Goal: Task Accomplishment & Management: Use online tool/utility

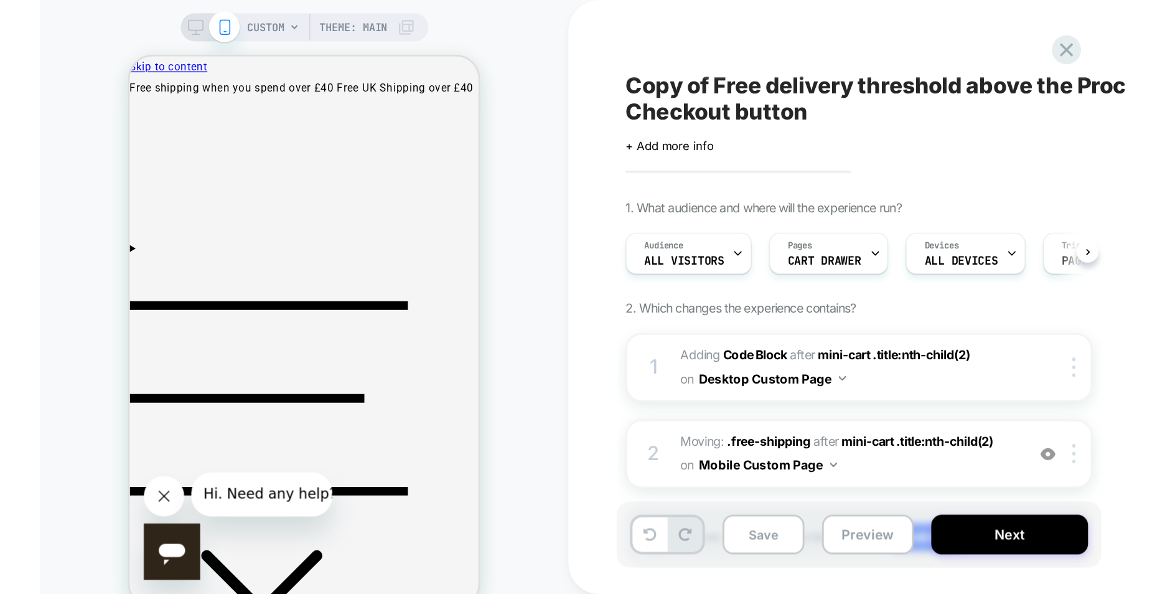
scroll to position [0, 1]
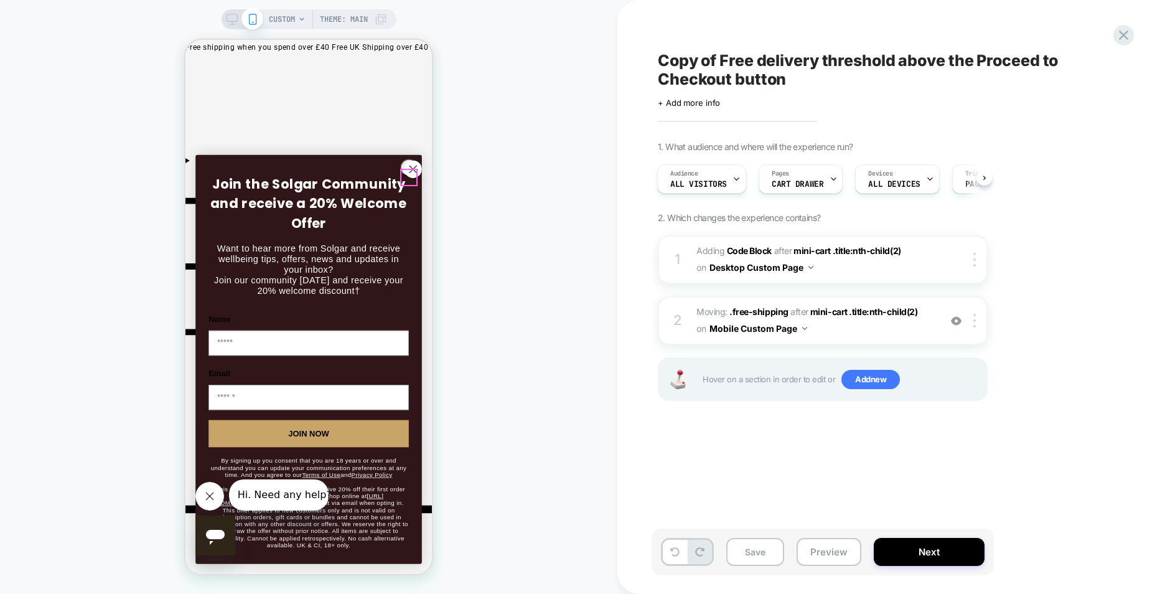
click at [405, 177] on circle "Close dialog" at bounding box center [413, 169] width 17 height 17
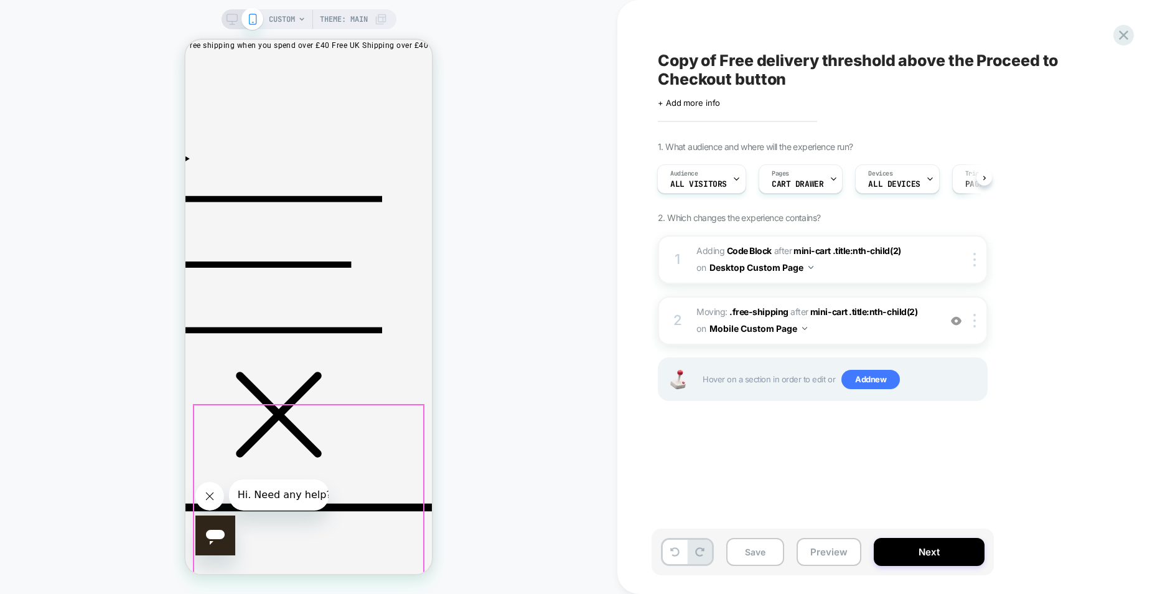
scroll to position [0, 0]
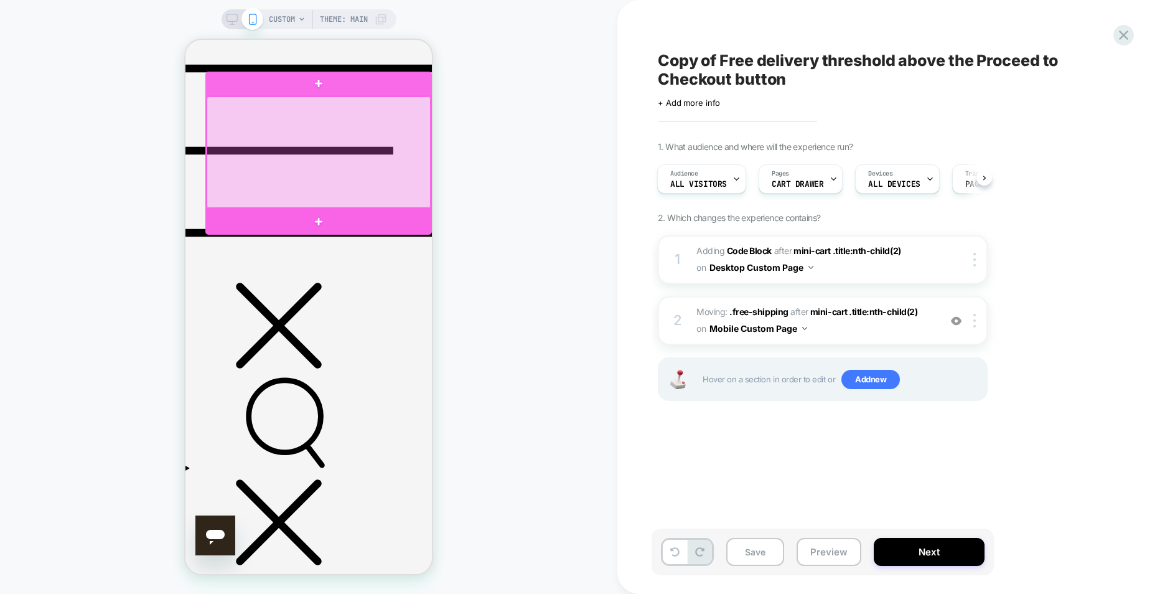
click at [344, 182] on div at bounding box center [319, 151] width 224 height 111
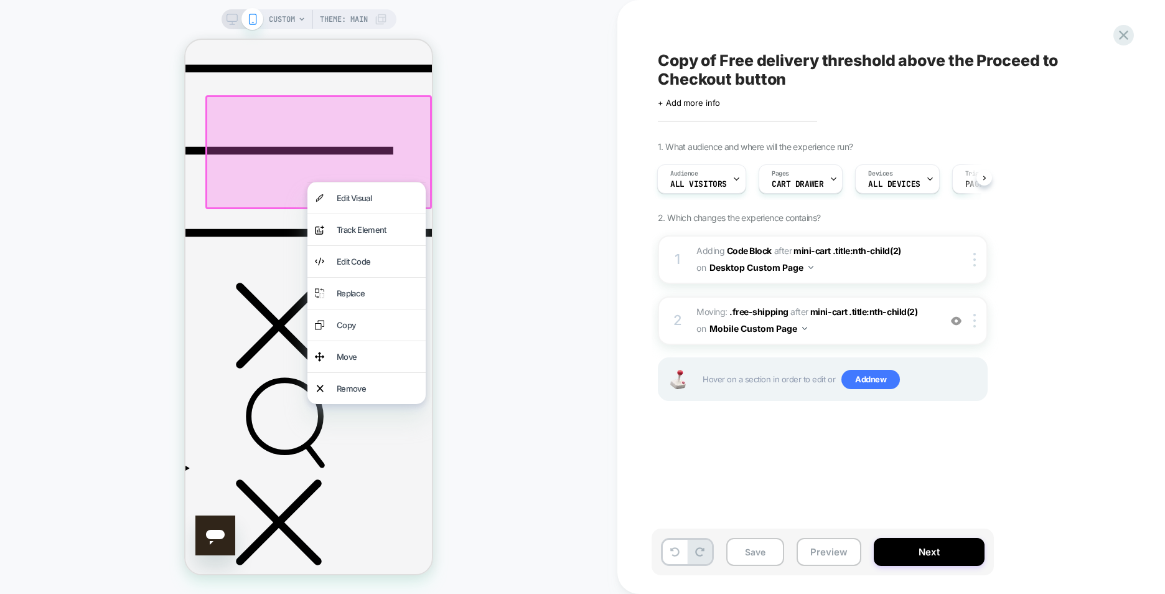
click at [504, 198] on div "CUSTOM Theme: MAIN" at bounding box center [308, 296] width 617 height 569
click at [416, 167] on div at bounding box center [318, 151] width 227 height 113
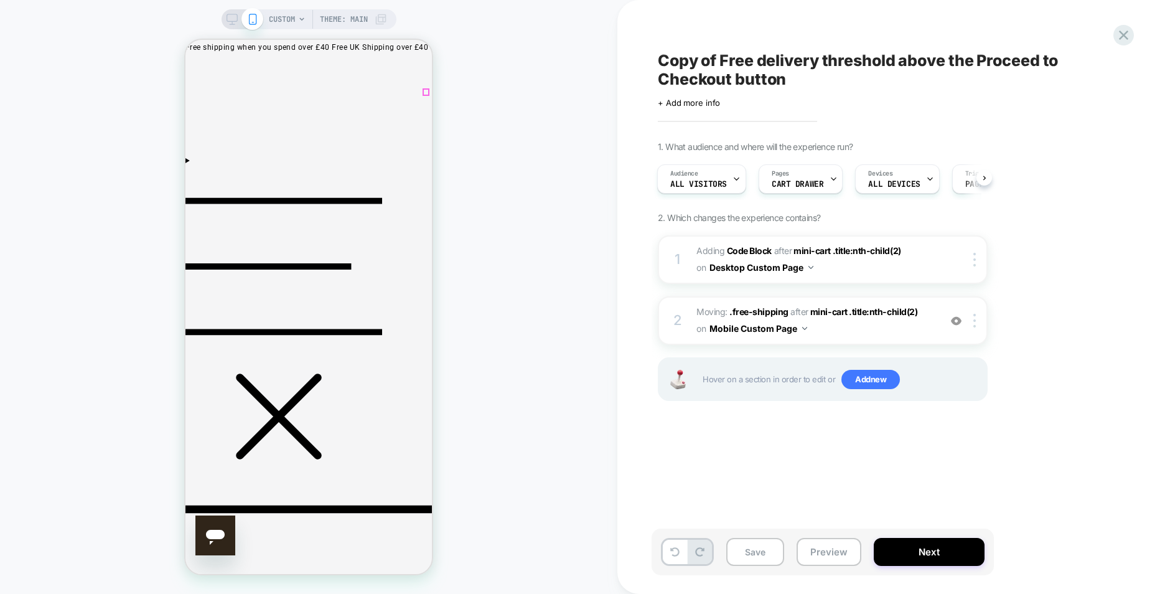
click at [977, 318] on div at bounding box center [977, 321] width 21 height 14
click at [1009, 302] on div "1. What audience and where will the experience run? Audience All Visitors Pages…" at bounding box center [885, 286] width 454 height 291
drag, startPoint x: 710, startPoint y: 312, endPoint x: 984, endPoint y: 301, distance: 274.0
click at [1080, 301] on div "1. What audience and where will the experience run? Audience All Visitors Pages…" at bounding box center [885, 286] width 454 height 291
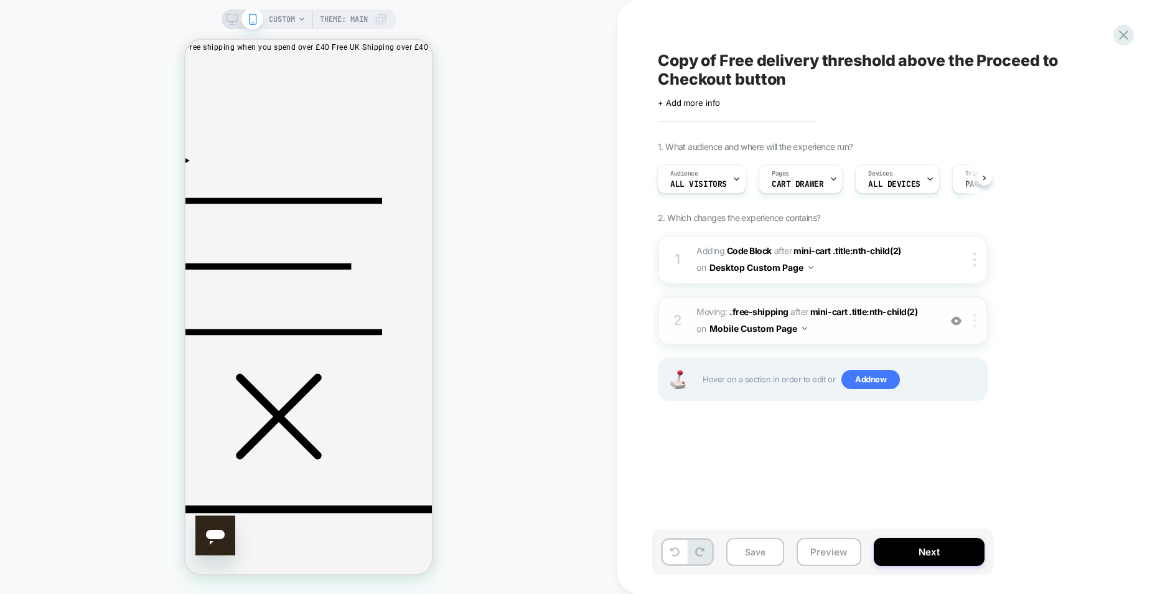
click at [978, 322] on div at bounding box center [977, 321] width 21 height 14
click at [966, 414] on div "Delete" at bounding box center [975, 420] width 111 height 34
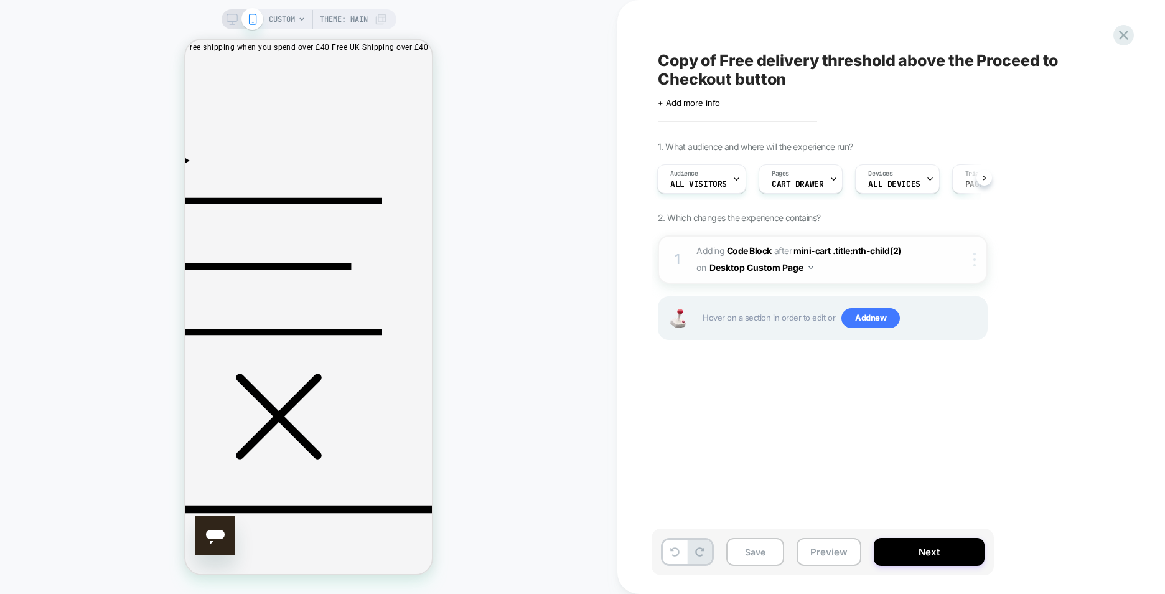
click at [973, 266] on img at bounding box center [974, 260] width 2 height 14
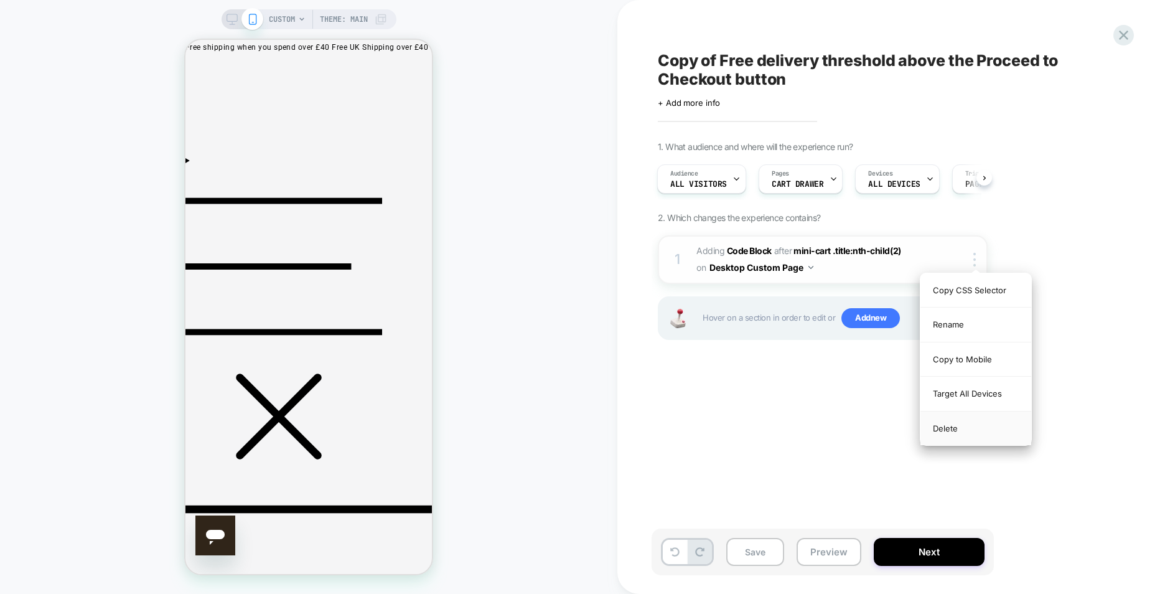
click at [971, 419] on div "Delete" at bounding box center [975, 428] width 111 height 34
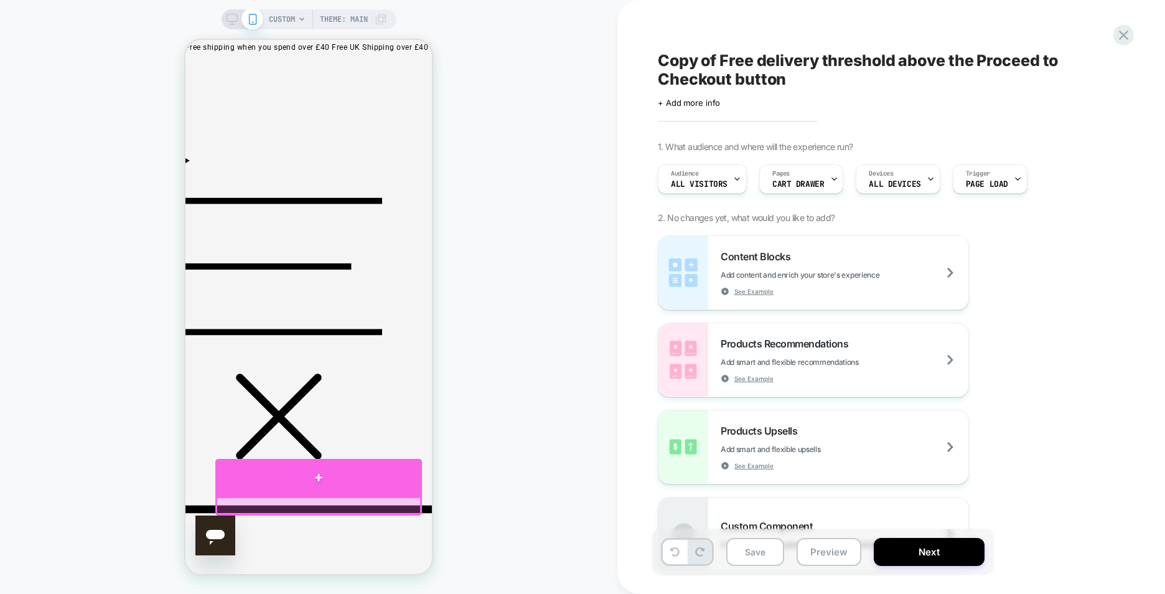
click at [358, 475] on div at bounding box center [318, 477] width 207 height 37
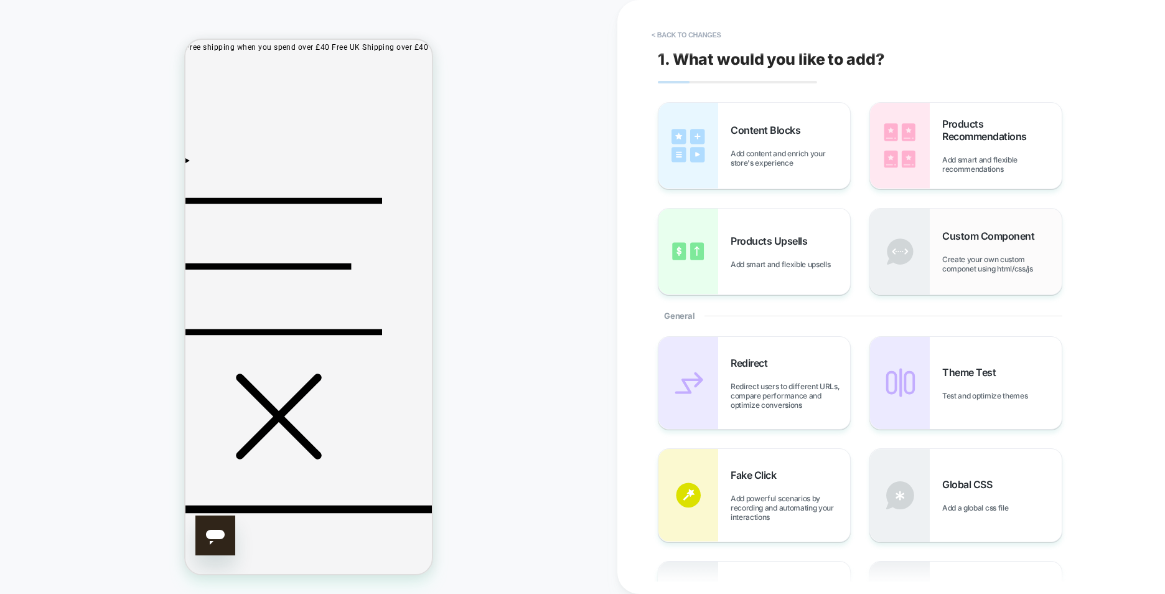
click at [1011, 269] on span "Create your own custom componet using html/css/js" at bounding box center [1001, 264] width 119 height 19
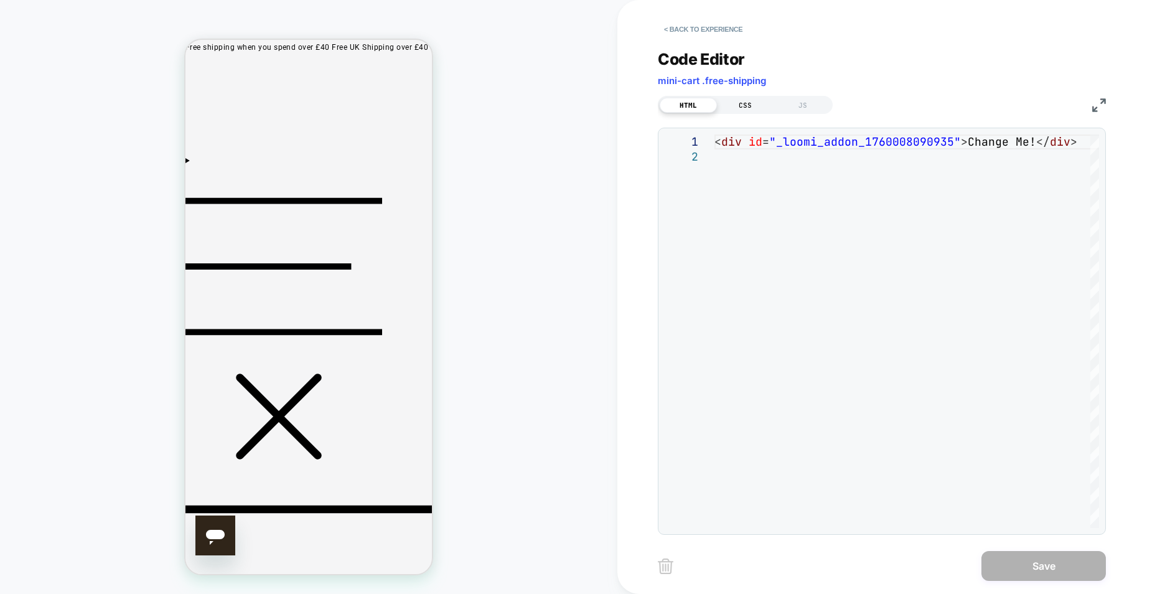
click at [743, 105] on div "CSS" at bounding box center [745, 105] width 57 height 15
click at [796, 149] on div at bounding box center [906, 330] width 385 height 393
click at [700, 108] on div "HTML" at bounding box center [688, 105] width 57 height 15
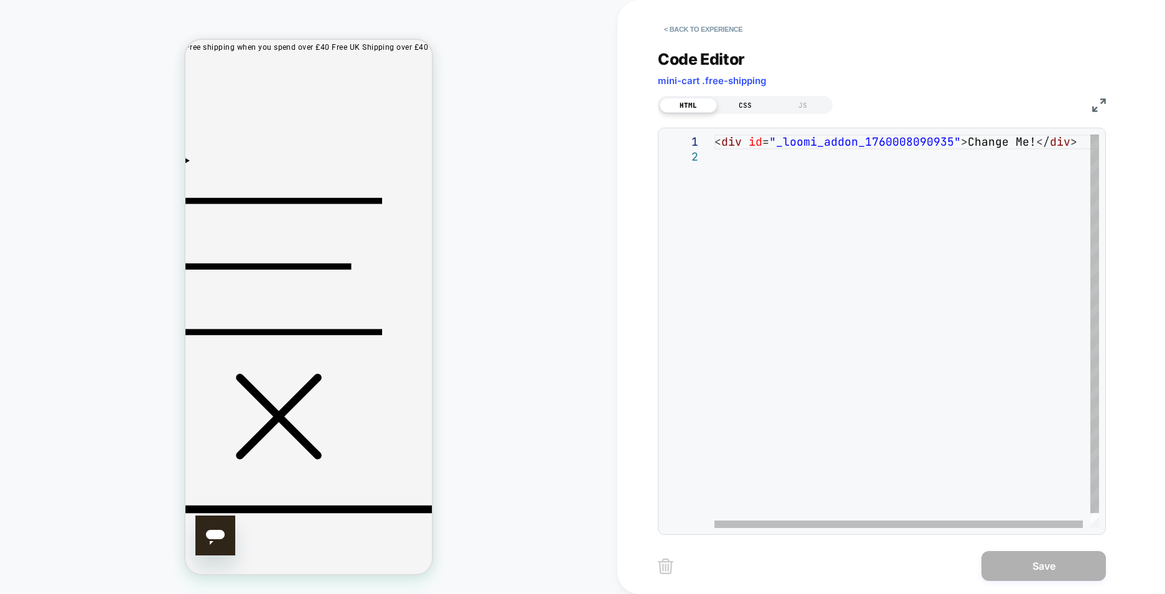
click at [730, 101] on div "CSS" at bounding box center [745, 105] width 57 height 15
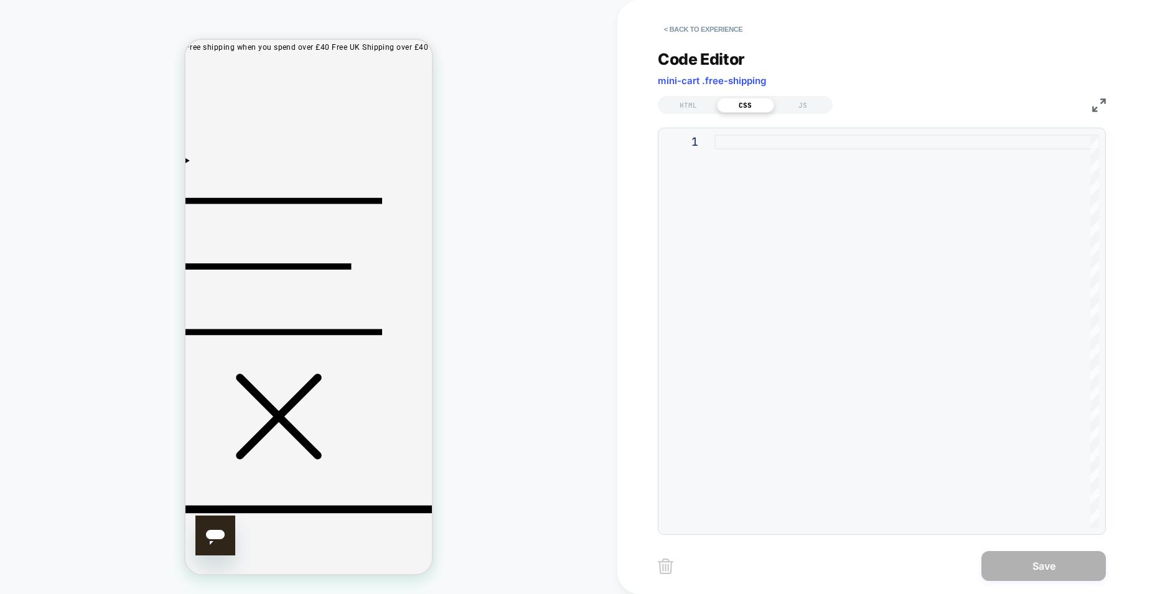
click at [746, 136] on div at bounding box center [906, 330] width 385 height 393
click at [804, 141] on div "padding-top: 30 px ;" at bounding box center [906, 330] width 385 height 393
type textarea "**********"
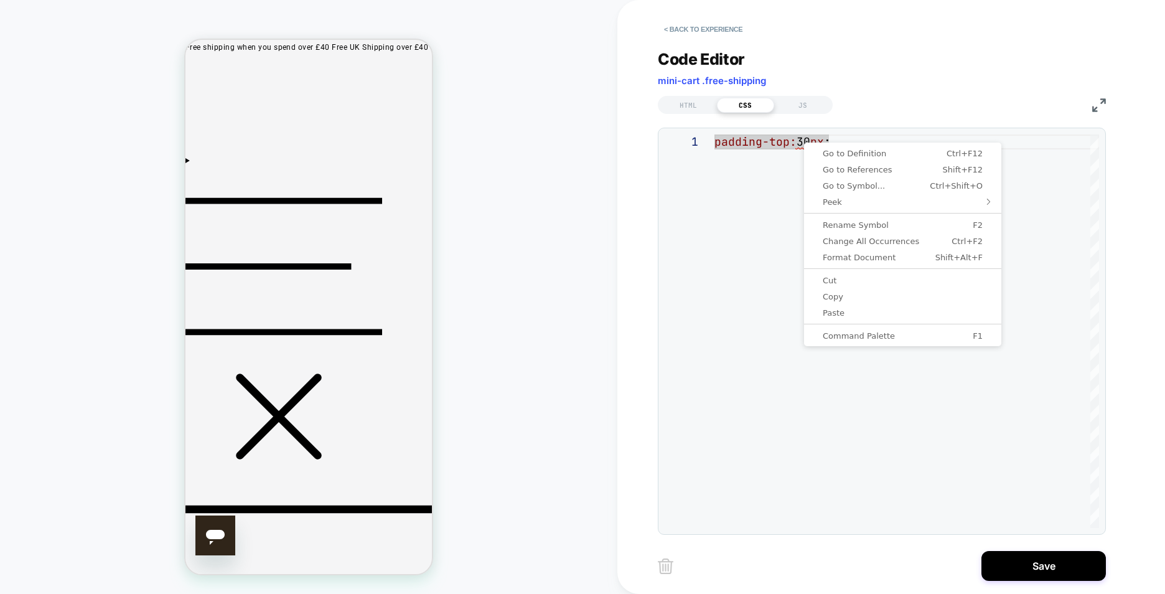
click at [800, 146] on div "padding-top: 30 px ;" at bounding box center [906, 330] width 385 height 393
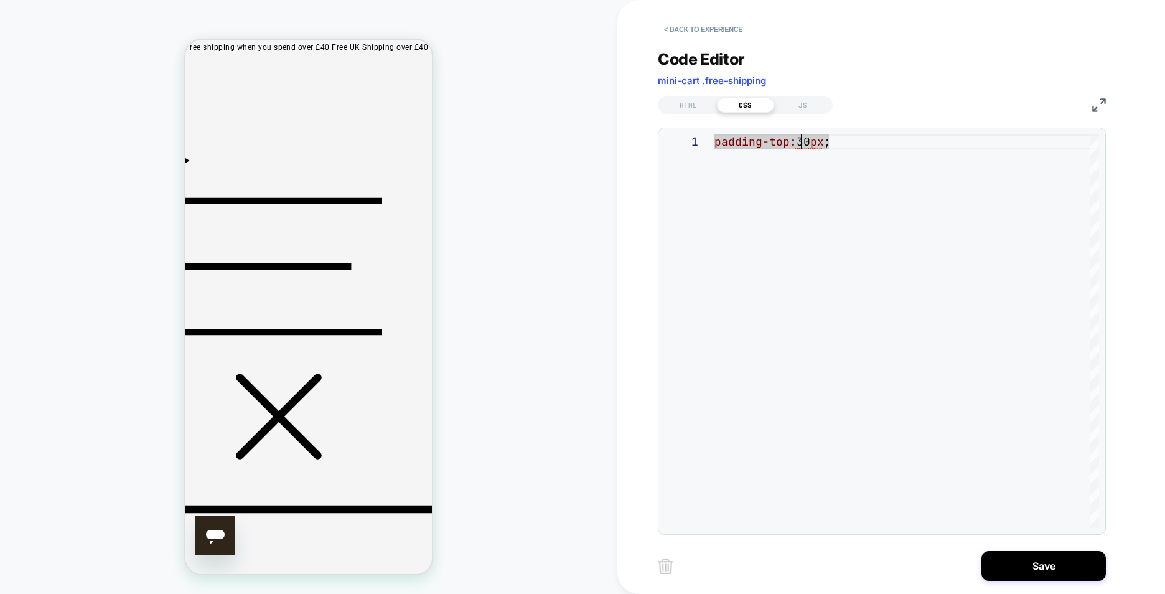
click at [817, 144] on div "padding-top: 30 px ;" at bounding box center [906, 330] width 385 height 393
click at [829, 146] on div "padding-top: 30 px ;" at bounding box center [906, 330] width 385 height 393
click at [825, 143] on div "padding-top: 30 px ;" at bounding box center [906, 330] width 385 height 393
click at [826, 142] on div "padding-top: 30 px ;" at bounding box center [906, 330] width 385 height 393
click at [705, 108] on div "HTML" at bounding box center [688, 105] width 57 height 15
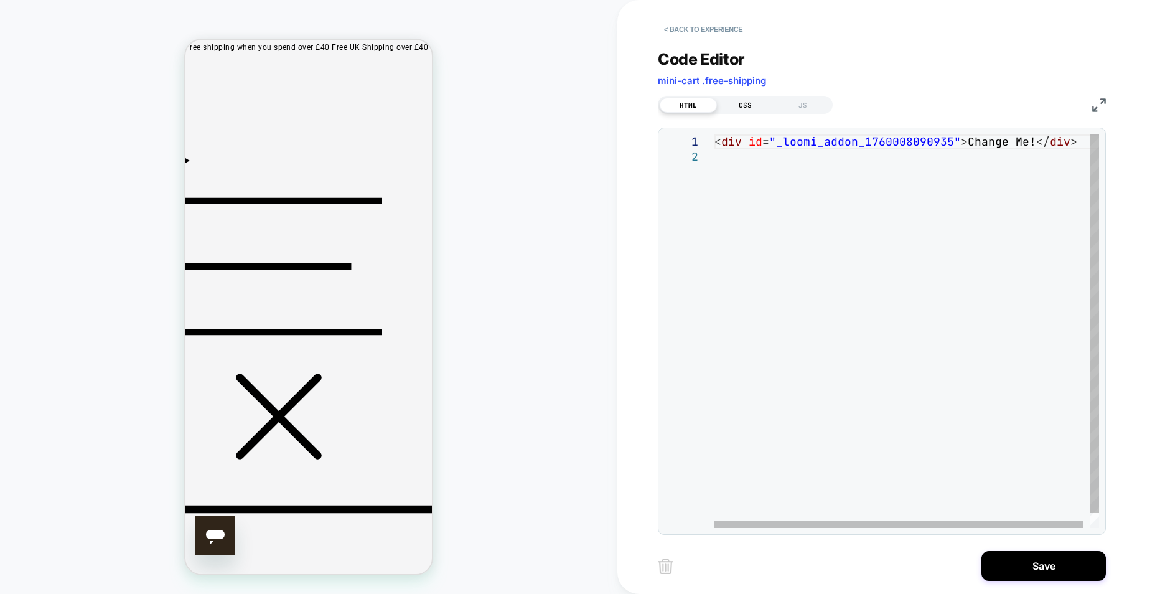
click at [742, 106] on div "CSS" at bounding box center [745, 105] width 57 height 15
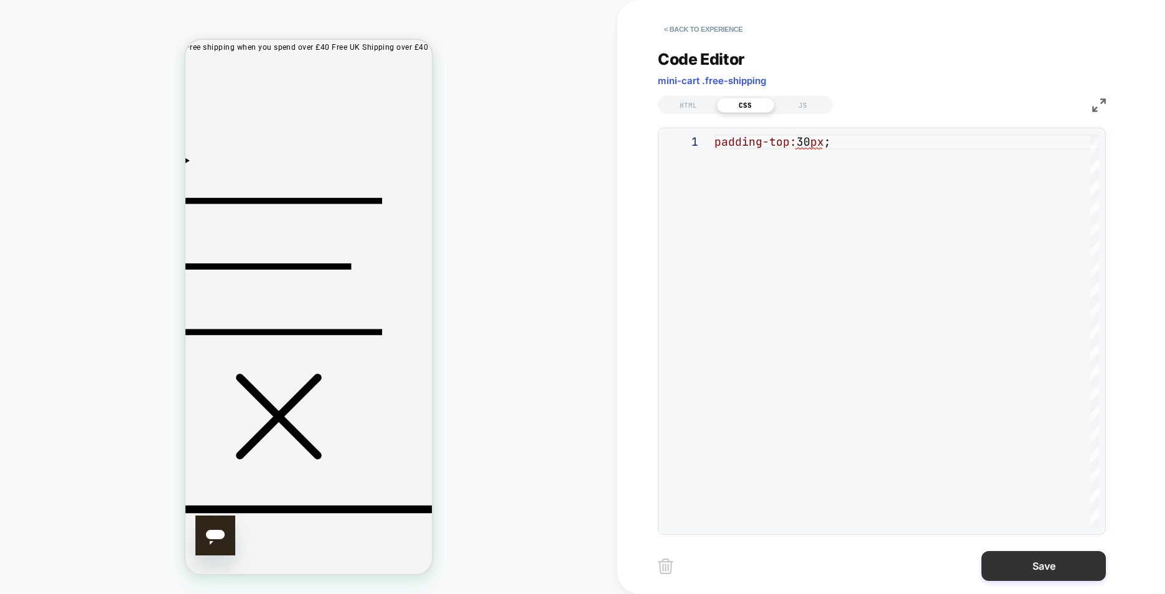
click at [1065, 561] on button "Save" at bounding box center [1043, 566] width 124 height 30
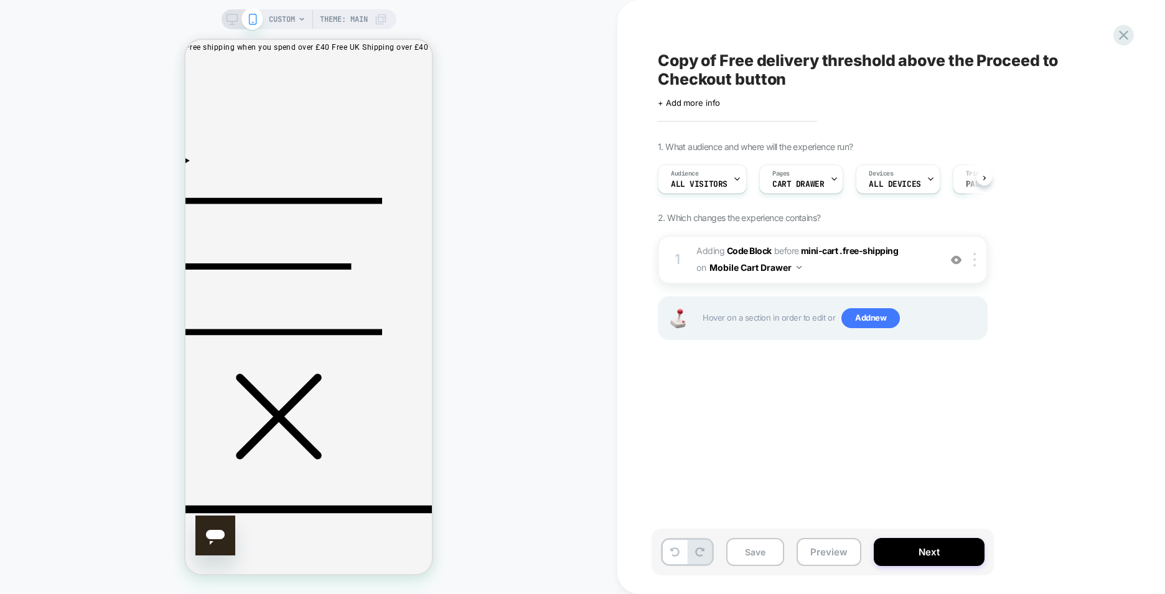
scroll to position [0, 1]
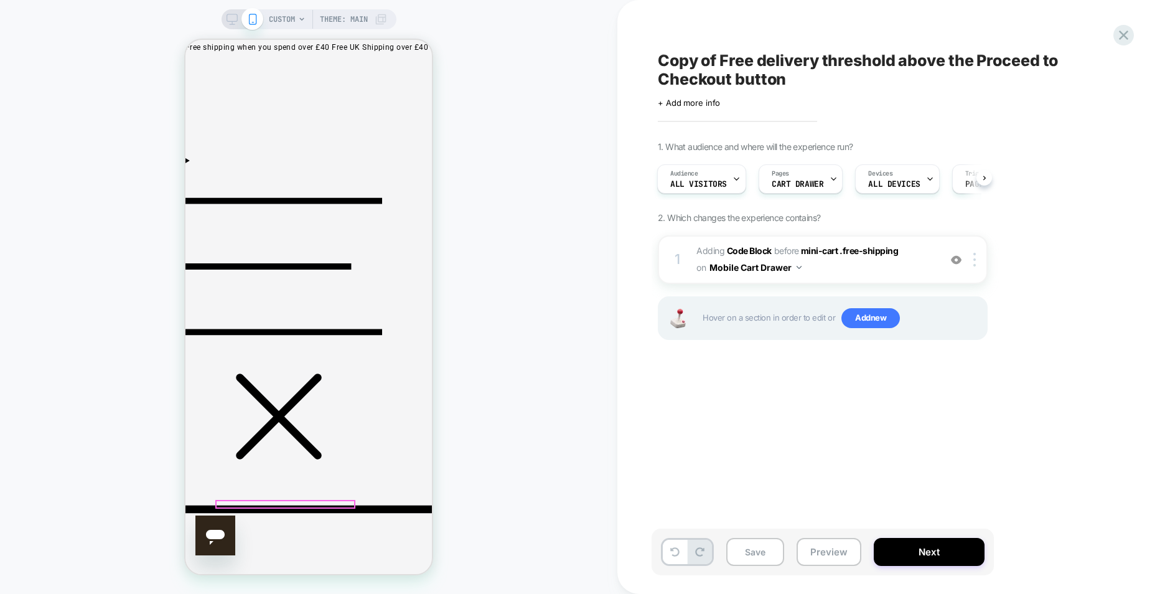
click at [920, 538] on button "Next" at bounding box center [929, 552] width 111 height 28
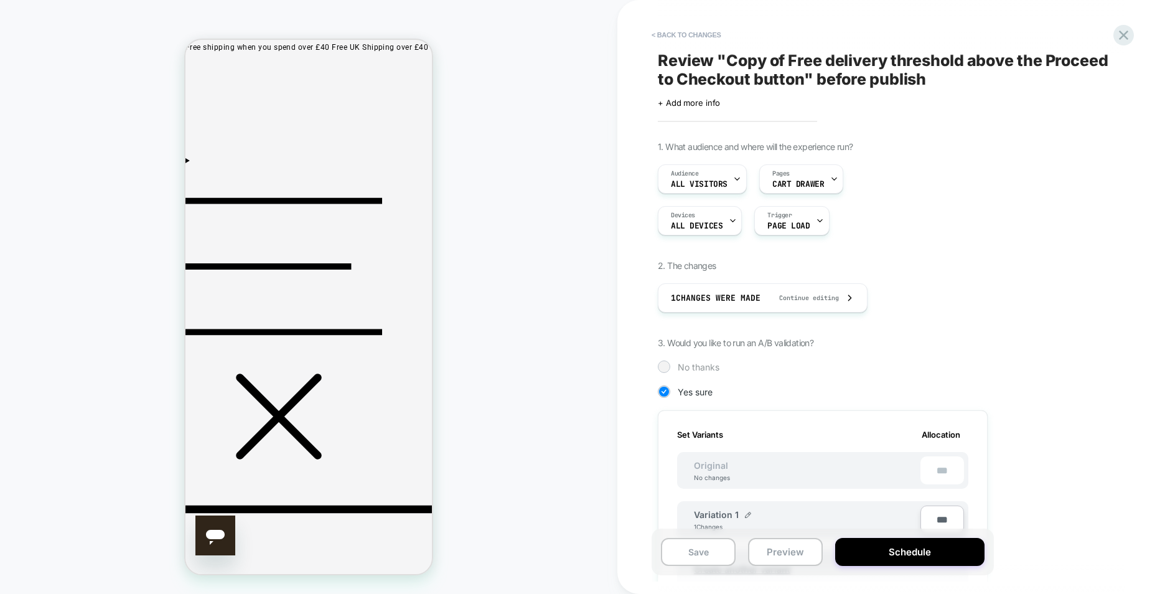
scroll to position [187, 0]
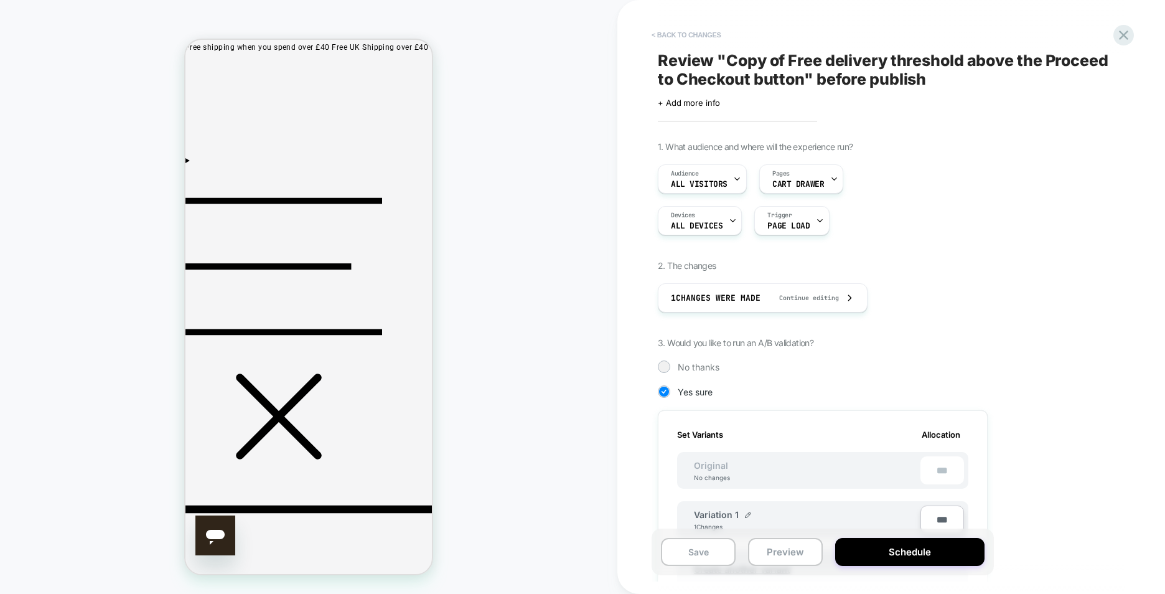
click at [697, 32] on button "< Back to changes" at bounding box center [686, 35] width 82 height 20
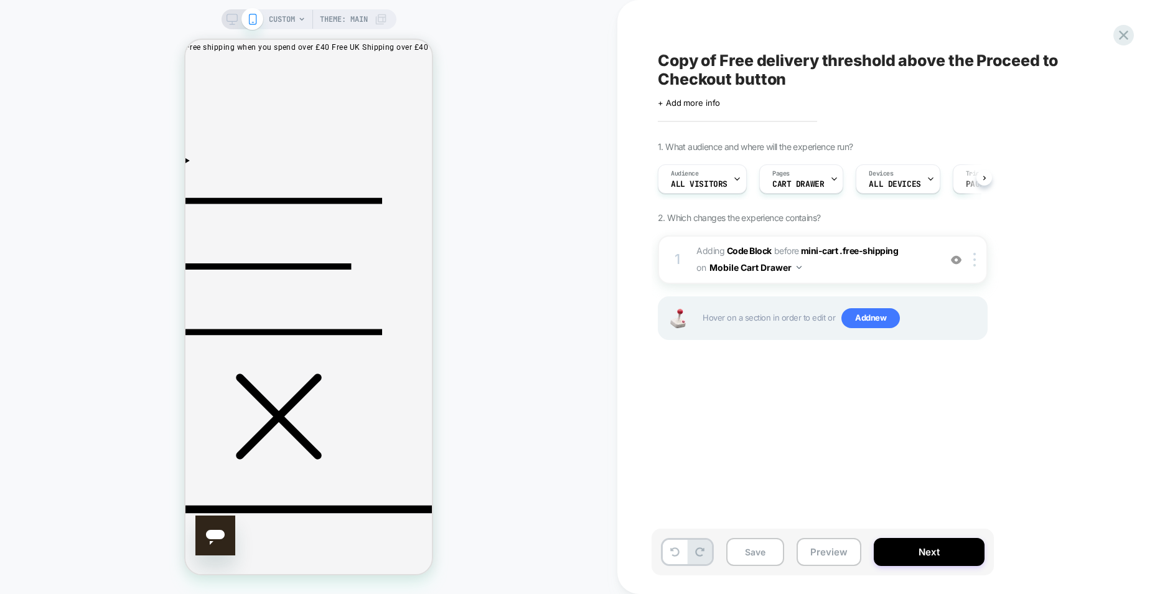
scroll to position [0, 1]
click at [675, 561] on button at bounding box center [675, 552] width 24 height 24
click at [676, 556] on icon at bounding box center [674, 551] width 9 height 9
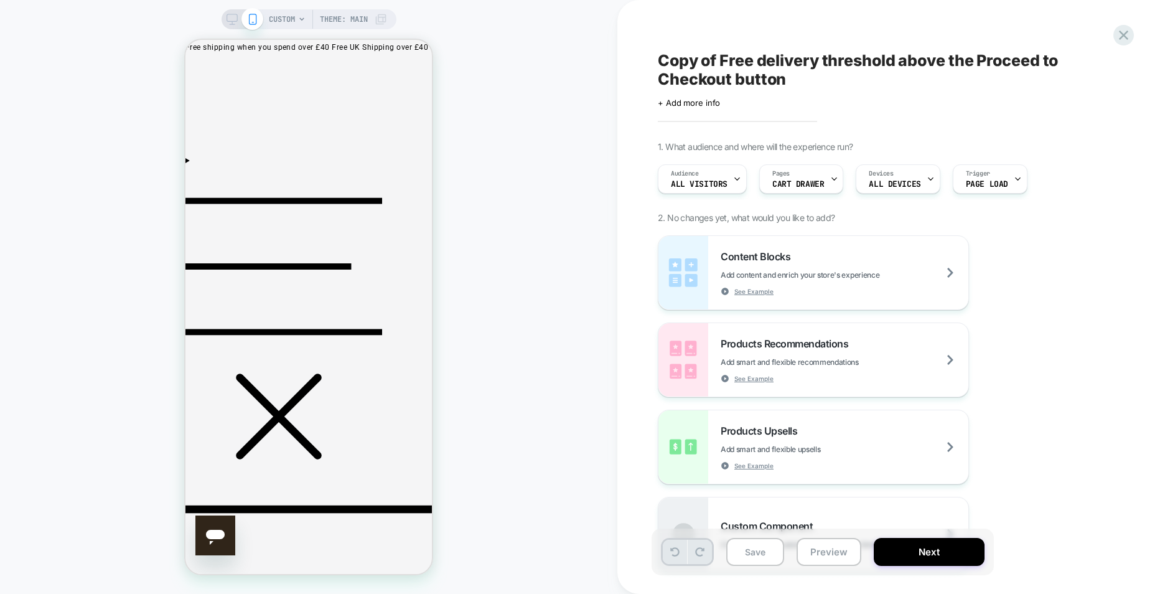
scroll to position [0, 0]
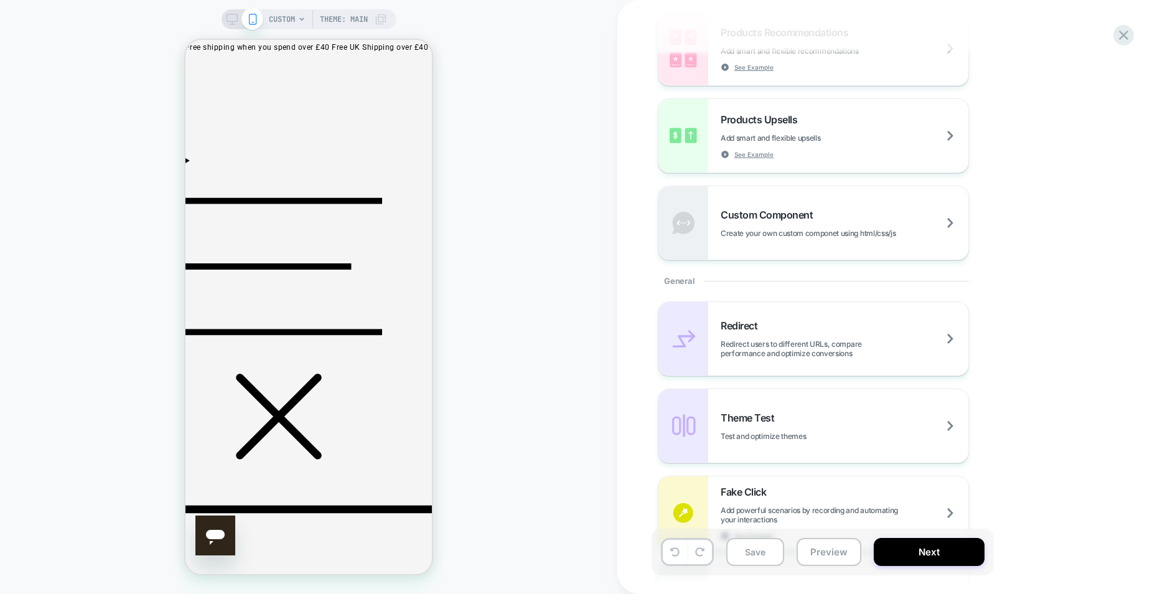
scroll to position [622, 0]
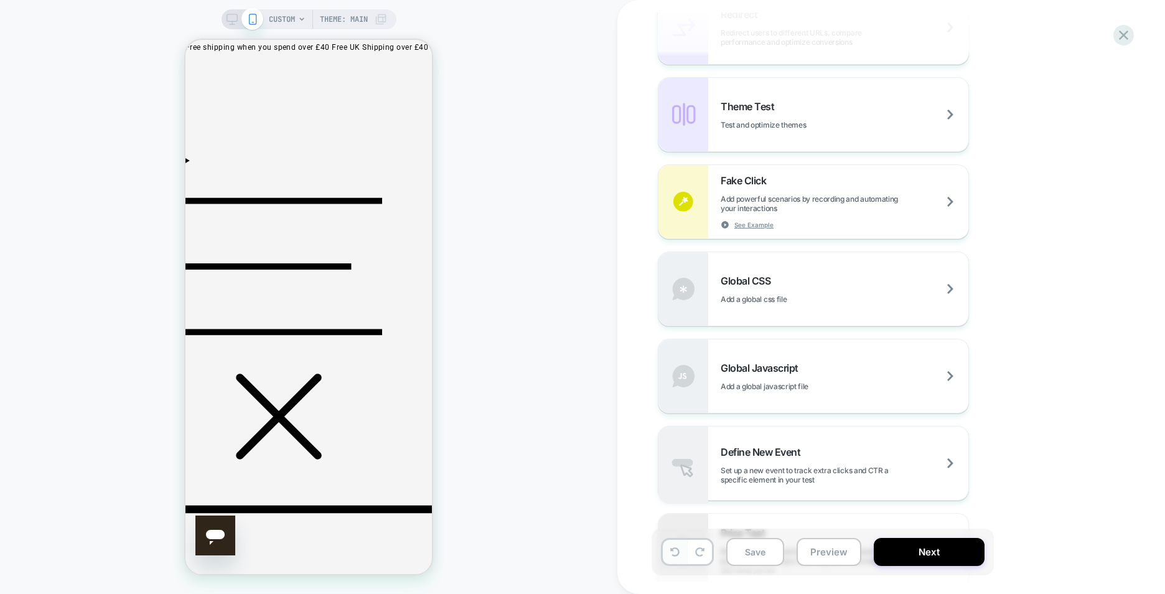
click at [676, 549] on icon at bounding box center [674, 551] width 9 height 9
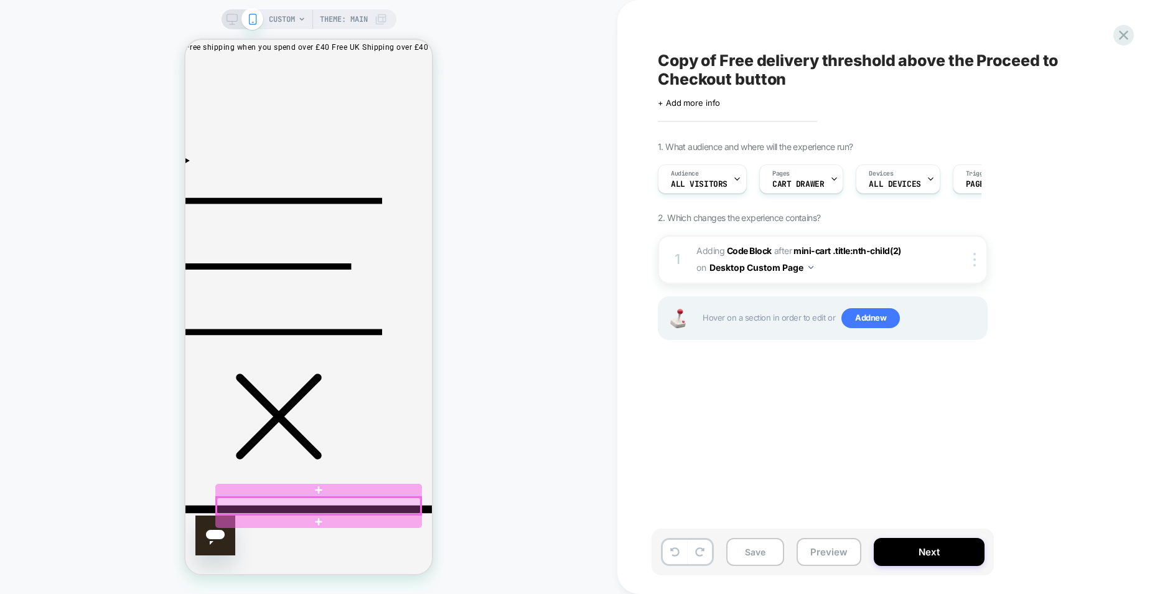
click at [414, 502] on div at bounding box center [319, 505] width 204 height 17
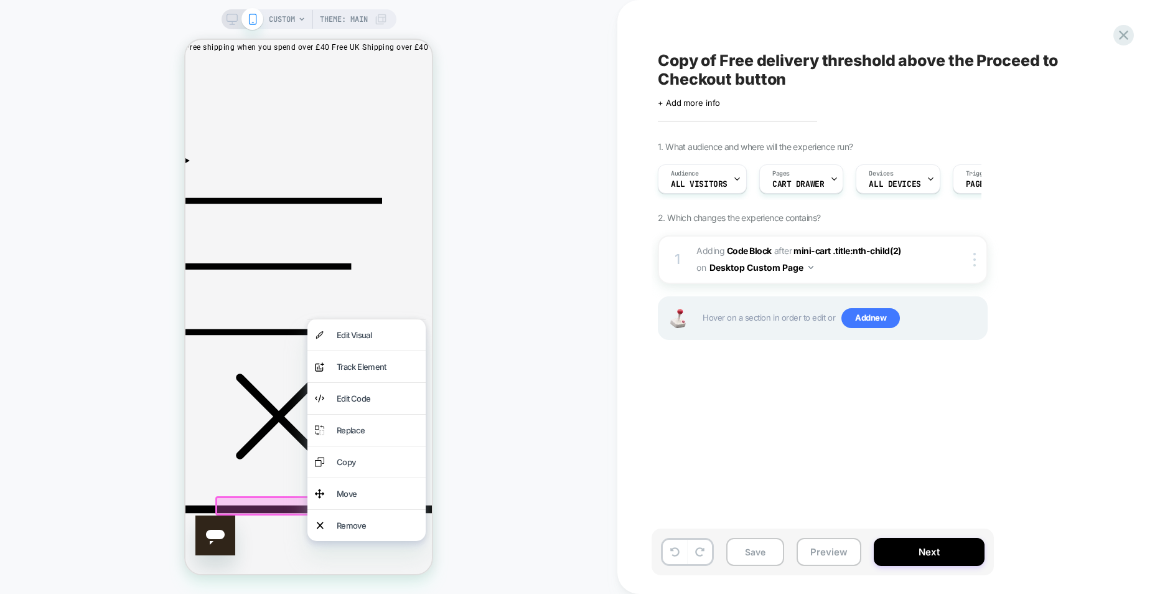
click at [548, 462] on div "CUSTOM Theme: MAIN" at bounding box center [308, 296] width 617 height 569
drag, startPoint x: 396, startPoint y: 190, endPoint x: 332, endPoint y: 151, distance: 75.1
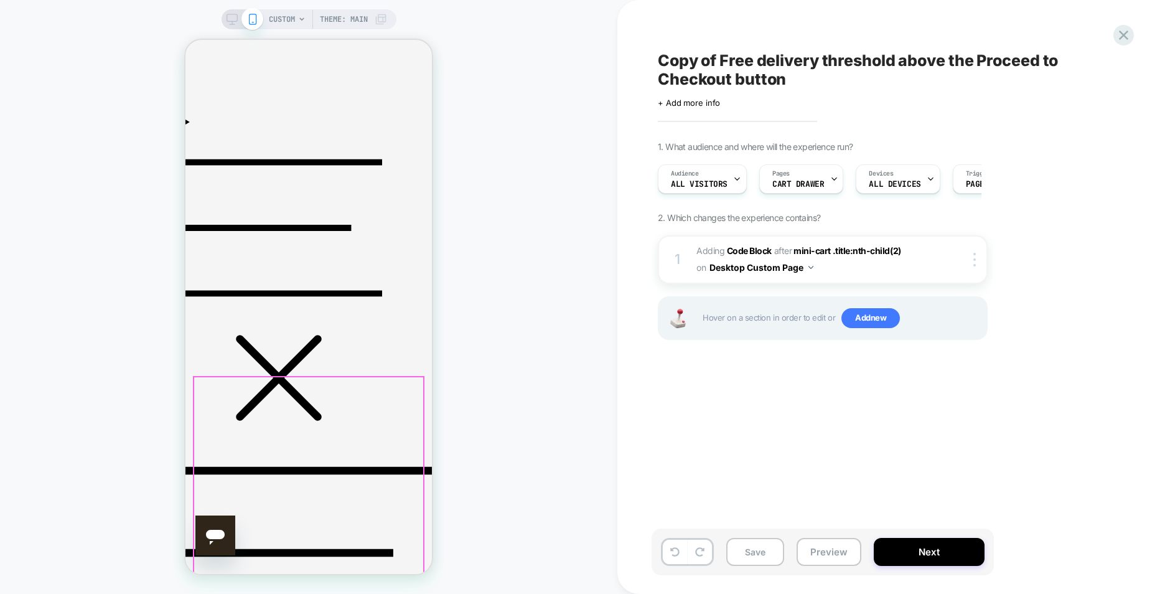
scroll to position [116, 0]
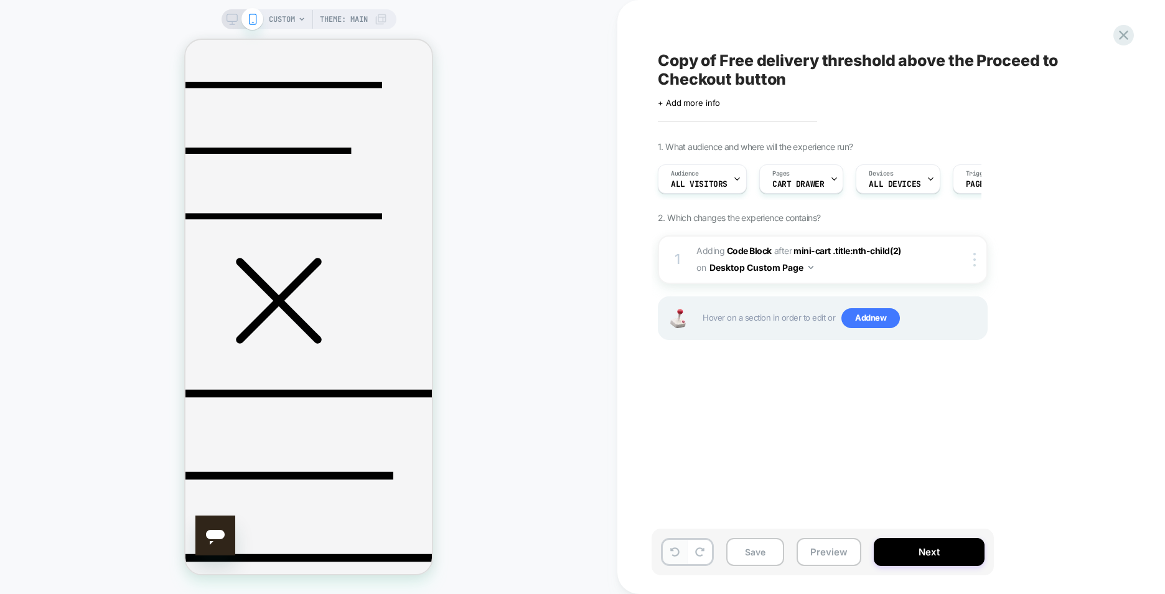
click at [682, 543] on button at bounding box center [675, 552] width 24 height 24
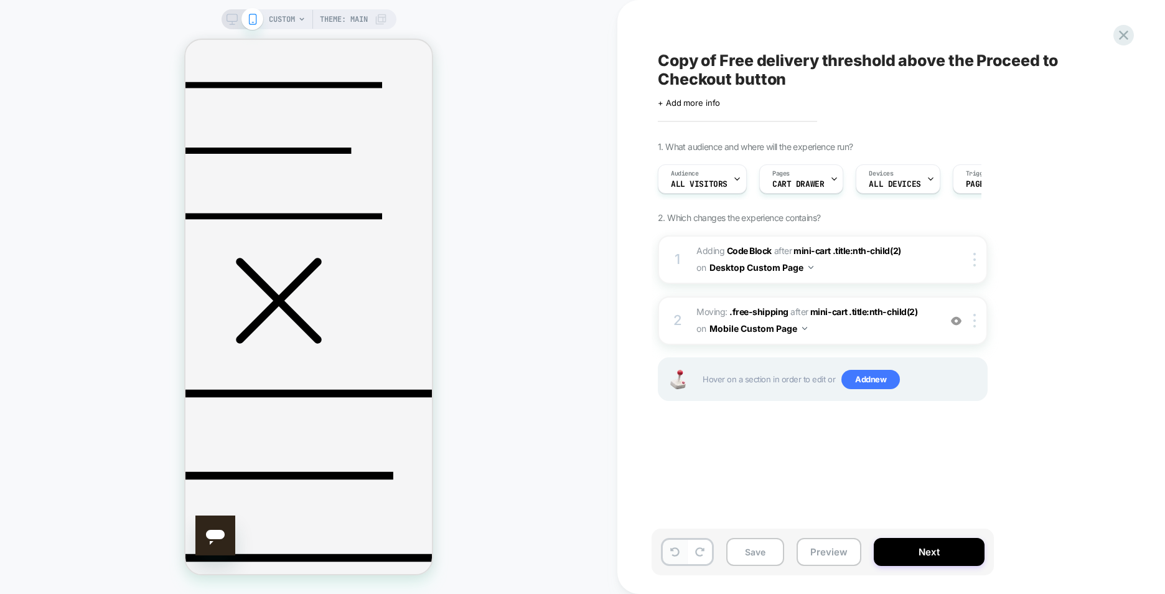
click at [678, 540] on button at bounding box center [675, 552] width 24 height 24
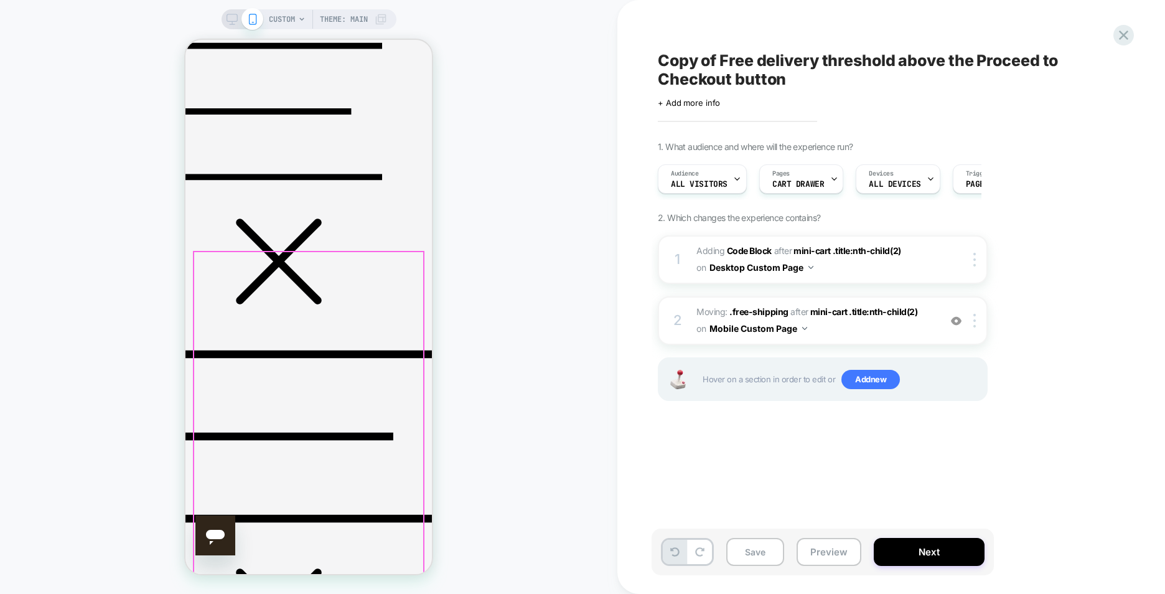
scroll to position [0, 0]
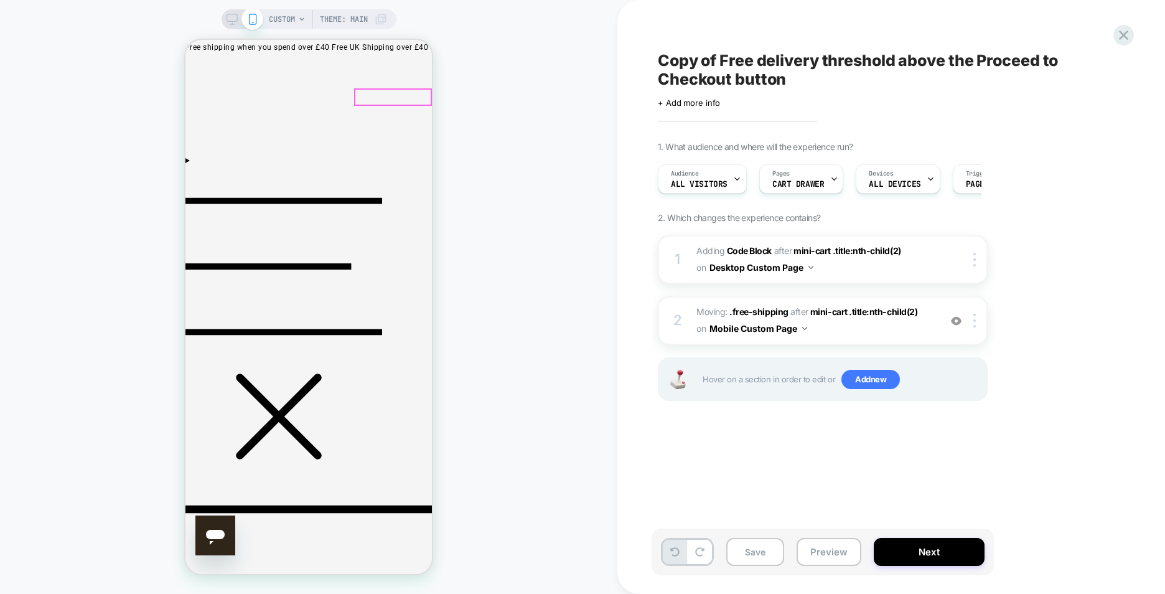
drag, startPoint x: 214, startPoint y: 521, endPoint x: 159, endPoint y: 518, distance: 54.8
click at [195, 518] on html at bounding box center [215, 535] width 40 height 40
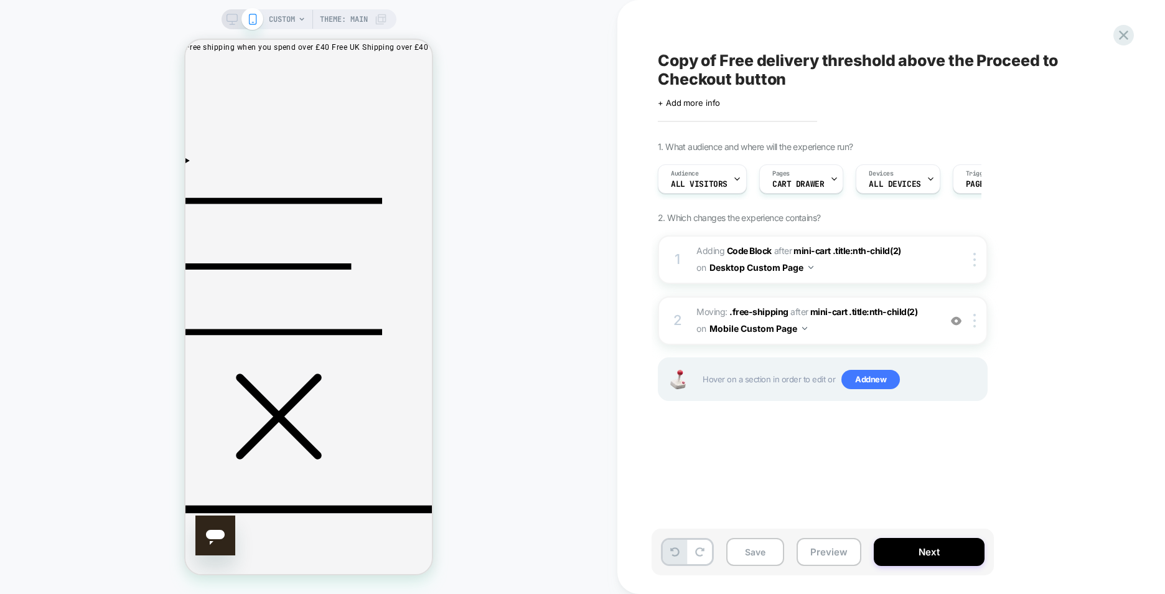
click at [520, 499] on div "CUSTOM Theme: MAIN" at bounding box center [308, 296] width 617 height 569
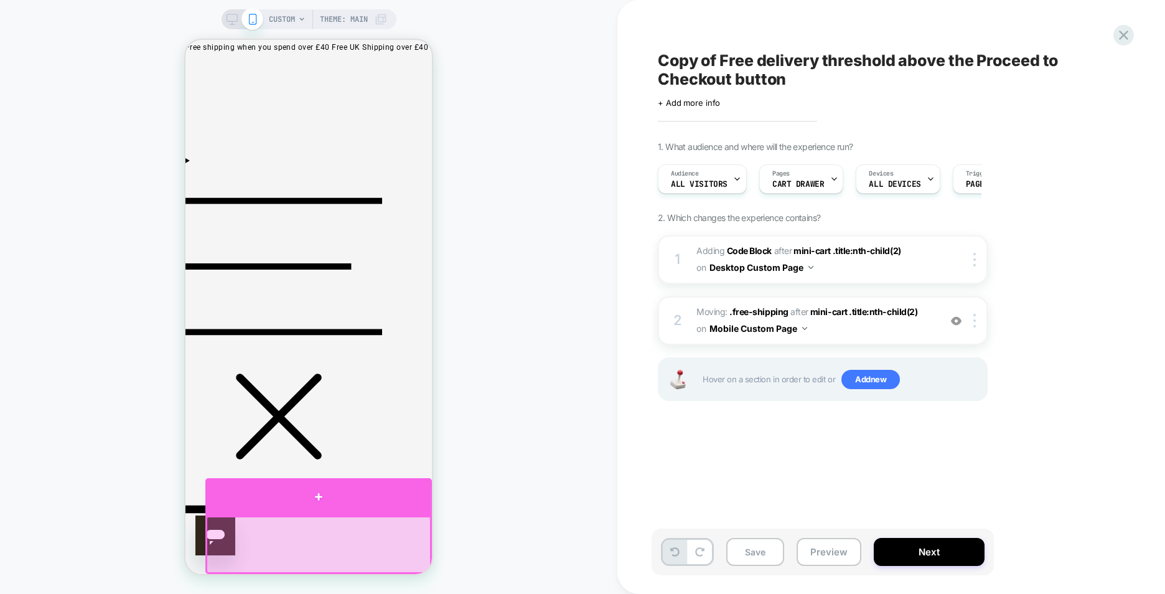
click at [400, 491] on div at bounding box center [318, 496] width 227 height 37
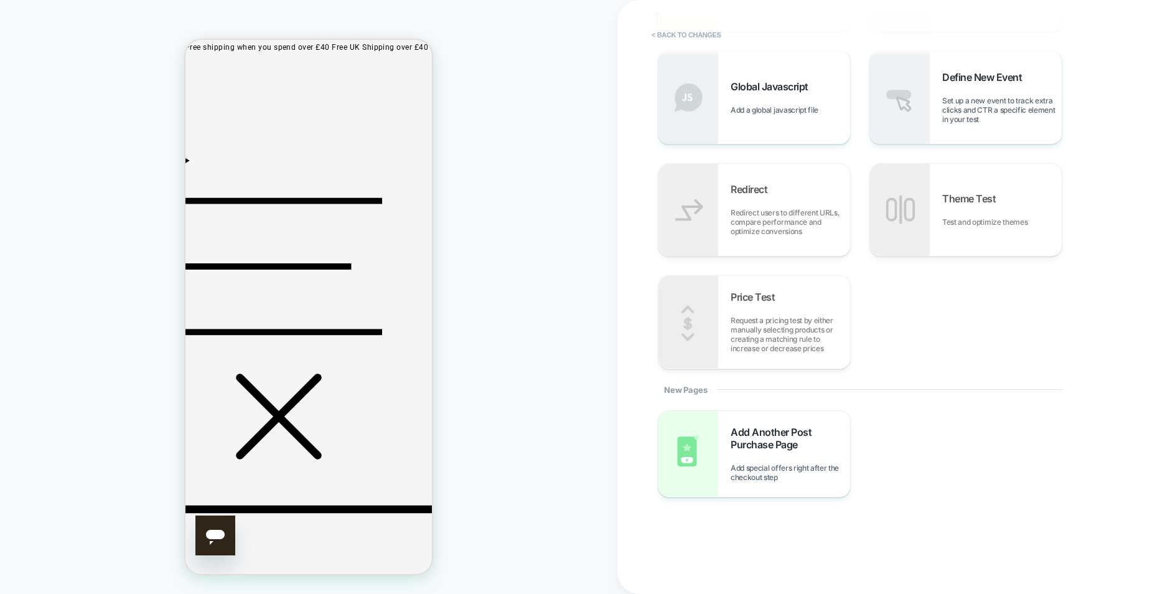
scroll to position [413, 0]
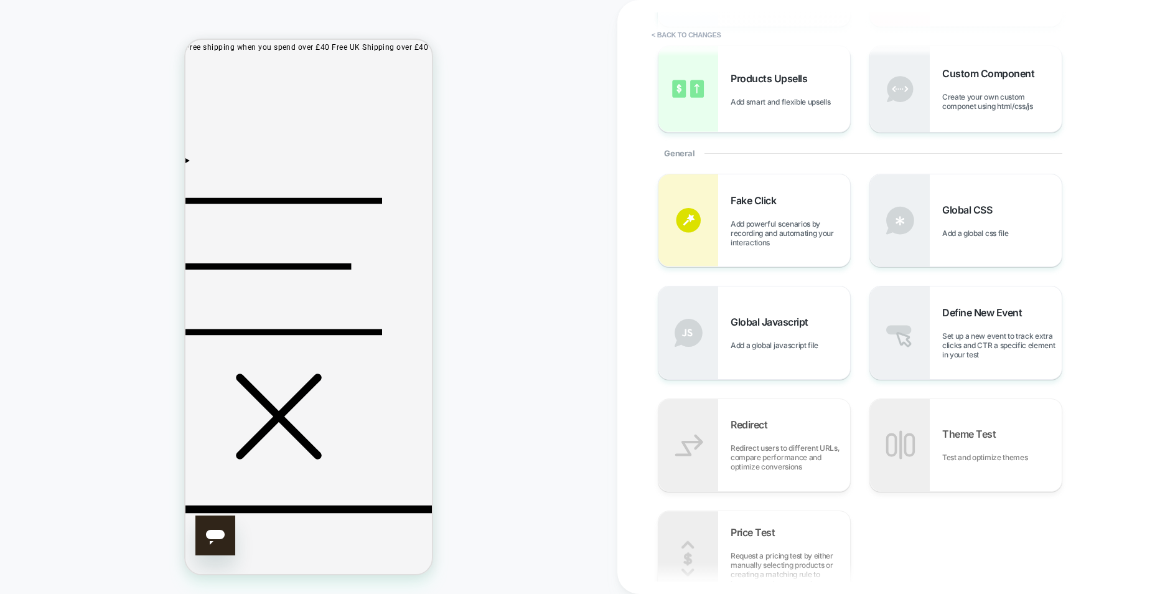
scroll to position [0, 0]
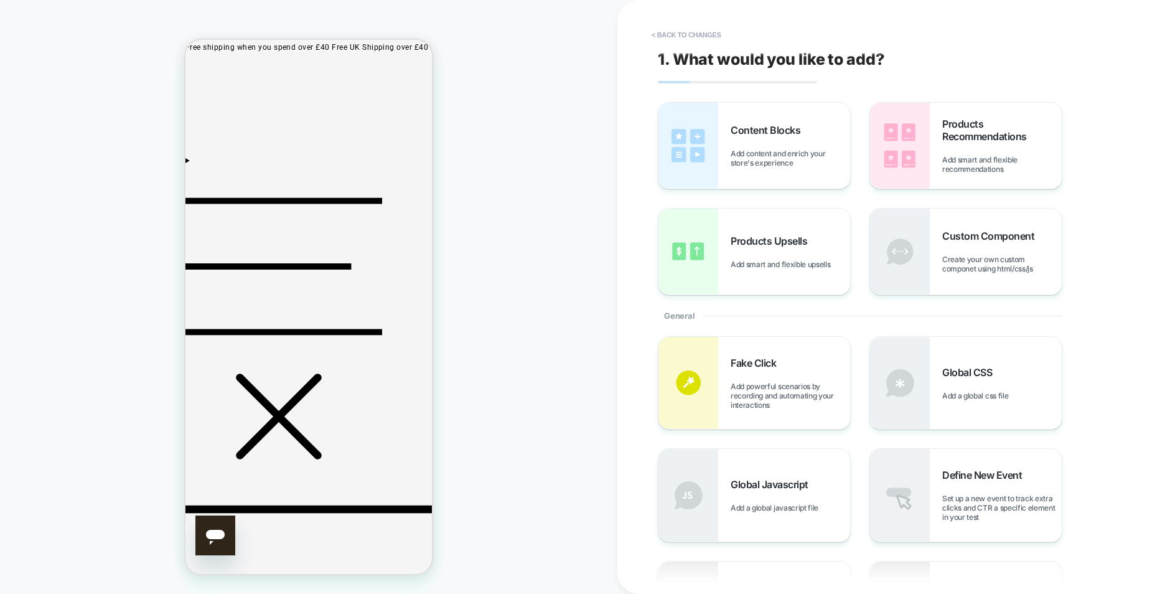
click at [671, 20] on div "1. What would you like to add? Content Blocks Add content and enrich your store…" at bounding box center [885, 296] width 467 height 569
click at [683, 35] on button "< Back to changes" at bounding box center [686, 35] width 82 height 20
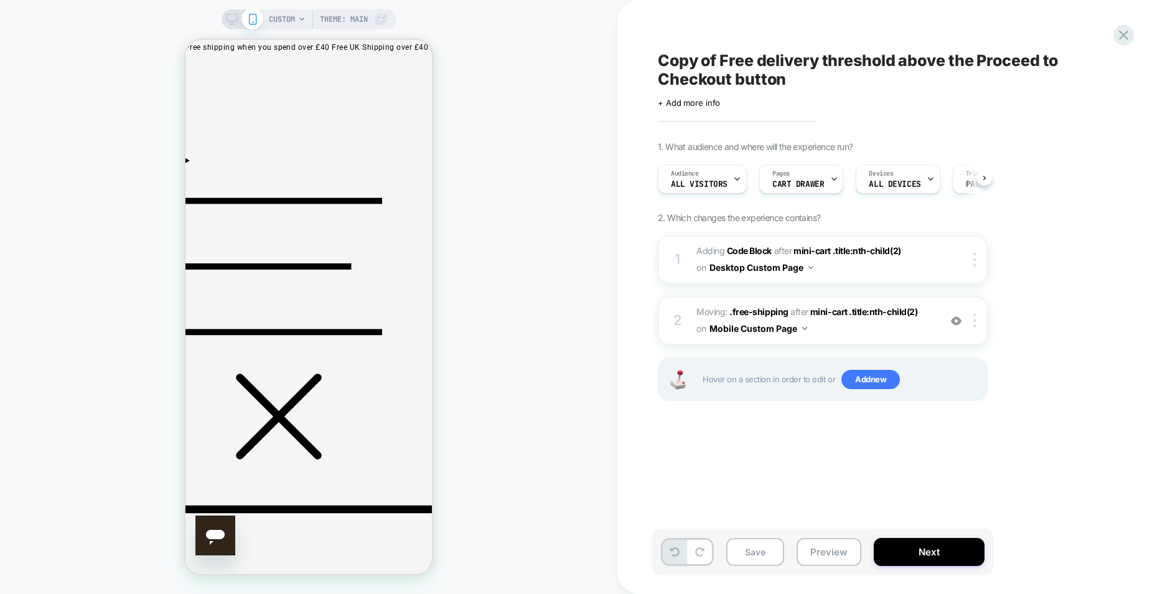
scroll to position [0, 1]
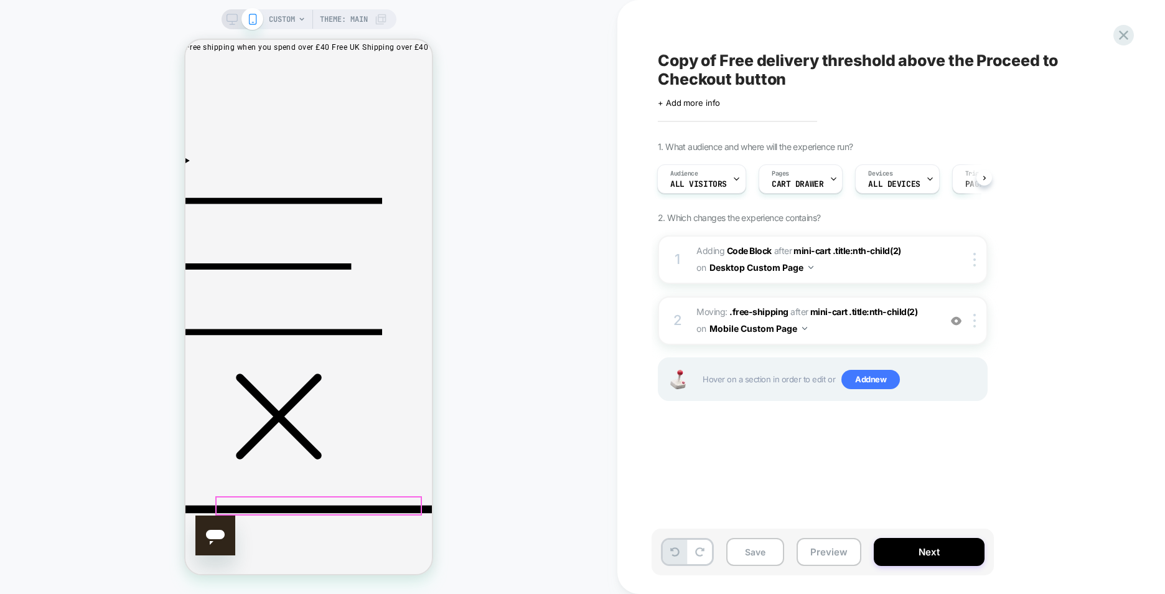
click at [414, 509] on div at bounding box center [319, 505] width 204 height 17
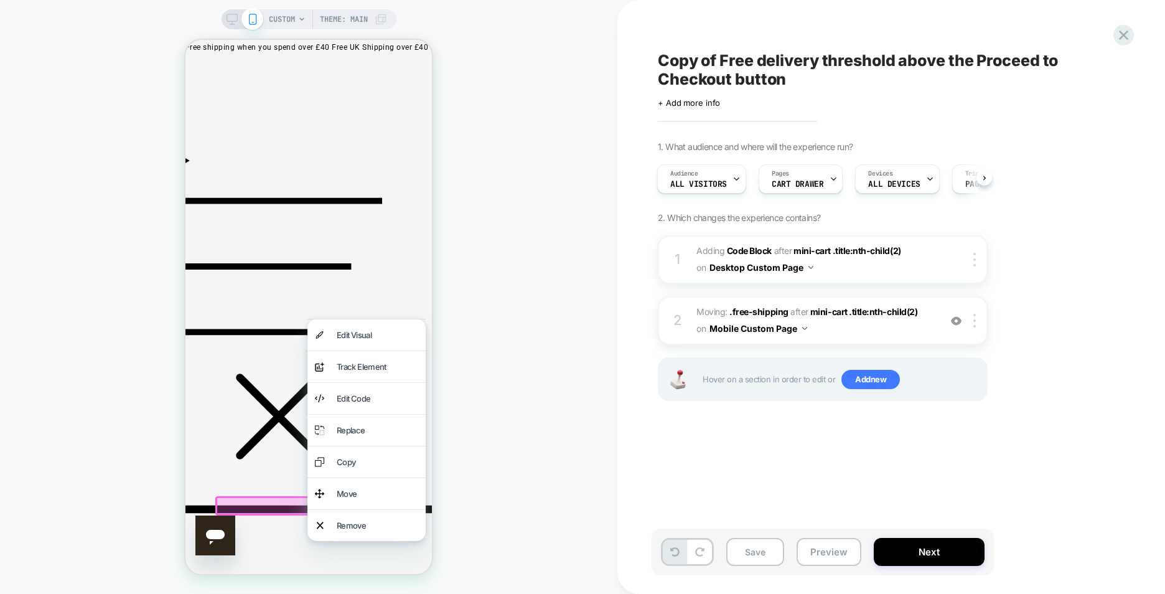
click at [414, 446] on div "Replace" at bounding box center [366, 429] width 118 height 31
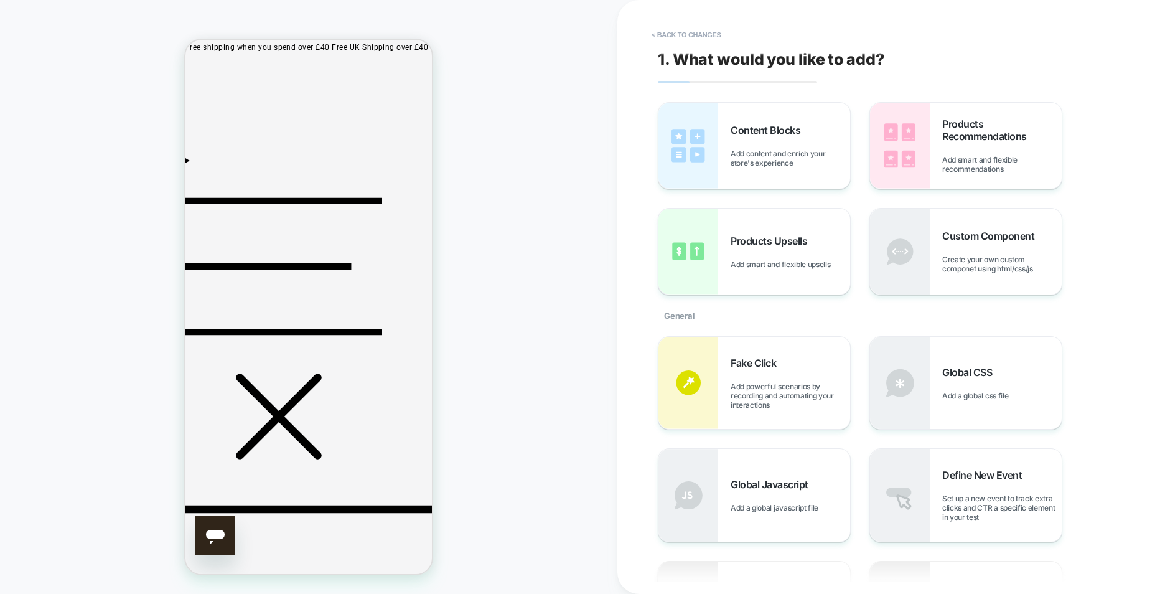
drag, startPoint x: 264, startPoint y: 522, endPoint x: 386, endPoint y: 507, distance: 122.9
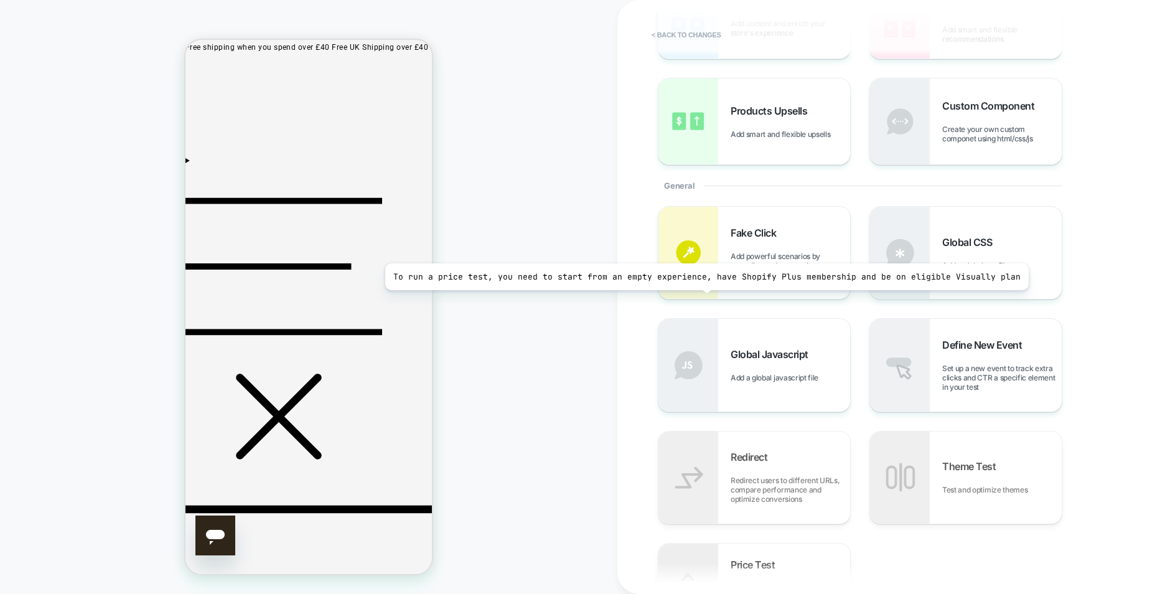
scroll to position [0, 0]
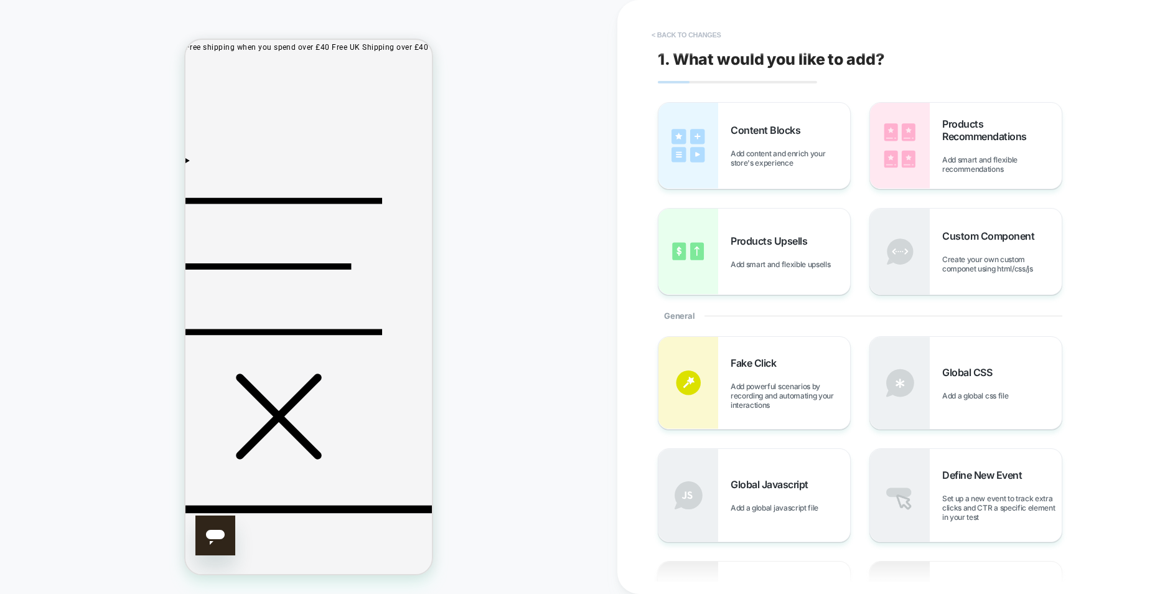
click at [703, 32] on button "< Back to changes" at bounding box center [686, 35] width 82 height 20
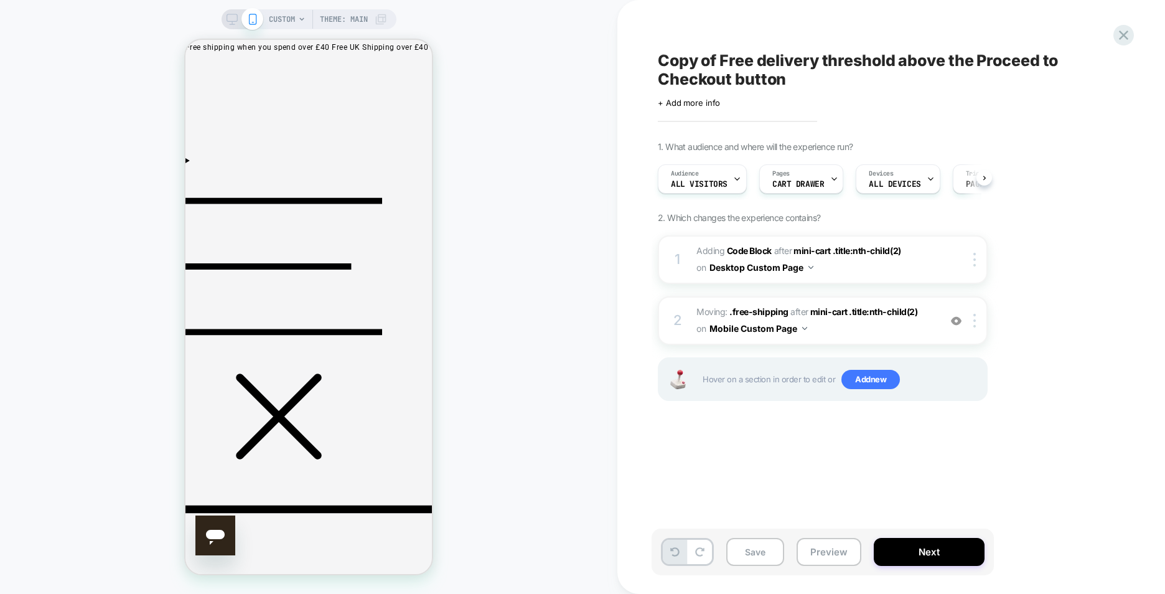
scroll to position [0, 1]
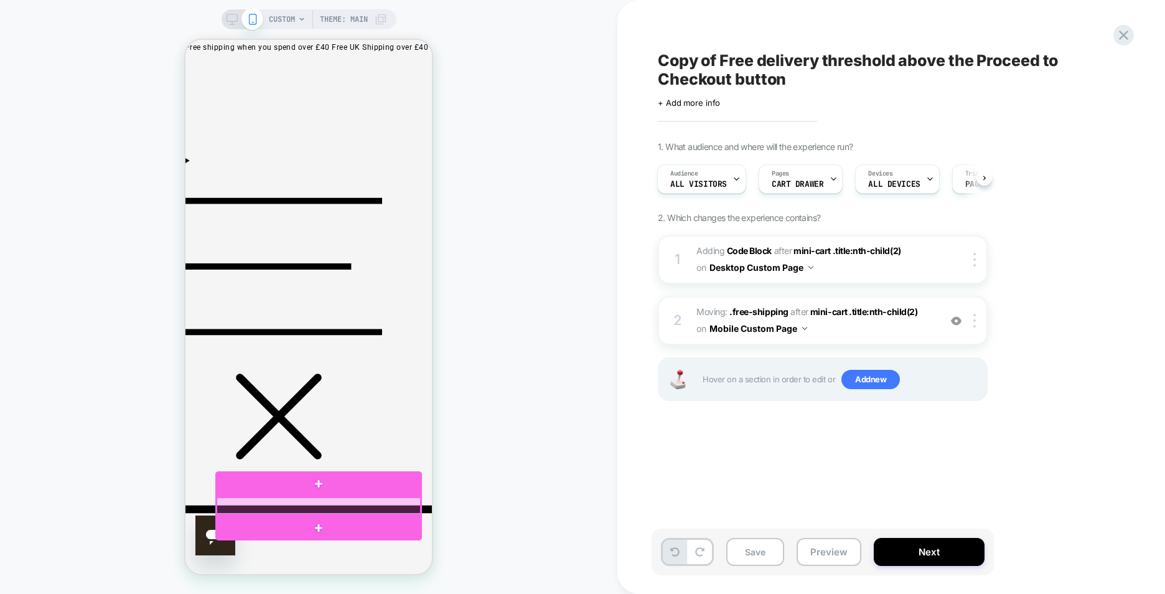
click at [320, 505] on div at bounding box center [319, 505] width 204 height 17
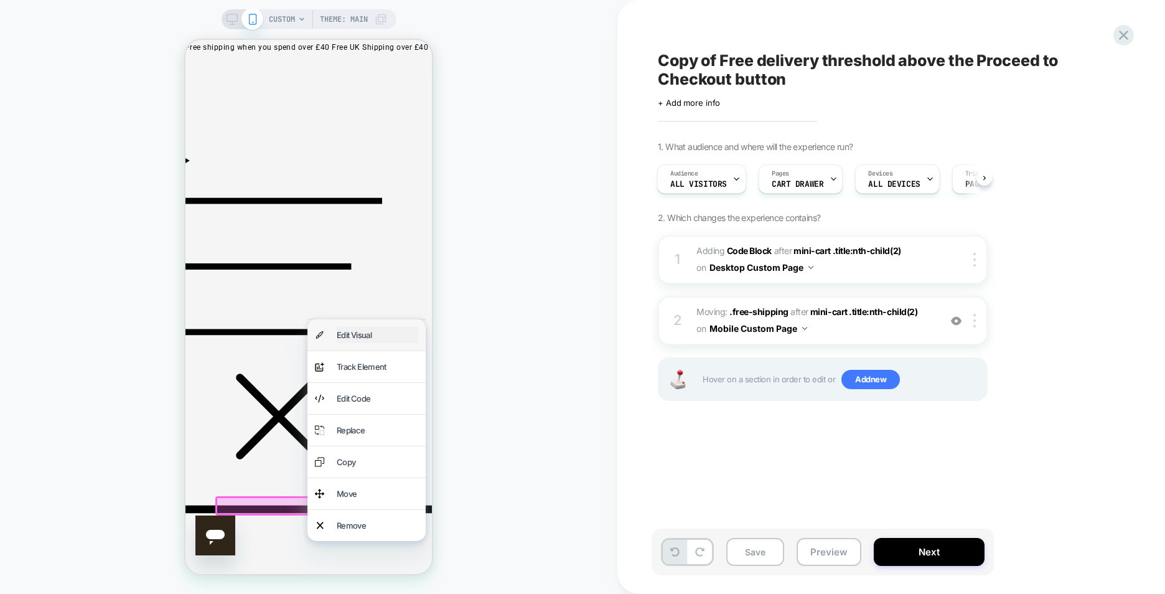
click at [354, 343] on div "Edit Visual" at bounding box center [378, 335] width 82 height 16
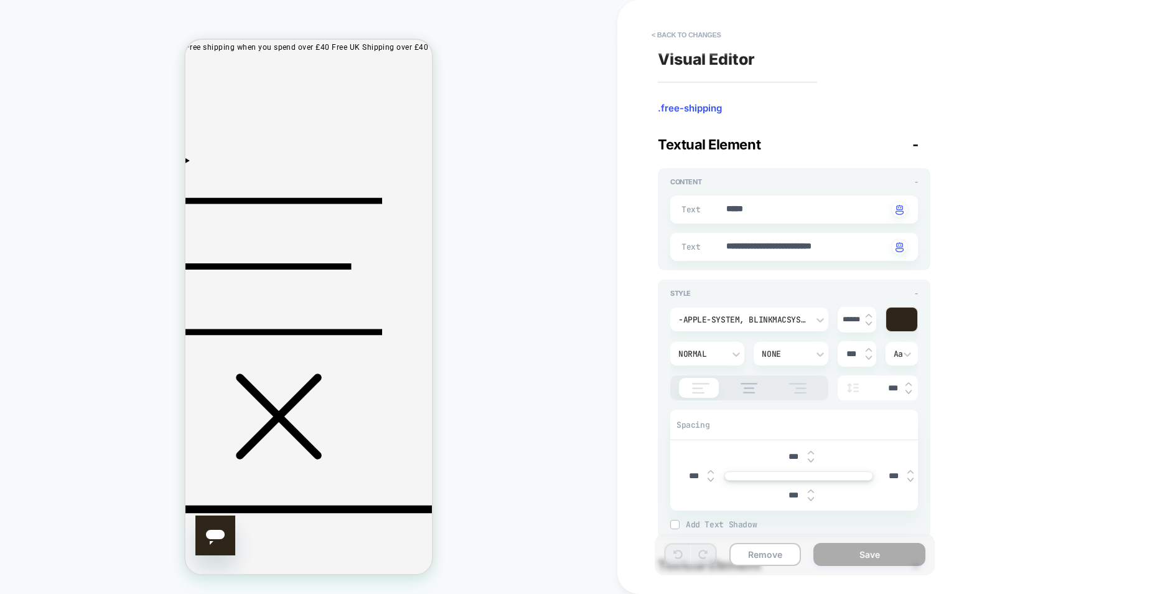
click at [810, 450] on img at bounding box center [811, 452] width 6 height 4
click at [791, 456] on input "***" at bounding box center [794, 456] width 28 height 11
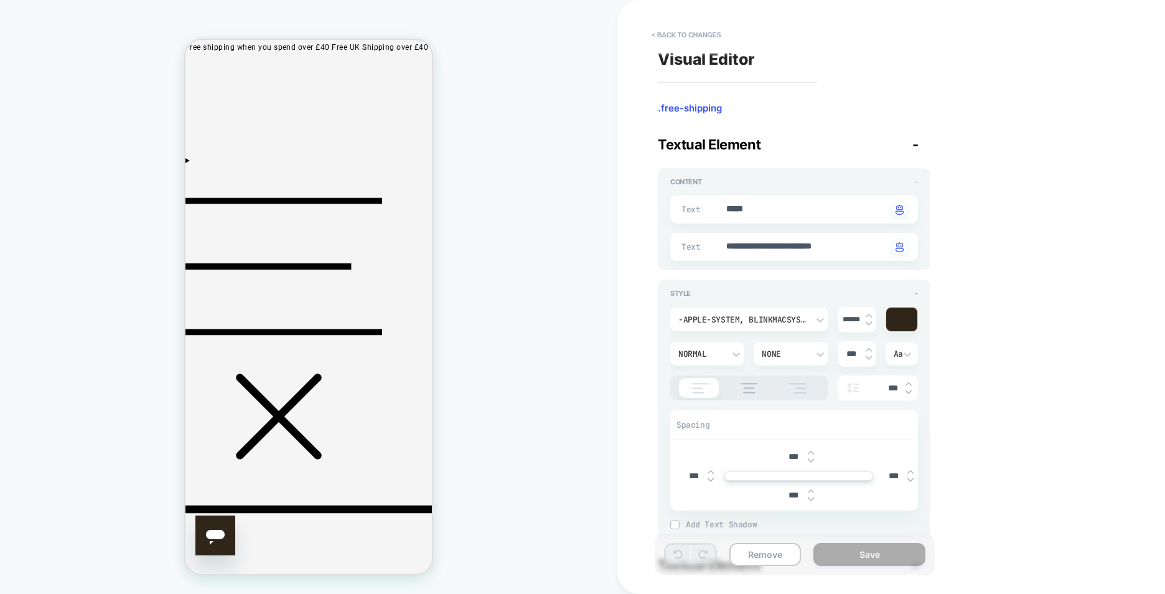
drag, startPoint x: 791, startPoint y: 456, endPoint x: 779, endPoint y: 456, distance: 12.5
click at [779, 456] on div "***" at bounding box center [799, 457] width 238 height 26
type textarea "*"
type input "***"
type textarea "*"
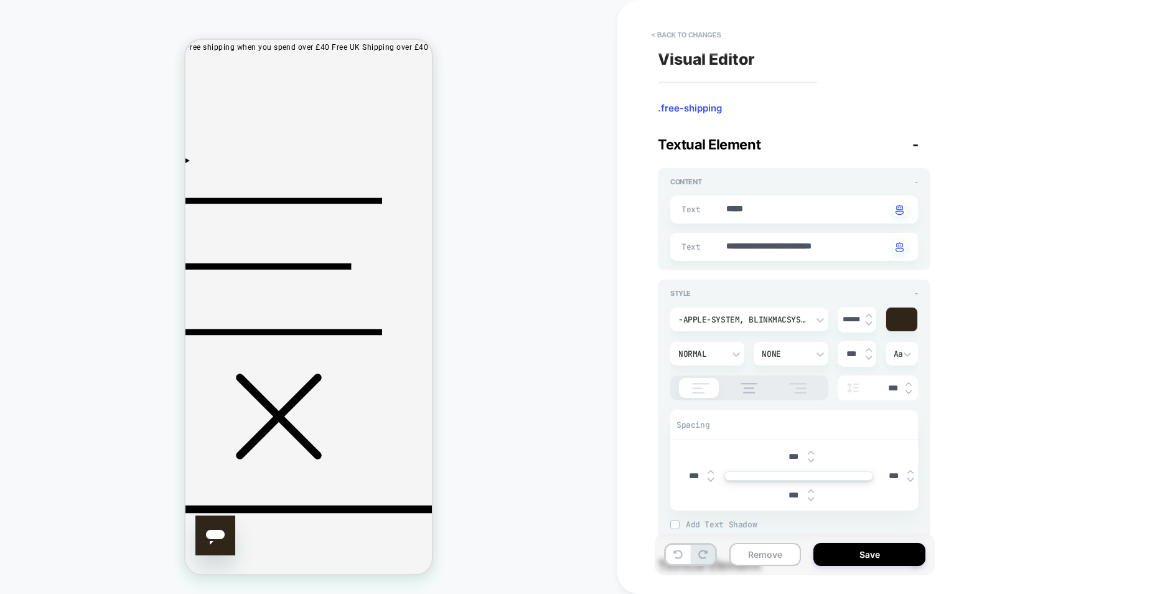
type input "****"
type textarea "*"
type input "****"
click at [962, 454] on div "**********" at bounding box center [885, 296] width 467 height 569
click at [801, 452] on input "****" at bounding box center [794, 456] width 28 height 11
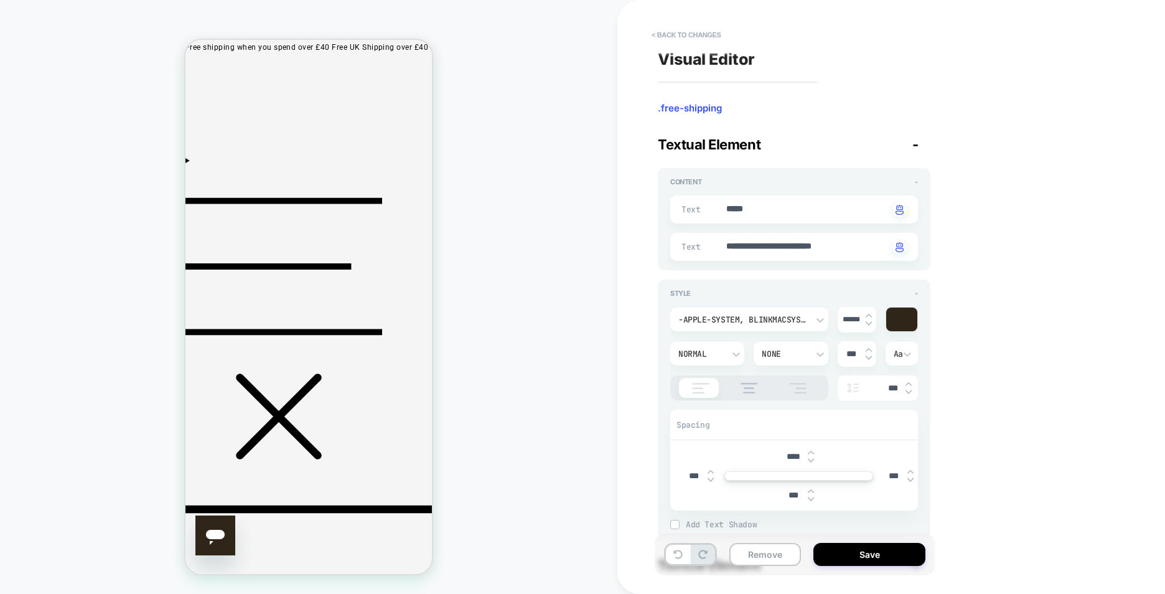
click at [788, 455] on input "****" at bounding box center [794, 456] width 28 height 11
type textarea "*"
type input "****"
type textarea "*"
type input "*****"
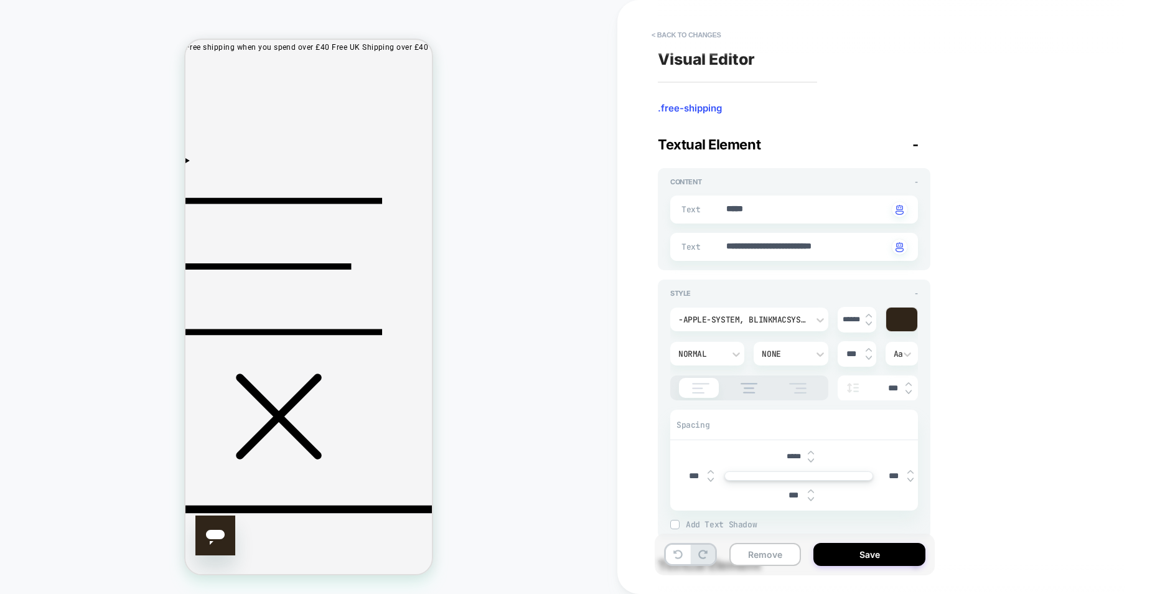
type textarea "*"
type input "*****"
click at [998, 517] on div "**********" at bounding box center [885, 296] width 467 height 569
click at [878, 547] on button "Save" at bounding box center [869, 554] width 112 height 23
type textarea "*"
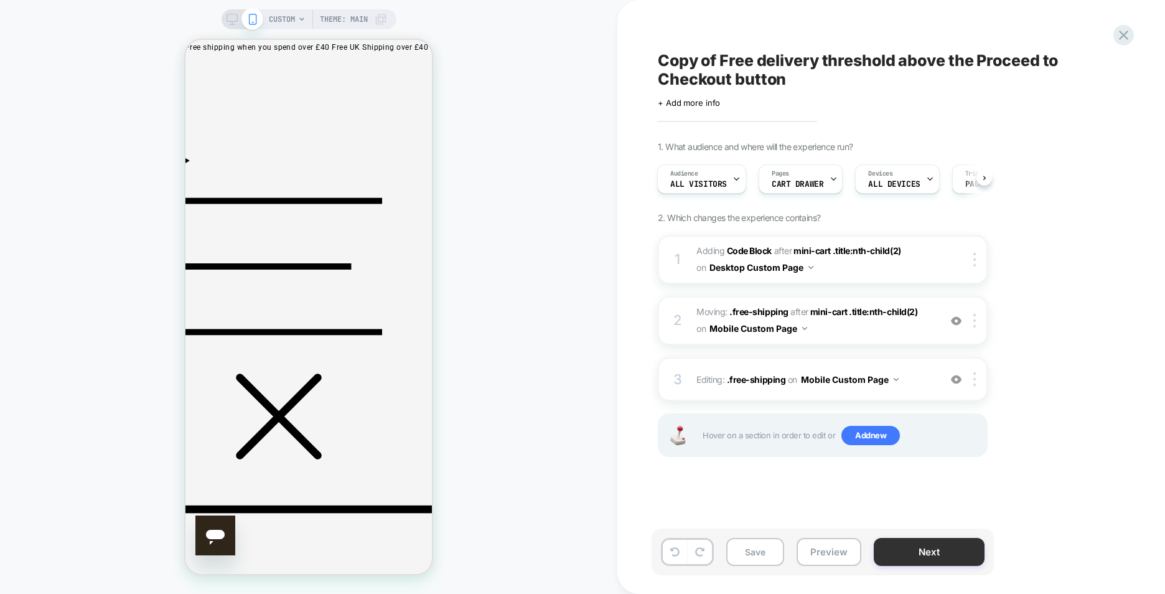
click at [939, 554] on button "Next" at bounding box center [929, 552] width 111 height 28
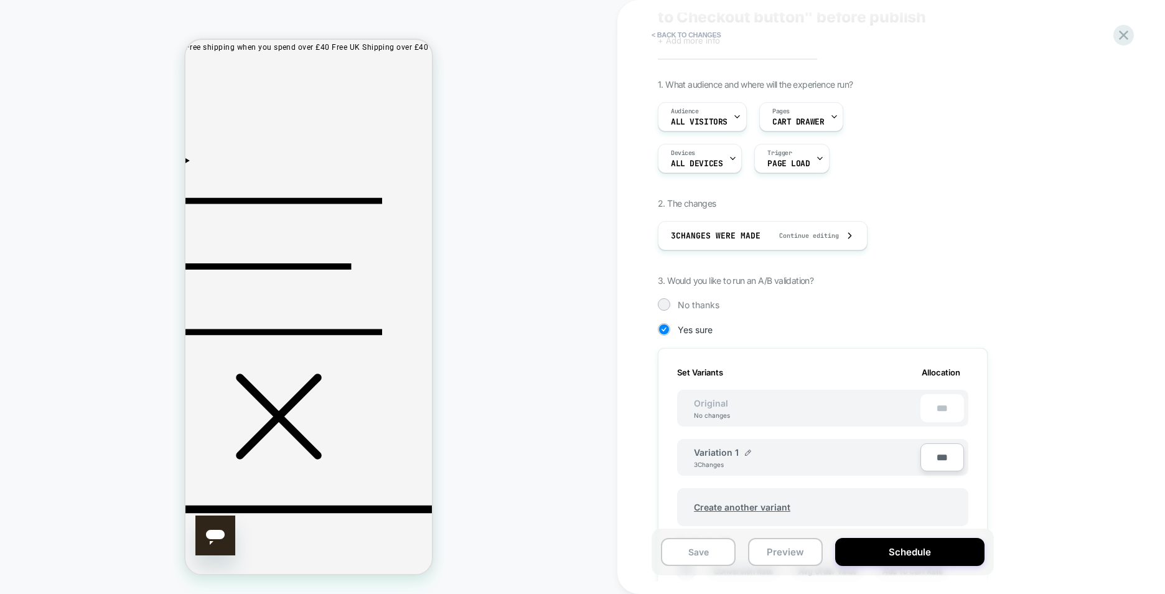
scroll to position [124, 0]
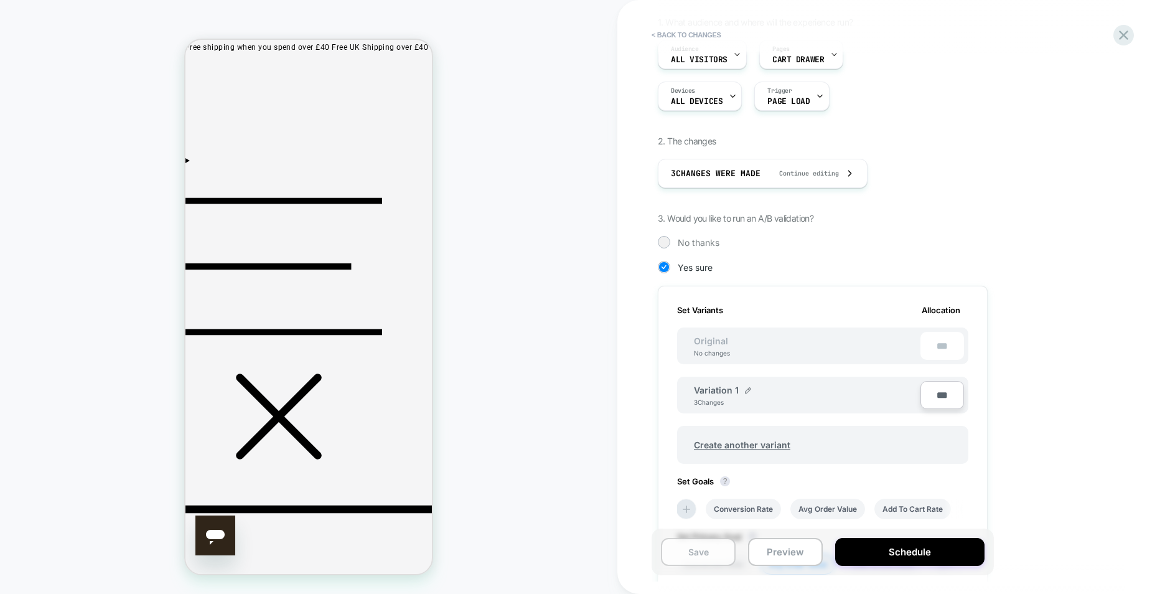
click at [716, 544] on button "Save" at bounding box center [698, 552] width 75 height 28
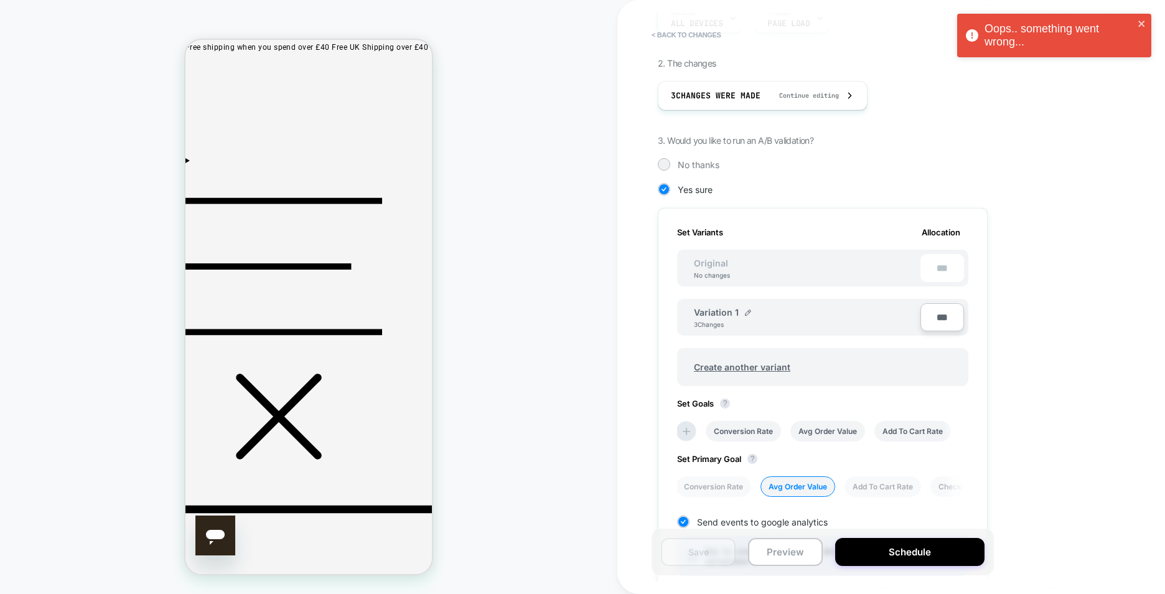
scroll to position [0, 0]
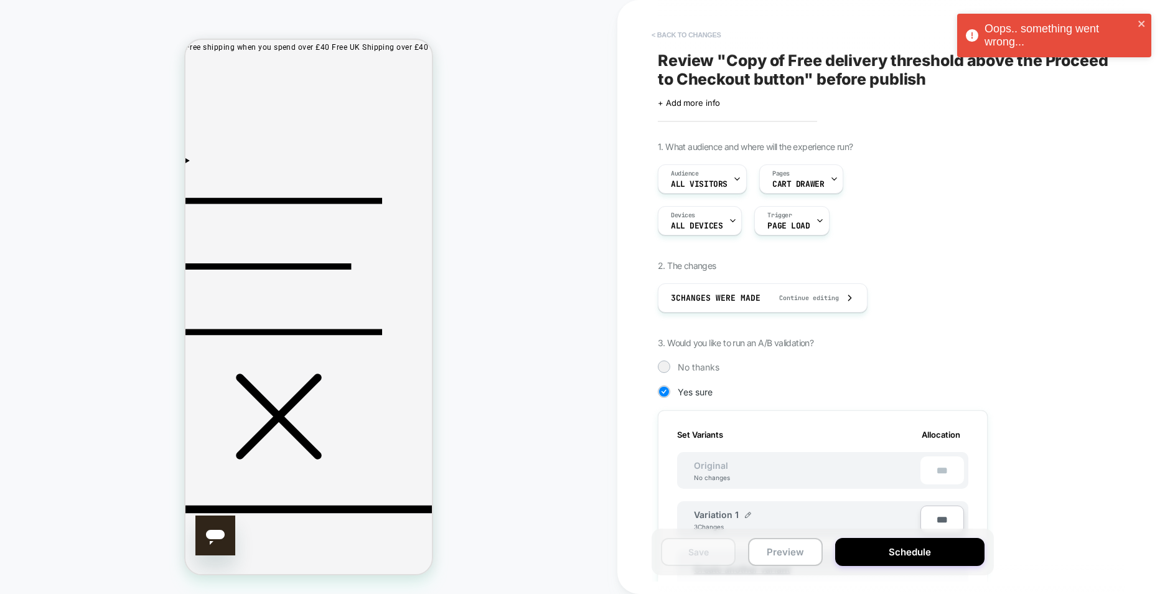
click at [681, 35] on button "< Back to changes" at bounding box center [686, 35] width 82 height 20
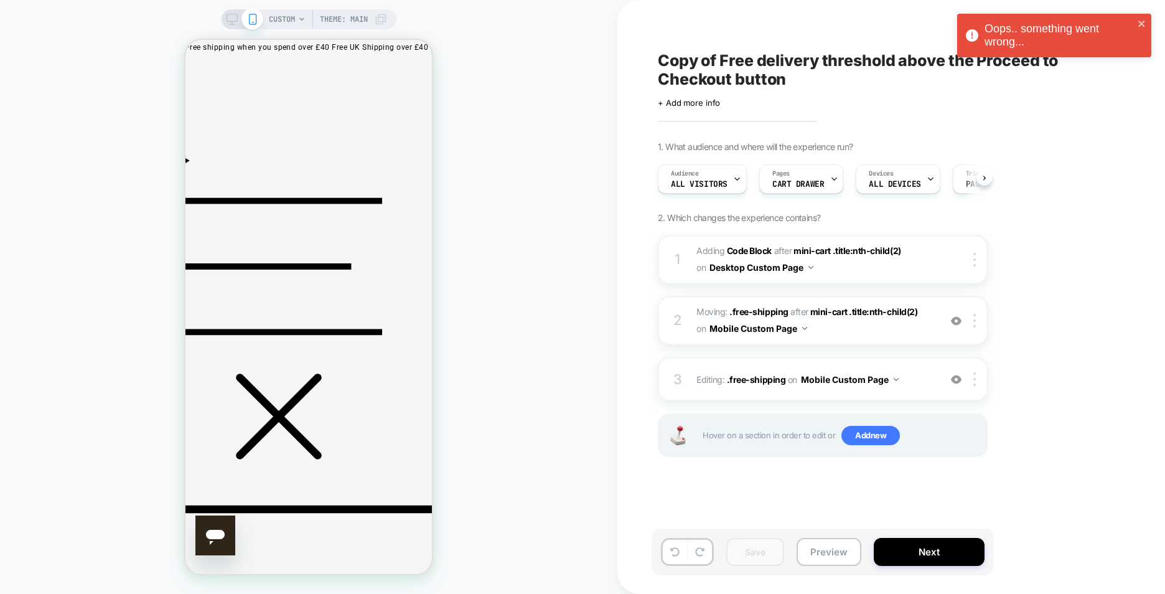
scroll to position [0, 1]
click at [681, 35] on div "Copy of Free delivery threshold above the Proceed to Checkout button Click to e…" at bounding box center [885, 296] width 467 height 569
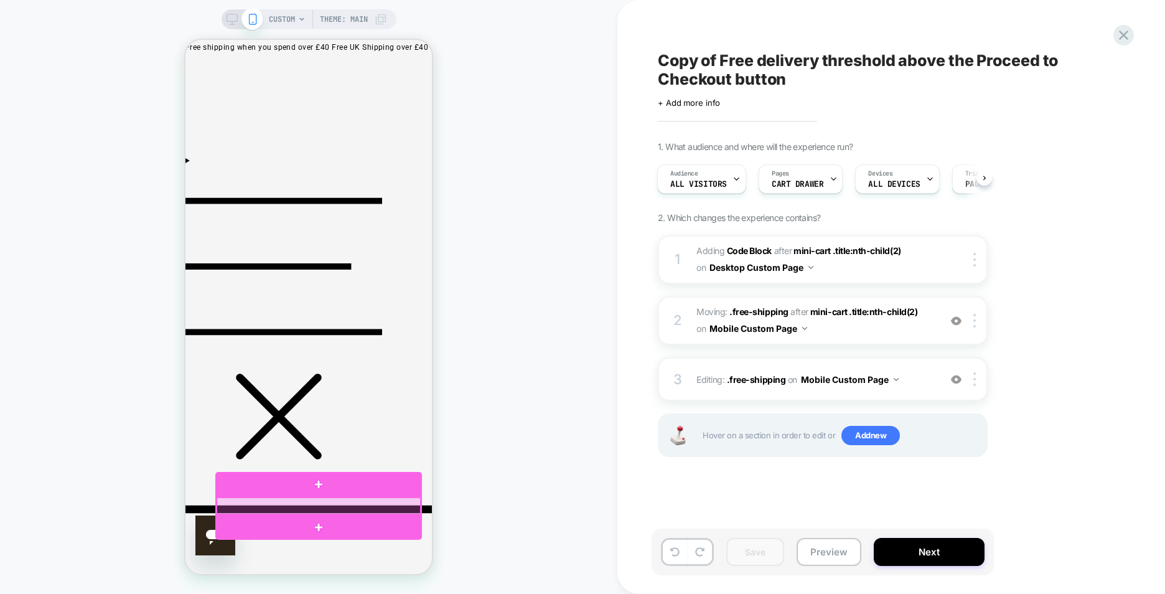
click at [414, 504] on div at bounding box center [319, 505] width 204 height 17
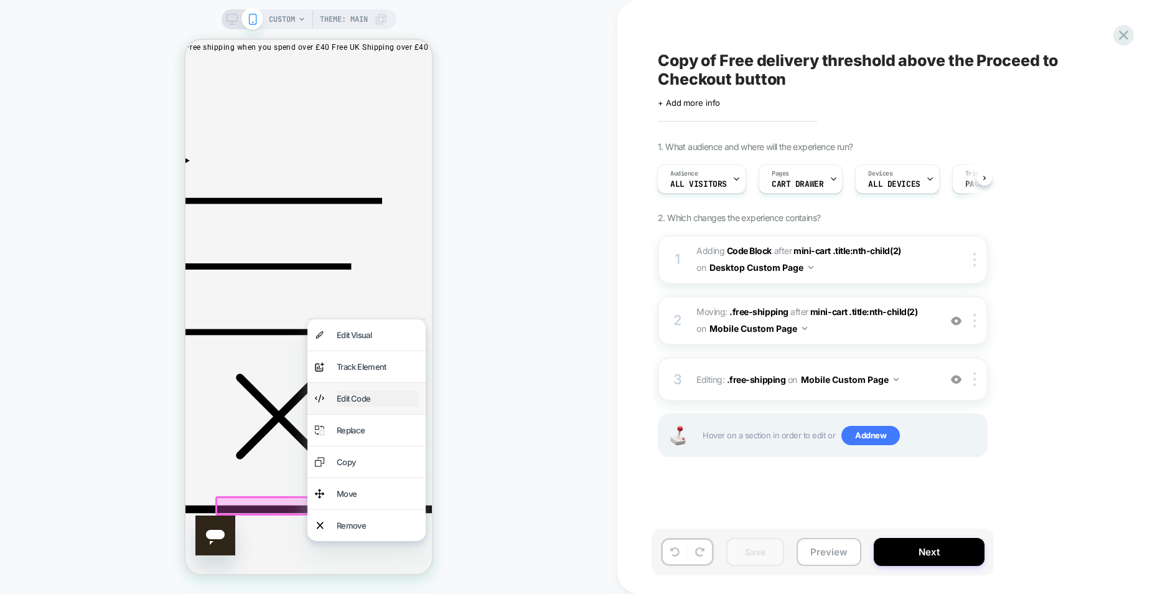
click at [375, 406] on div "Edit Code" at bounding box center [378, 398] width 82 height 16
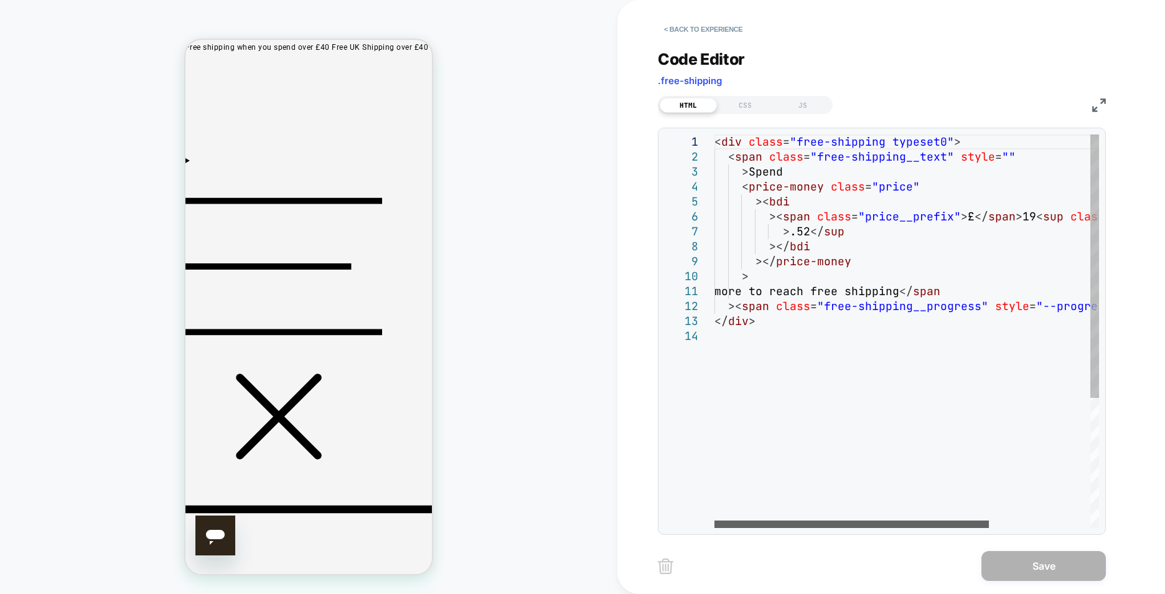
click at [838, 527] on div at bounding box center [851, 523] width 274 height 7
click at [1008, 156] on div "< div class = "free-shipping typeset0" > < span class = "free-shipping__text" s…" at bounding box center [977, 427] width 527 height 587
click at [1006, 157] on div "< div class = "free-shipping typeset0" > < span class = "free-shipping__text" s…" at bounding box center [977, 427] width 527 height 587
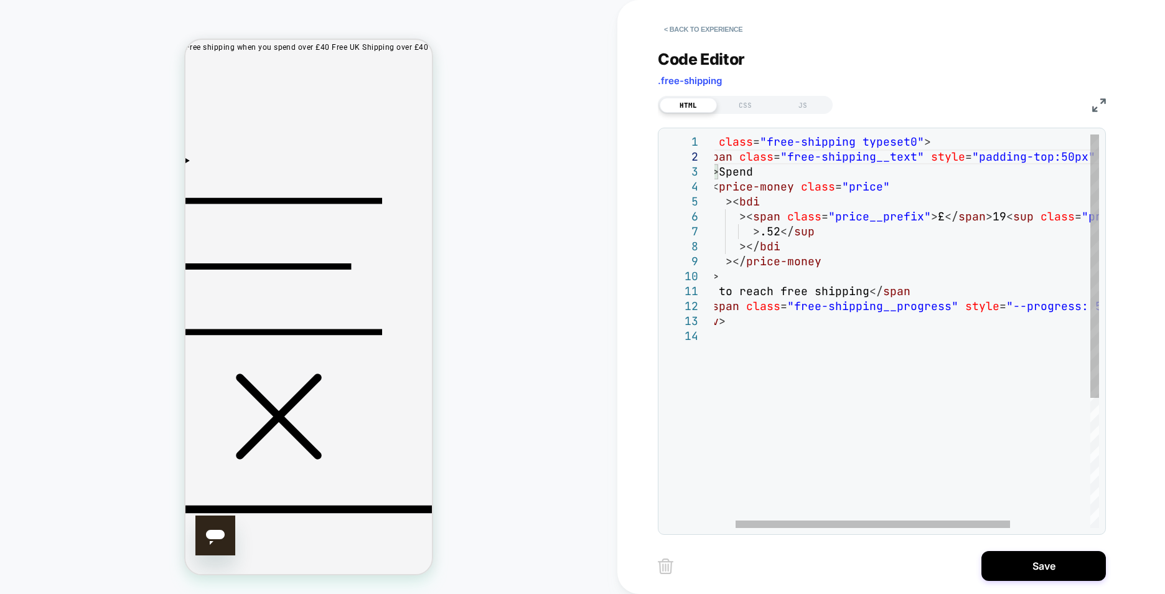
scroll to position [15, 403]
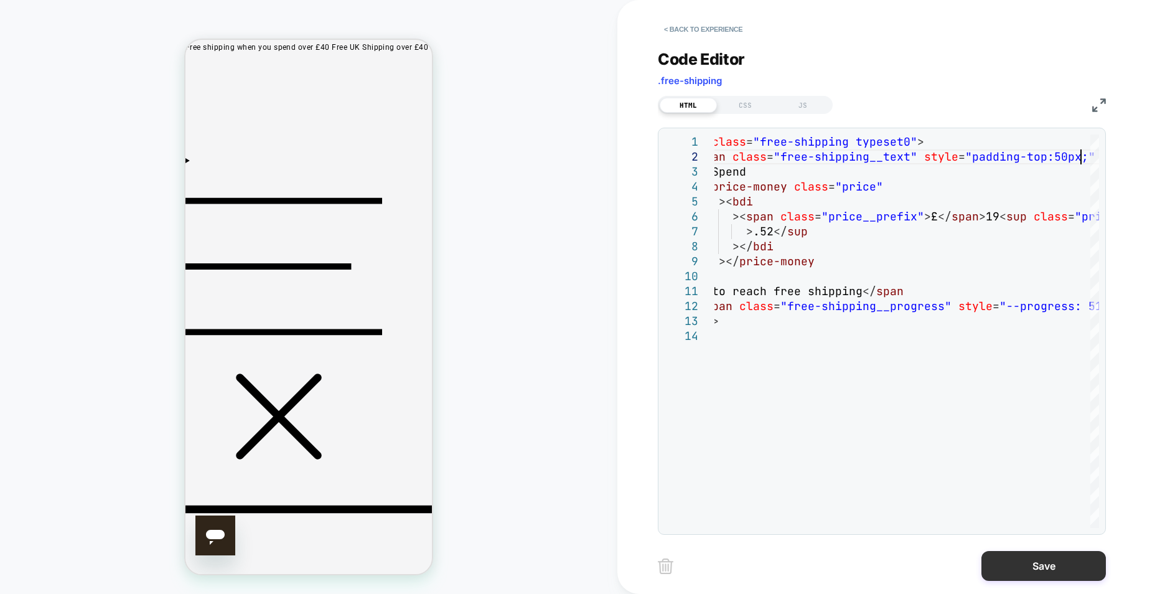
type textarea "**********"
click at [1087, 574] on button "Save" at bounding box center [1043, 566] width 124 height 30
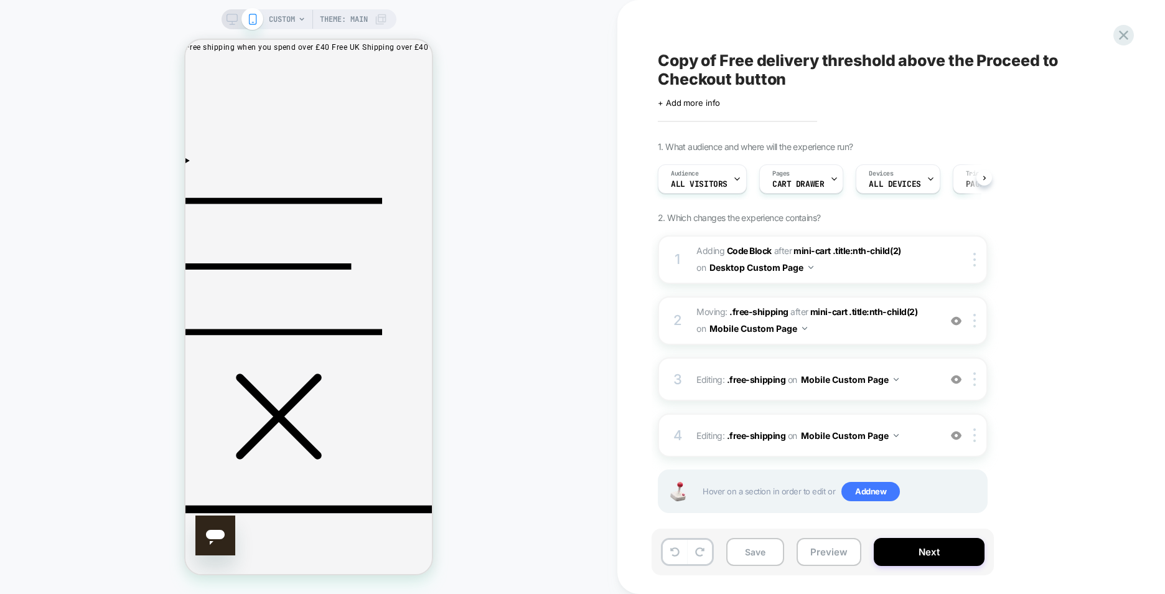
scroll to position [0, 1]
click at [765, 541] on button "Save" at bounding box center [755, 552] width 58 height 28
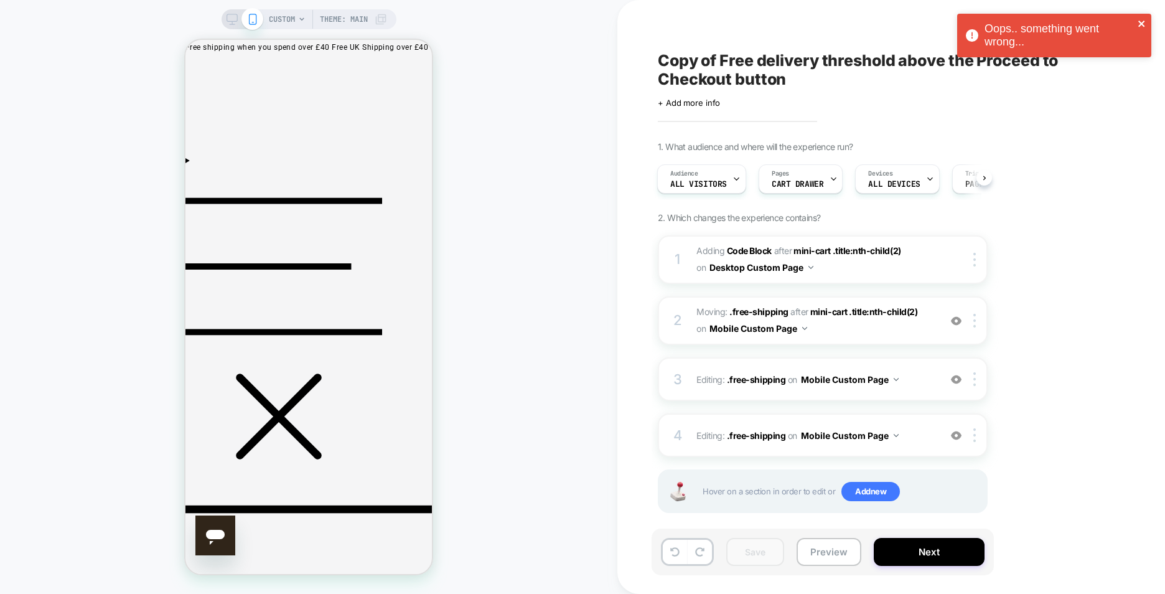
click at [1141, 24] on icon "close" at bounding box center [1141, 24] width 6 height 6
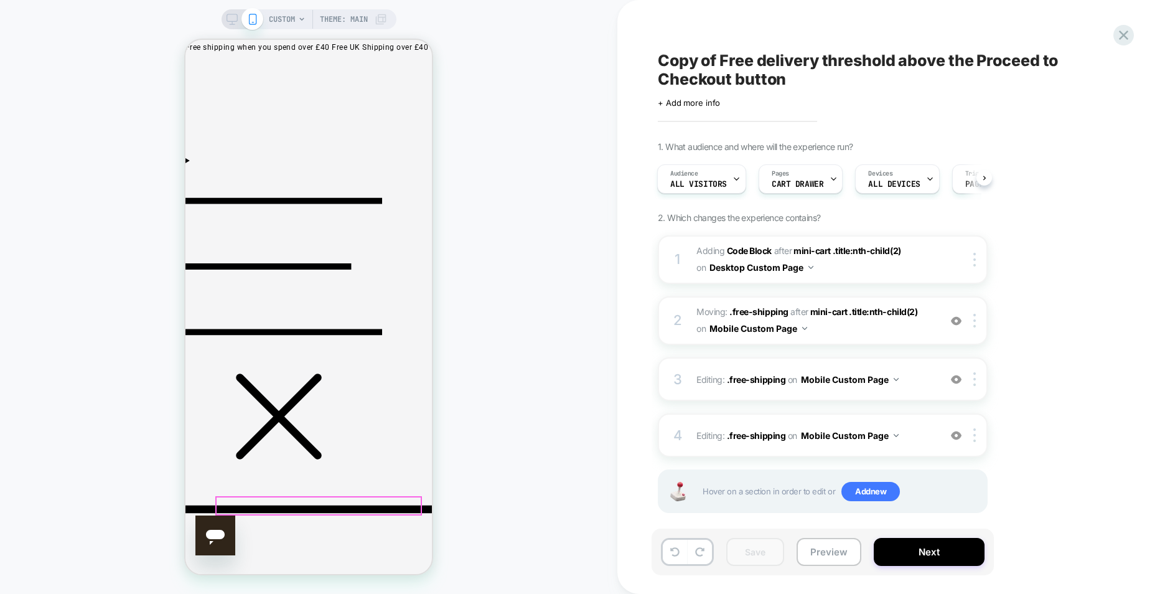
drag, startPoint x: 329, startPoint y: 507, endPoint x: 413, endPoint y: 503, distance: 84.1
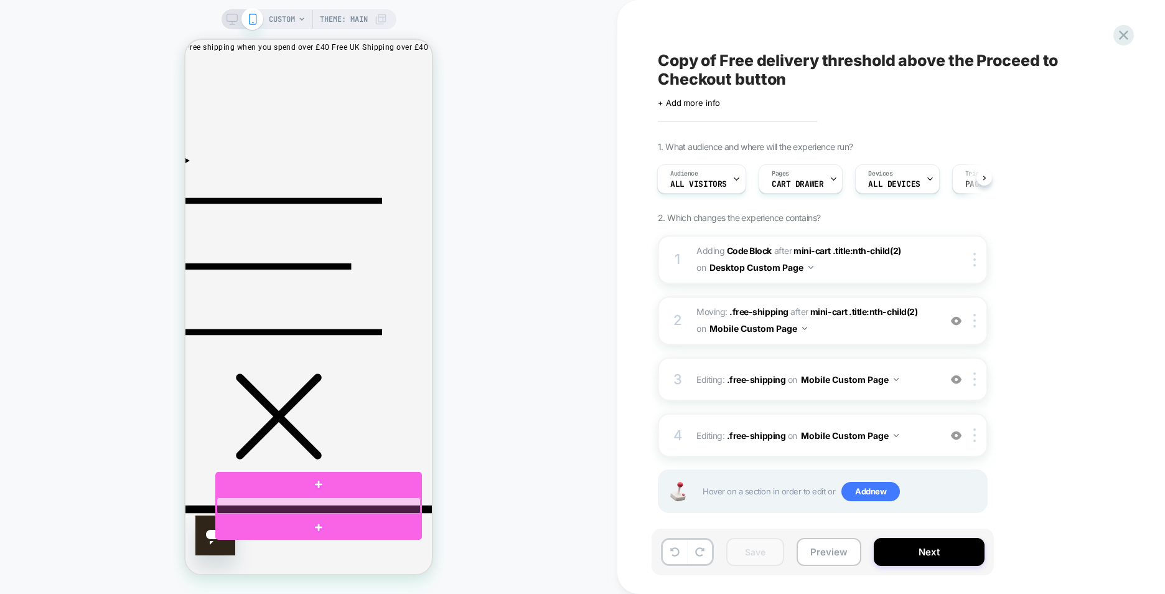
click at [413, 502] on div at bounding box center [319, 505] width 204 height 17
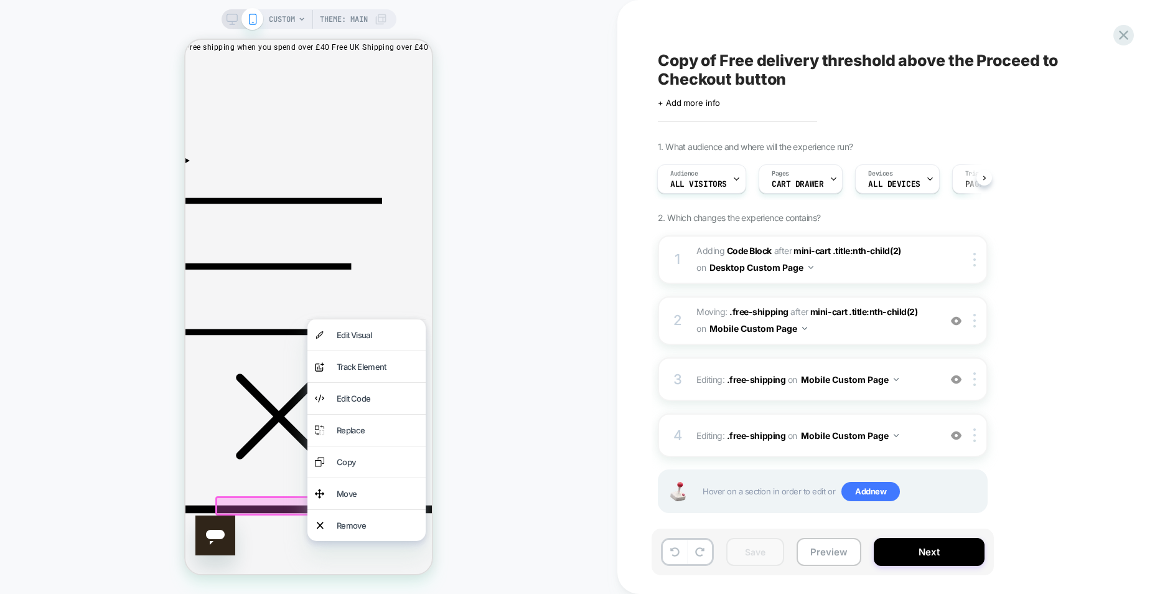
click at [403, 414] on div "Edit Code" at bounding box center [366, 398] width 118 height 31
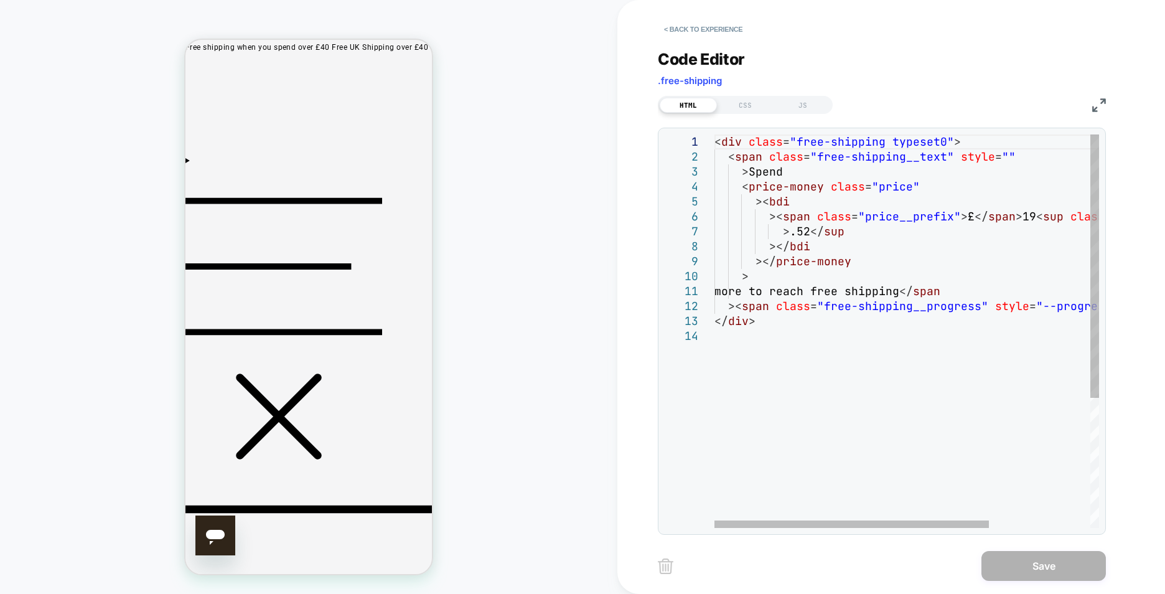
scroll to position [0, 0]
click at [1003, 154] on div "< div class = "free-shipping typeset0" > < span class = "free-shipping__text" s…" at bounding box center [977, 427] width 527 height 587
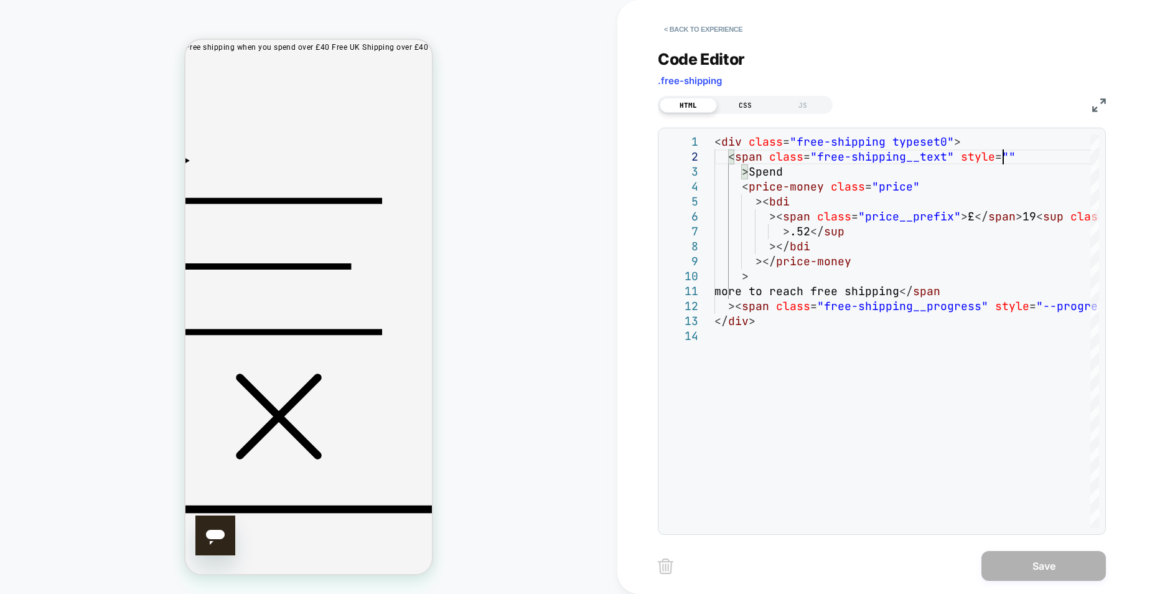
click at [756, 110] on div "CSS" at bounding box center [745, 105] width 57 height 15
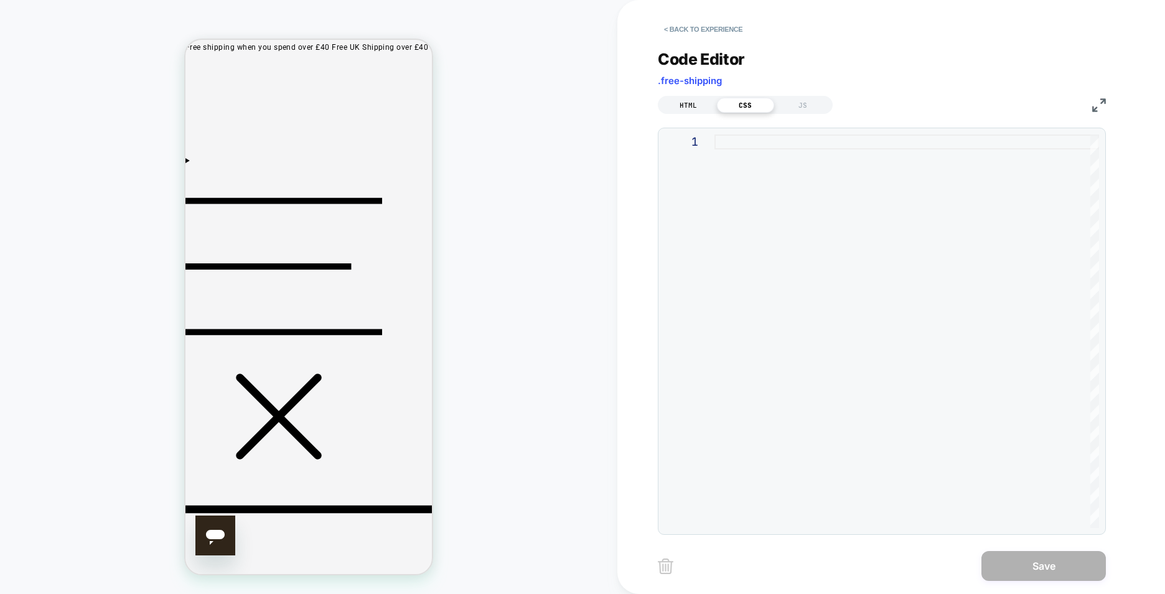
click at [676, 111] on div "HTML" at bounding box center [688, 105] width 57 height 15
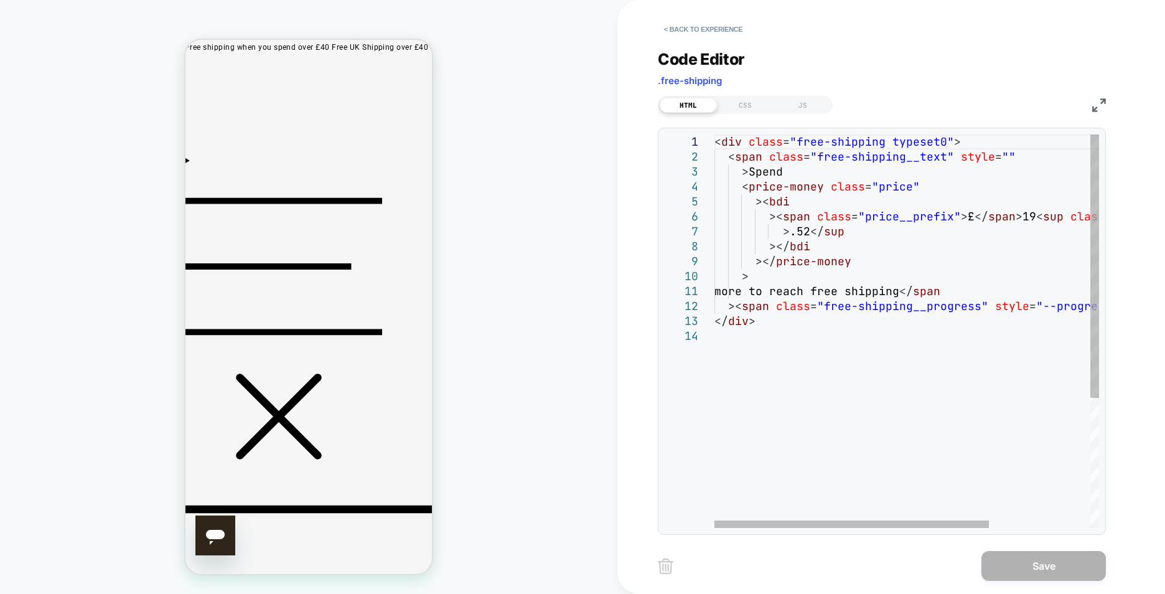
click at [1001, 154] on div "< div class = "free-shipping typeset0" > < span class = "free-shipping__text" s…" at bounding box center [977, 427] width 527 height 587
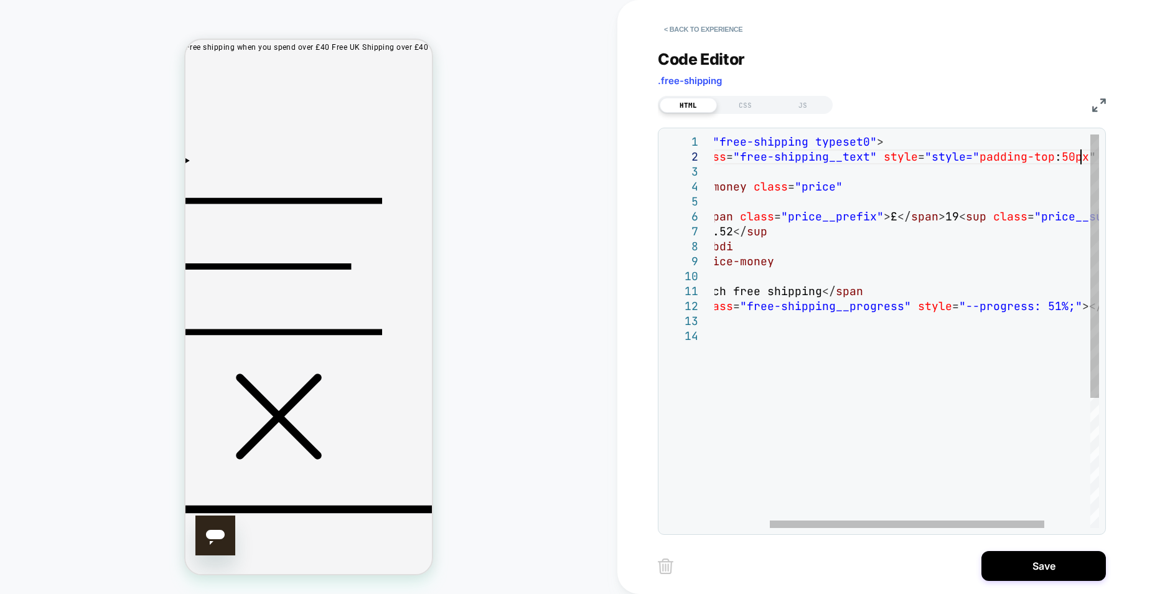
scroll to position [15, 450]
click at [1057, 197] on div "< div class = "free-shipping typeset0" > < span class = "free-shipping__text" s…" at bounding box center [903, 427] width 527 height 587
click at [978, 153] on div ">< bdi >< span class = "price__prefix" > £ </ span > 19 < sup class = "price__s…" at bounding box center [903, 427] width 527 height 587
drag, startPoint x: 925, startPoint y: 157, endPoint x: 970, endPoint y: 157, distance: 44.8
click at [970, 157] on div ">< bdi >< span class = "price__prefix" > £ </ span > 19 < sup class = "price__s…" at bounding box center [903, 427] width 527 height 587
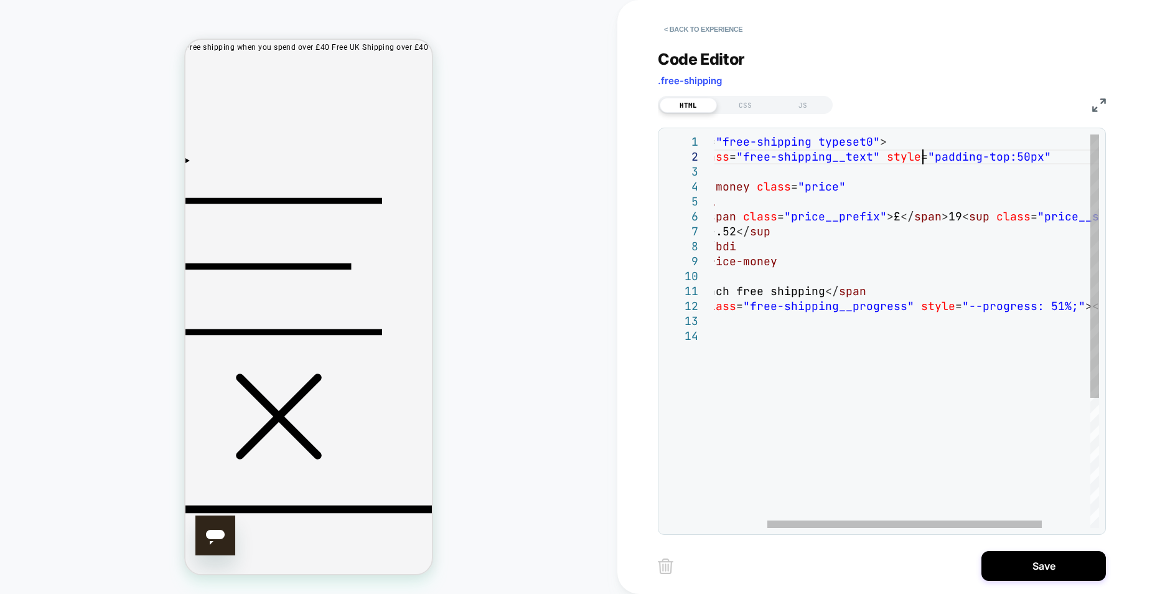
click at [1048, 160] on div ">< bdi >< span class = "price__prefix" > £ </ span > 19 < sup class = "price__s…" at bounding box center [903, 427] width 527 height 587
click at [1036, 159] on div ">< bdi >< span class = "price__prefix" > £ </ span > 19 < sup class = "price__s…" at bounding box center [903, 427] width 527 height 587
click at [1019, 217] on div ">< bdi >< span class = "price__prefix" > £ </ span > 19 < sup class = "price__s…" at bounding box center [903, 427] width 527 height 587
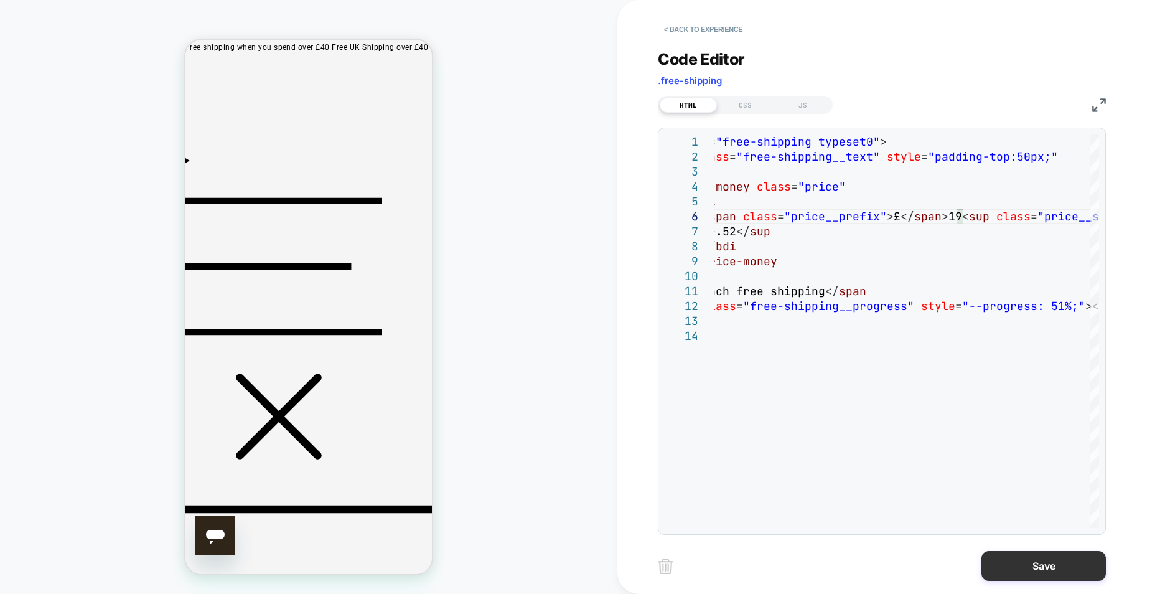
type textarea "**********"
click at [1055, 569] on button "Save" at bounding box center [1043, 566] width 124 height 30
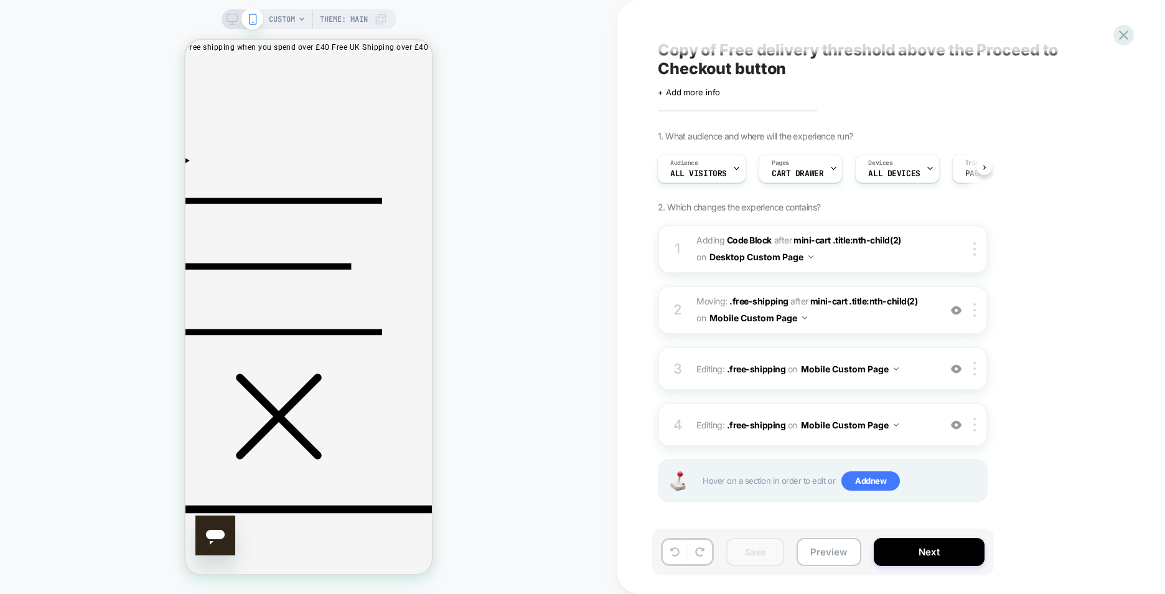
scroll to position [12, 0]
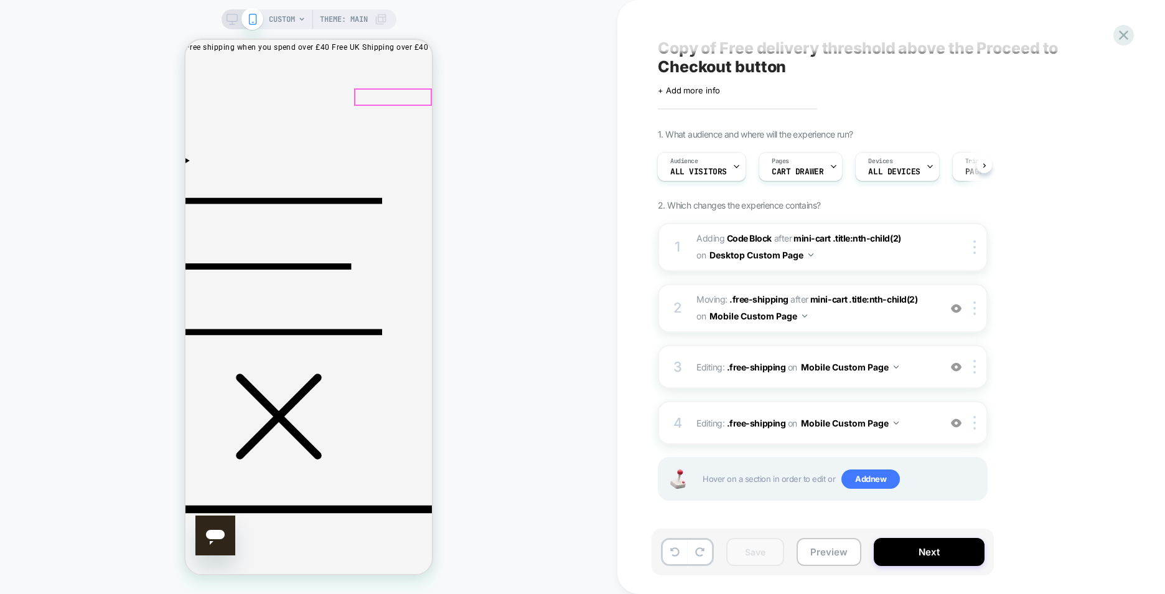
click at [825, 559] on button "Preview" at bounding box center [829, 552] width 65 height 28
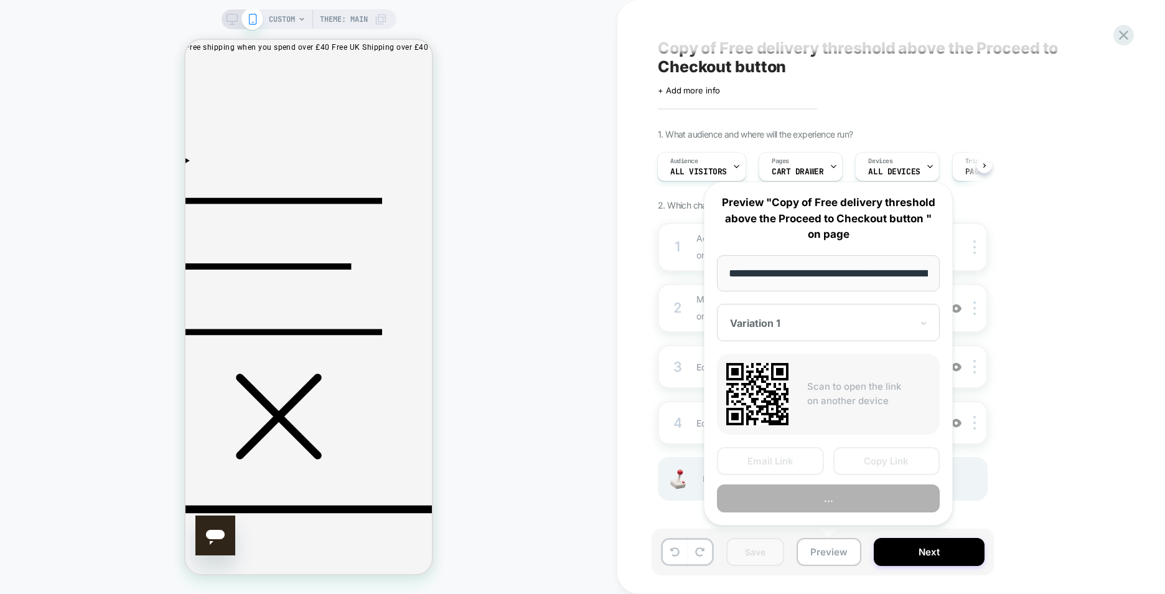
scroll to position [0, 487]
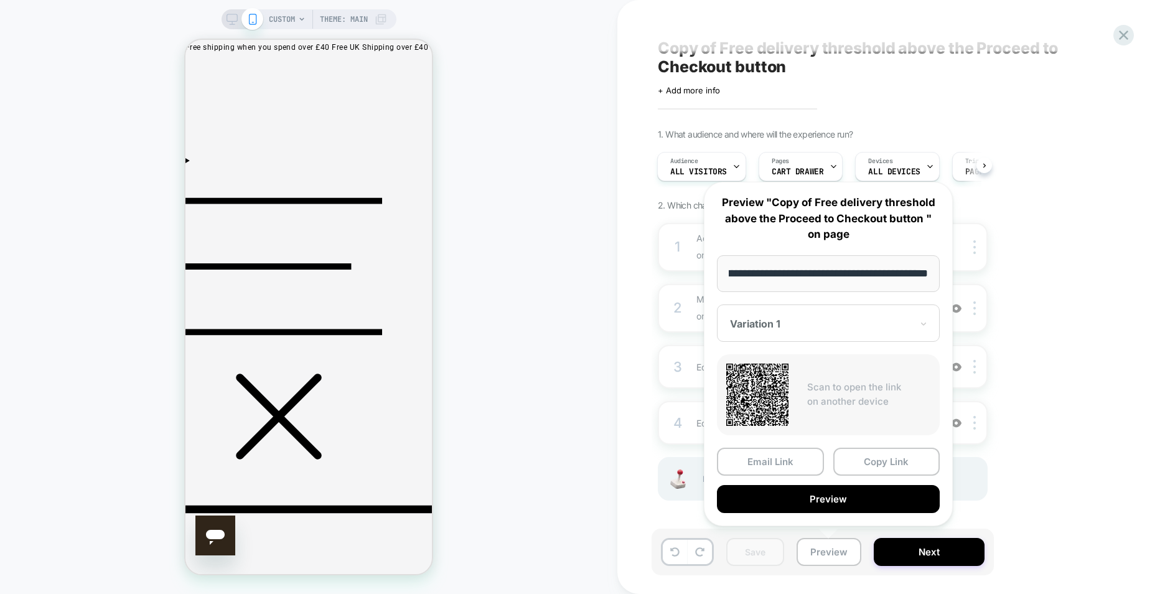
click at [802, 278] on input "**********" at bounding box center [828, 273] width 223 height 37
click at [909, 466] on button "Copy Link" at bounding box center [886, 461] width 107 height 28
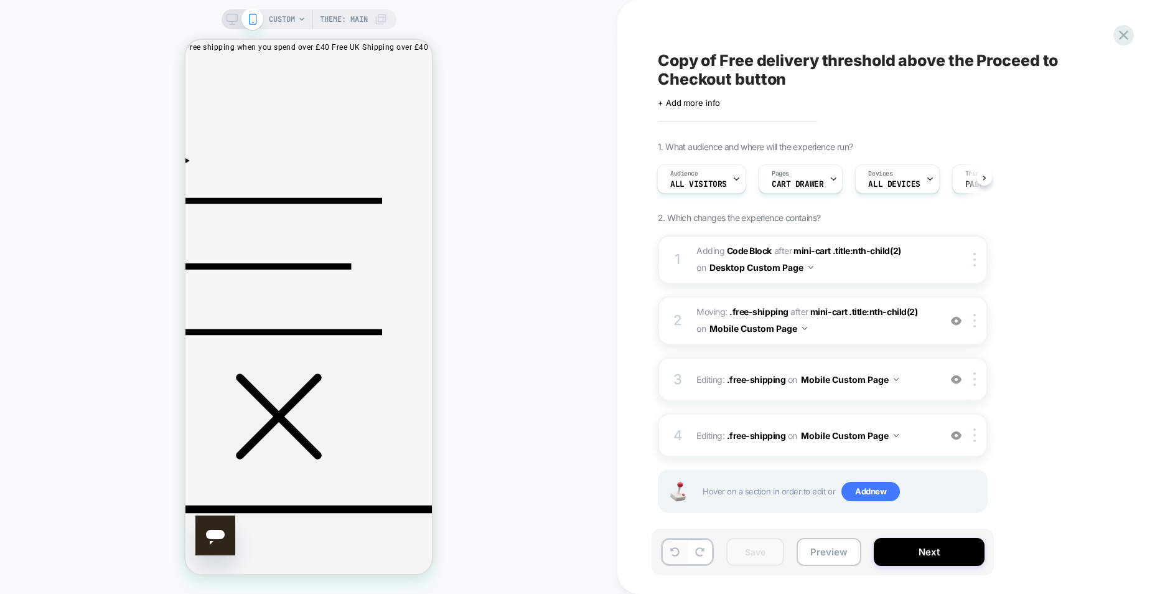
click at [673, 561] on button at bounding box center [675, 552] width 24 height 24
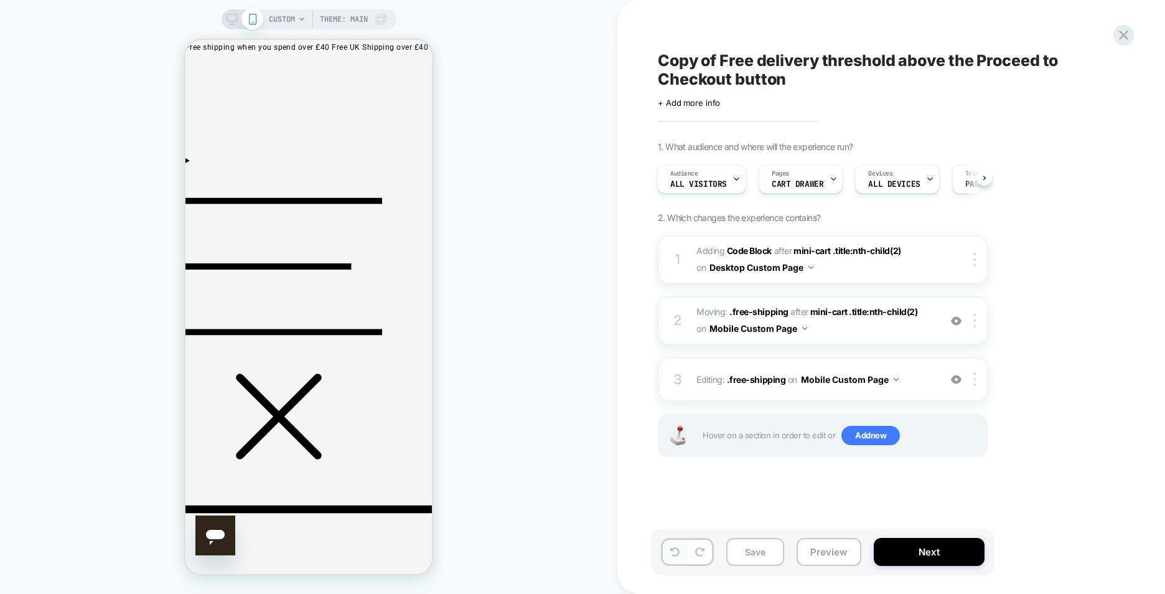
click at [674, 554] on icon at bounding box center [674, 551] width 9 height 9
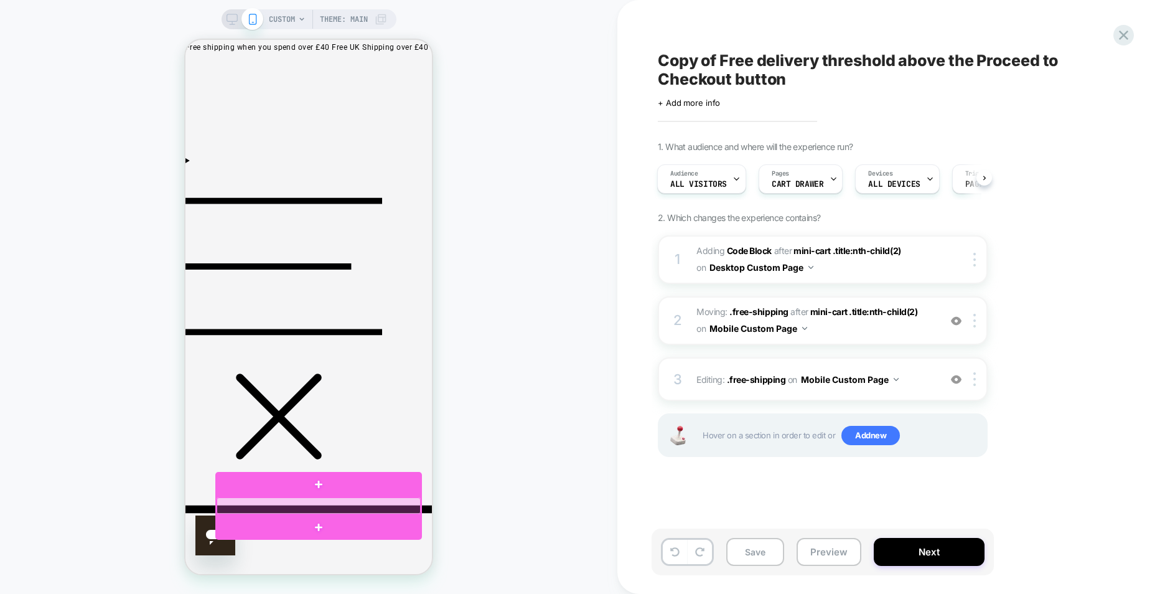
drag, startPoint x: 325, startPoint y: 504, endPoint x: 320, endPoint y: 498, distance: 7.9
click at [320, 498] on div at bounding box center [319, 505] width 204 height 17
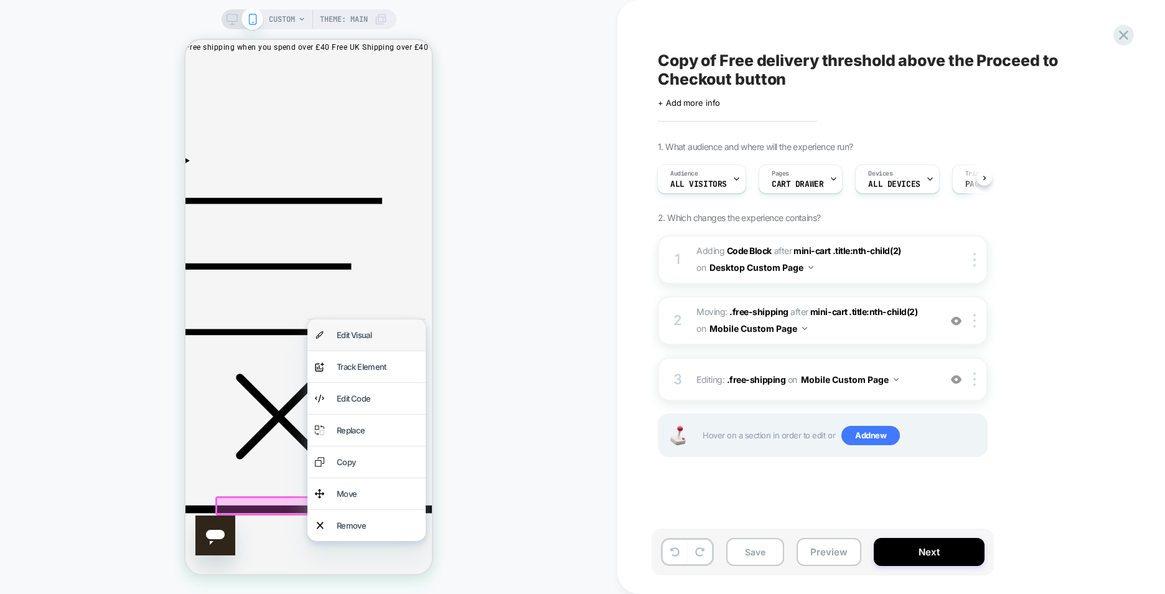
click at [365, 350] on div "Edit Visual" at bounding box center [366, 334] width 118 height 31
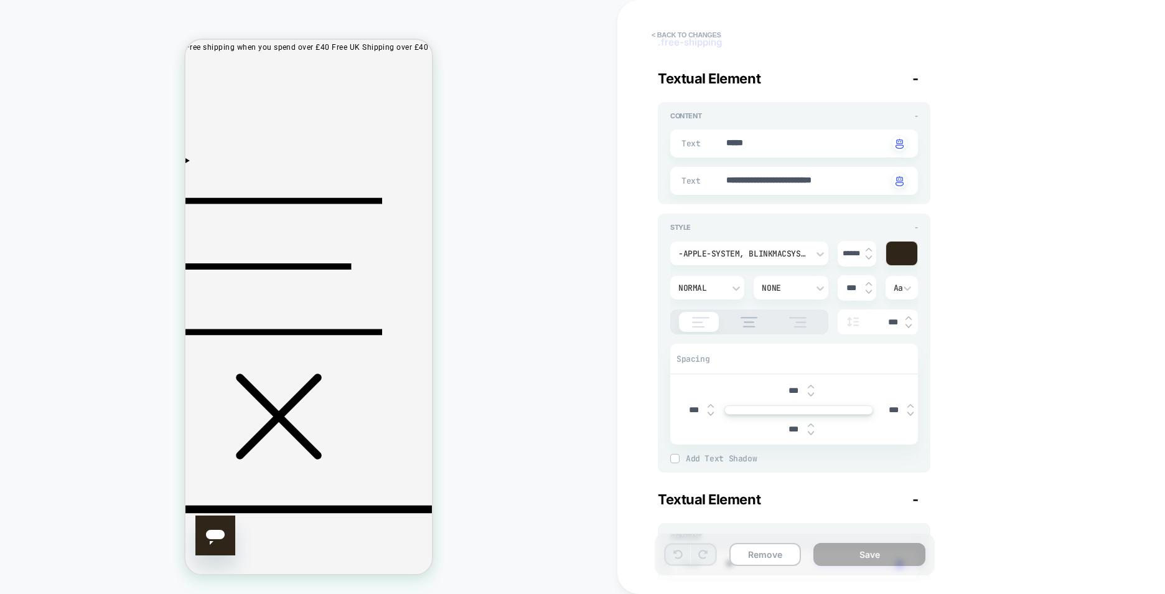
type textarea "*"
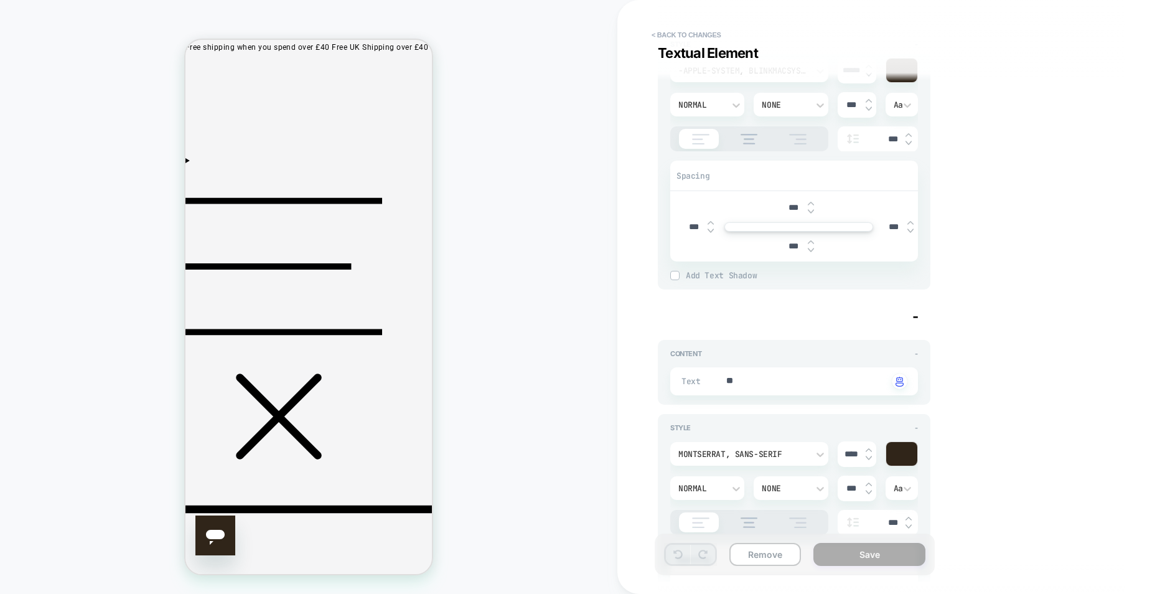
scroll to position [62, 0]
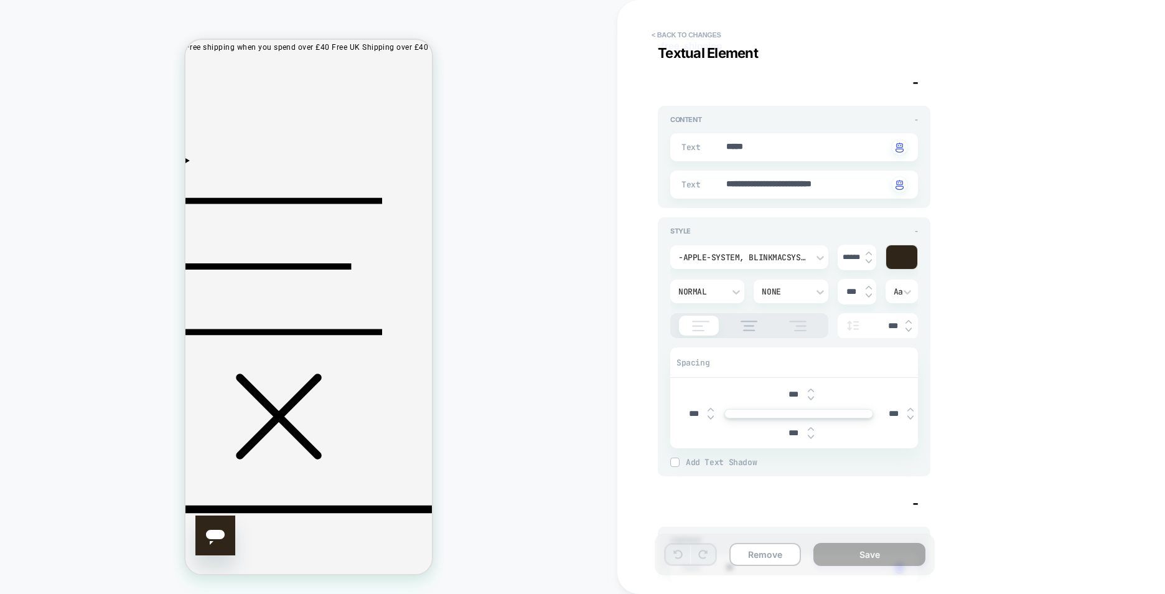
click at [802, 392] on input "***" at bounding box center [794, 394] width 28 height 11
drag, startPoint x: 792, startPoint y: 393, endPoint x: 783, endPoint y: 394, distance: 9.4
click at [783, 394] on input "***" at bounding box center [794, 394] width 28 height 11
click at [787, 395] on input "***" at bounding box center [794, 394] width 28 height 11
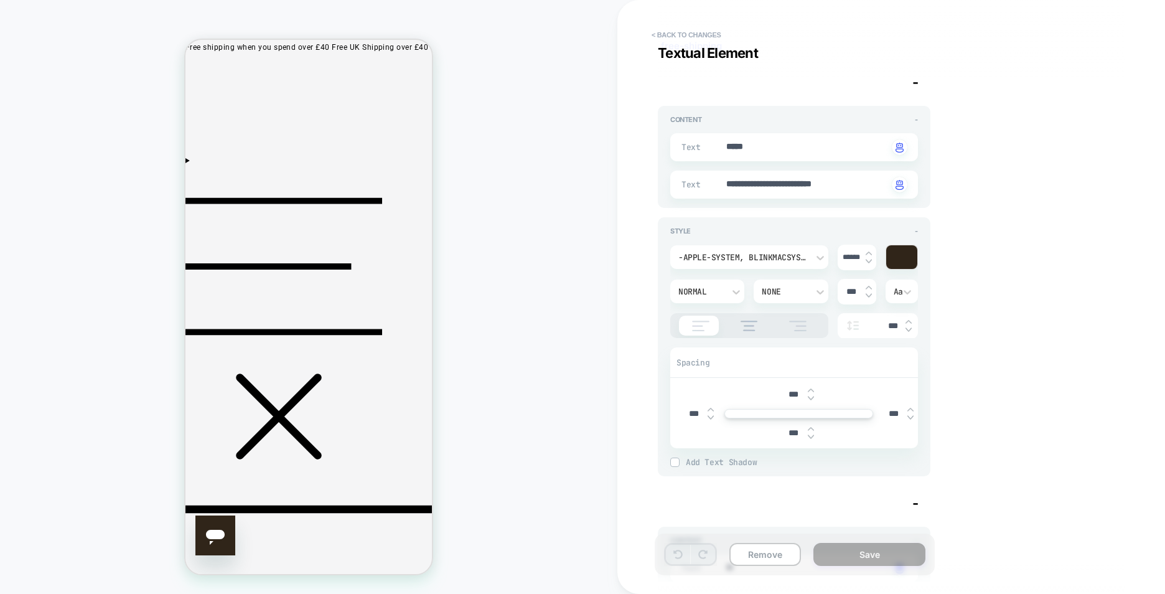
type input "****"
type textarea "*"
type input "*****"
type textarea "*"
type input "*****"
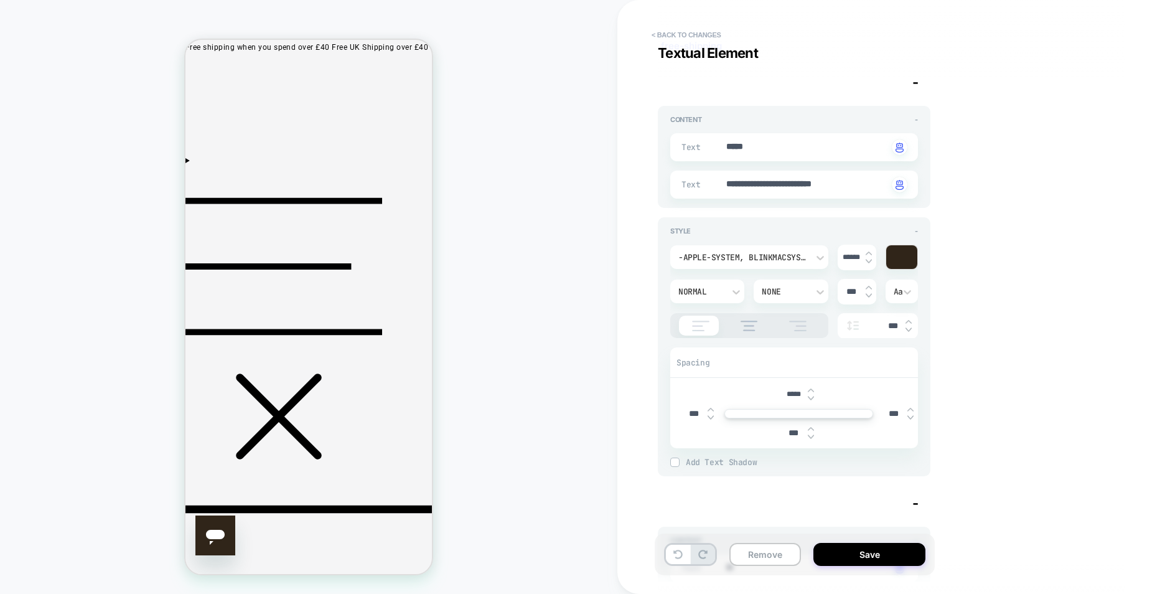
click at [974, 444] on div "**********" at bounding box center [885, 296] width 467 height 569
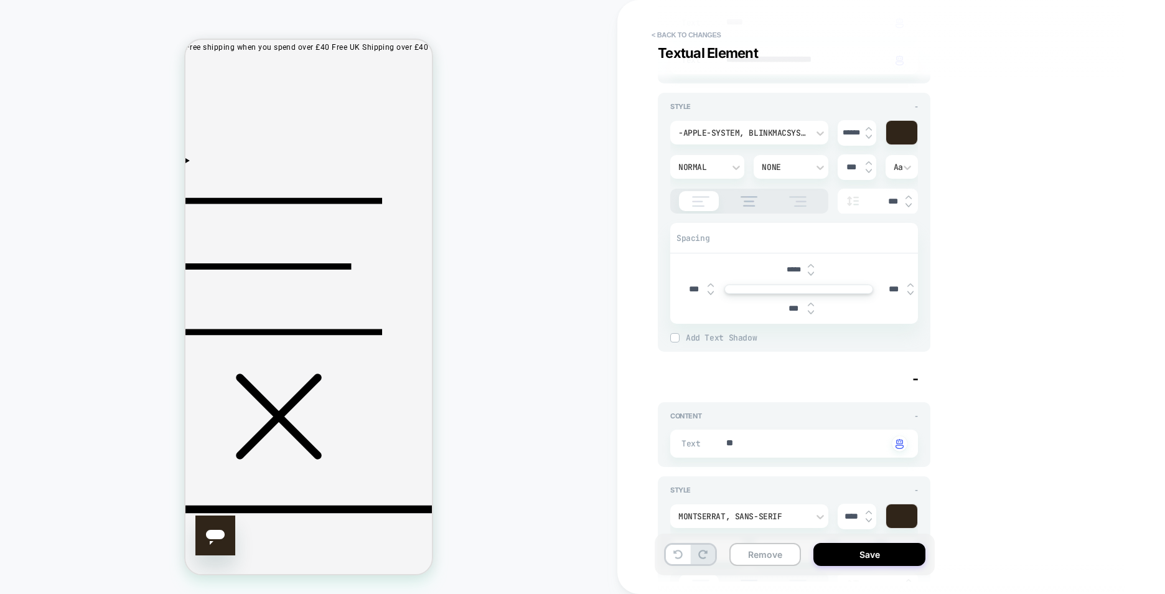
scroll to position [249, 0]
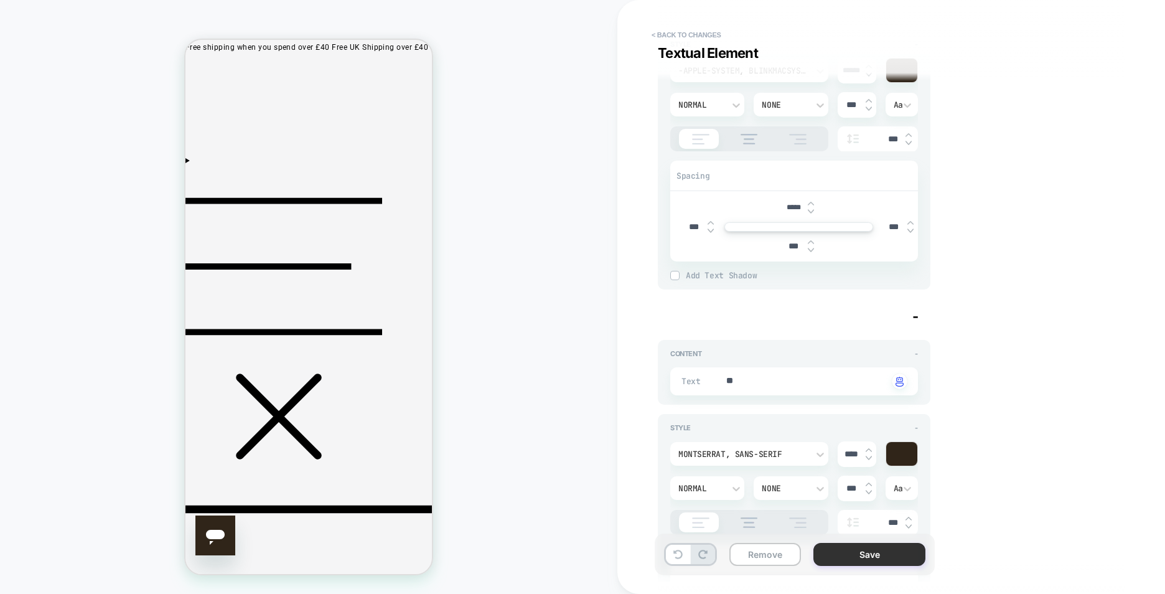
click at [878, 559] on button "Save" at bounding box center [869, 554] width 112 height 23
type textarea "*"
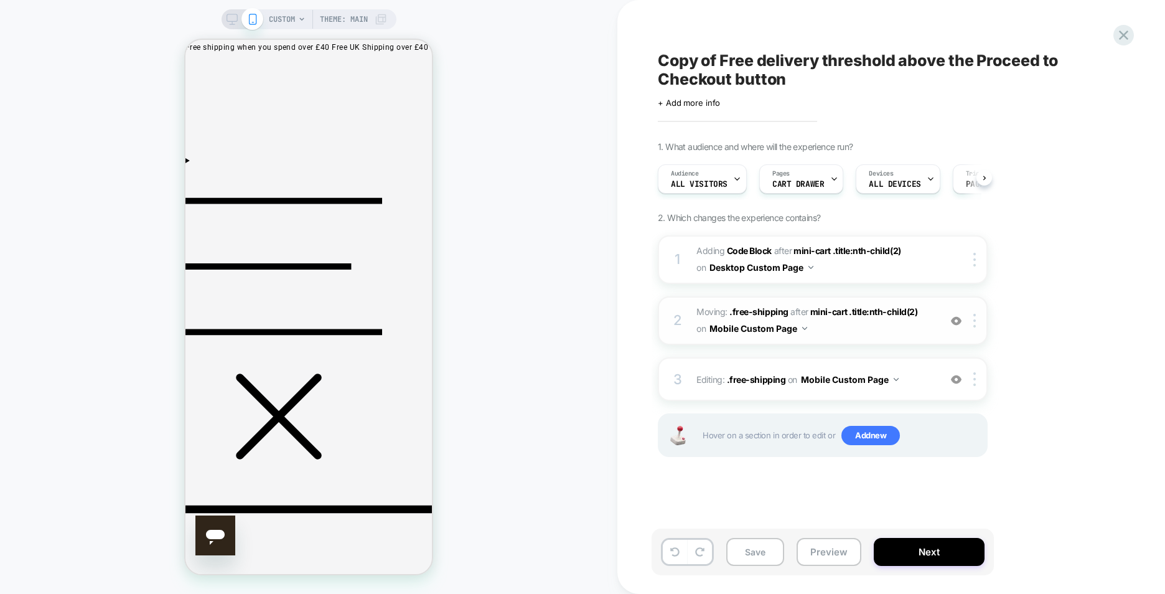
scroll to position [0, 1]
click at [776, 549] on button "Save" at bounding box center [755, 552] width 58 height 28
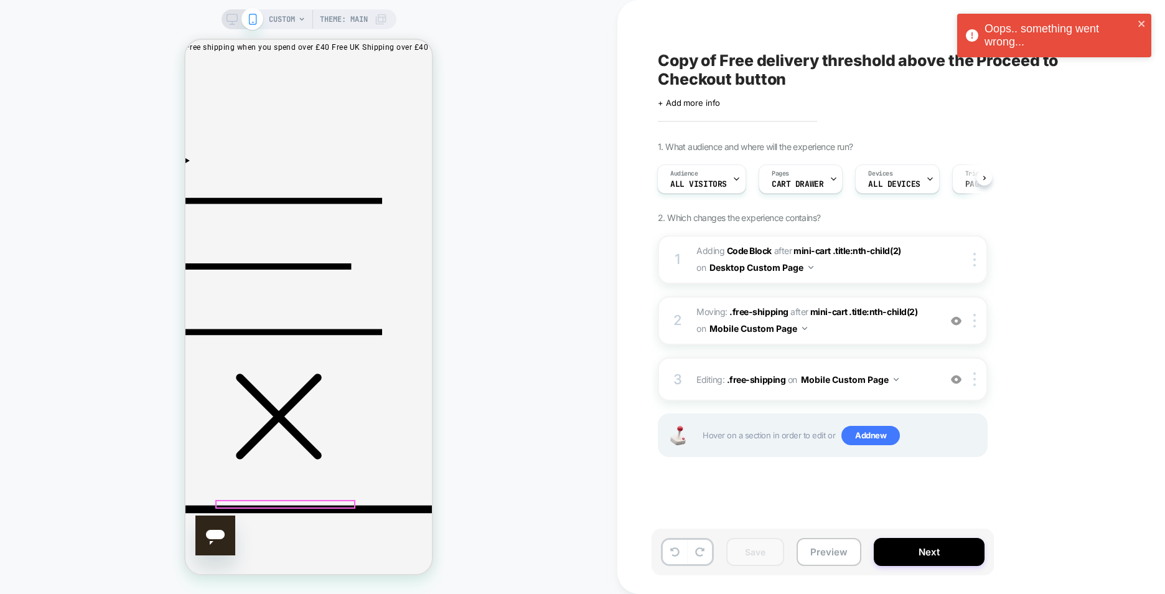
drag, startPoint x: 387, startPoint y: 500, endPoint x: 384, endPoint y: 507, distance: 8.1
click at [384, 507] on div at bounding box center [319, 505] width 204 height 17
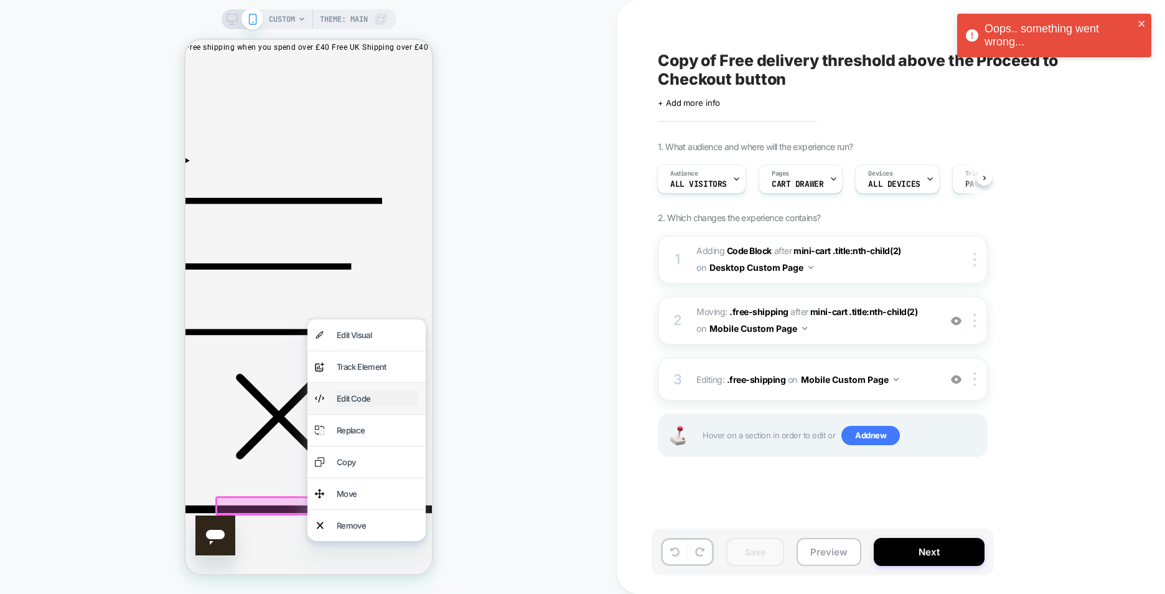
click at [369, 406] on div "Edit Code" at bounding box center [378, 398] width 82 height 16
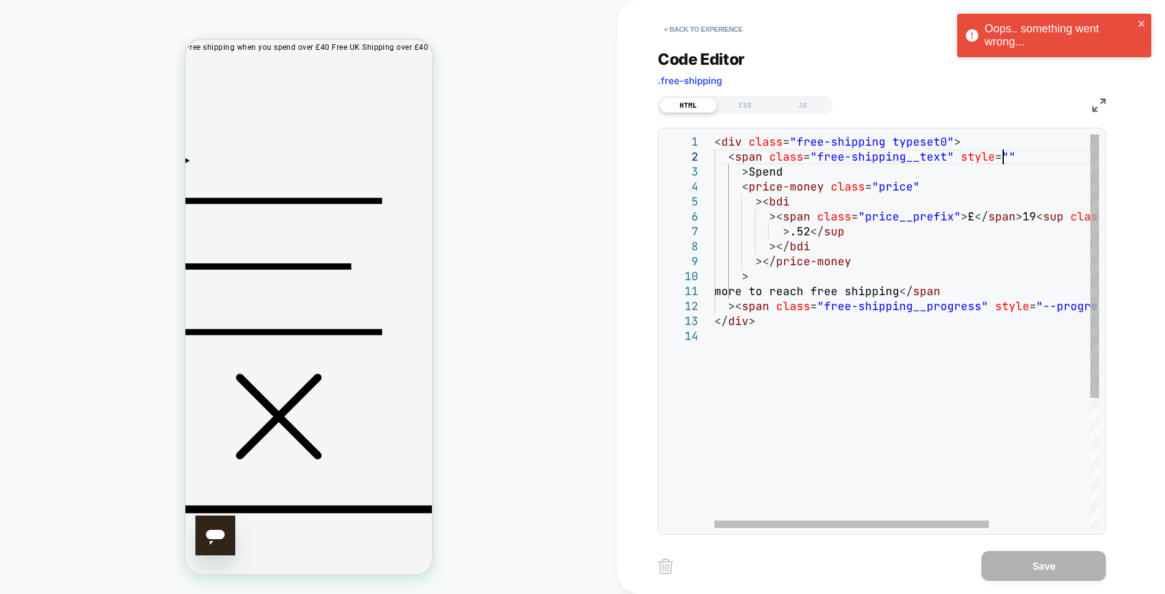
scroll to position [0, 0]
click at [1004, 154] on div "< div class = "free-shipping typeset0" > < span class = "free-shipping__text" s…" at bounding box center [977, 427] width 527 height 587
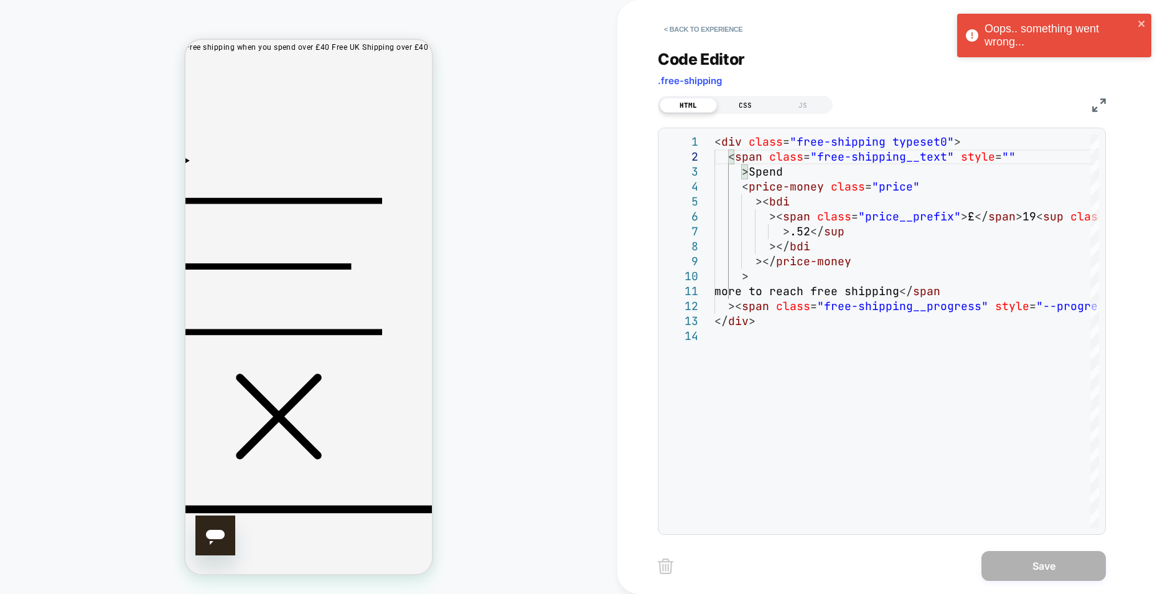
click at [761, 103] on div "CSS" at bounding box center [745, 105] width 57 height 15
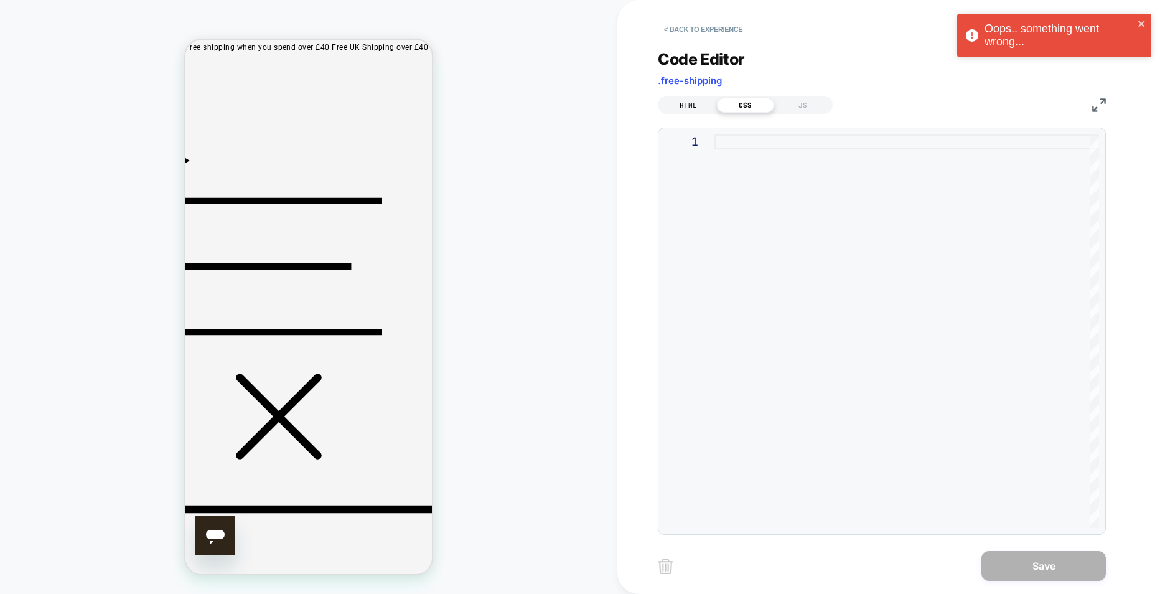
click at [704, 106] on div "HTML" at bounding box center [688, 105] width 57 height 15
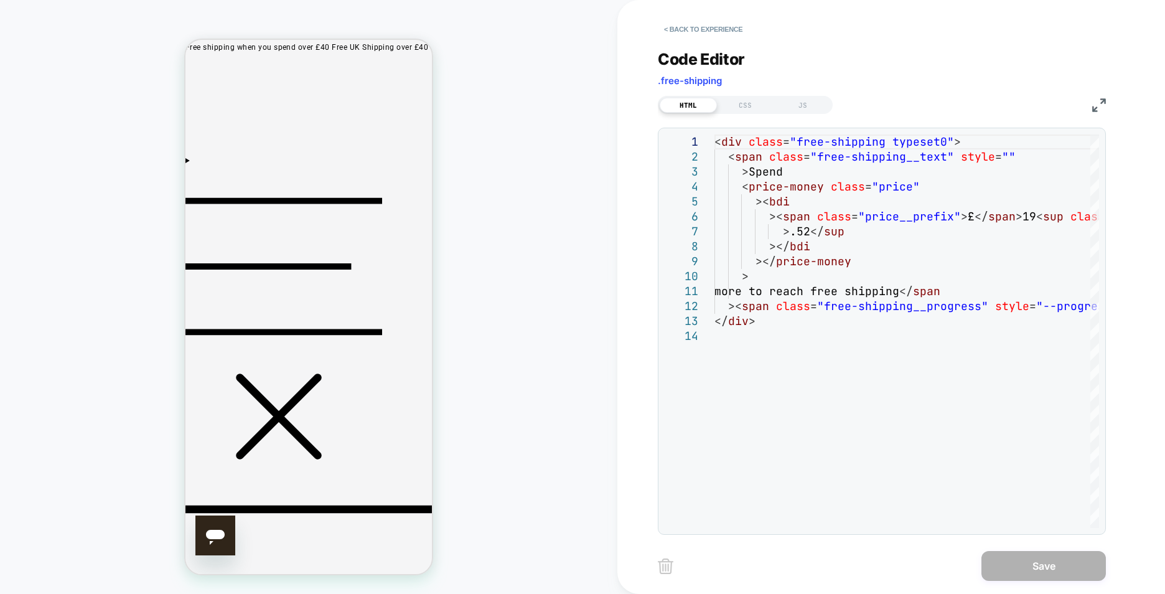
drag, startPoint x: 360, startPoint y: 505, endPoint x: 215, endPoint y: 508, distance: 145.7
click at [516, 464] on div "CUSTOM Theme: MAIN" at bounding box center [308, 296] width 617 height 569
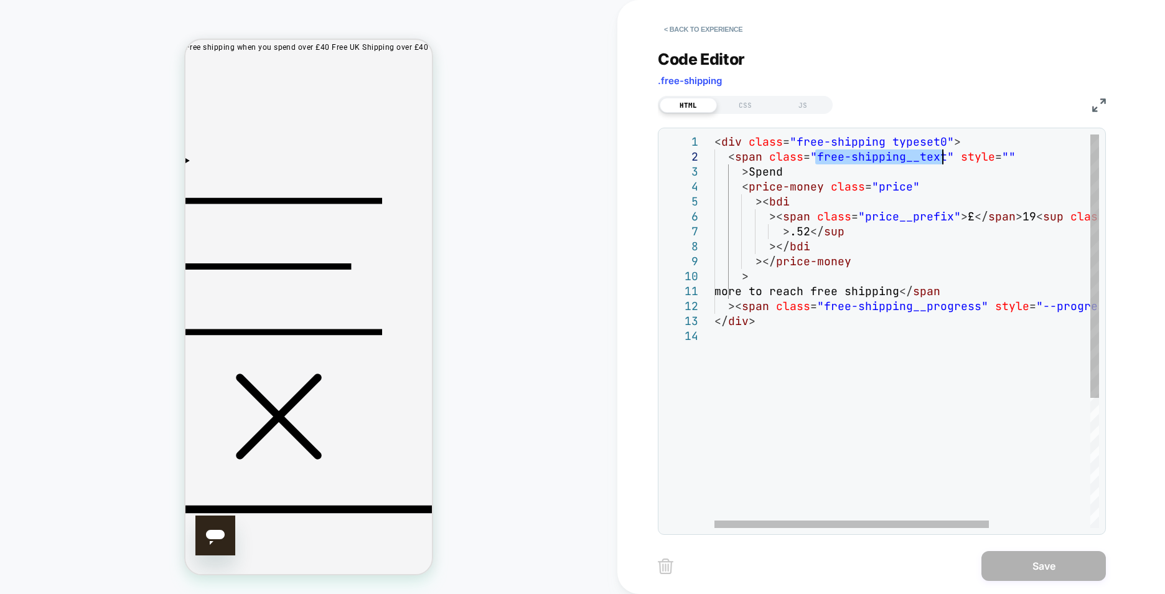
drag, startPoint x: 813, startPoint y: 155, endPoint x: 945, endPoint y: 155, distance: 131.9
click at [945, 155] on div "< div class = "free-shipping typeset0" > < span class = "free-shipping__text" s…" at bounding box center [977, 427] width 527 height 587
click at [971, 217] on div "< div class = "free-shipping typeset0" > < span class = "free-shipping__text" s…" at bounding box center [977, 427] width 527 height 587
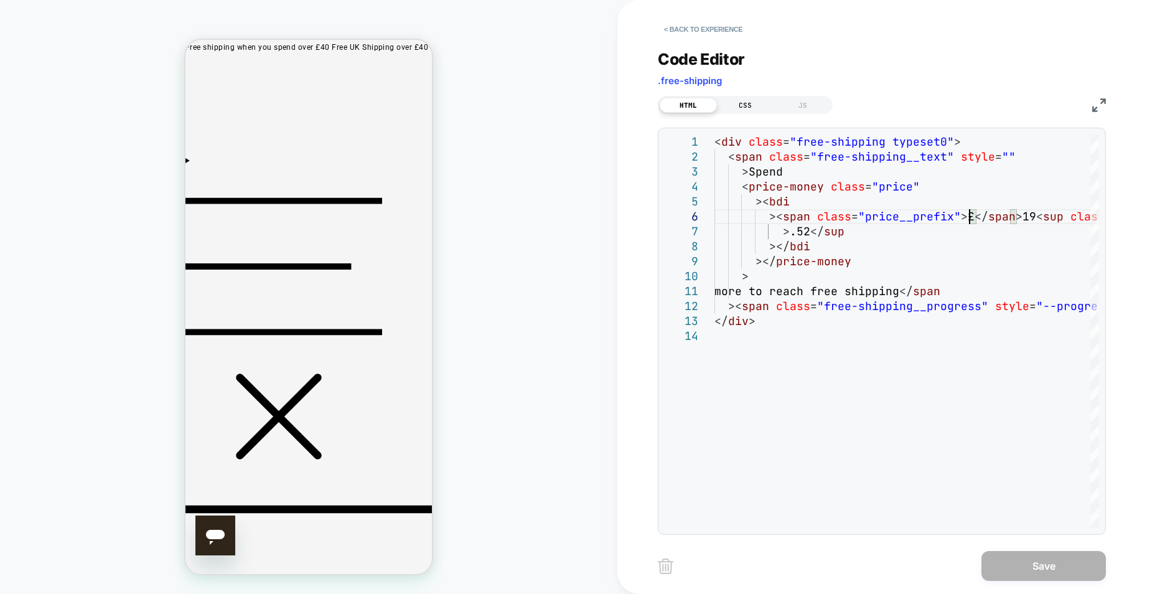
click at [747, 105] on div "CSS" at bounding box center [745, 105] width 57 height 15
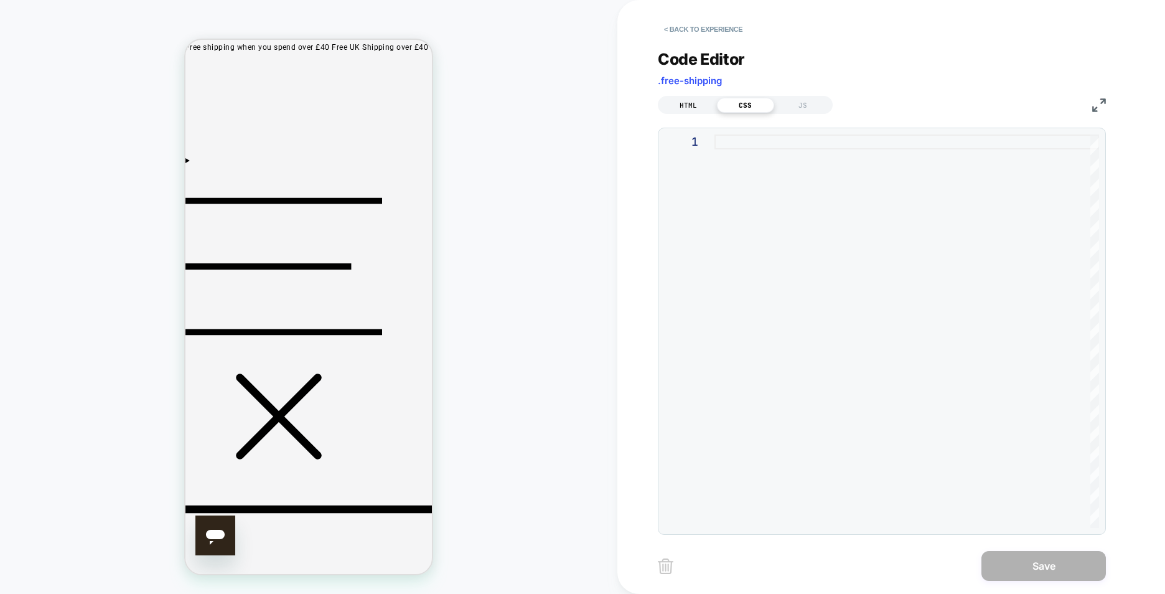
click at [701, 111] on div "HTML" at bounding box center [688, 105] width 57 height 15
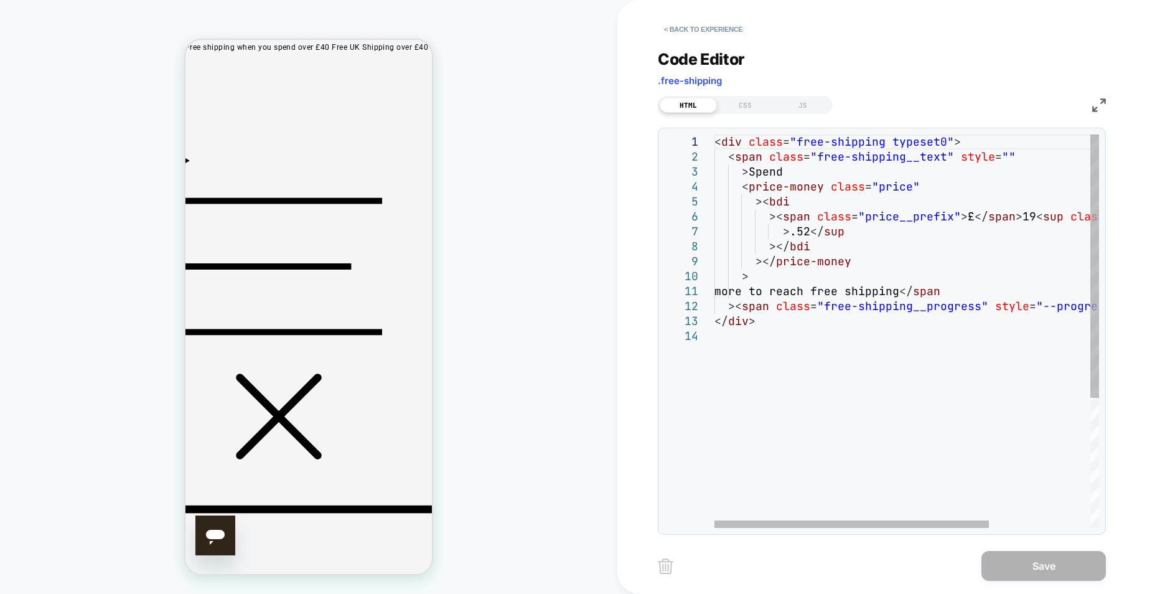
click at [1002, 158] on div "< div class = "free-shipping typeset0" > < span class = "free-shipping__text" s…" at bounding box center [977, 427] width 527 height 587
drag, startPoint x: 946, startPoint y: 155, endPoint x: 813, endPoint y: 156, distance: 132.6
click at [813, 156] on div "< div class = "free-shipping typeset0" > < span class = "free-shipping__text" s…" at bounding box center [977, 427] width 527 height 587
click at [945, 141] on div "< div class = "free-shipping typeset0" > < span class = "free-shipping__text" s…" at bounding box center [977, 427] width 527 height 587
drag, startPoint x: 944, startPoint y: 141, endPoint x: 802, endPoint y: 144, distance: 141.9
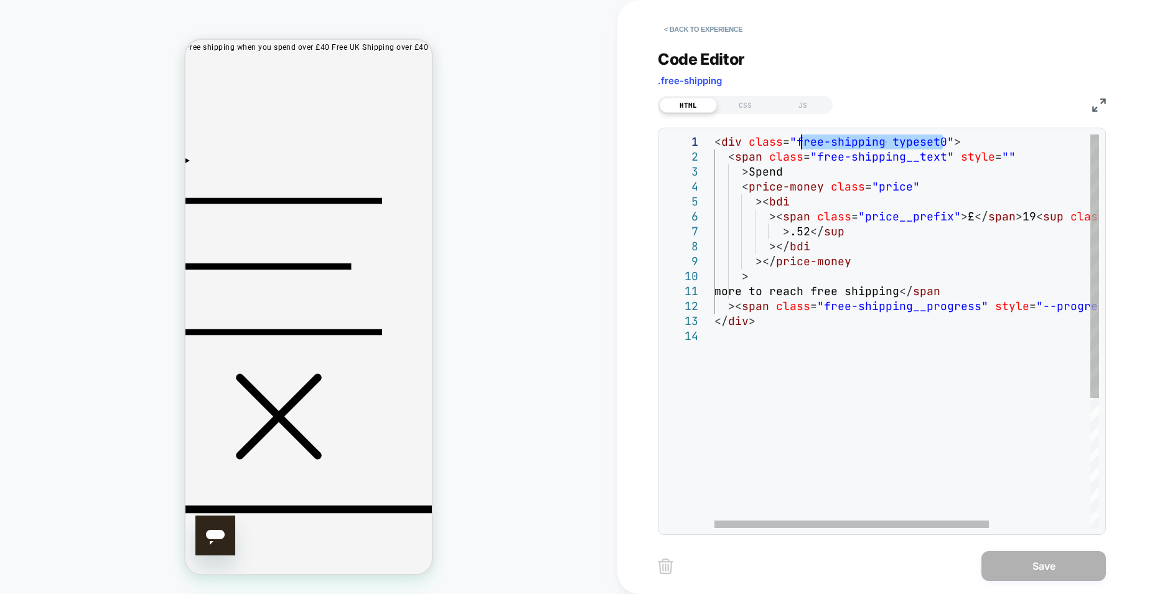
click at [802, 144] on div "< div class = "free-shipping typeset0" > < span class = "free-shipping__text" s…" at bounding box center [977, 427] width 527 height 587
click at [856, 210] on div "< div class = "free-shipping typeset0" > < span class = "free-shipping__text" s…" at bounding box center [977, 427] width 527 height 587
drag, startPoint x: 941, startPoint y: 154, endPoint x: 845, endPoint y: 156, distance: 96.5
click at [845, 156] on div "< div class = "free-shipping typeset0" > < span class = "free-shipping__text" s…" at bounding box center [977, 427] width 527 height 587
click at [1002, 154] on div "< div class = "free-shipping typeset0" > < span class = "free-shipping__text" s…" at bounding box center [977, 427] width 527 height 587
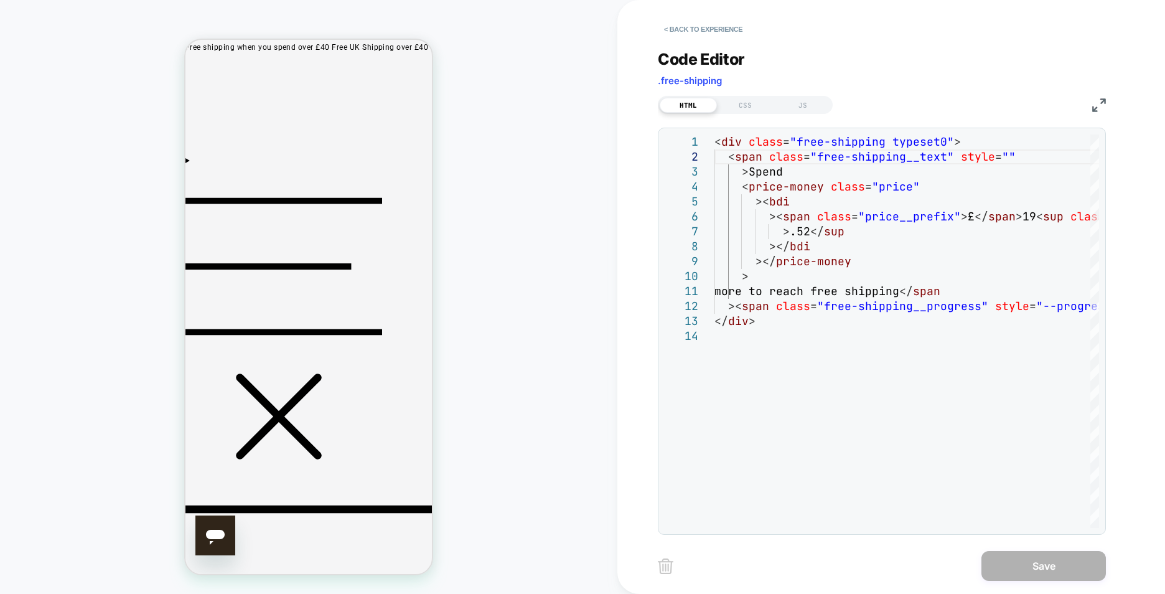
click at [747, 88] on div "Code Editor .free-shipping" at bounding box center [882, 71] width 448 height 43
click at [750, 101] on div "CSS" at bounding box center [745, 105] width 57 height 15
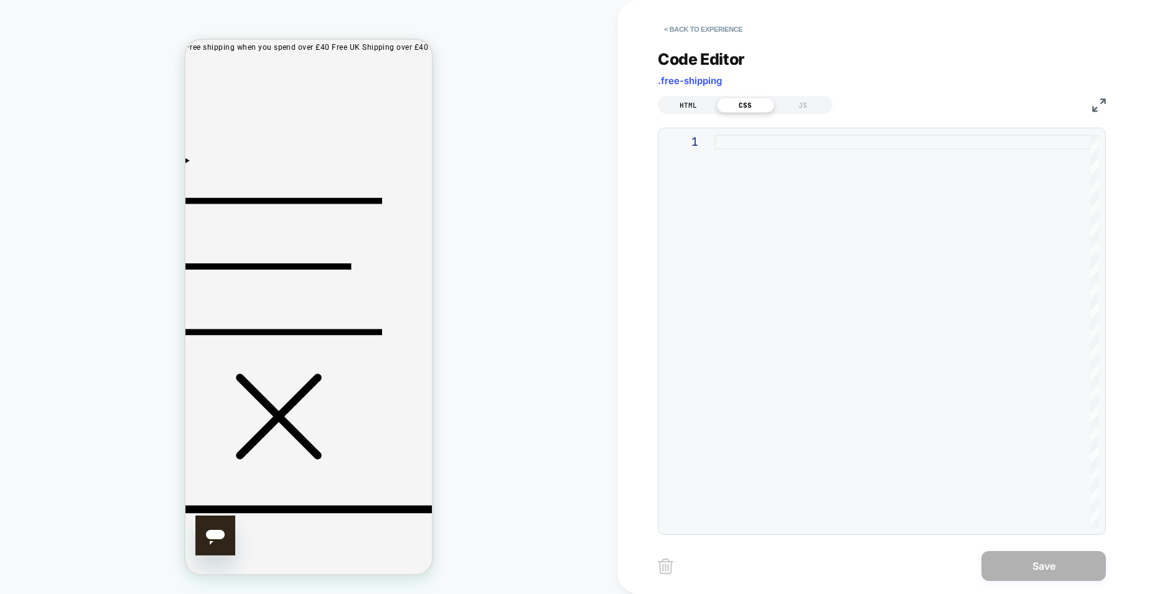
click at [701, 99] on div "HTML" at bounding box center [688, 105] width 57 height 15
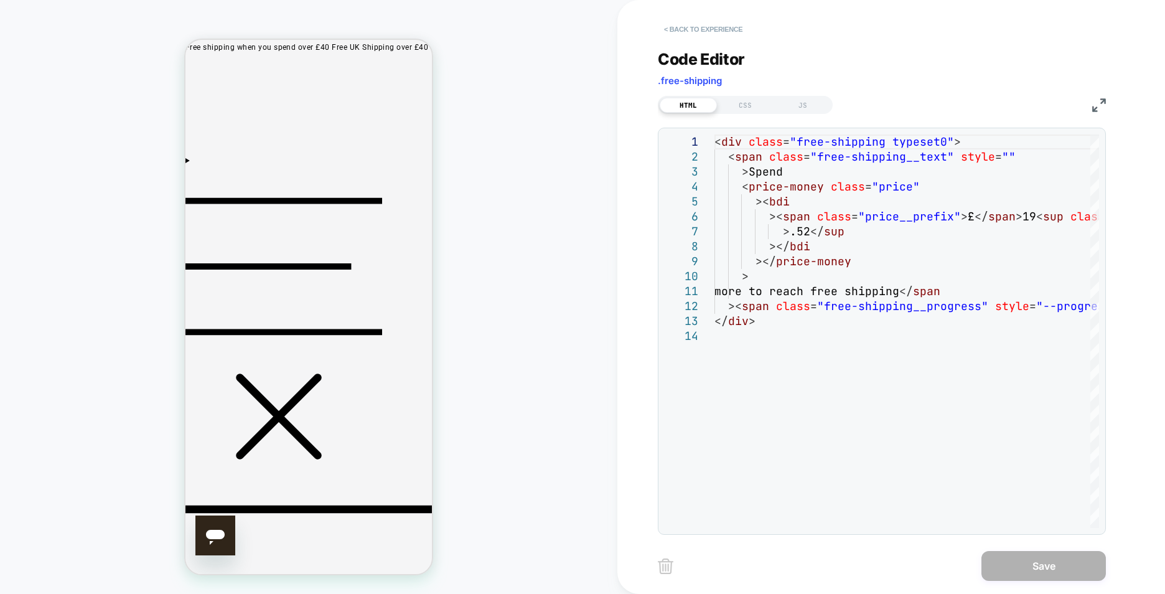
click at [689, 22] on button "< Back to experience" at bounding box center [703, 29] width 91 height 20
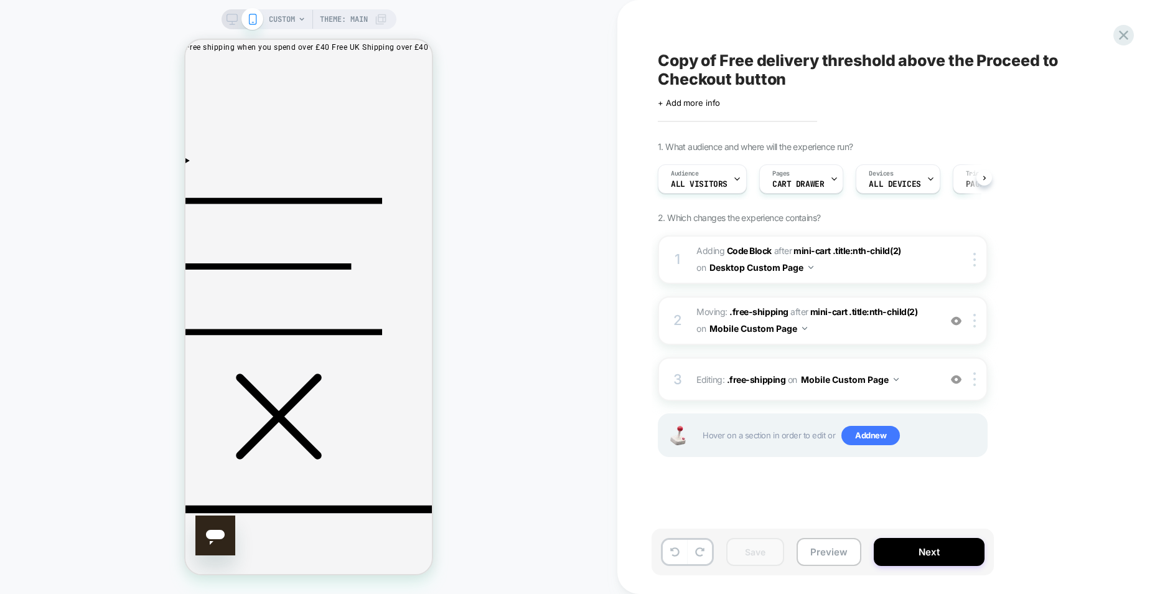
scroll to position [0, 1]
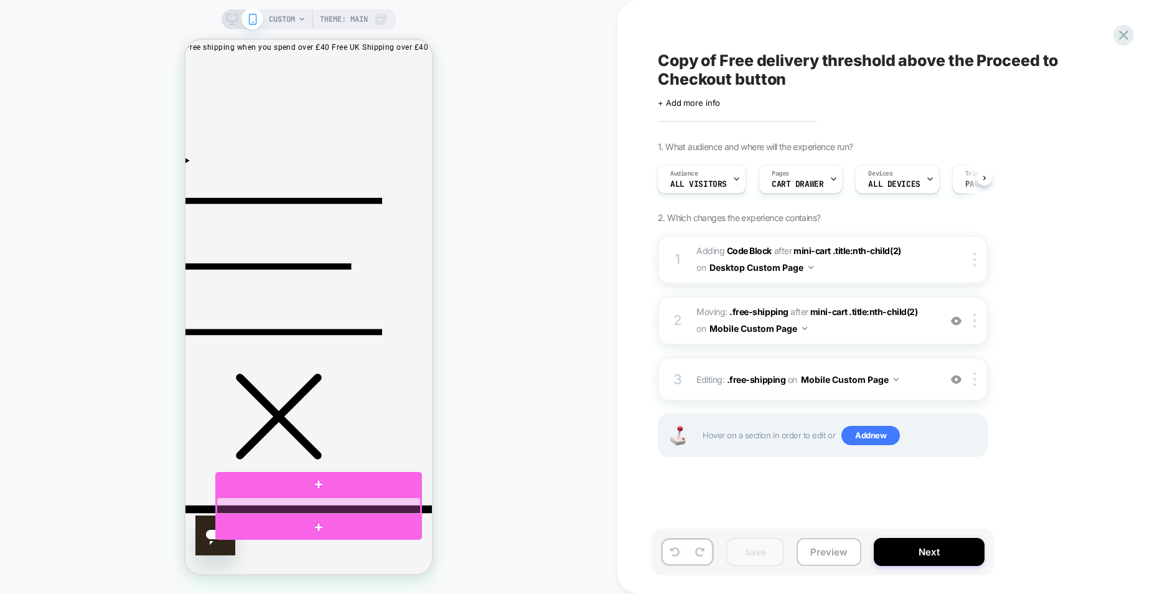
click at [360, 502] on div at bounding box center [319, 505] width 204 height 17
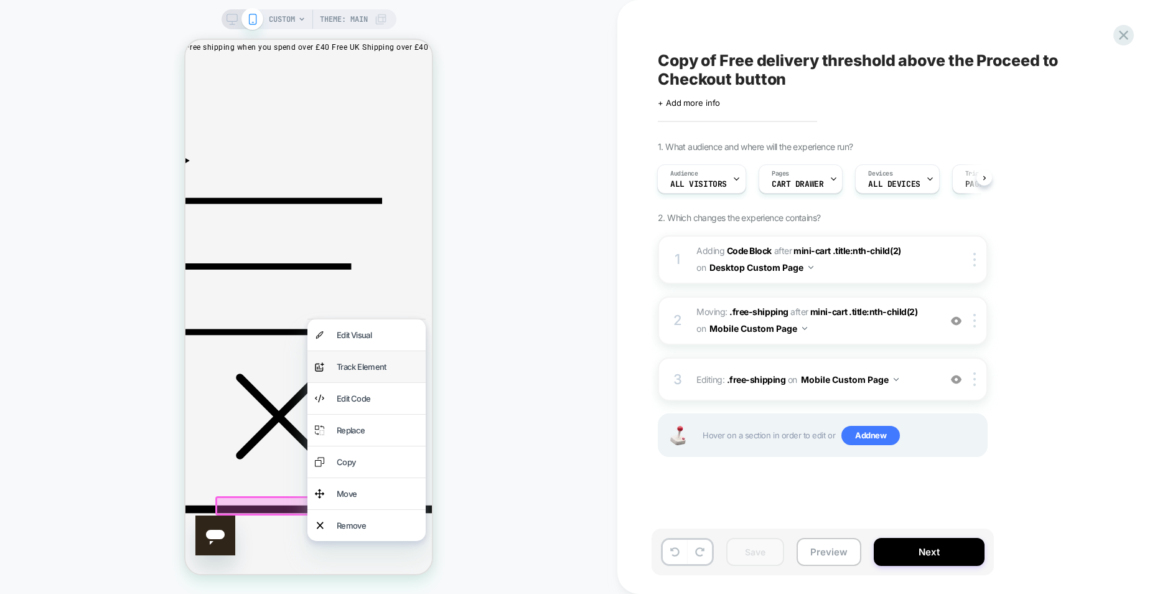
click at [386, 382] on div "analytics-plus-line-svgrepo-com Track Element" at bounding box center [366, 366] width 118 height 31
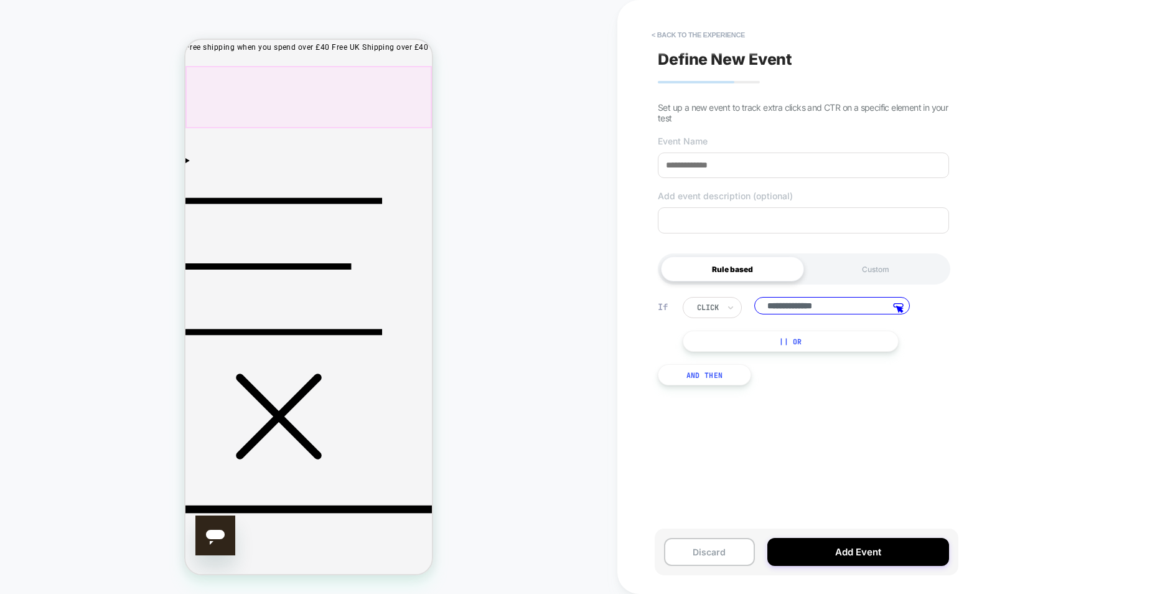
click at [422, 99] on div at bounding box center [308, 97] width 246 height 62
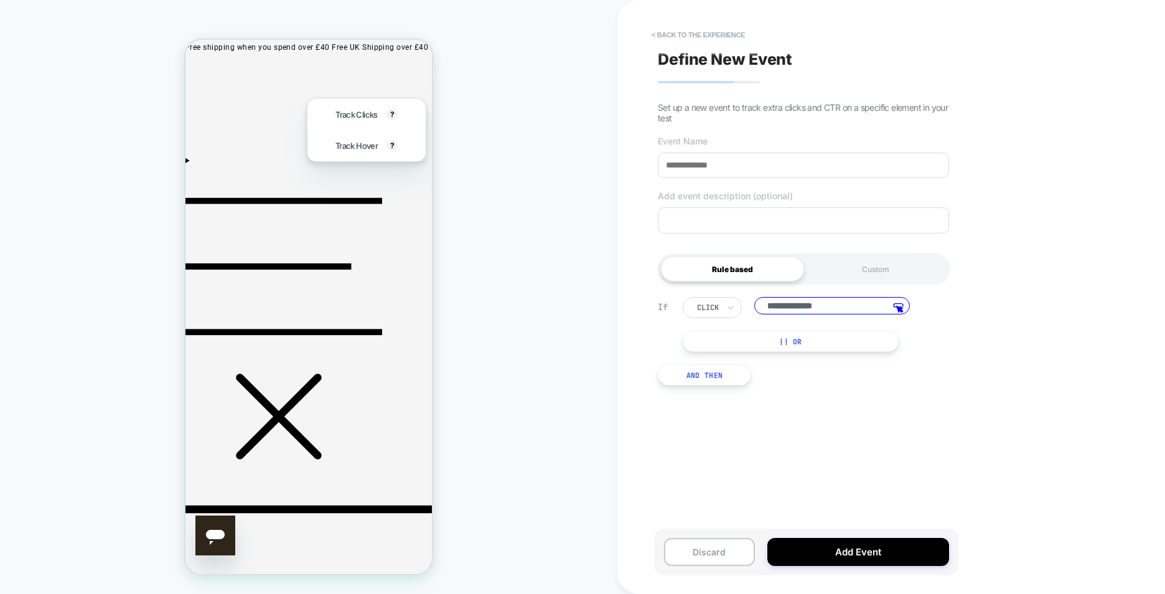
drag, startPoint x: 301, startPoint y: 509, endPoint x: 284, endPoint y: 504, distance: 17.5
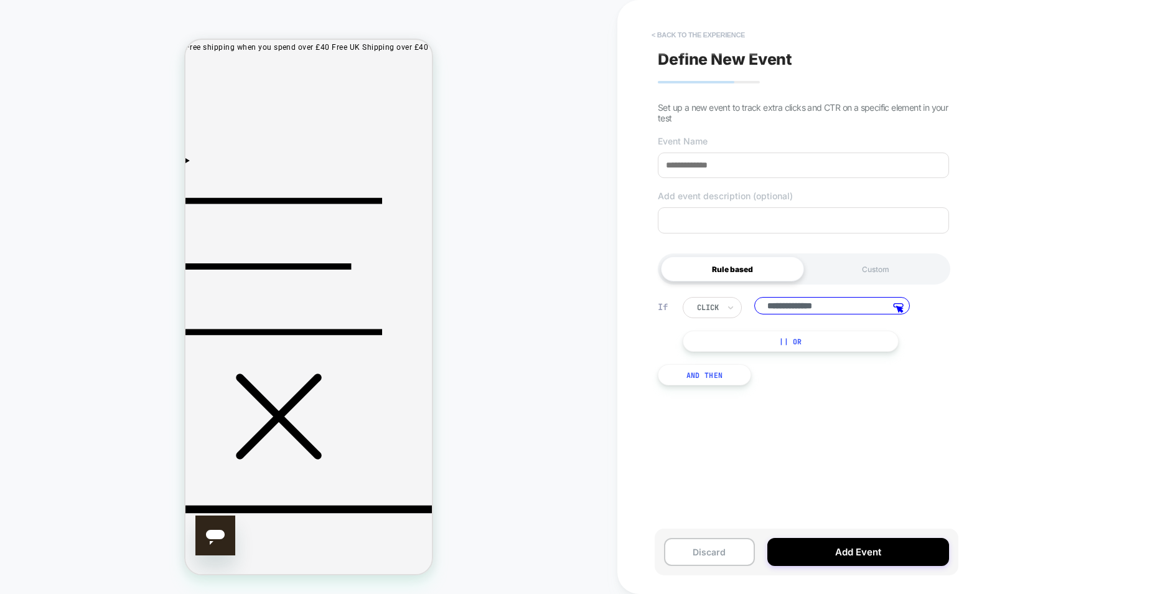
click at [669, 26] on button "< back to the experience" at bounding box center [698, 35] width 106 height 20
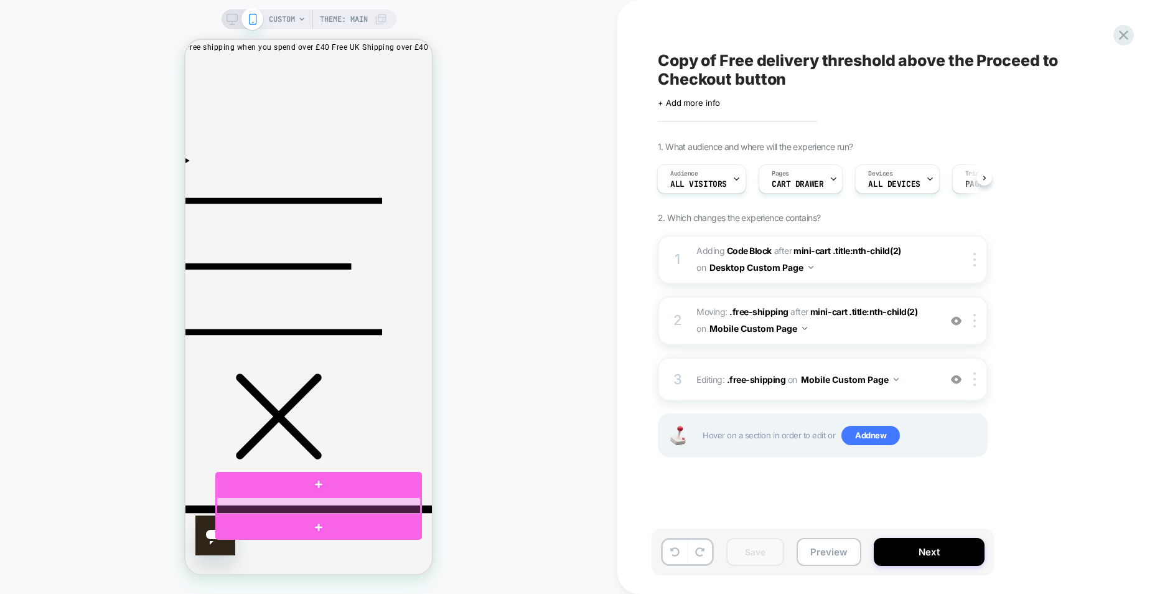
drag, startPoint x: 365, startPoint y: 509, endPoint x: 322, endPoint y: 482, distance: 50.1
click at [322, 482] on div at bounding box center [318, 484] width 207 height 25
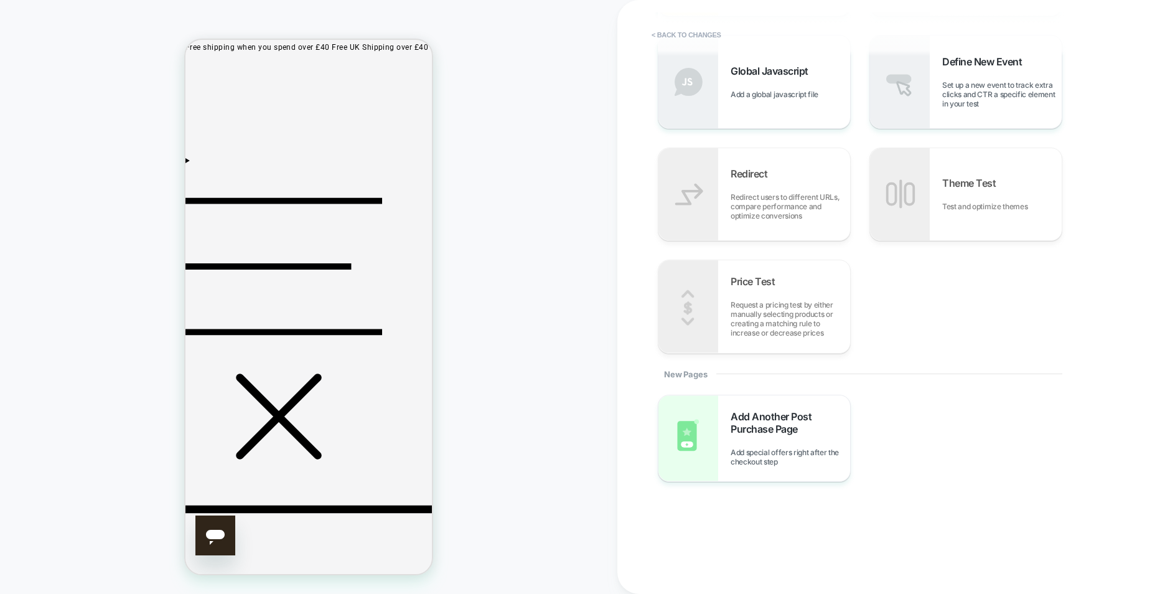
scroll to position [0, 0]
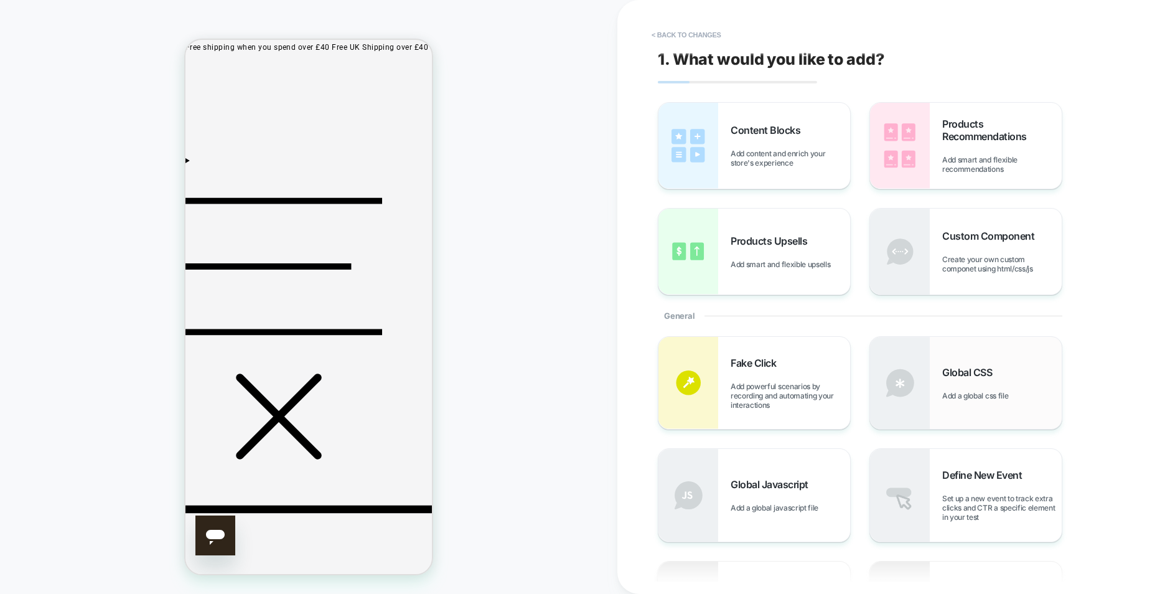
click at [981, 376] on span "Global CSS" at bounding box center [970, 372] width 56 height 12
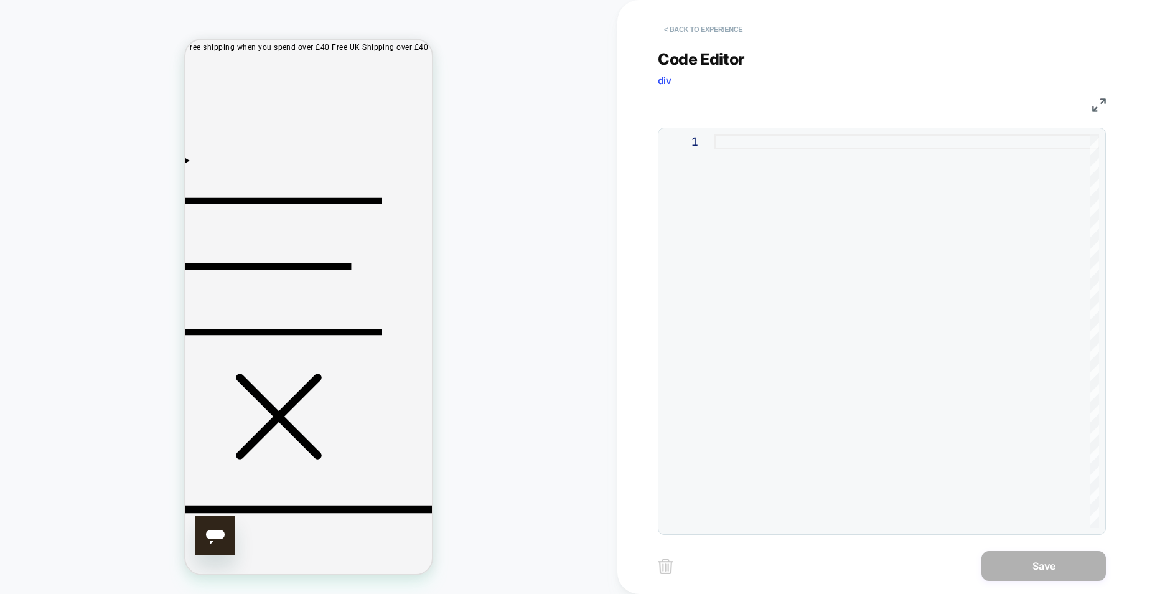
click at [702, 31] on button "< Back to experience" at bounding box center [703, 29] width 91 height 20
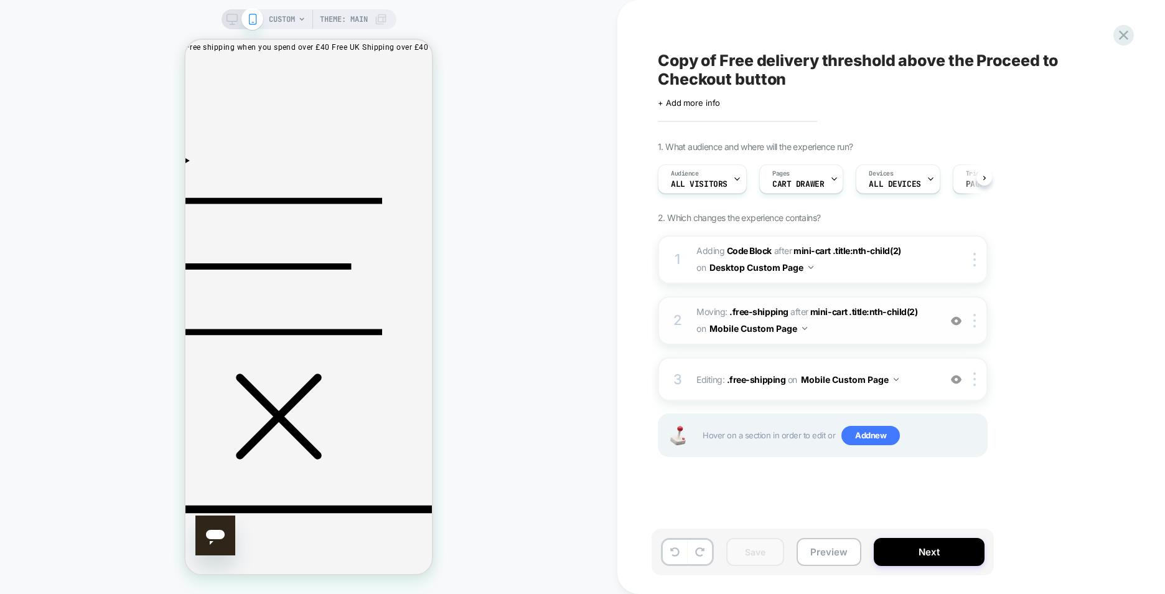
scroll to position [0, 1]
click at [682, 553] on button at bounding box center [675, 552] width 24 height 24
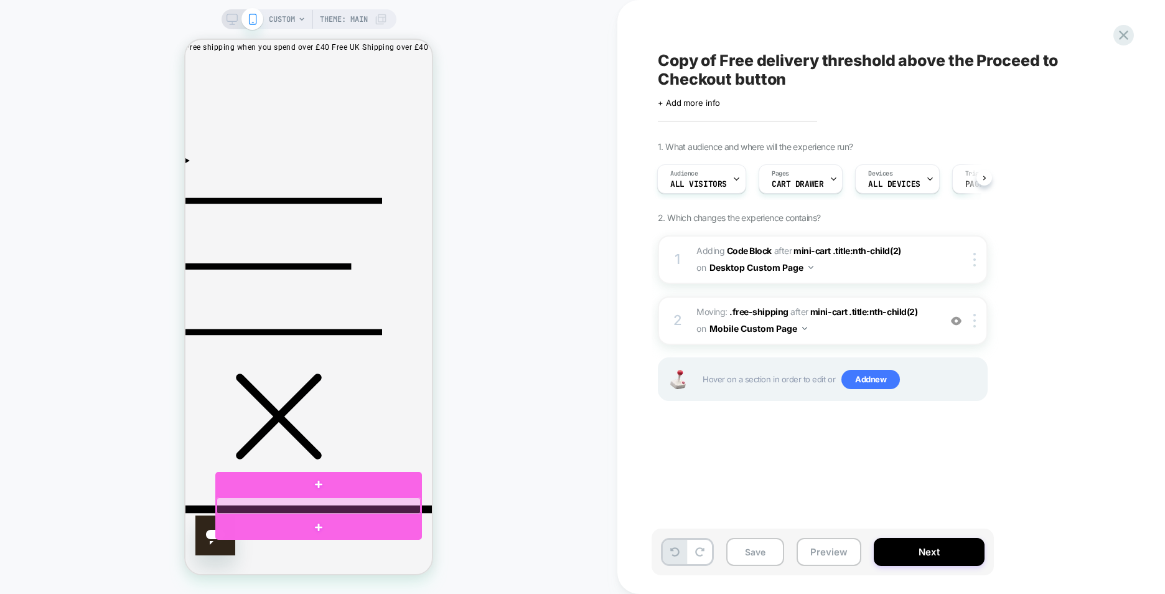
click at [396, 503] on div at bounding box center [319, 505] width 204 height 17
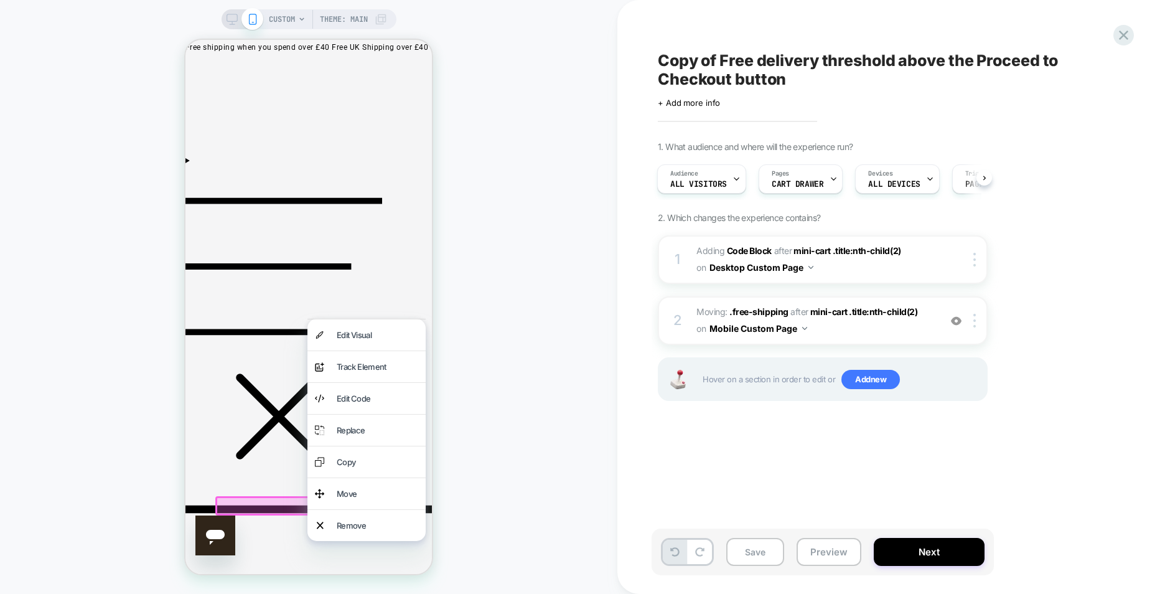
click at [268, 506] on div at bounding box center [318, 505] width 207 height 19
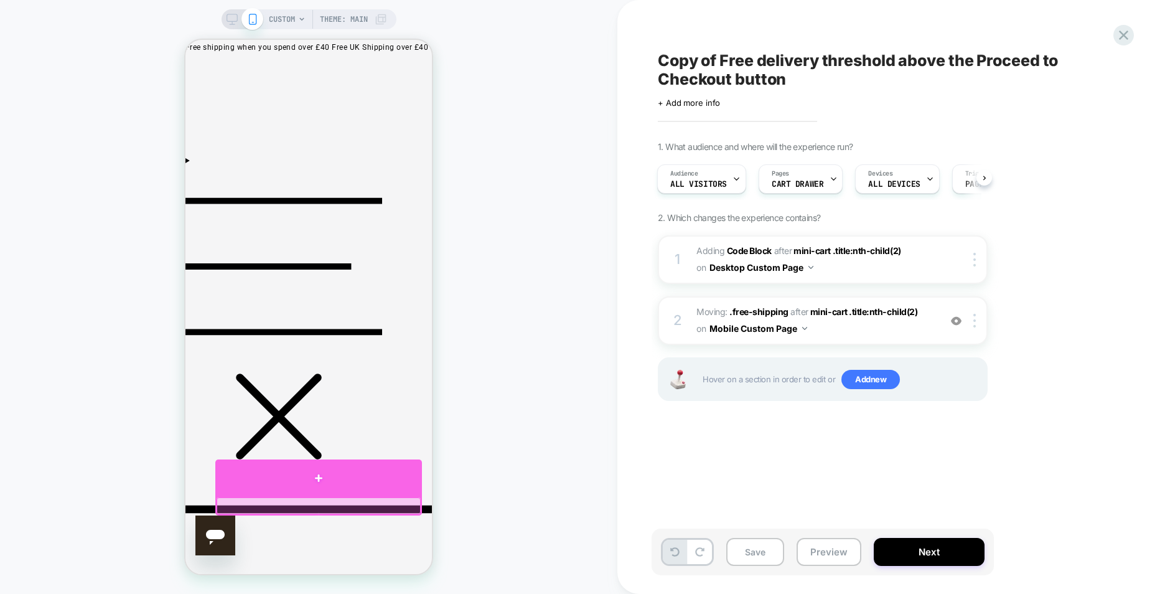
click at [330, 482] on div at bounding box center [318, 477] width 207 height 37
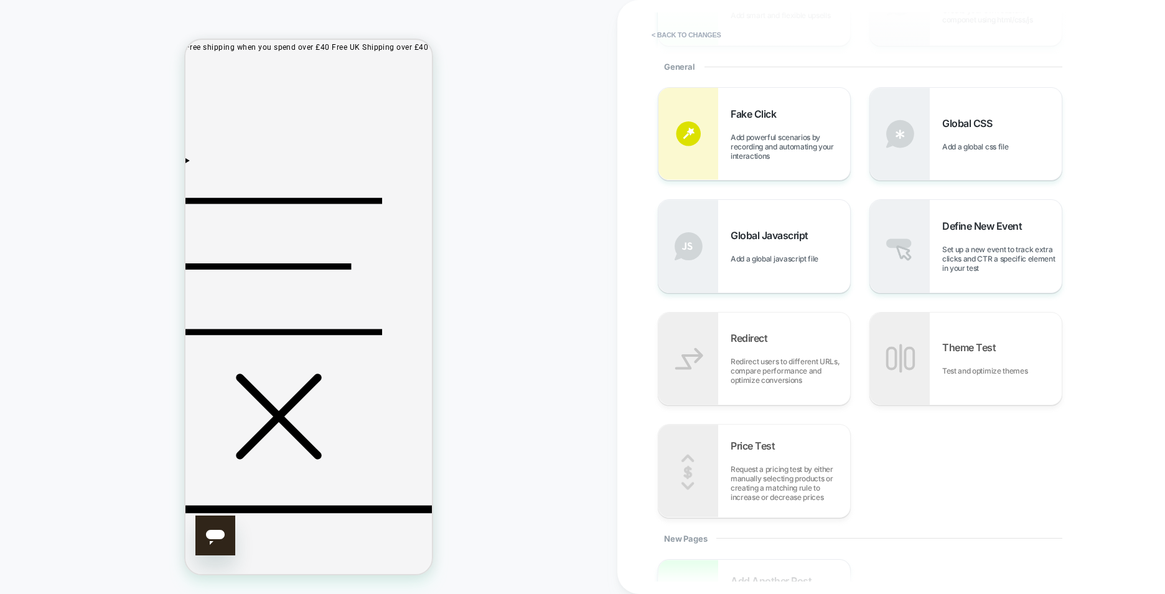
scroll to position [0, 0]
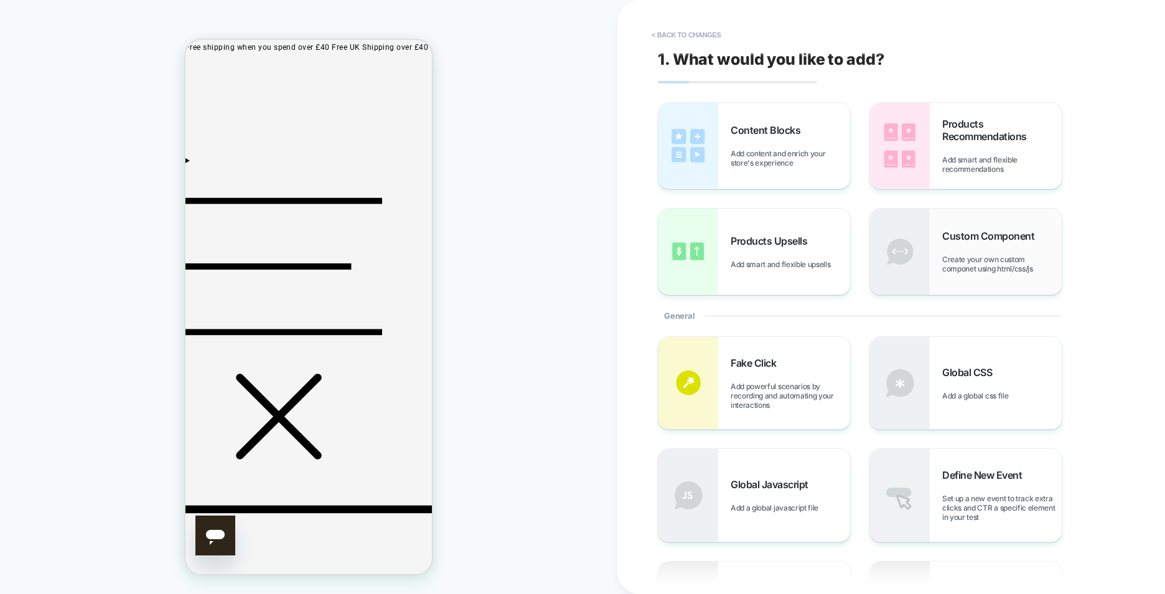
click at [1011, 264] on span "Create your own custom componet using html/css/js" at bounding box center [1001, 264] width 119 height 19
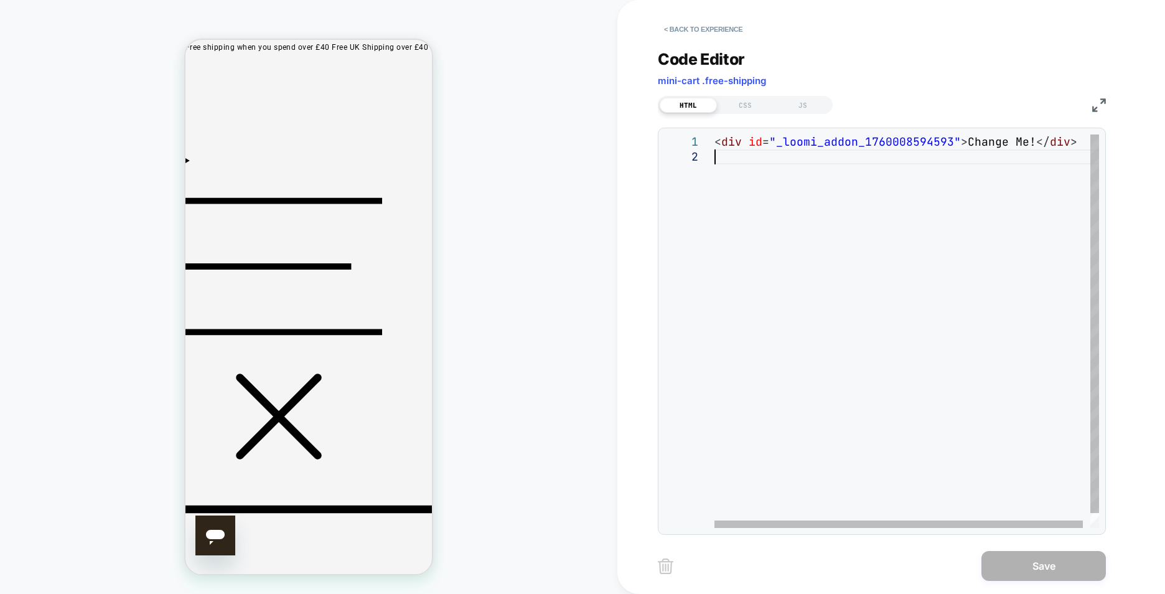
click at [818, 162] on div "< div id = "_loomi_addon_1760008594593" > Change Me! </ div >" at bounding box center [910, 338] width 392 height 408
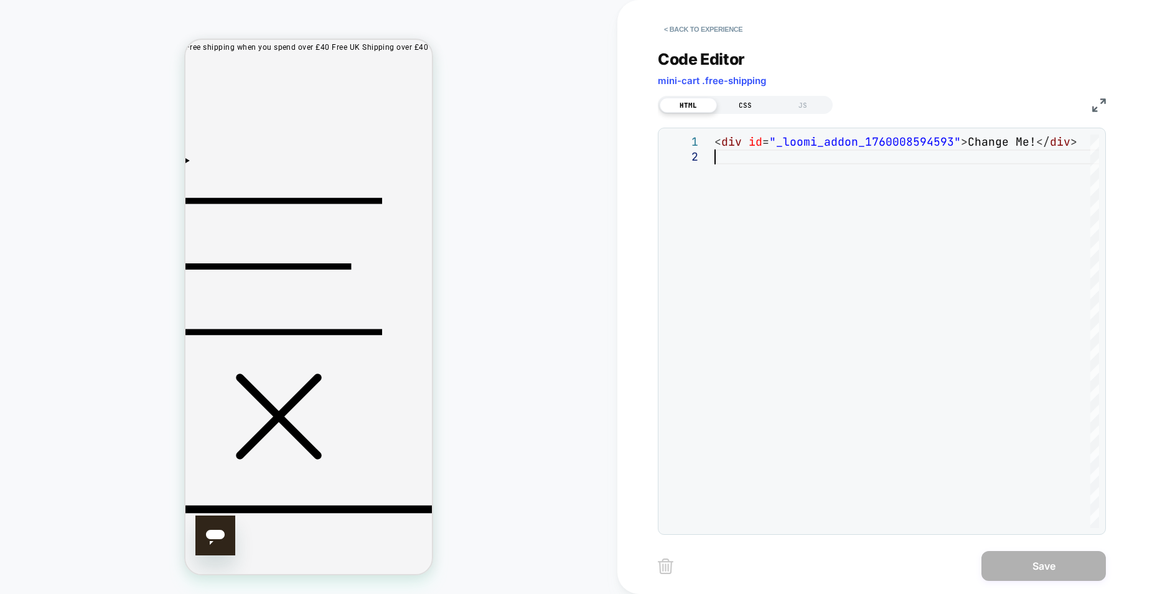
click at [739, 108] on div "CSS" at bounding box center [745, 105] width 57 height 15
click at [703, 106] on div "HTML" at bounding box center [688, 105] width 57 height 15
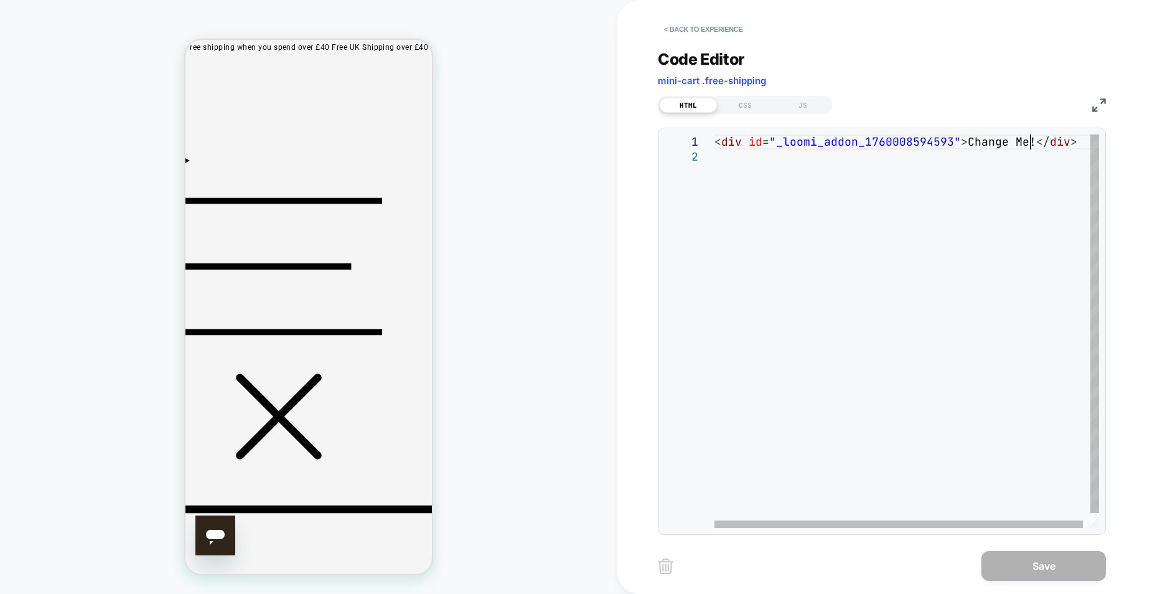
click at [1032, 146] on div "< div id = "_loomi_addon_1760008594593" > Change Me! </ div >" at bounding box center [910, 338] width 392 height 408
click at [1027, 143] on div "< div id = "_loomi_addon_1760008594593" > Change Me! </ div >" at bounding box center [910, 338] width 392 height 408
click at [1031, 142] on div "< div id = "_loomi_addon_1760008594593" > Change Me! </ div >" at bounding box center [910, 338] width 392 height 408
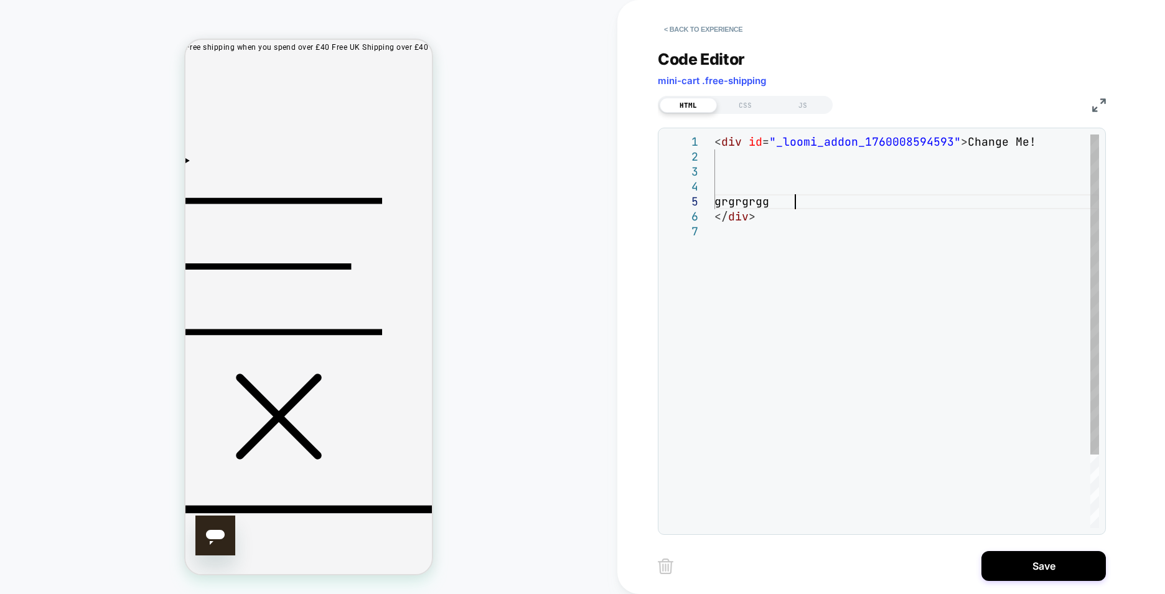
scroll to position [60, 87]
drag, startPoint x: 866, startPoint y: 204, endPoint x: 726, endPoint y: 167, distance: 144.8
click at [726, 167] on div "< div id = "_loomi_addon_1760008594593" > Change Me! </ div > grgrgrggg" at bounding box center [906, 375] width 385 height 483
drag, startPoint x: 838, startPoint y: 162, endPoint x: 754, endPoint y: 152, distance: 84.6
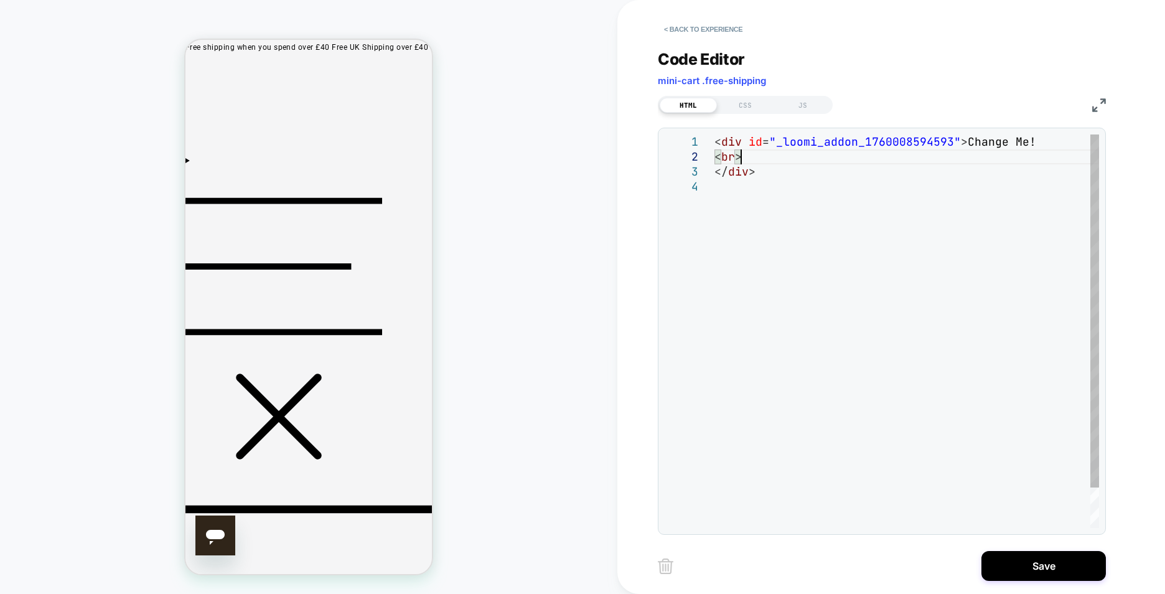
click at [825, 160] on div "< div id = "_loomi_addon_1760008594593" > Change Me! < br > </ div >" at bounding box center [906, 353] width 385 height 438
drag, startPoint x: 747, startPoint y: 158, endPoint x: 704, endPoint y: 162, distance: 42.5
click at [714, 162] on div "< div id = "_loomi_addon_1760008594593" > Change Me! < br > </ div >" at bounding box center [906, 353] width 385 height 438
click at [807, 149] on div "< div id = "_loomi_addon_1760008594593" > Change Me! < br > </ div >" at bounding box center [906, 353] width 385 height 438
click at [820, 153] on div "< div id = "_loomi_addon_1760008594593" > Change Me! < br >< br > </ div >" at bounding box center [906, 353] width 385 height 438
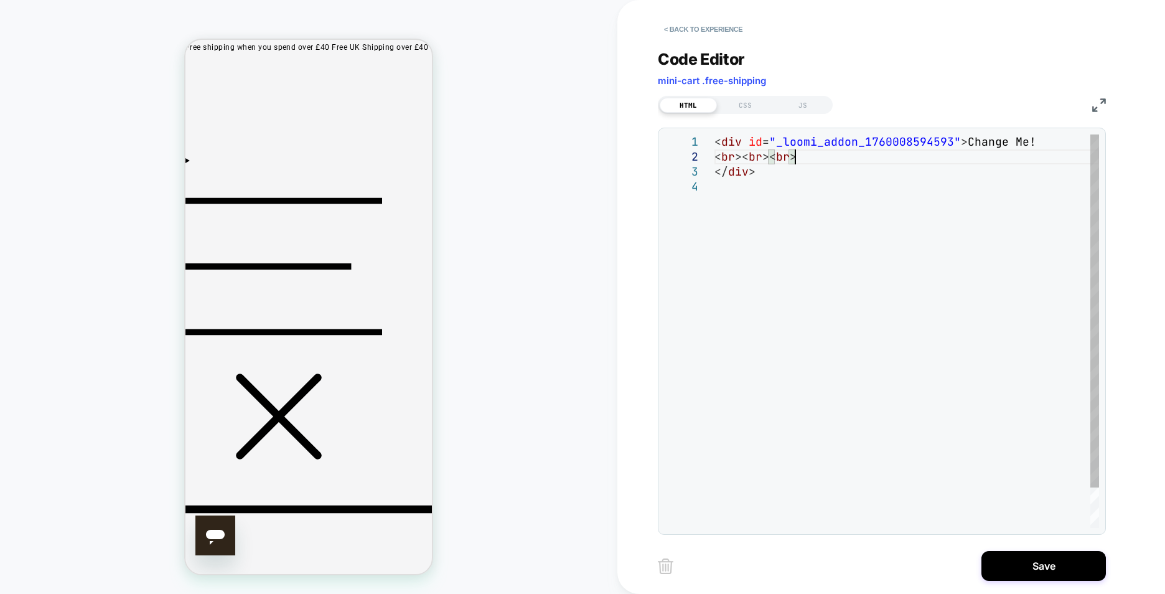
click at [851, 160] on div "< div id = "_loomi_addon_1760008594593" > Change Me! < br >< br >< br > </ div >" at bounding box center [906, 353] width 385 height 438
click at [875, 160] on div "< div id = "_loomi_addon_1760008594593" > Change Me! < br >< br >< br >< br > <…" at bounding box center [906, 353] width 385 height 438
click at [904, 160] on div "< div id = "_loomi_addon_1760008594593" > Change Me! < br >< br >< br >< br >< …" at bounding box center [906, 353] width 385 height 438
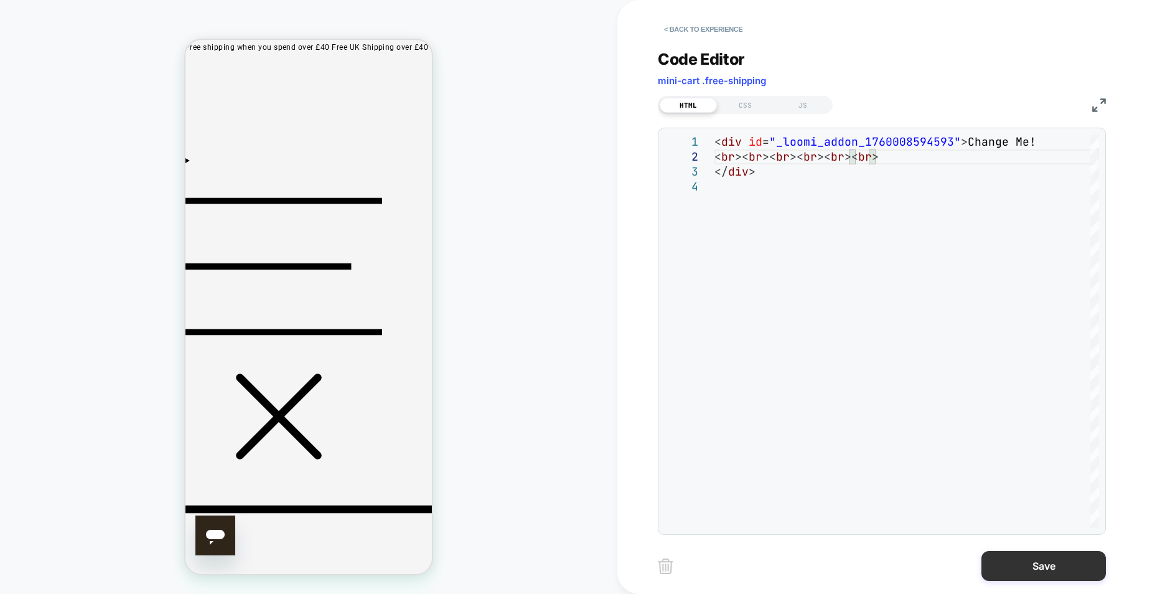
type textarea "**********"
click at [1040, 569] on button "Save" at bounding box center [1043, 566] width 124 height 30
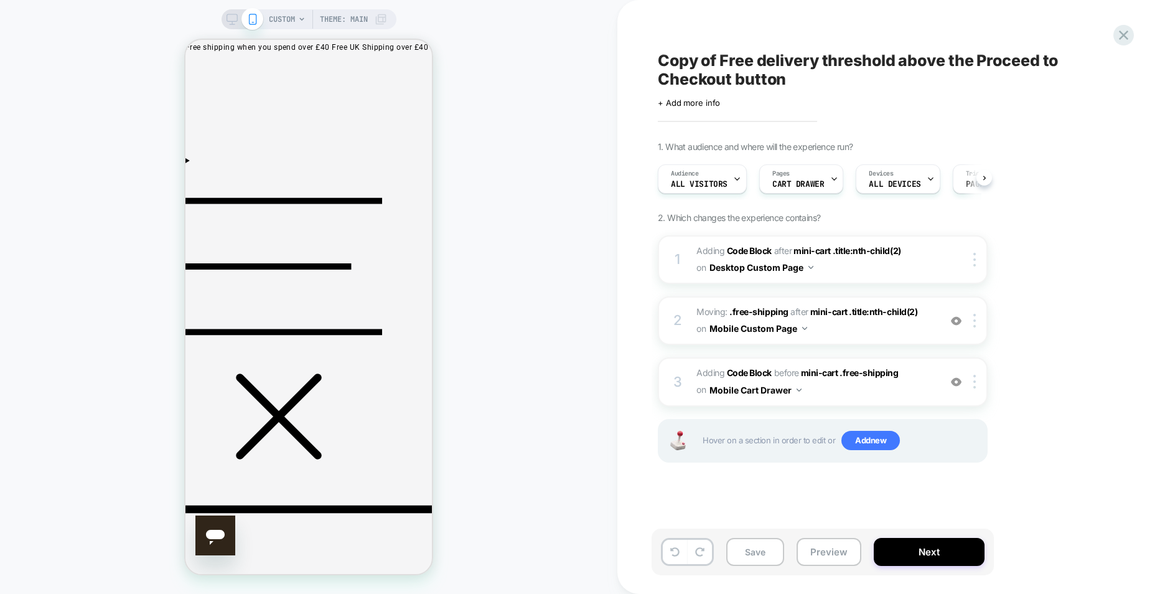
scroll to position [0, 1]
click at [757, 547] on button "Save" at bounding box center [755, 552] width 58 height 28
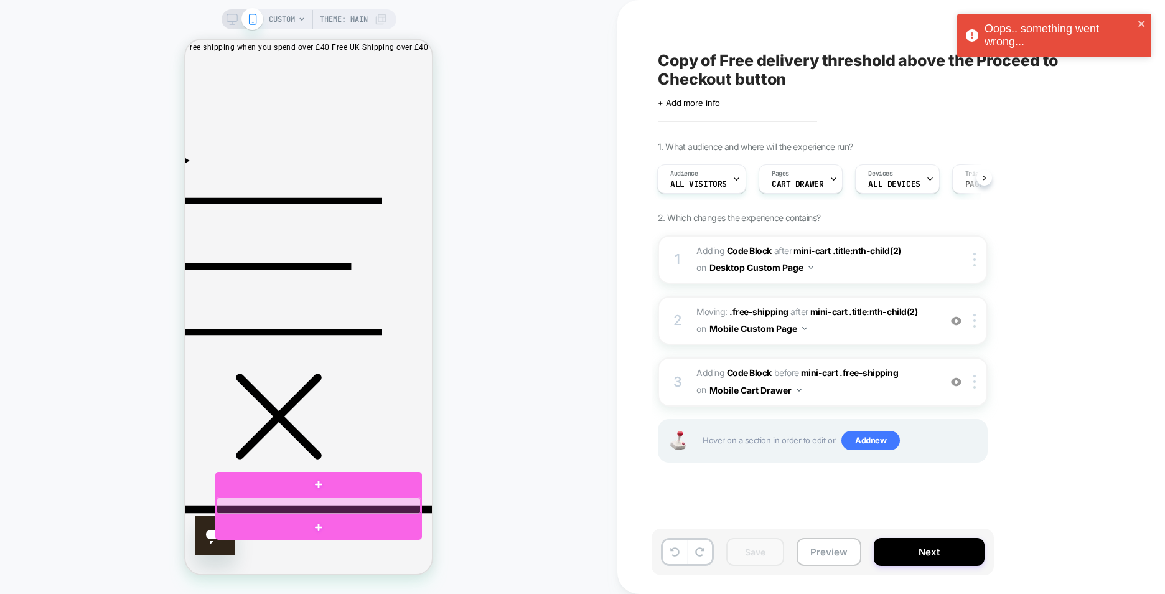
drag, startPoint x: 412, startPoint y: 504, endPoint x: 347, endPoint y: 490, distance: 66.9
click at [347, 490] on div at bounding box center [318, 484] width 207 height 25
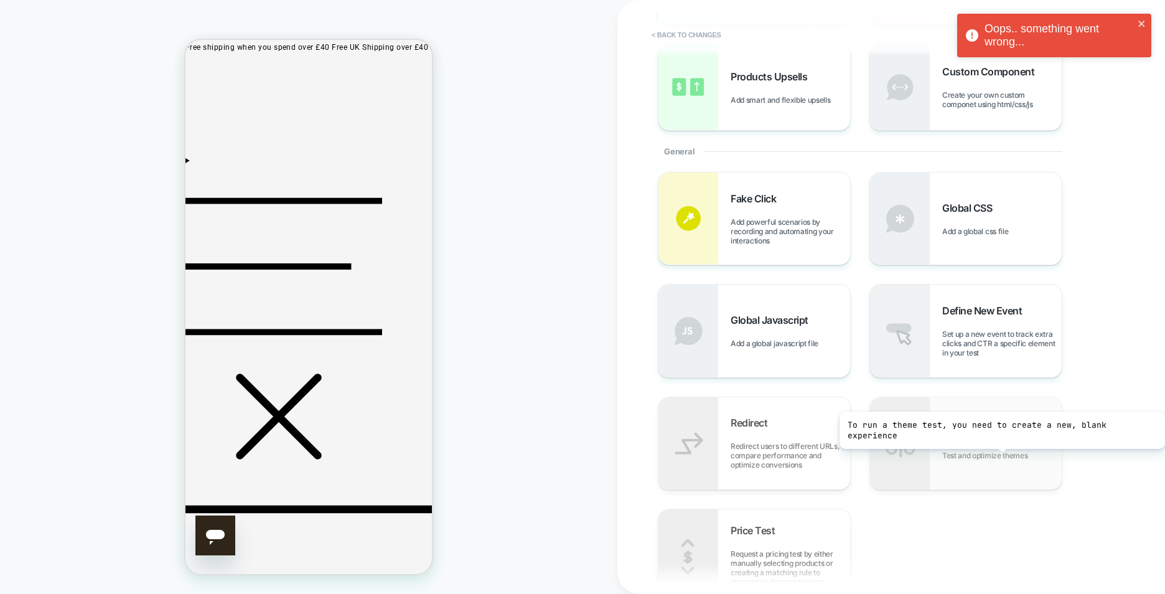
scroll to position [0, 0]
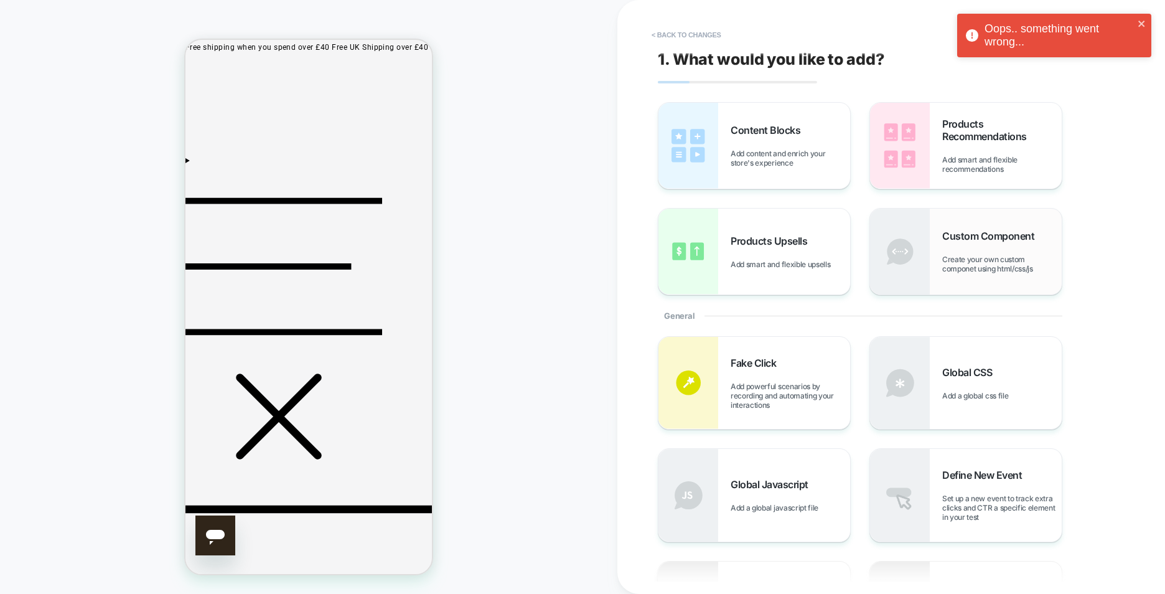
click at [988, 257] on span "Create your own custom componet using html/css/js" at bounding box center [1001, 264] width 119 height 19
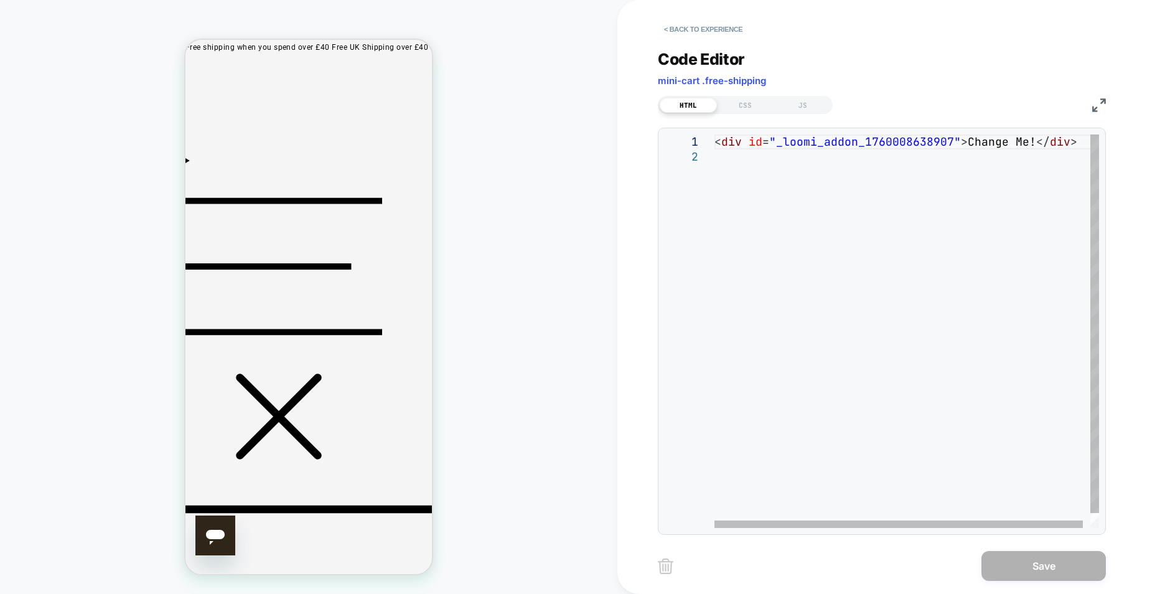
click at [825, 138] on div "< div id = "_loomi_addon_1760008638907" > Change Me! </ div >" at bounding box center [910, 338] width 392 height 408
click at [748, 139] on div "< div id = "_loomi_addon_1760008638907" > Change Me! </ div >" at bounding box center [910, 338] width 392 height 408
click at [848, 143] on div "< div id = "_loomi_addon_1760008638907" > Change Me! </ div >" at bounding box center [910, 338] width 392 height 408
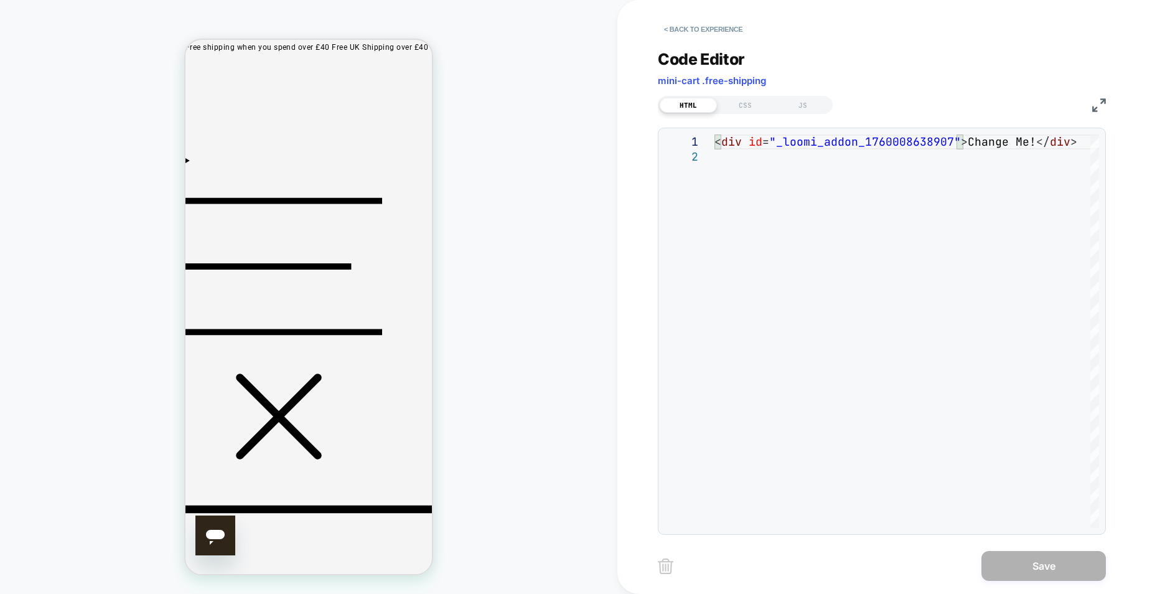
click at [990, 131] on div "**********" at bounding box center [882, 331] width 448 height 407
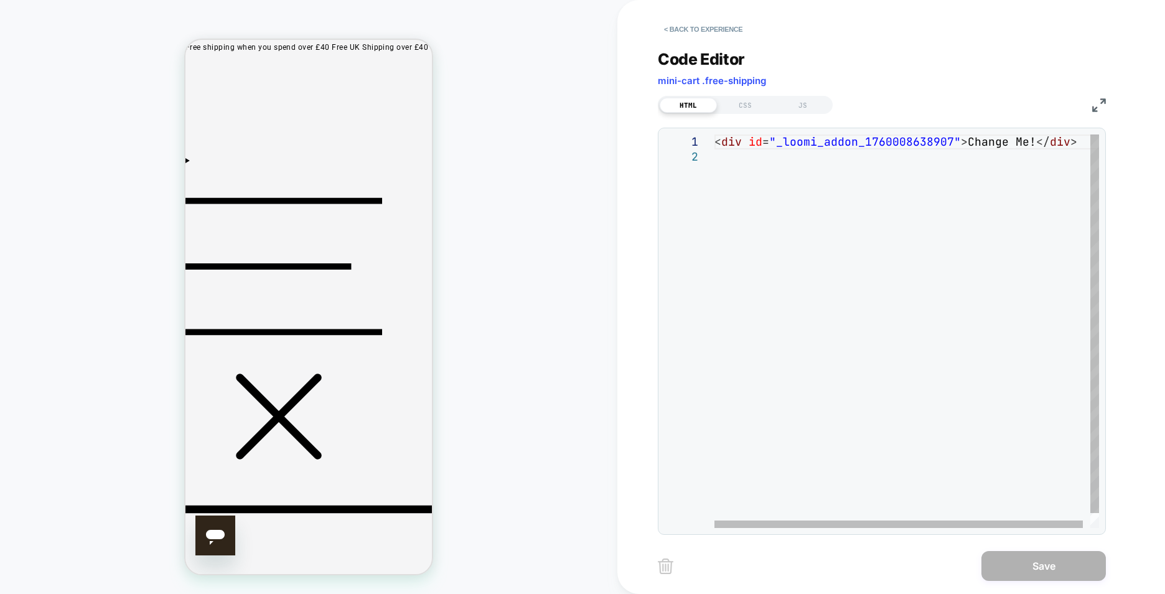
click at [749, 141] on div "< div id = "_loomi_addon_1760008638907" > Change Me! </ div >" at bounding box center [910, 338] width 392 height 408
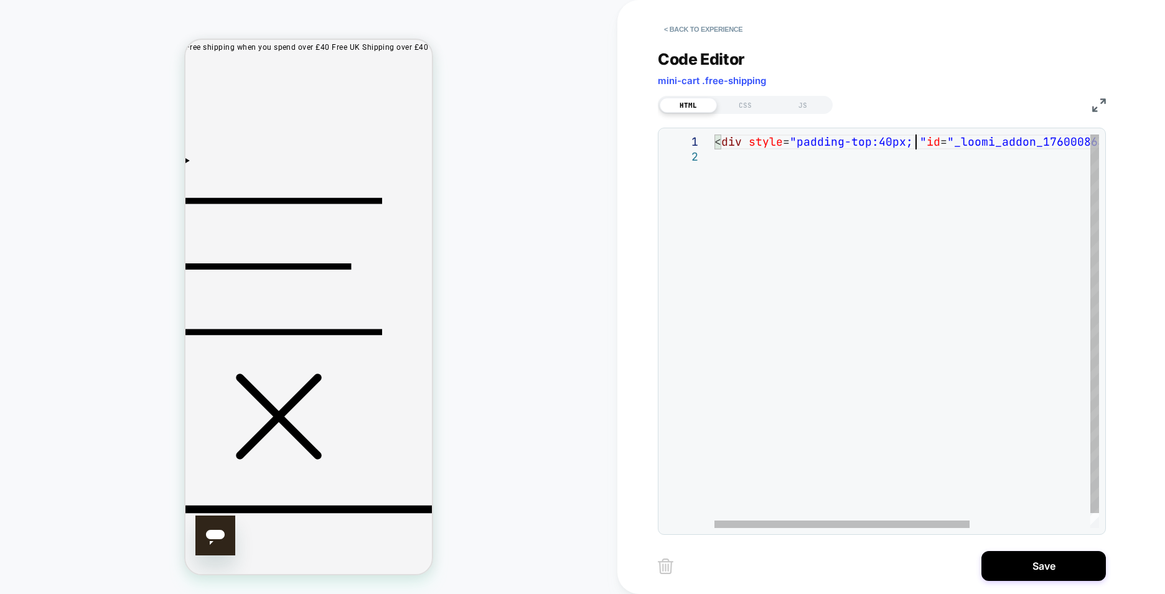
scroll to position [0, 202]
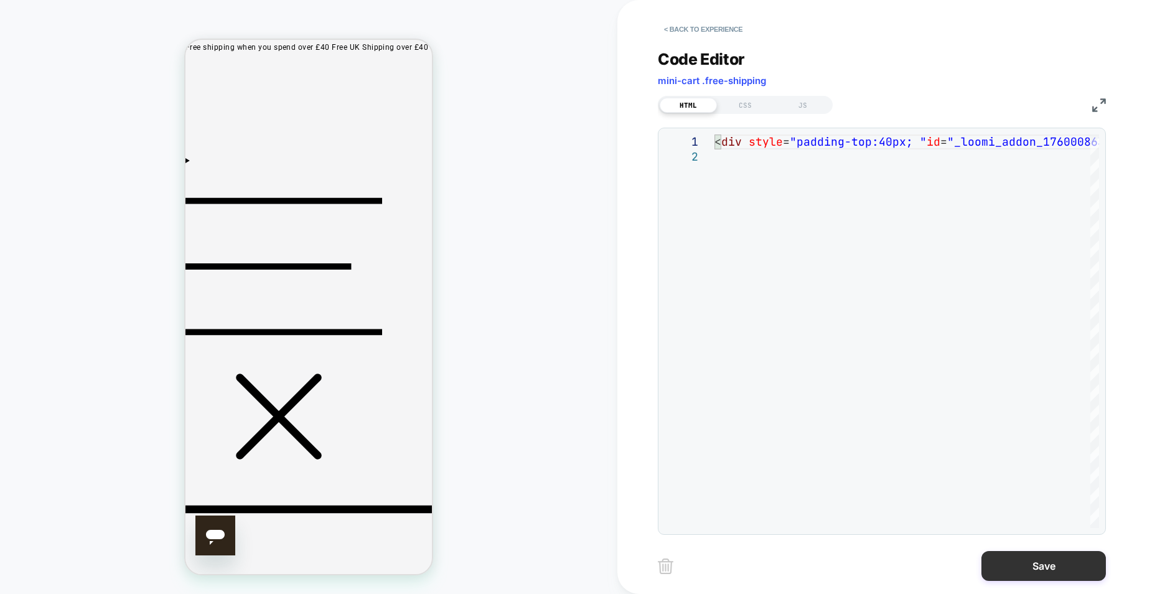
type textarea "**********"
click at [1062, 566] on button "Save" at bounding box center [1043, 566] width 124 height 30
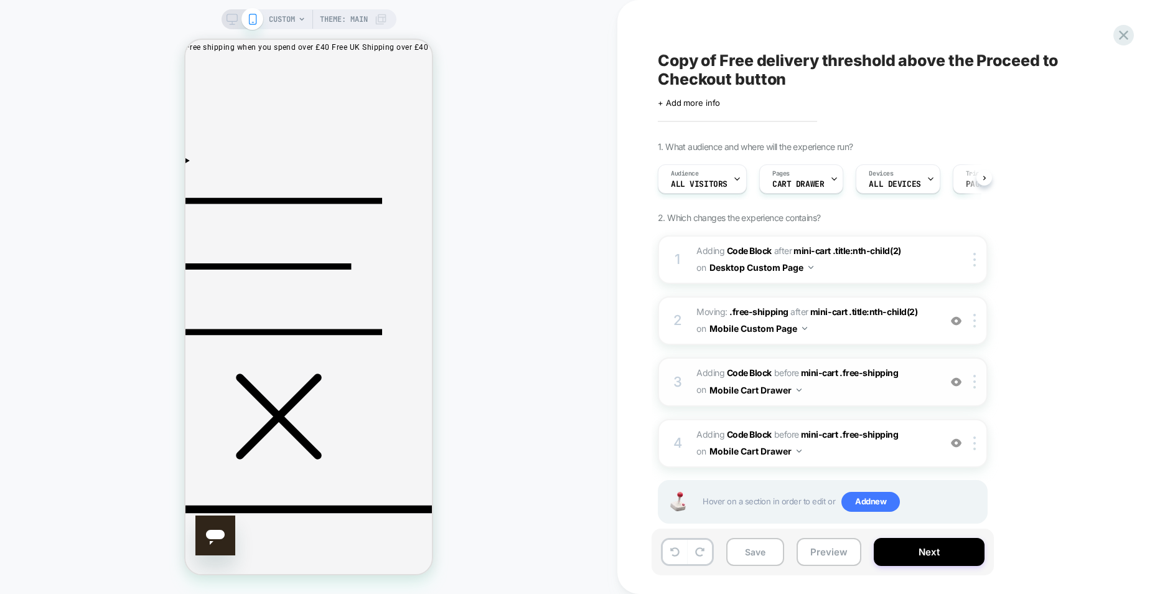
scroll to position [0, 1]
click at [768, 555] on button "Save" at bounding box center [755, 552] width 58 height 28
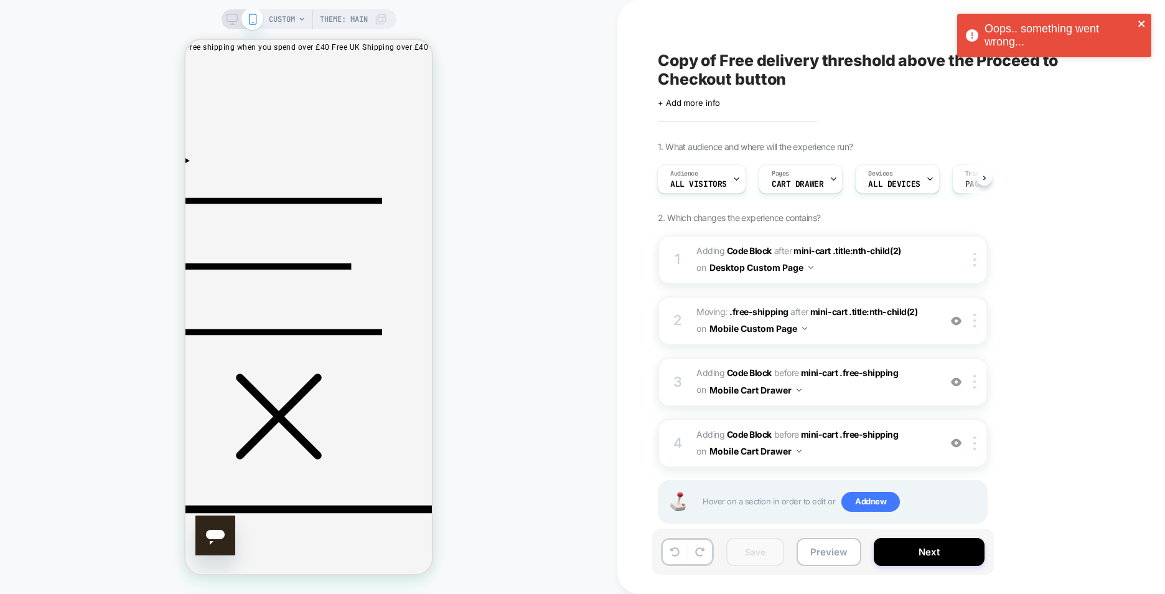
click at [1139, 22] on icon "close" at bounding box center [1141, 24] width 6 height 6
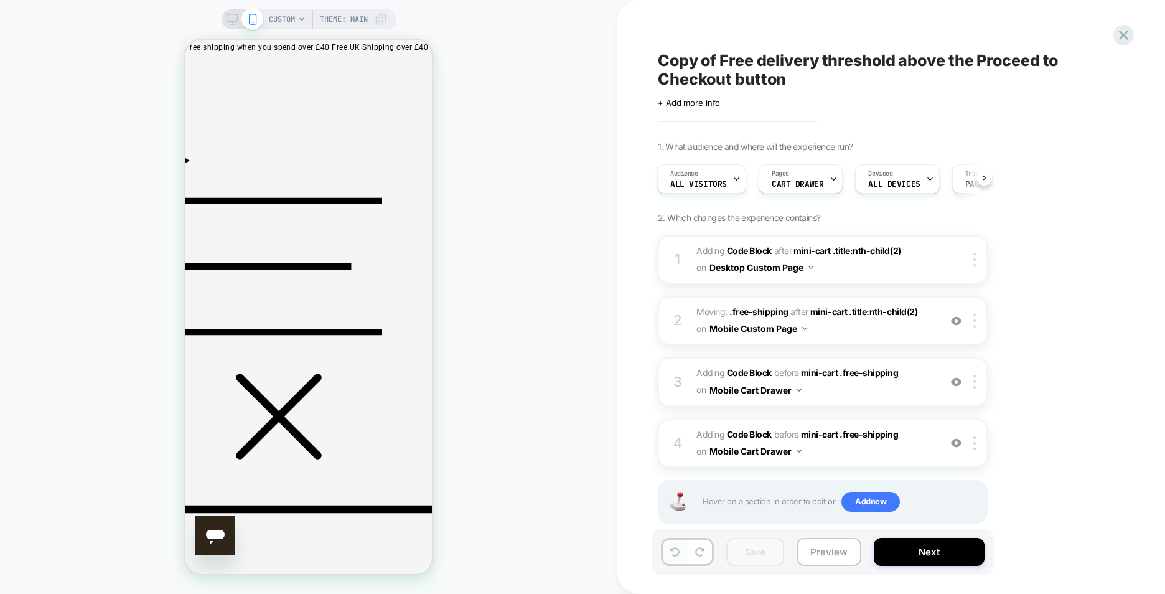
click at [673, 555] on icon at bounding box center [674, 551] width 9 height 9
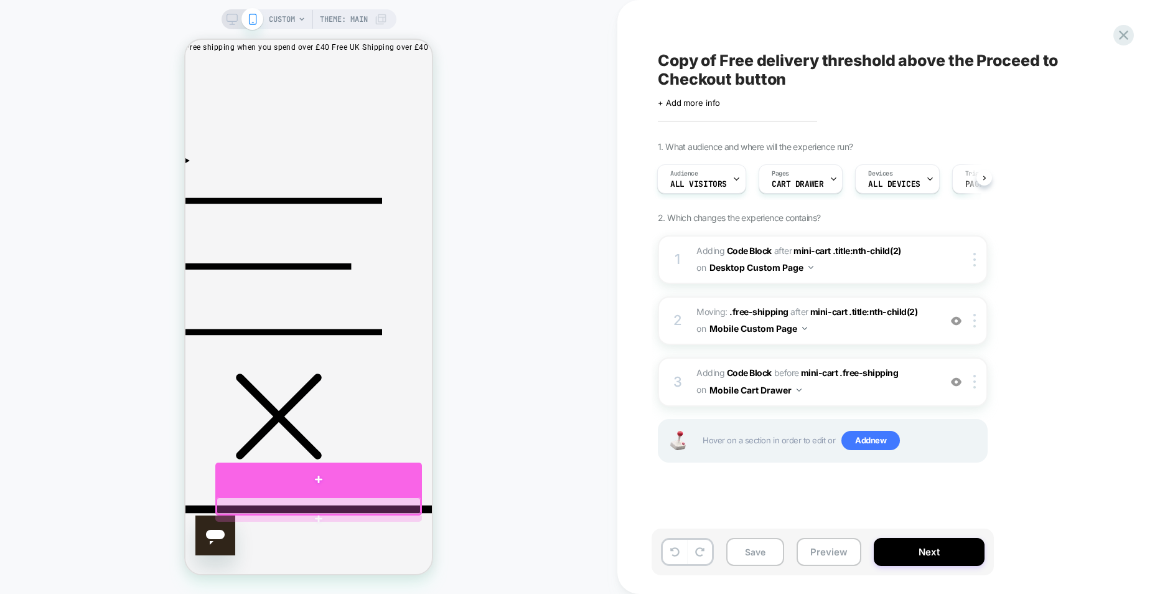
click at [398, 487] on div at bounding box center [318, 479] width 207 height 34
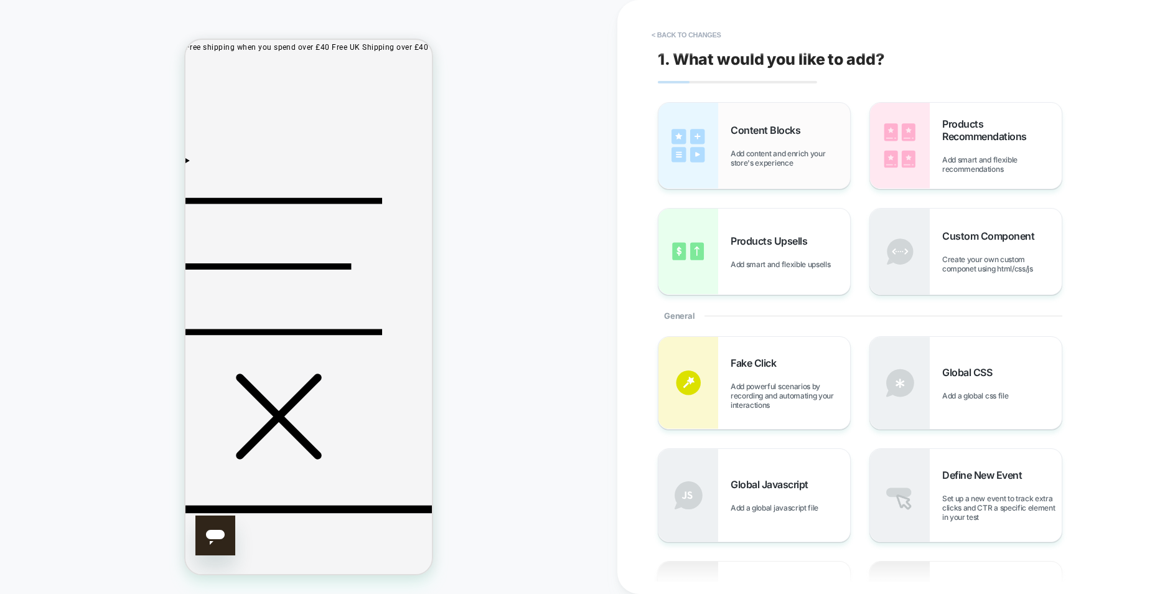
click at [837, 163] on span "Add content and enrich your store's experience" at bounding box center [790, 158] width 119 height 19
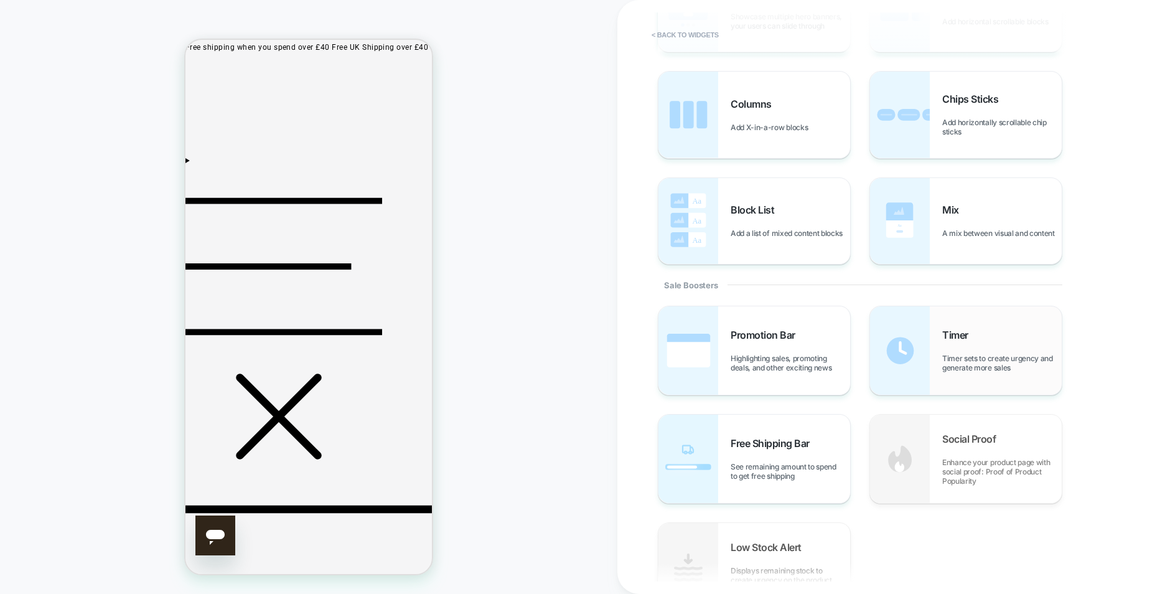
scroll to position [436, 0]
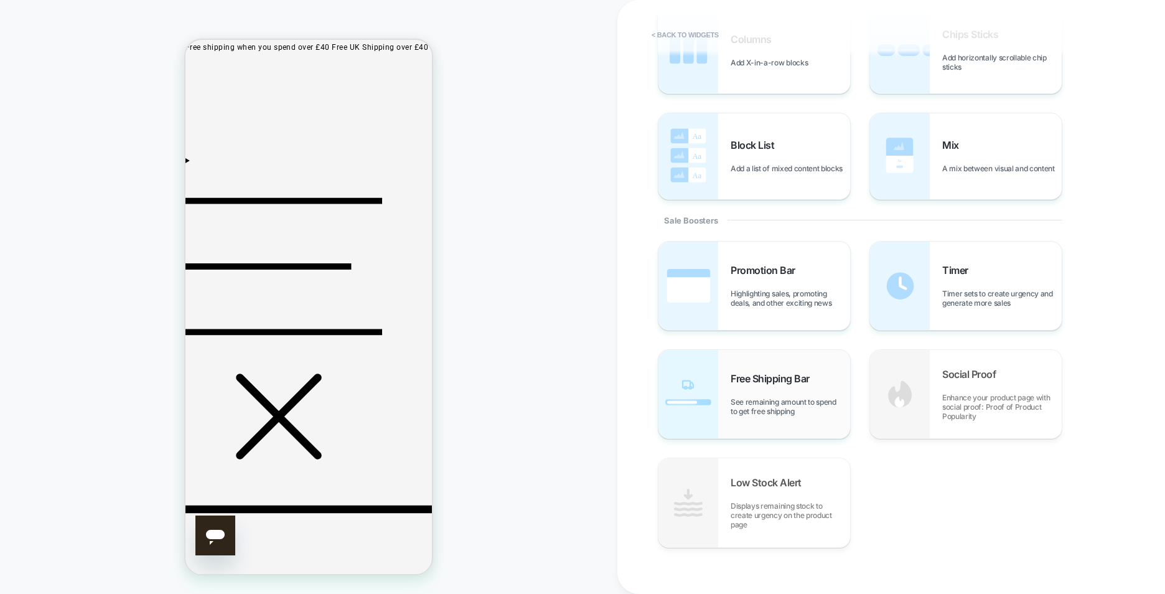
click at [787, 386] on div "Free Shipping Bar See remaining amount to spend to get free shipping" at bounding box center [790, 394] width 119 height 44
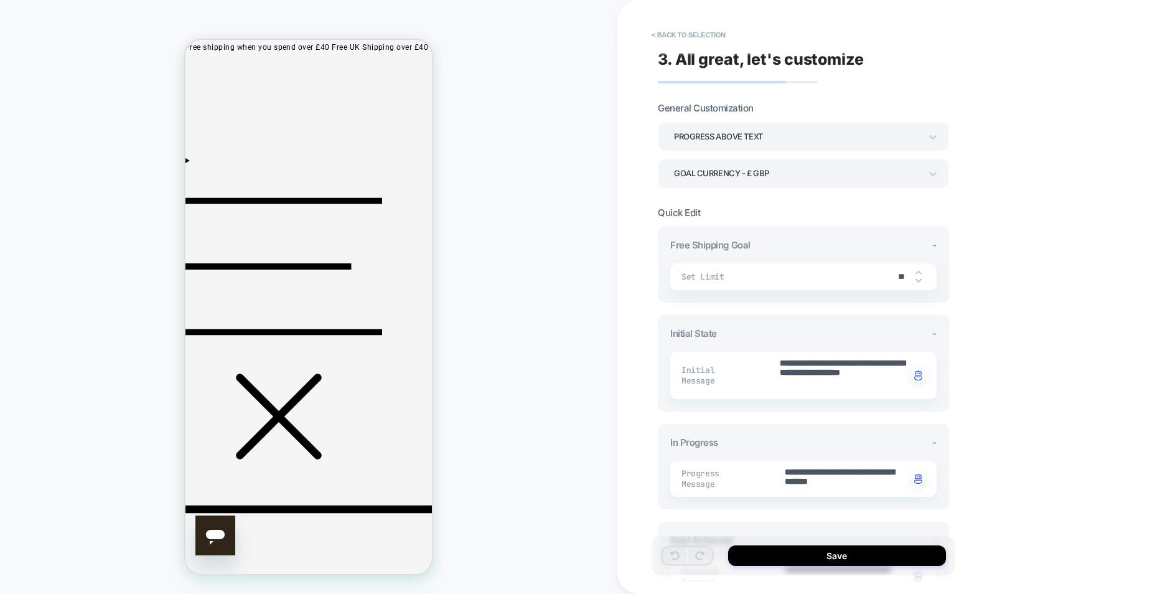
type textarea "*"
drag, startPoint x: 858, startPoint y: 387, endPoint x: 762, endPoint y: 347, distance: 104.4
click at [762, 347] on div "**********" at bounding box center [803, 370] width 266 height 57
type textarea "*"
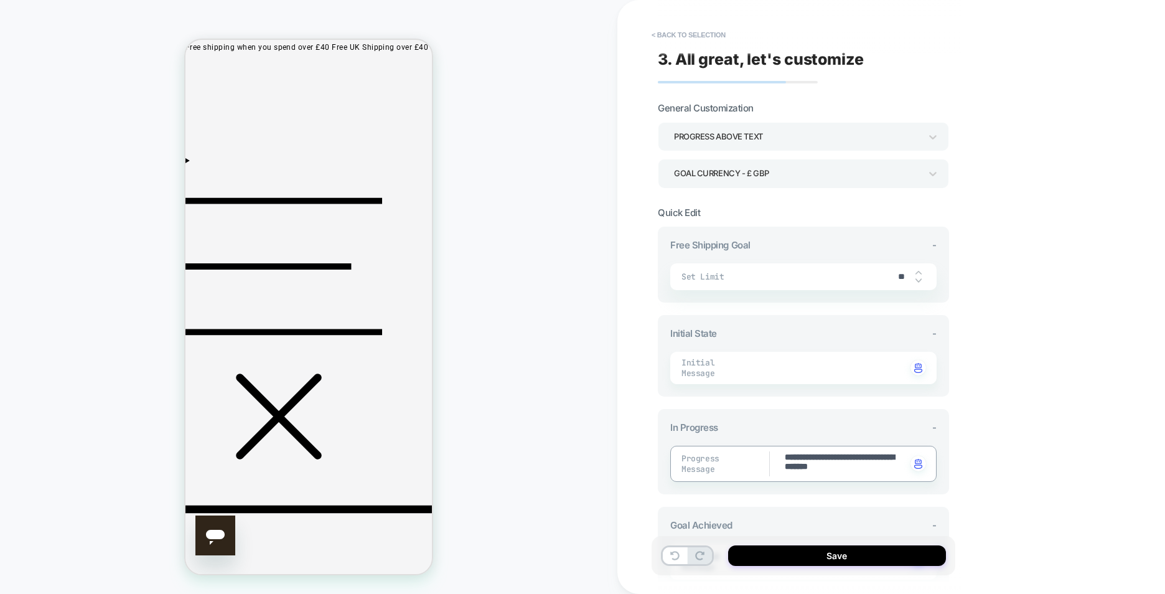
drag, startPoint x: 889, startPoint y: 461, endPoint x: 760, endPoint y: 447, distance: 129.6
type textarea "*"
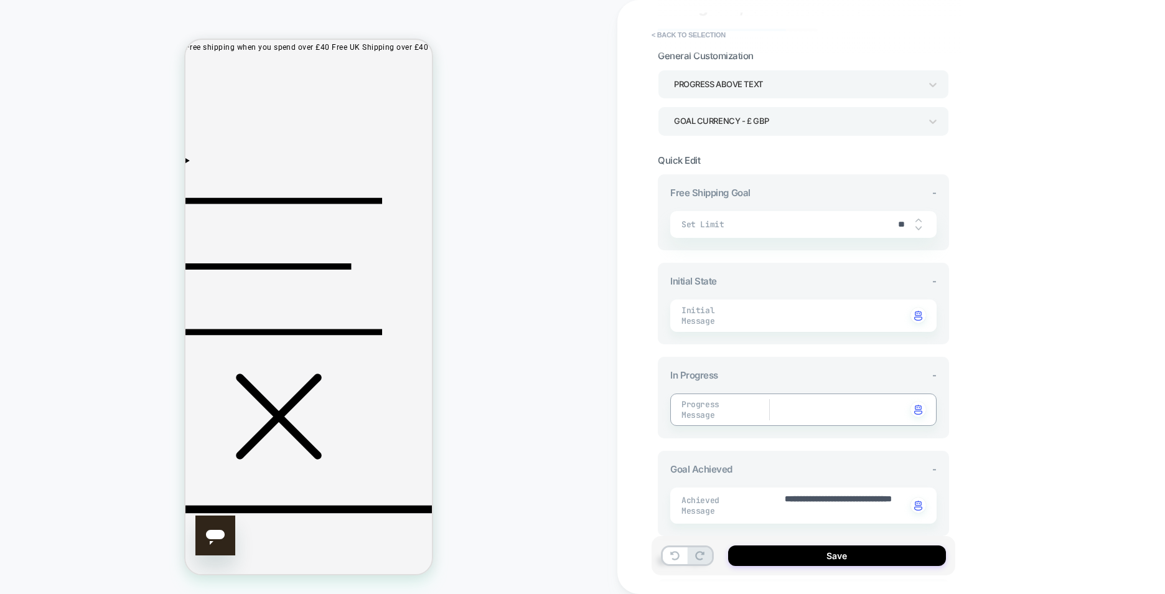
scroll to position [0, 0]
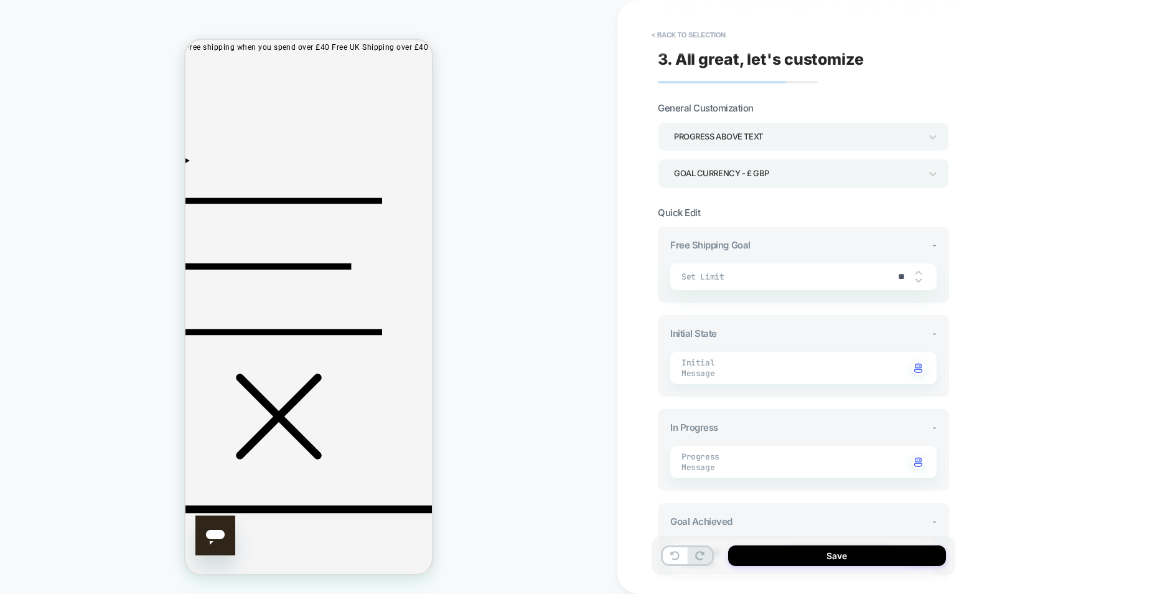
click at [792, 375] on div "Initial Message Click to change to alternative text" at bounding box center [803, 368] width 266 height 32
click at [914, 141] on div "Progress above Text" at bounding box center [797, 136] width 246 height 17
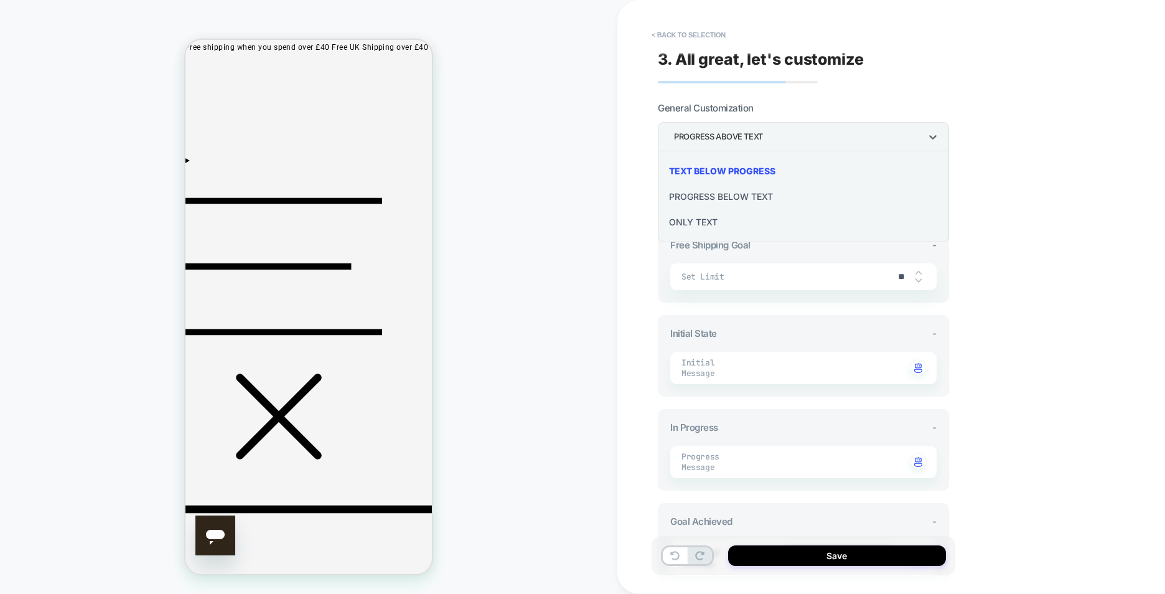
click at [761, 219] on div "Only Text" at bounding box center [803, 222] width 281 height 26
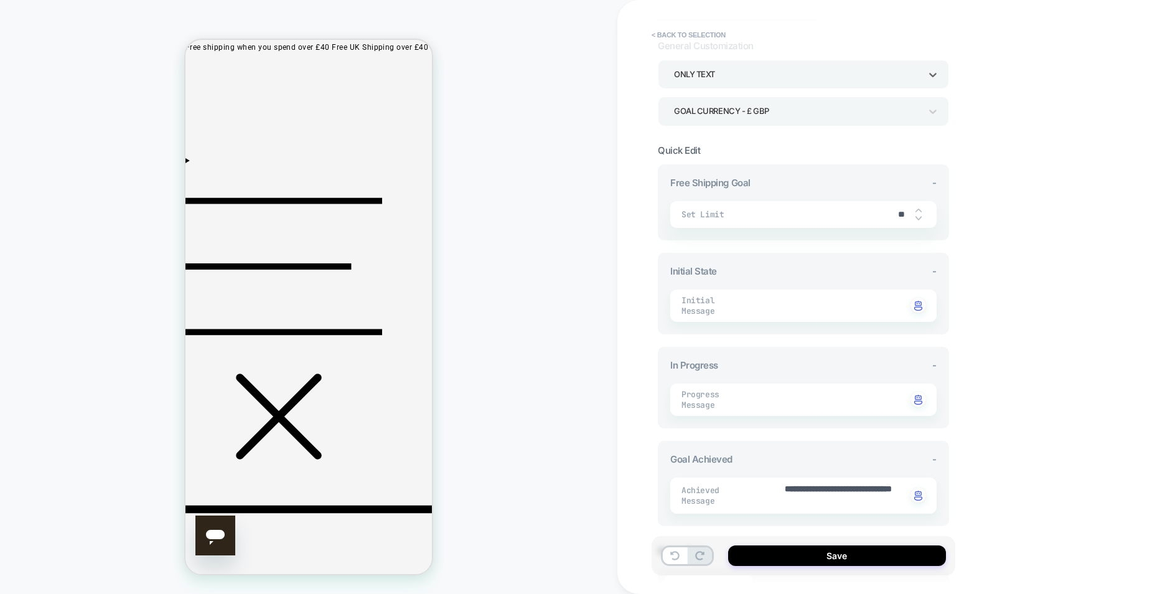
scroll to position [-35, 0]
type textarea "*"
drag, startPoint x: 873, startPoint y: 494, endPoint x: 777, endPoint y: 476, distance: 97.4
click at [777, 477] on div "**********" at bounding box center [803, 495] width 266 height 36
click at [973, 471] on div "< Back to selection 3. All great, let's customize General Customization Only Te…" at bounding box center [891, 297] width 548 height 594
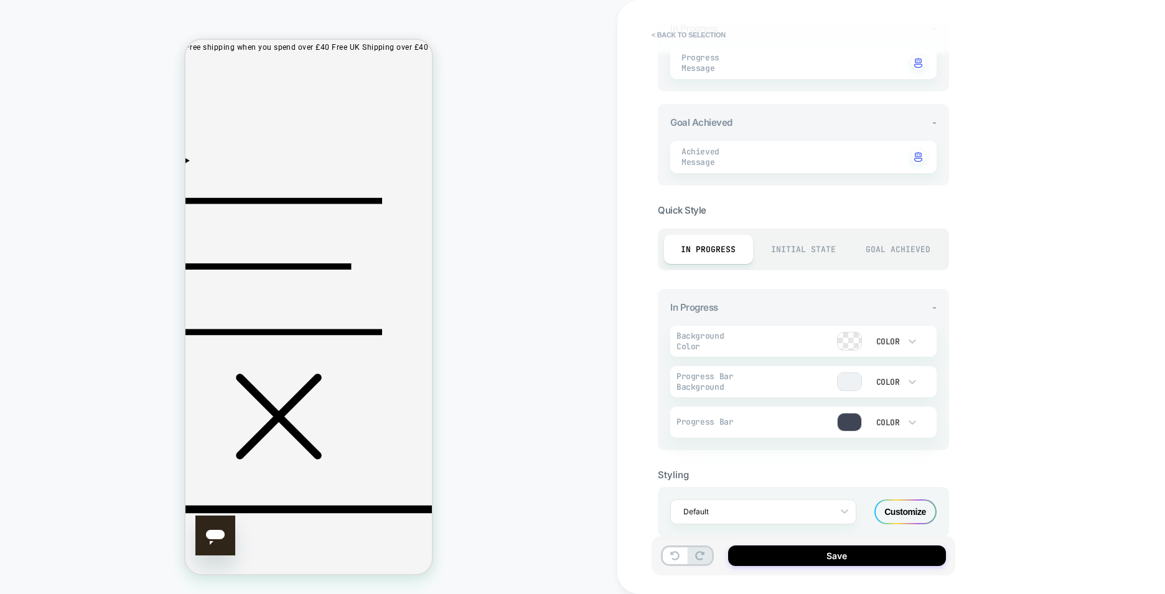
scroll to position [410, 0]
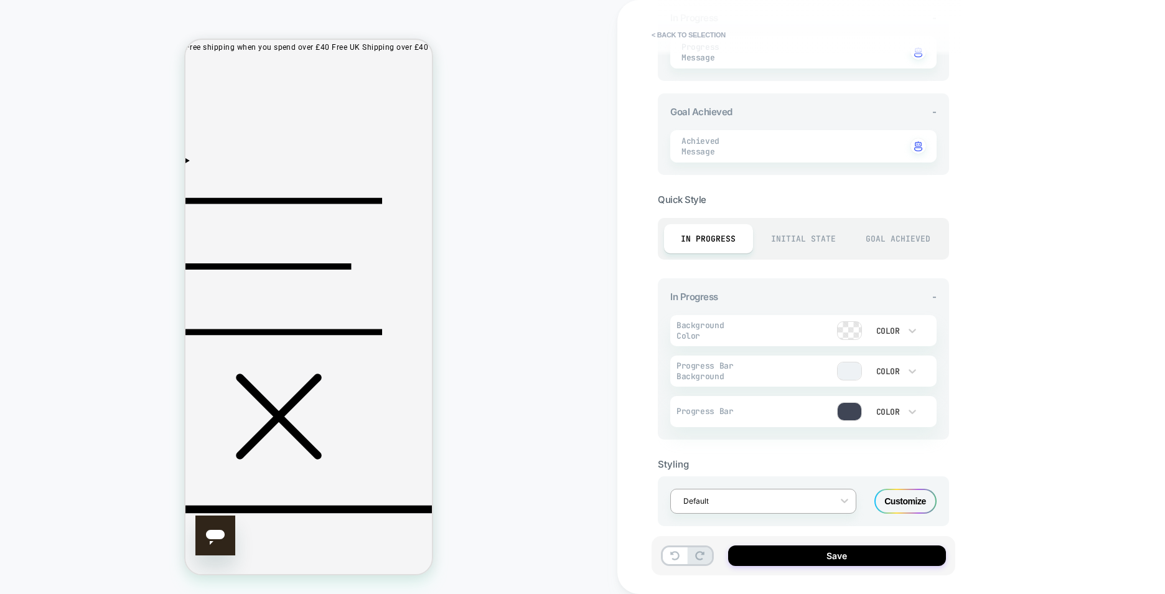
click at [787, 495] on div at bounding box center [755, 501] width 144 height 12
click at [1087, 454] on div "< Back to selection 3. All great, let's customize General Customization Only Te…" at bounding box center [891, 297] width 548 height 594
click at [891, 489] on div "Customize" at bounding box center [905, 501] width 62 height 25
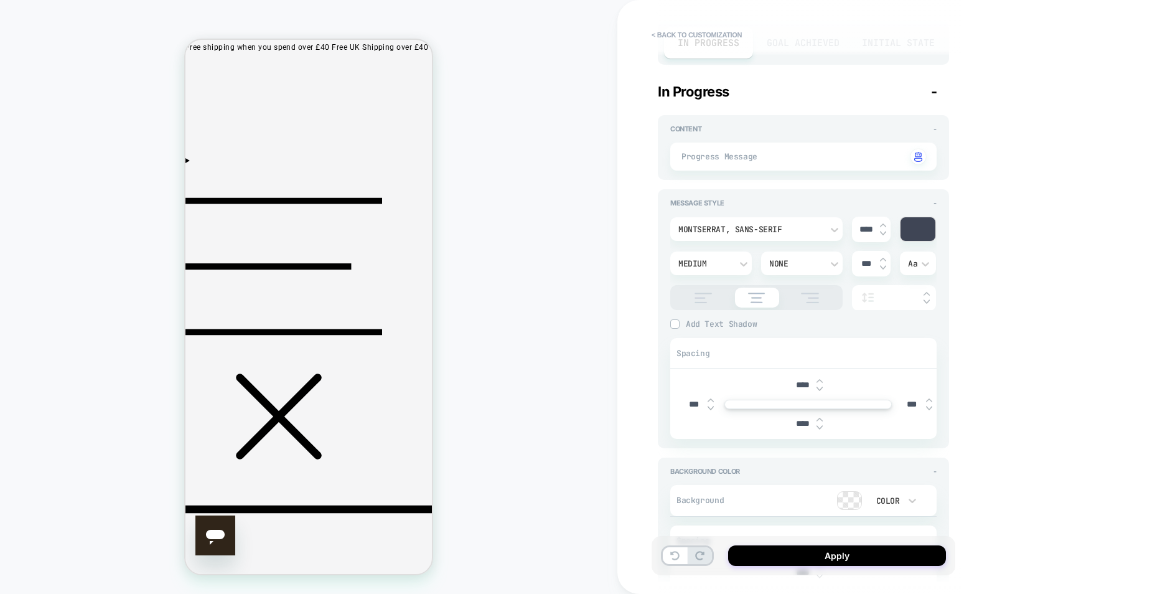
click at [793, 382] on input "****" at bounding box center [803, 385] width 28 height 11
type input "****"
drag, startPoint x: 792, startPoint y: 422, endPoint x: 800, endPoint y: 426, distance: 8.3
click at [800, 426] on input "****" at bounding box center [803, 423] width 28 height 11
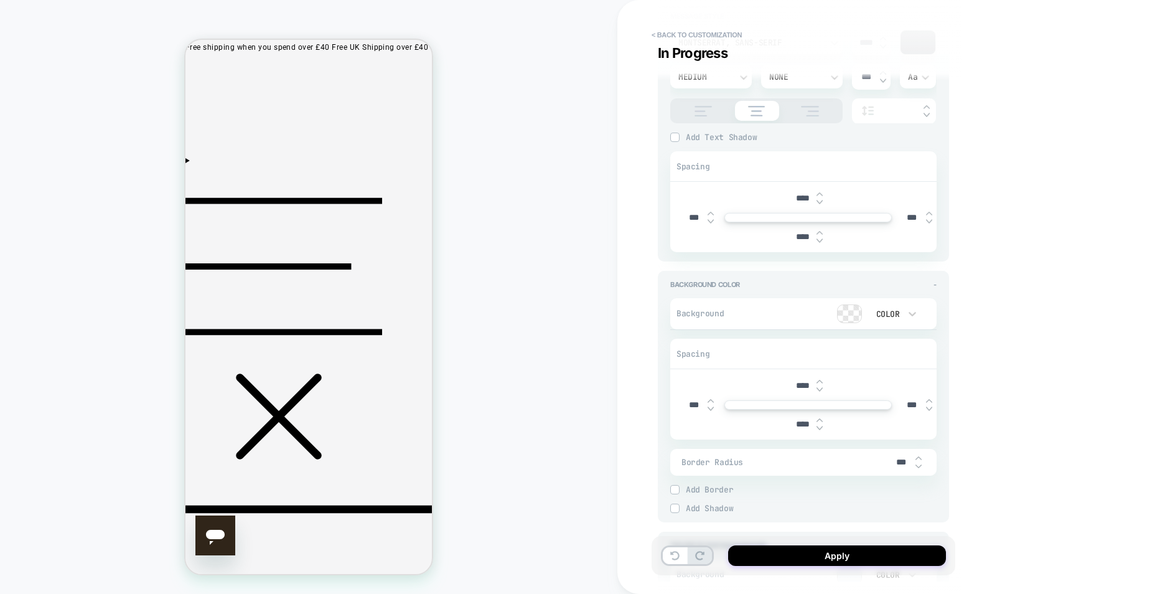
type input "****"
click at [794, 423] on input "****" at bounding box center [803, 424] width 28 height 11
type input "****"
click at [793, 385] on input "****" at bounding box center [803, 385] width 28 height 11
type input "****"
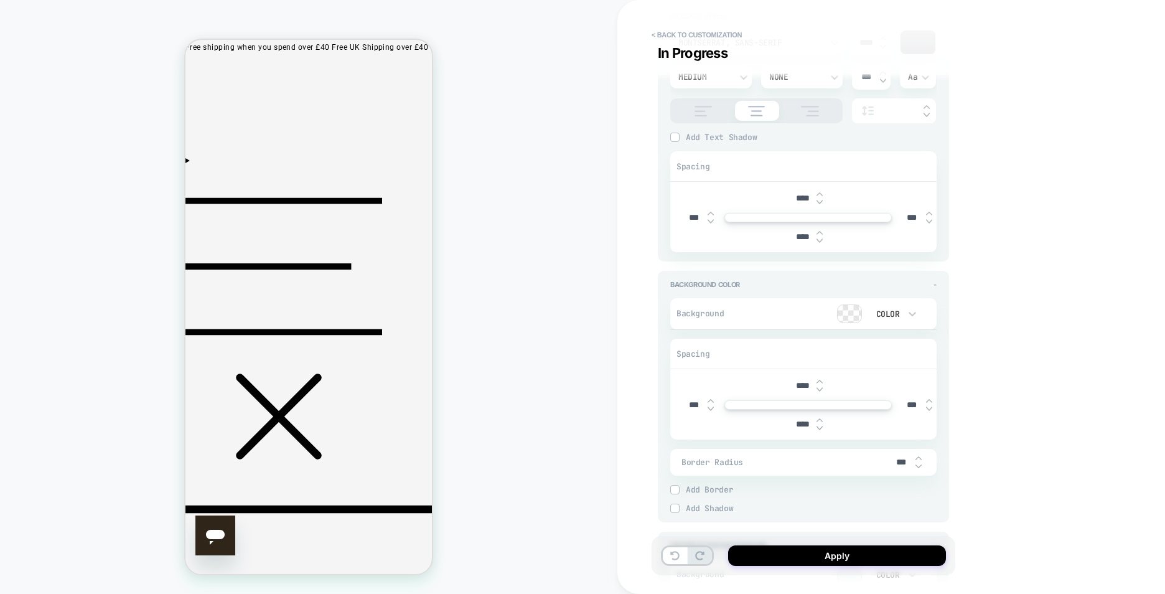
click at [937, 405] on div "Background Color - Background Color Spacing **** *** *** **** Border Radius ***…" at bounding box center [803, 396] width 291 height 251
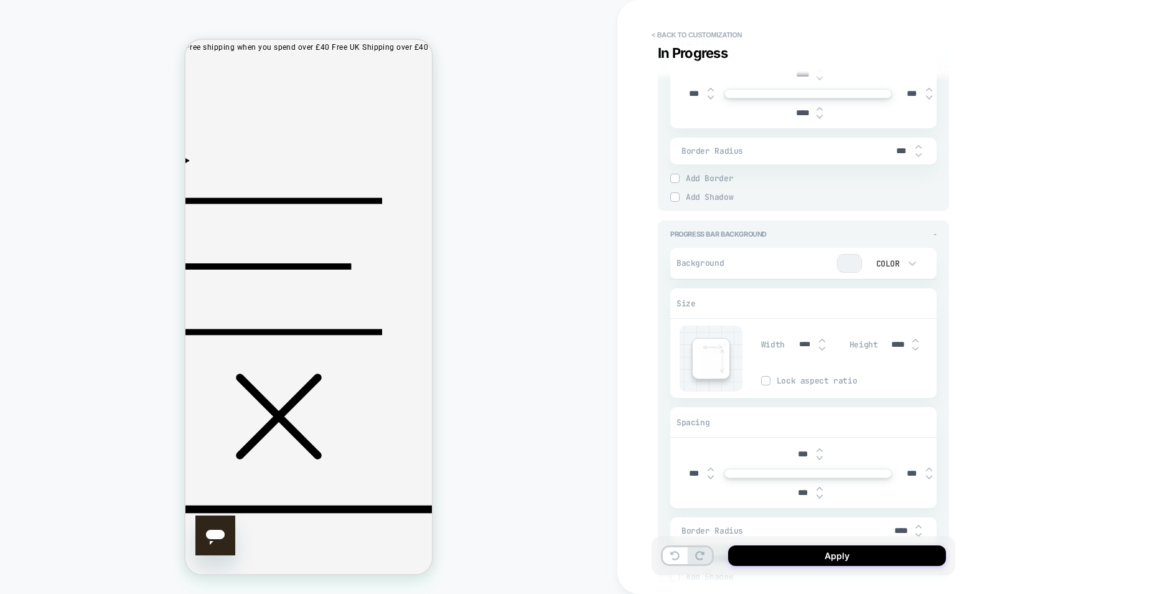
click at [820, 347] on img at bounding box center [822, 348] width 6 height 5
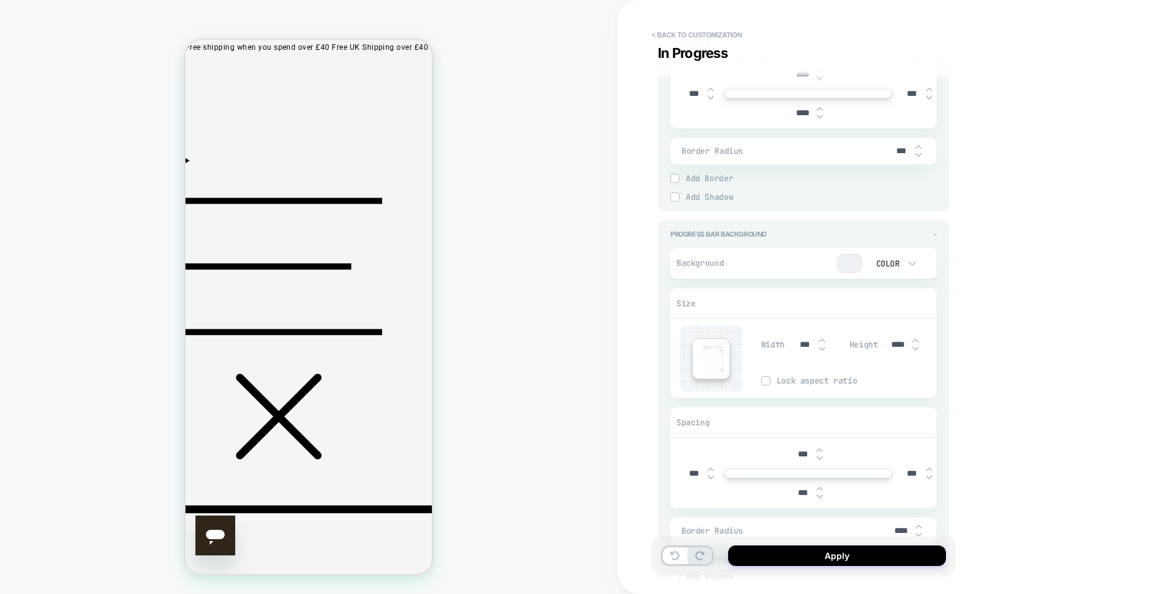
click at [820, 347] on img at bounding box center [822, 348] width 6 height 5
click at [803, 348] on input "***" at bounding box center [805, 344] width 28 height 11
drag, startPoint x: 803, startPoint y: 348, endPoint x: 786, endPoint y: 347, distance: 16.8
click at [786, 347] on div "Width ***" at bounding box center [802, 345] width 82 height 26
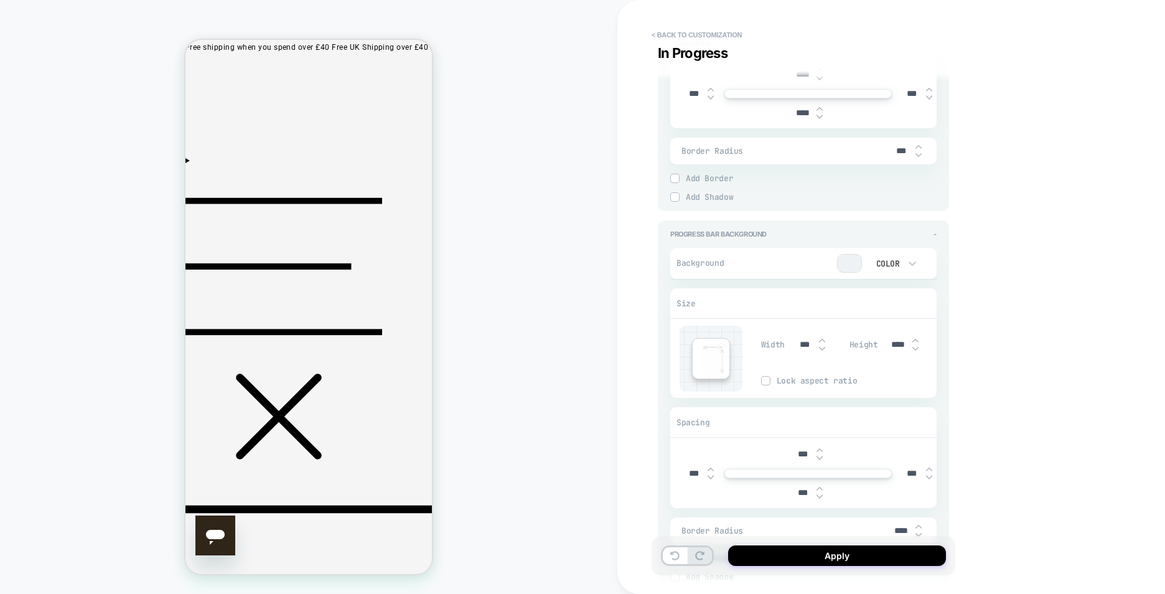
type input "***"
click at [886, 346] on input "****" at bounding box center [898, 344] width 28 height 11
drag, startPoint x: 899, startPoint y: 344, endPoint x: 892, endPoint y: 344, distance: 6.8
click at [892, 344] on input "****" at bounding box center [898, 344] width 28 height 11
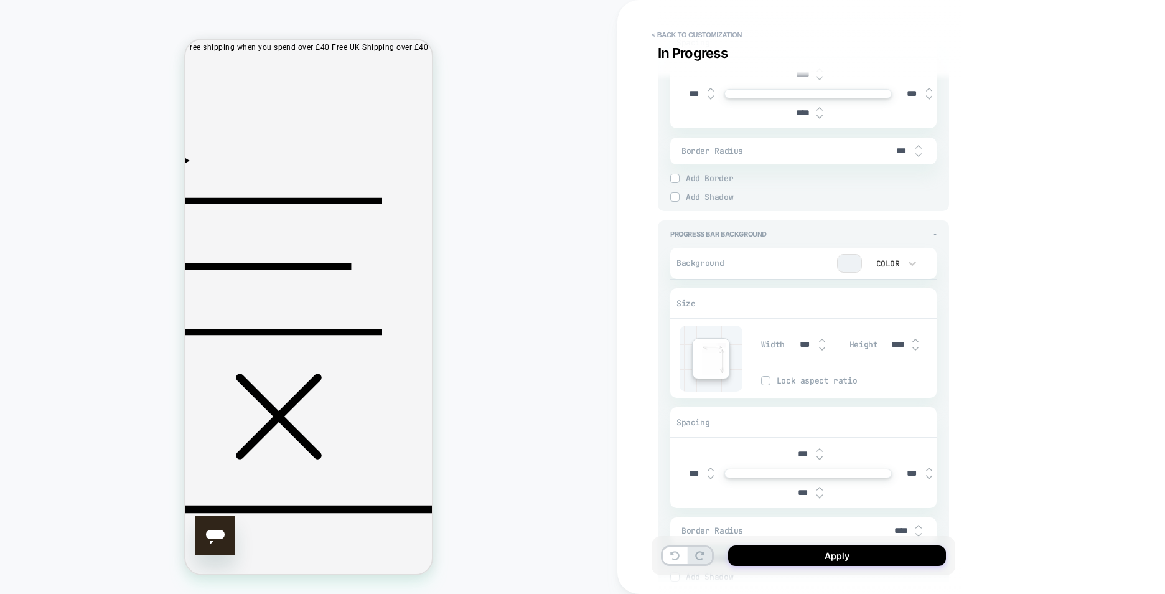
click at [896, 344] on input "****" at bounding box center [898, 344] width 28 height 11
drag, startPoint x: 899, startPoint y: 344, endPoint x: 886, endPoint y: 344, distance: 12.4
click at [886, 344] on input "****" at bounding box center [898, 344] width 28 height 11
type input "***"
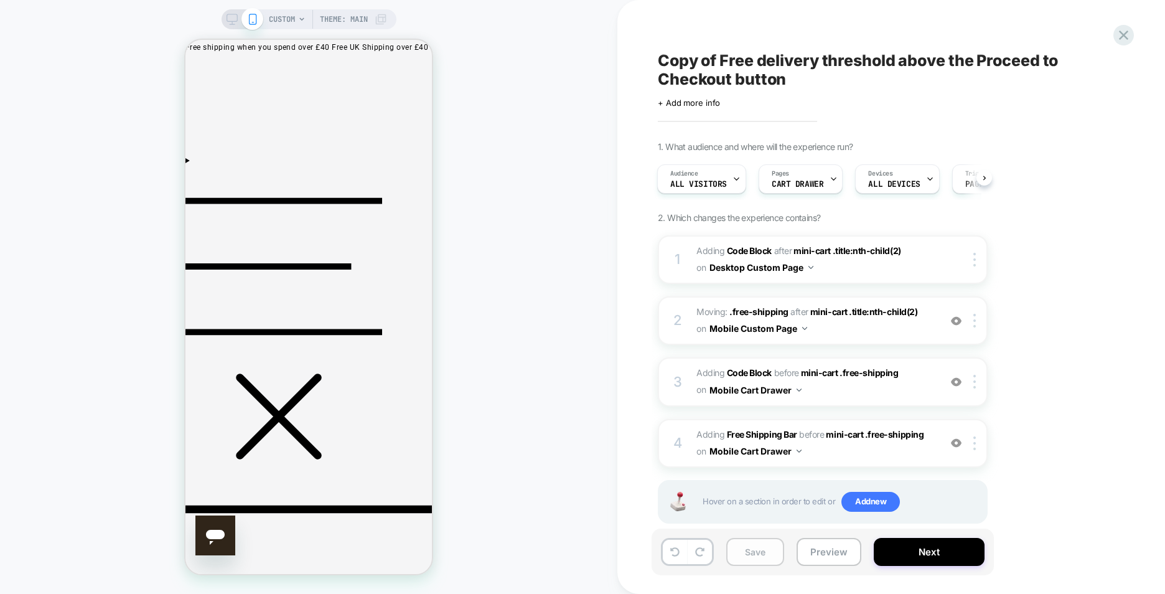
click at [770, 541] on button "Save" at bounding box center [755, 552] width 58 height 28
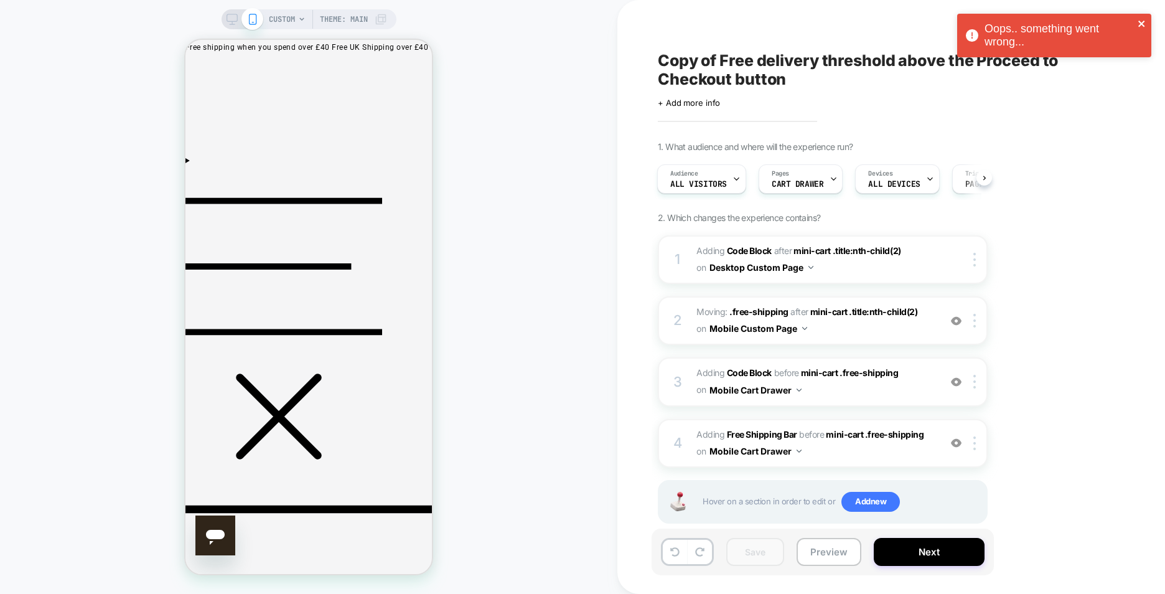
click at [1140, 27] on icon "close" at bounding box center [1142, 24] width 9 height 10
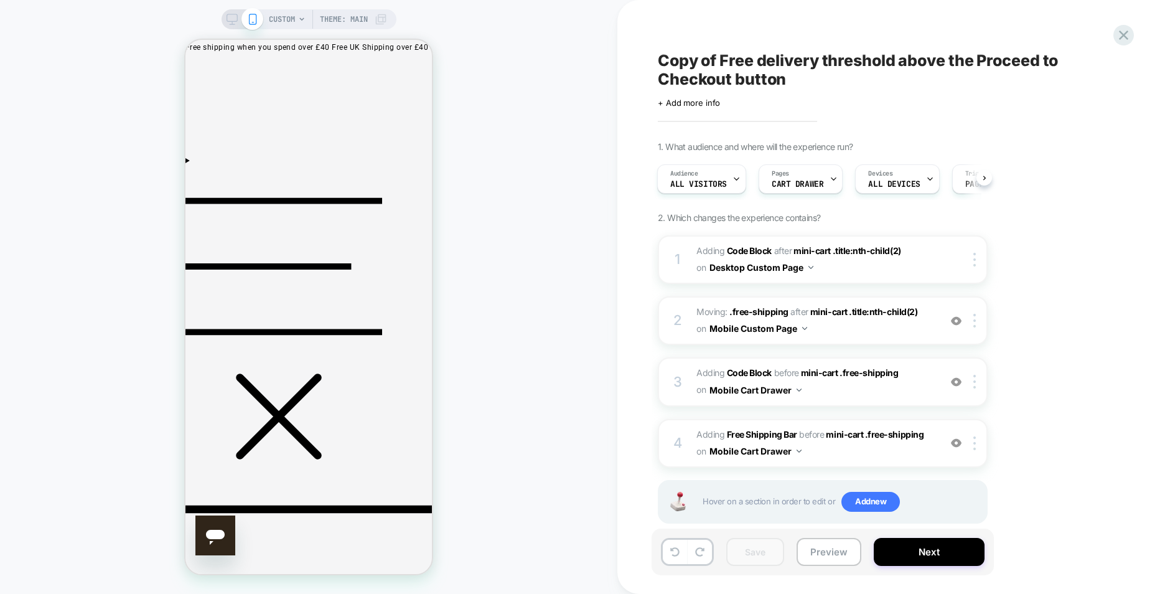
scroll to position [23, 0]
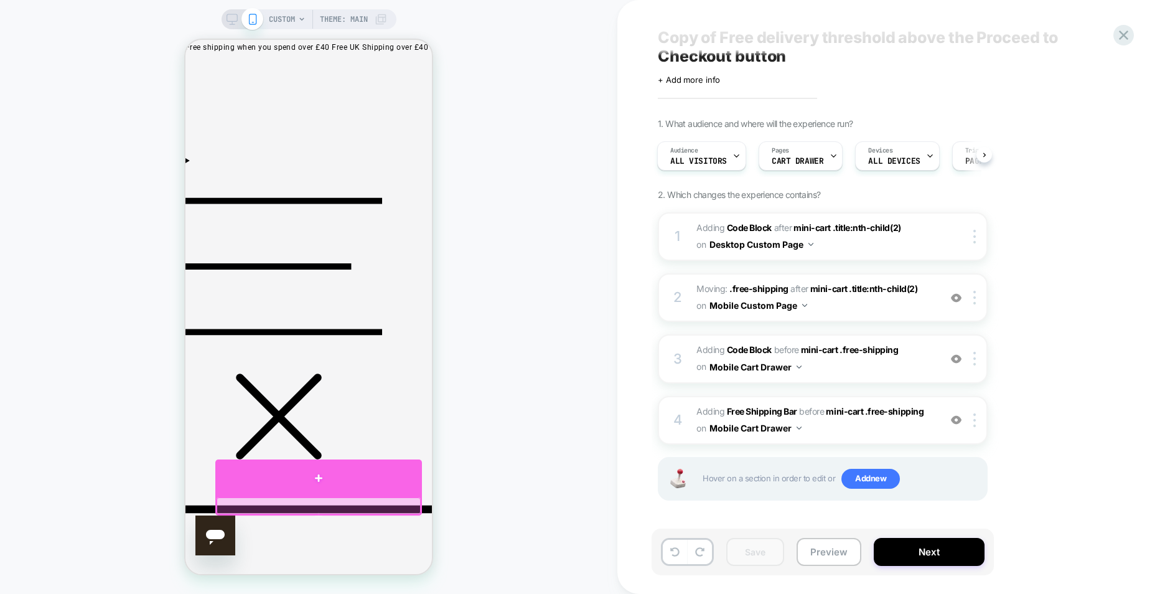
click at [369, 480] on div at bounding box center [318, 477] width 207 height 37
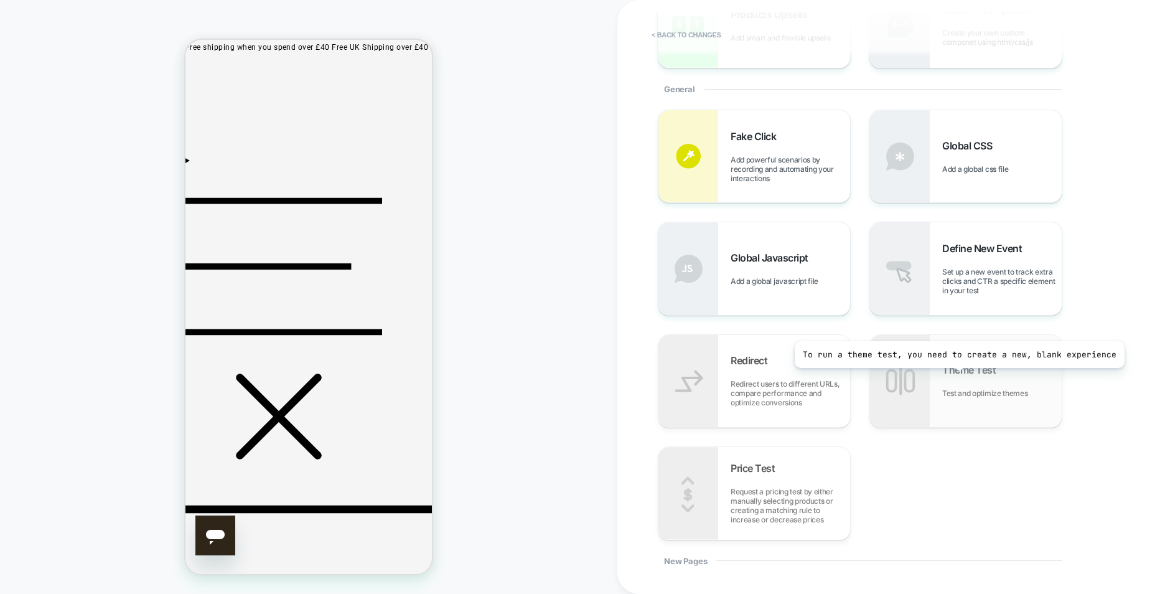
scroll to position [0, 0]
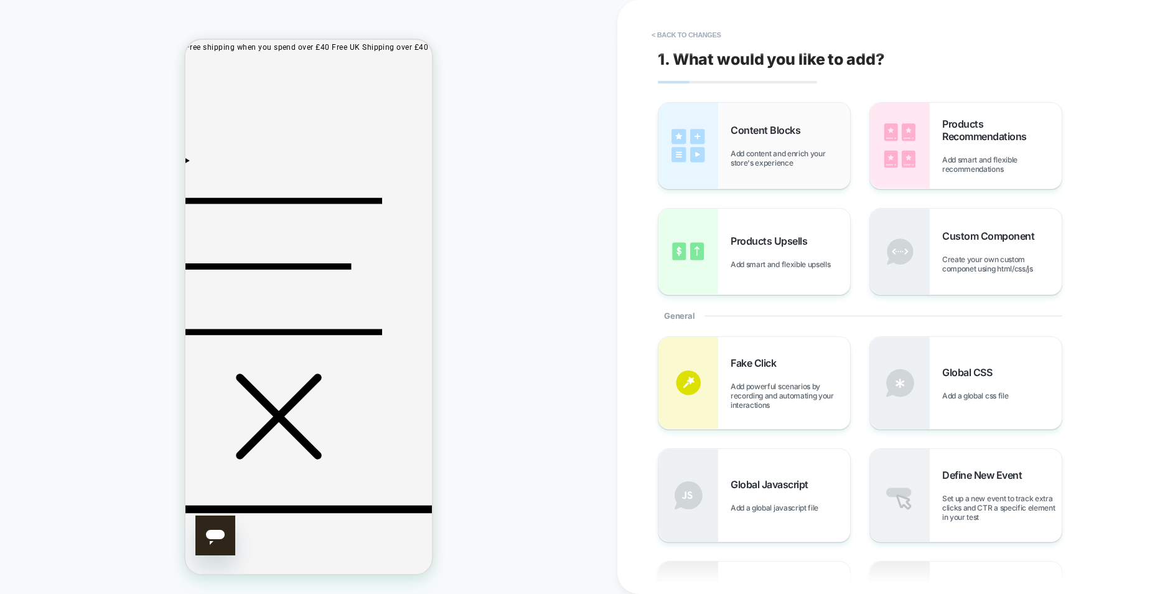
click at [785, 161] on span "Add content and enrich your store's experience" at bounding box center [790, 158] width 119 height 19
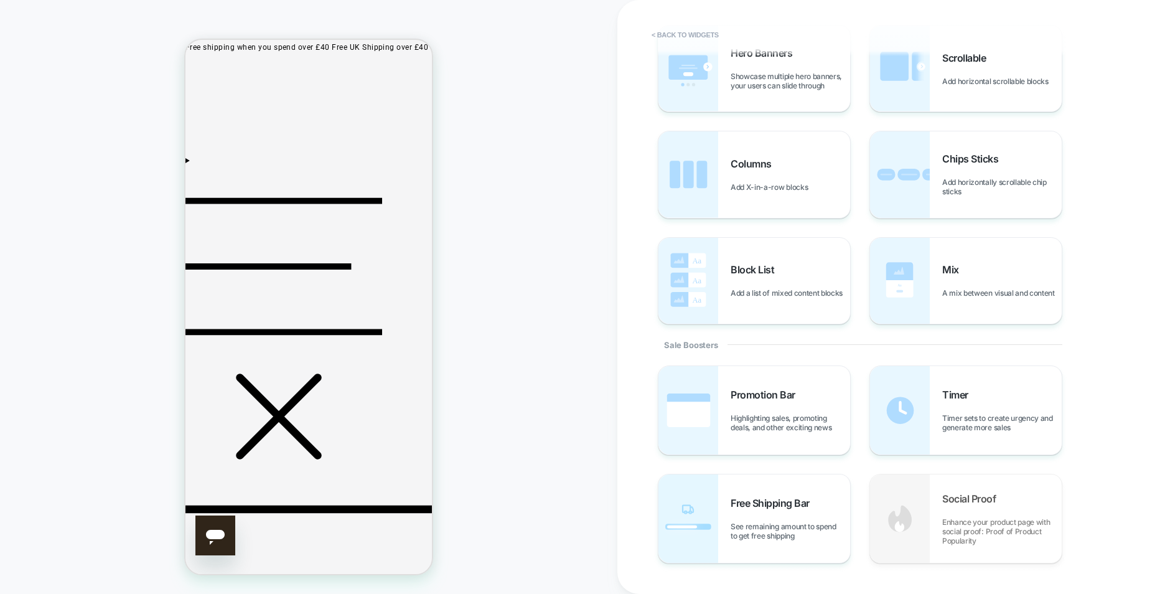
scroll to position [436, 0]
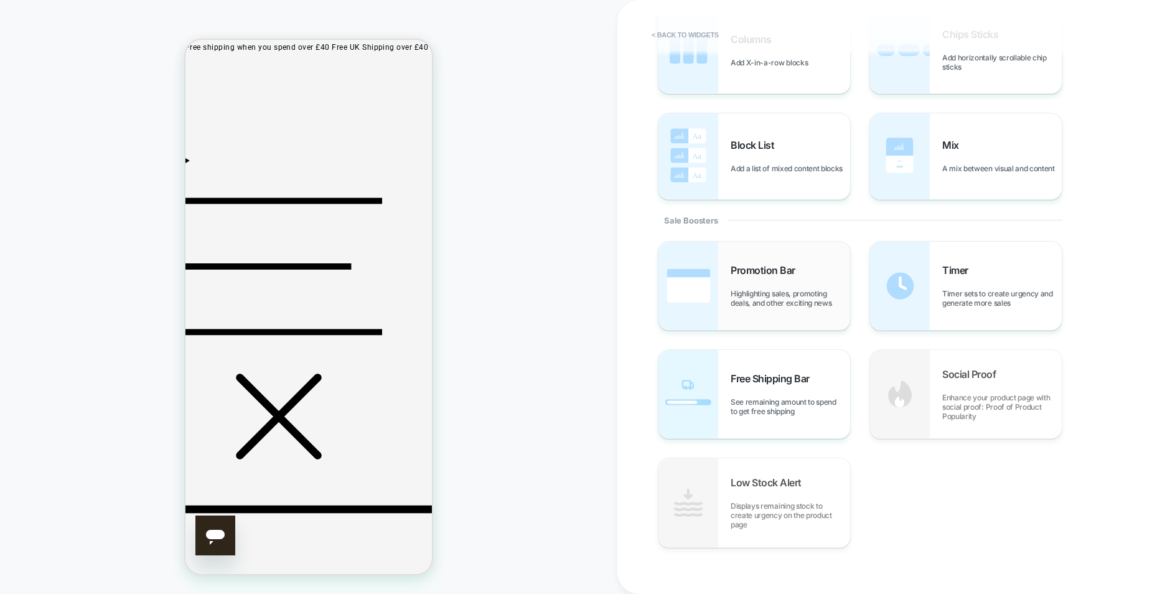
click at [763, 304] on span "Highlighting sales, promoting deals, and other exciting news" at bounding box center [790, 298] width 119 height 19
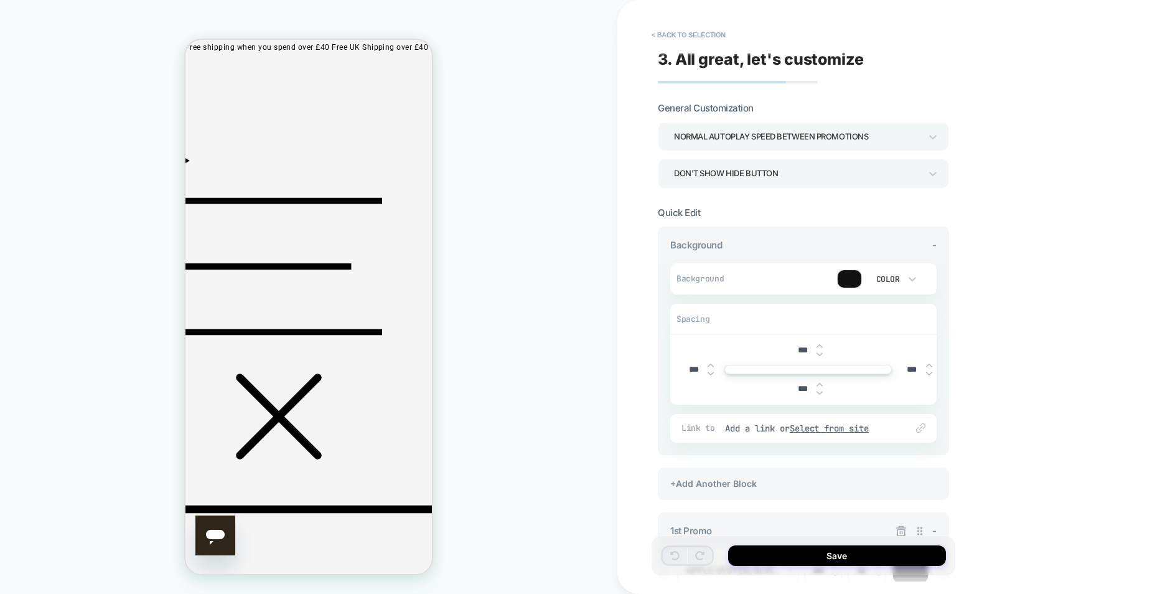
click at [859, 276] on div at bounding box center [850, 278] width 24 height 17
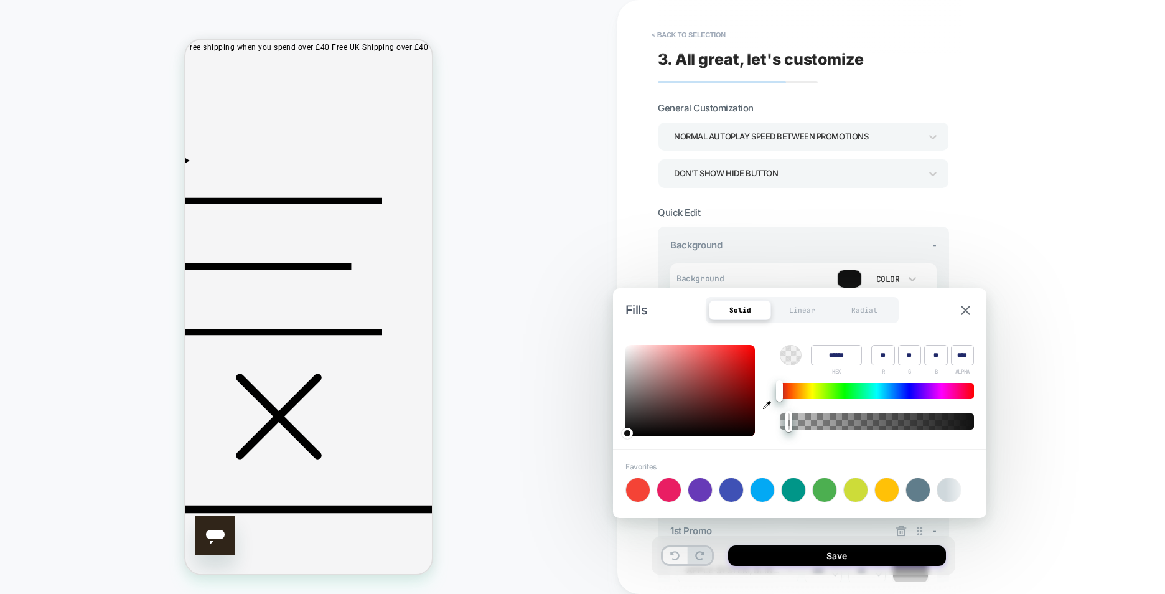
type input "*"
drag, startPoint x: 790, startPoint y: 423, endPoint x: 762, endPoint y: 421, distance: 28.7
click at [762, 421] on div "Color ****** HEX ** R ** G ** B * ALPHA" at bounding box center [799, 390] width 373 height 116
click at [1042, 334] on div "**********" at bounding box center [891, 297] width 548 height 594
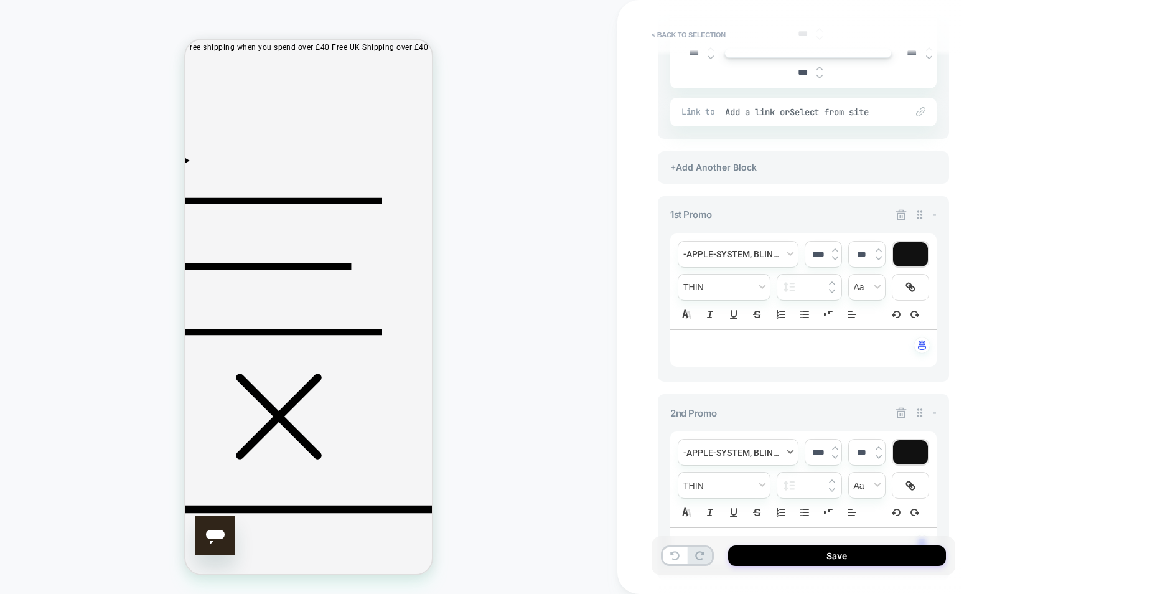
scroll to position [373, 0]
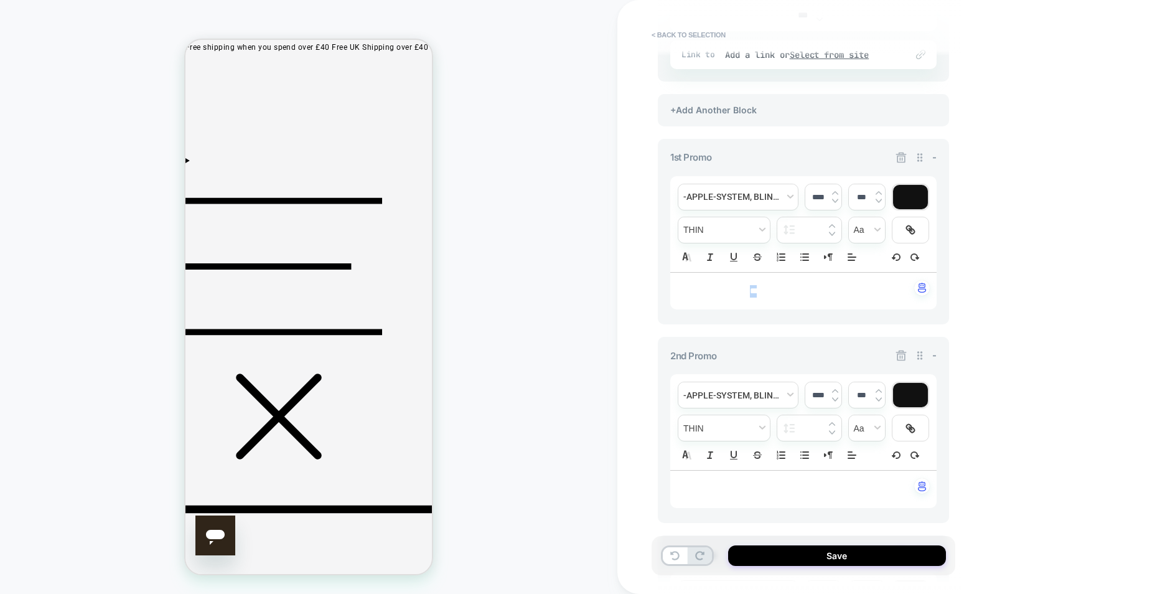
drag, startPoint x: 746, startPoint y: 293, endPoint x: 715, endPoint y: 285, distance: 31.4
click at [715, 285] on p "**********" at bounding box center [799, 291] width 232 height 12
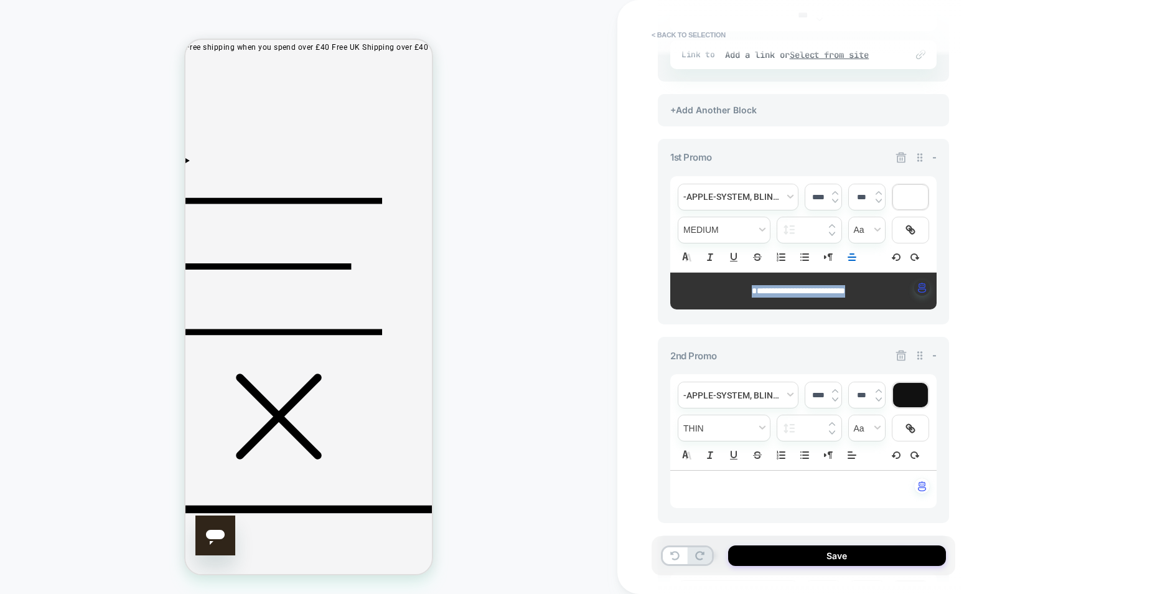
drag, startPoint x: 898, startPoint y: 294, endPoint x: 611, endPoint y: 281, distance: 287.2
click at [611, 281] on div "**********" at bounding box center [582, 297] width 1165 height 594
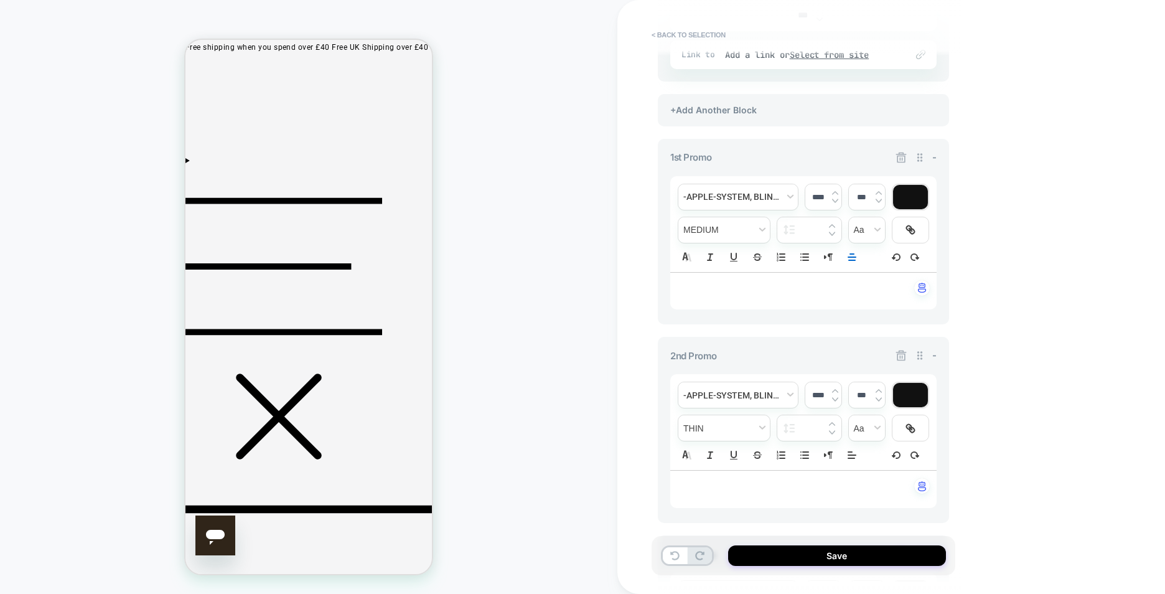
click at [1001, 316] on div "**********" at bounding box center [891, 297] width 548 height 594
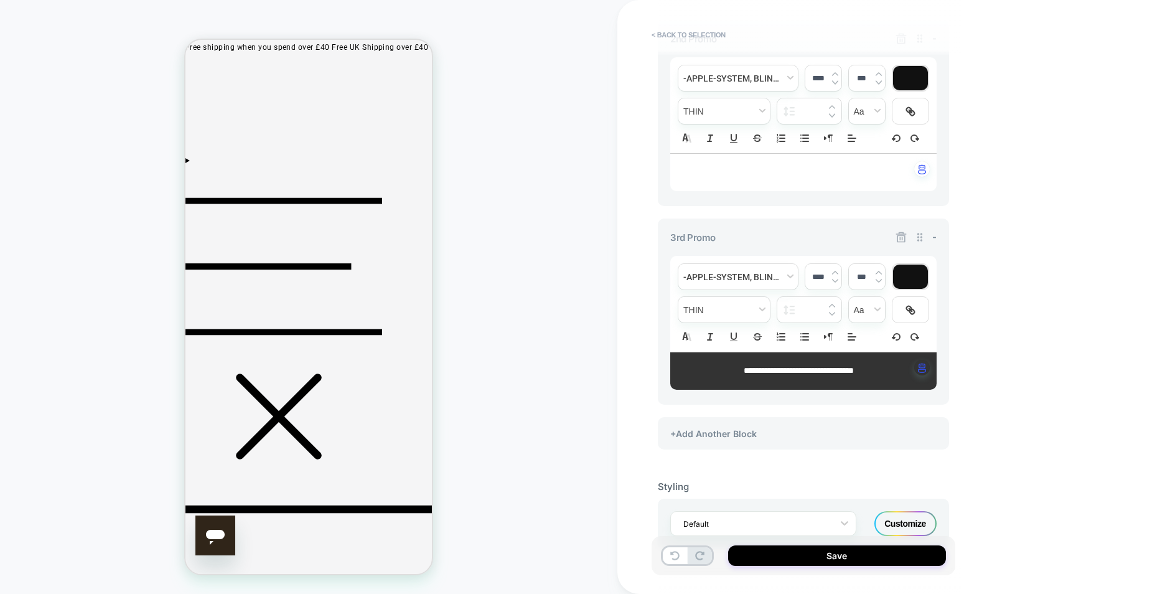
scroll to position [726, 0]
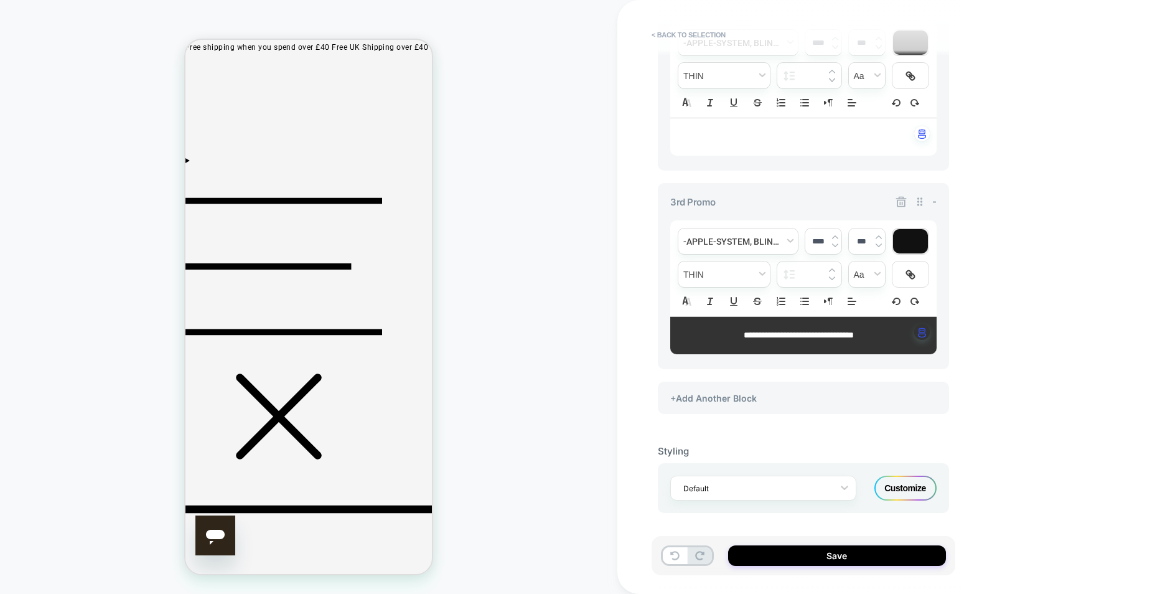
click at [828, 332] on span "**********" at bounding box center [799, 334] width 110 height 9
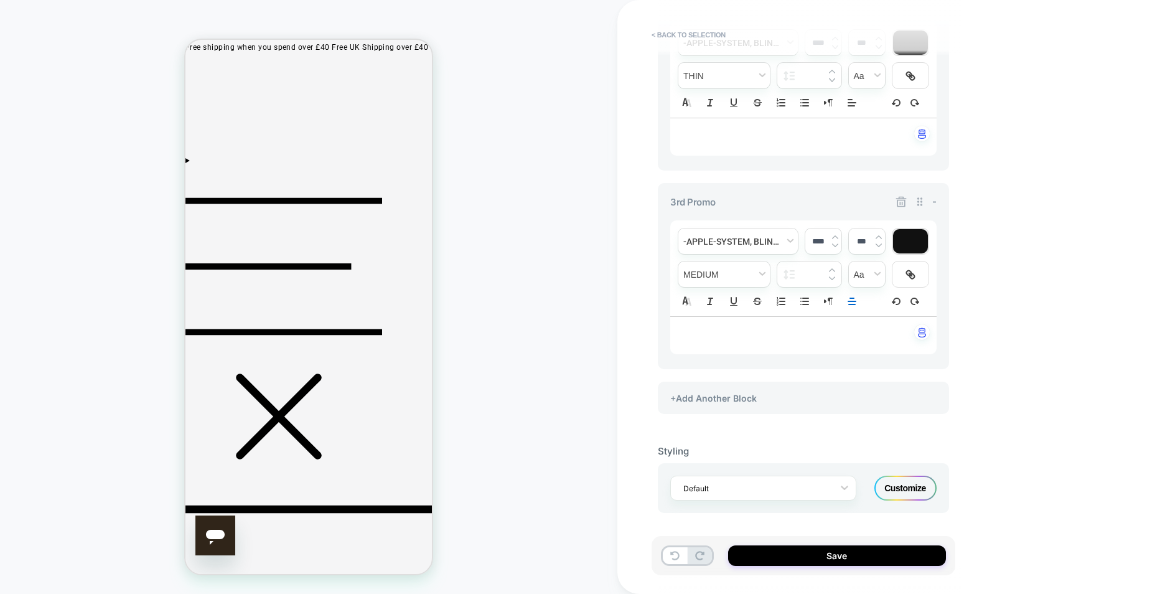
click at [1046, 372] on div "**********" at bounding box center [891, 297] width 548 height 594
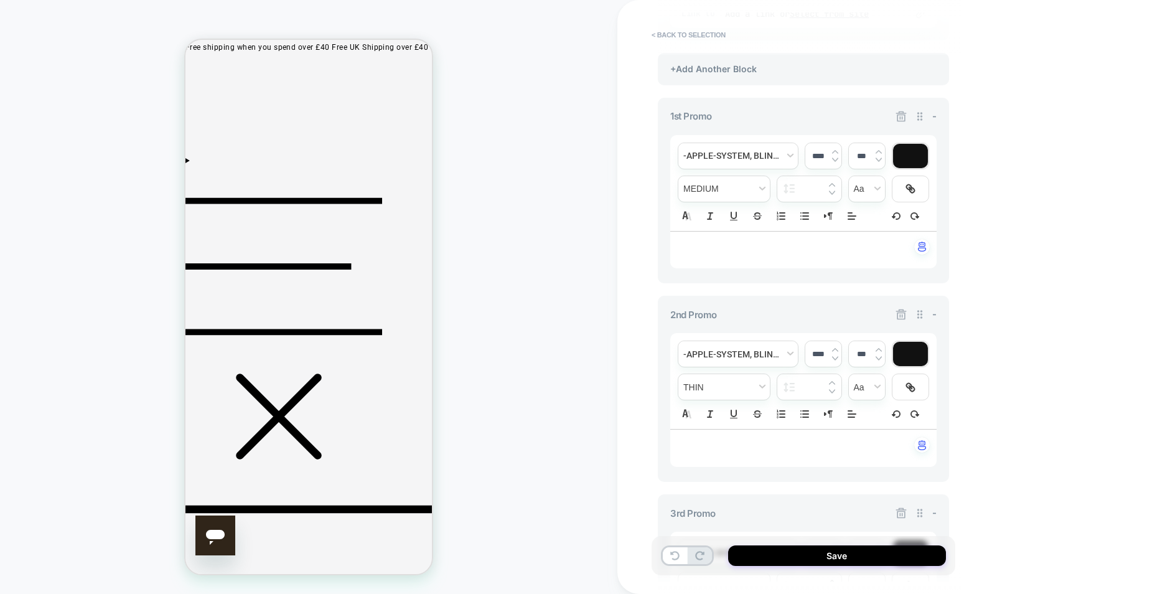
scroll to position [0, 0]
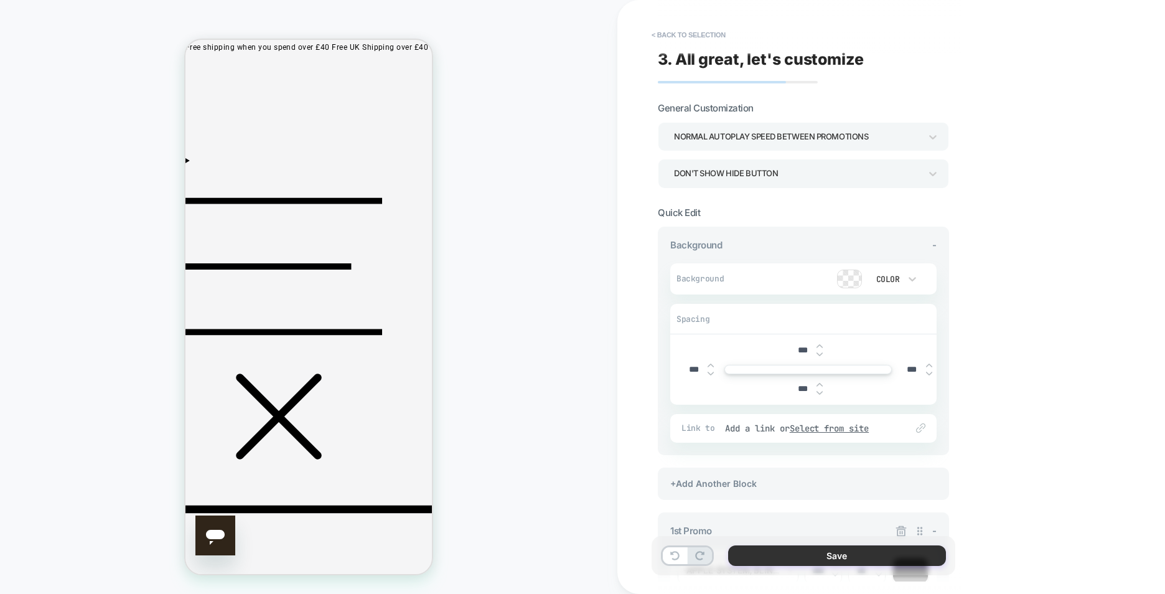
click at [838, 556] on button "Save" at bounding box center [837, 555] width 218 height 21
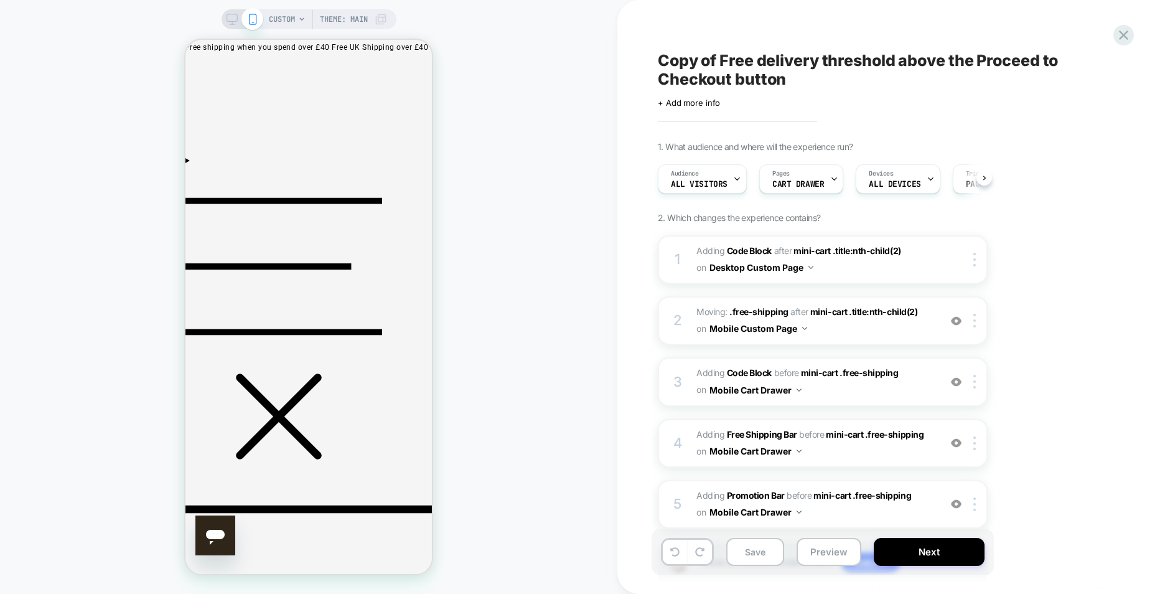
scroll to position [0, 1]
click at [769, 541] on button "Save" at bounding box center [755, 552] width 58 height 28
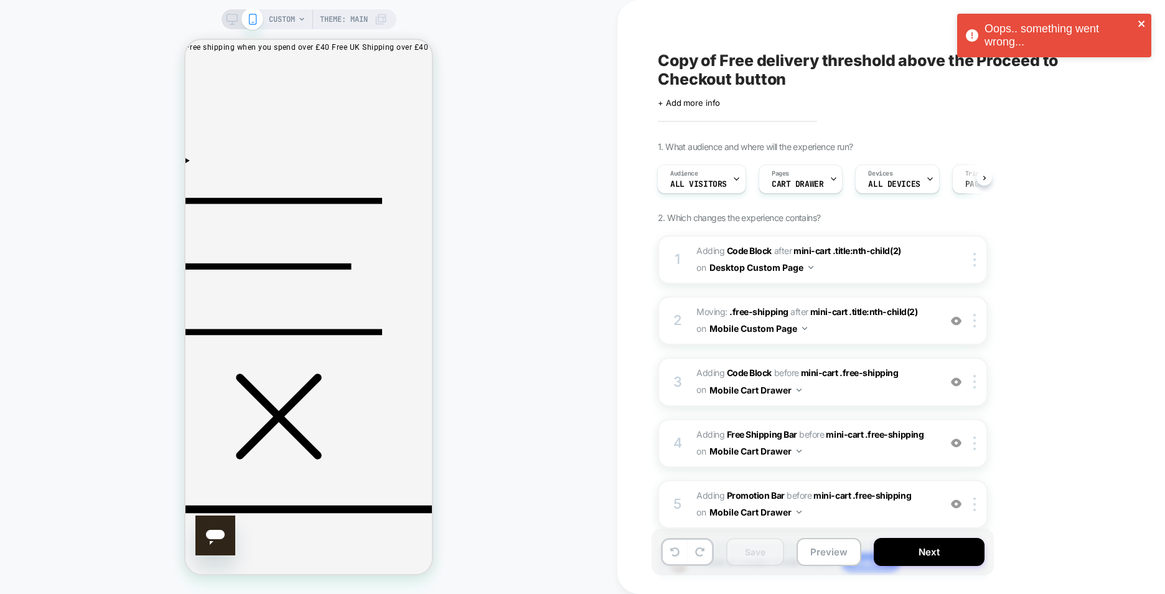
click at [1143, 21] on icon "close" at bounding box center [1141, 24] width 6 height 6
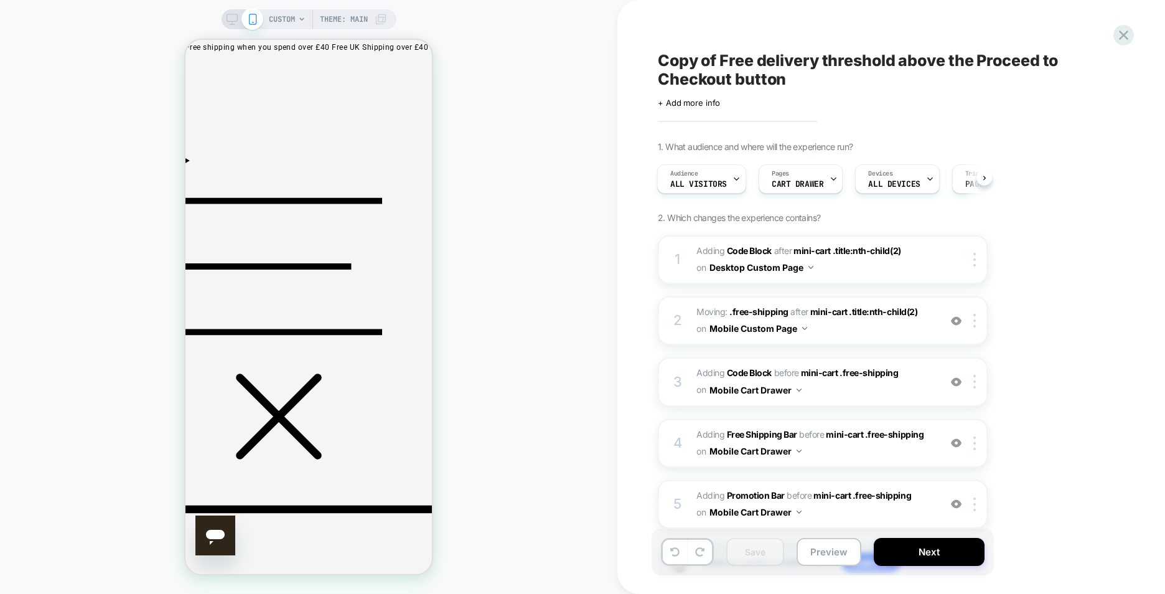
scroll to position [84, 0]
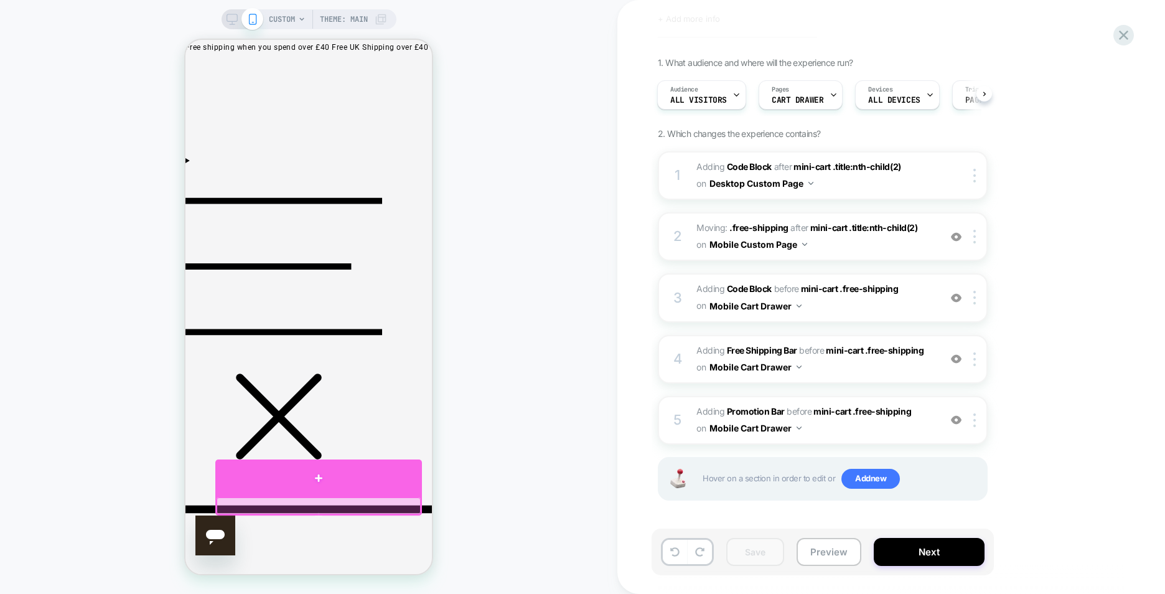
click at [363, 480] on div at bounding box center [318, 477] width 207 height 37
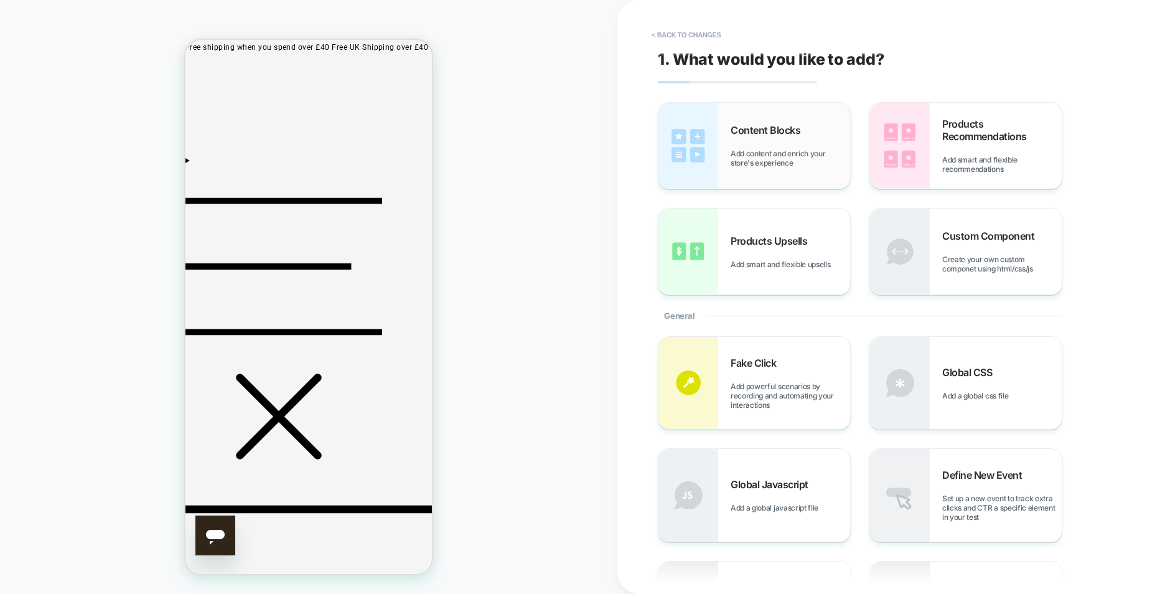
click at [802, 165] on span "Add content and enrich your store's experience" at bounding box center [790, 158] width 119 height 19
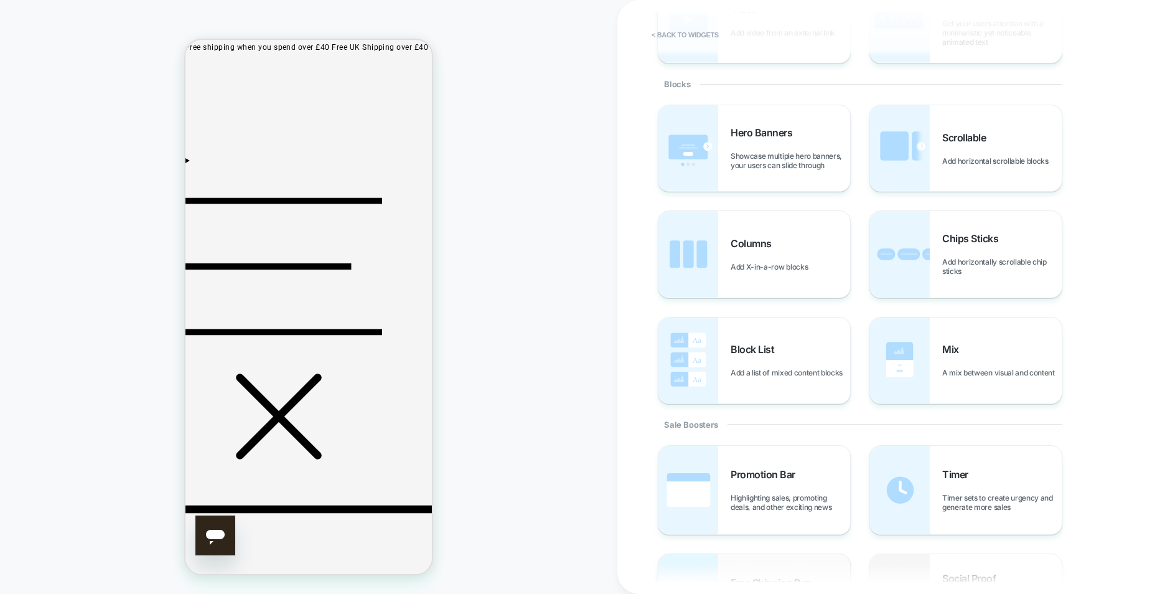
scroll to position [311, 0]
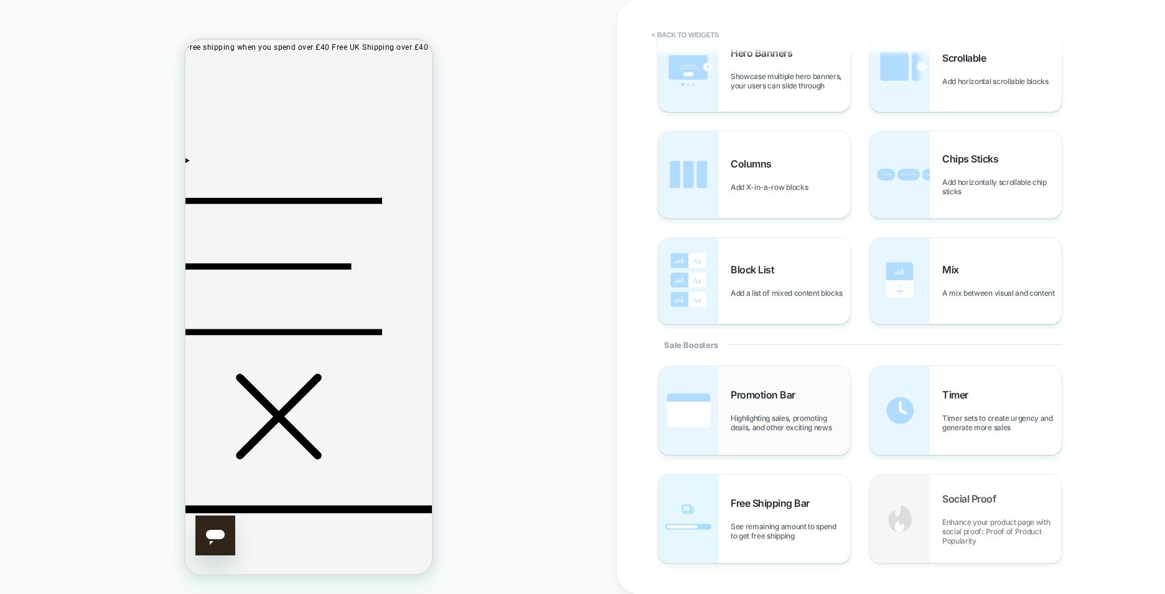
click at [752, 408] on div "Promotion Bar Highlighting sales, promoting deals, and other exciting news" at bounding box center [790, 410] width 119 height 44
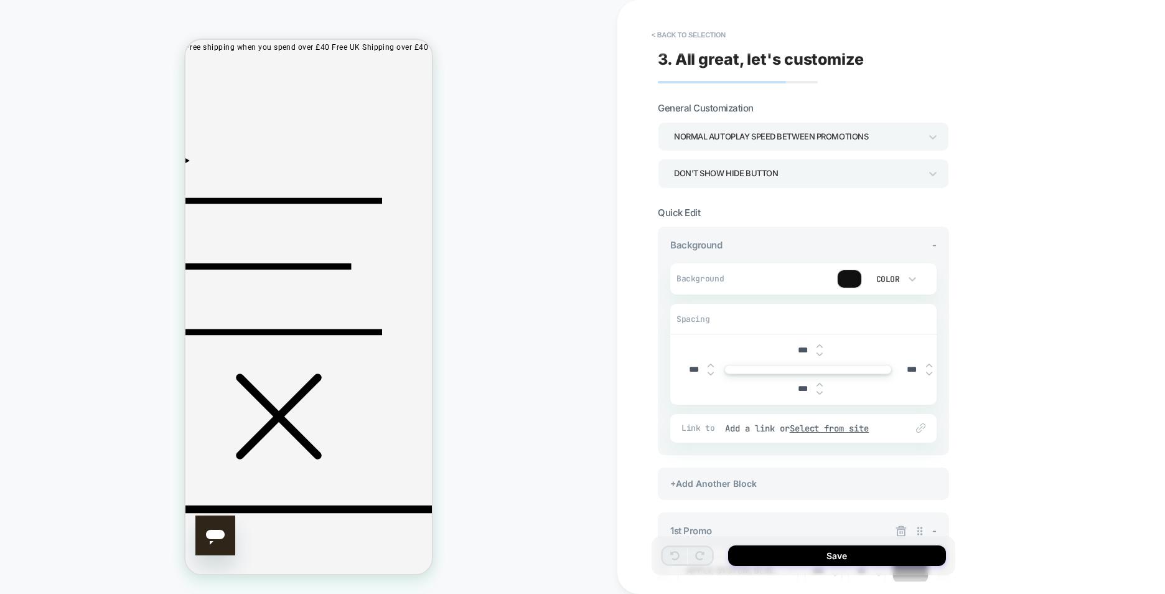
scroll to position [124, 0]
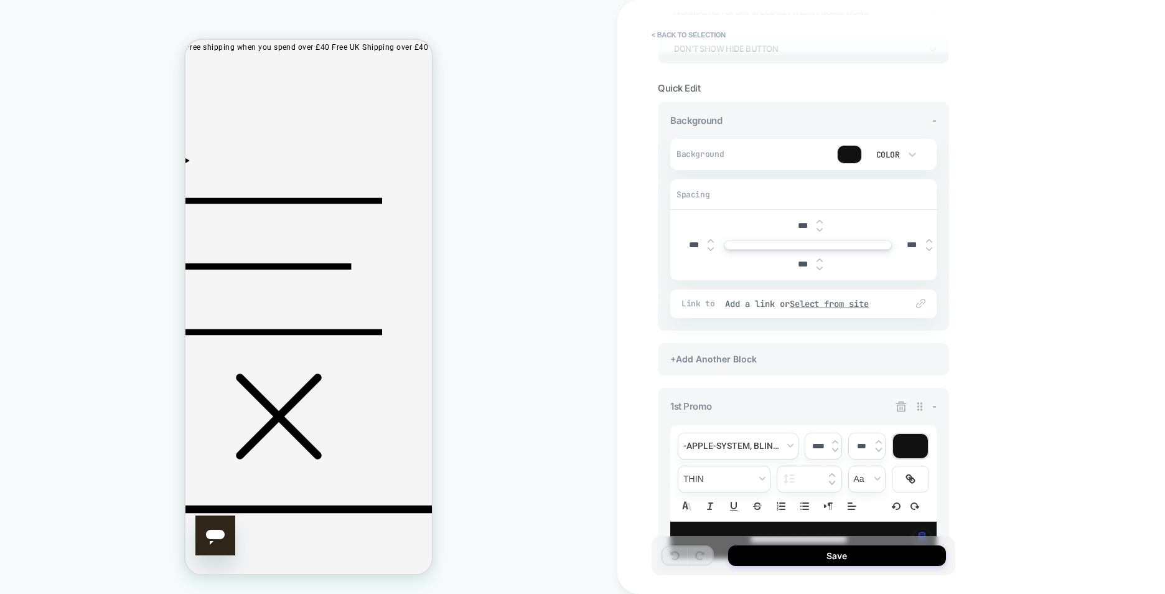
click at [848, 158] on div at bounding box center [850, 154] width 24 height 17
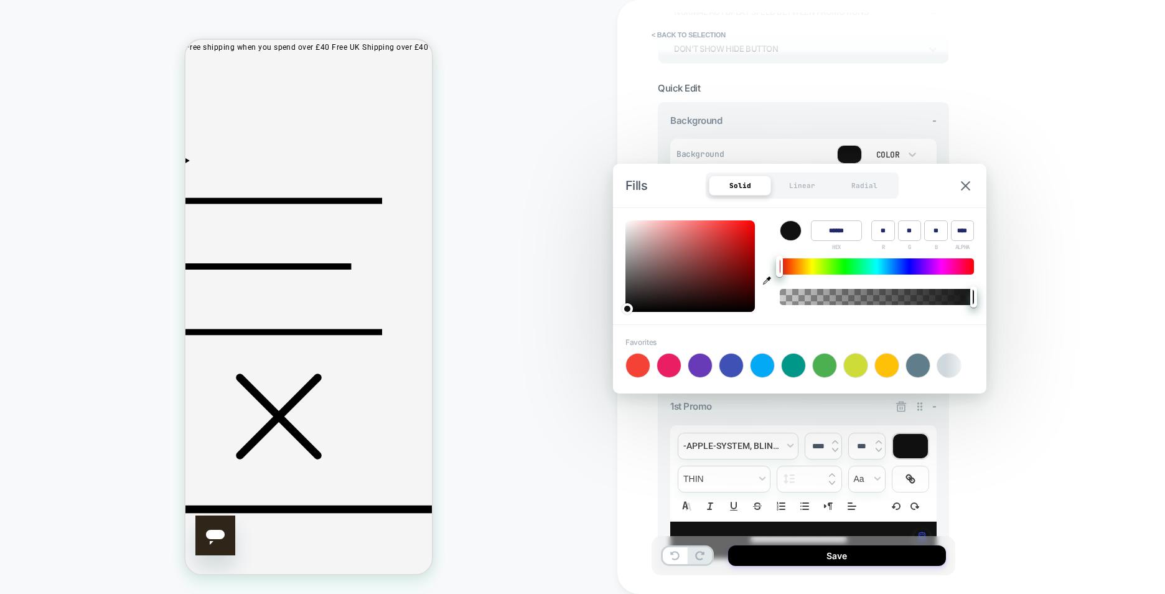
type input "*"
drag, startPoint x: 791, startPoint y: 304, endPoint x: 732, endPoint y: 296, distance: 59.8
click at [732, 296] on div "Color ****** HEX ** R ** G ** B * ALPHA" at bounding box center [799, 266] width 373 height 116
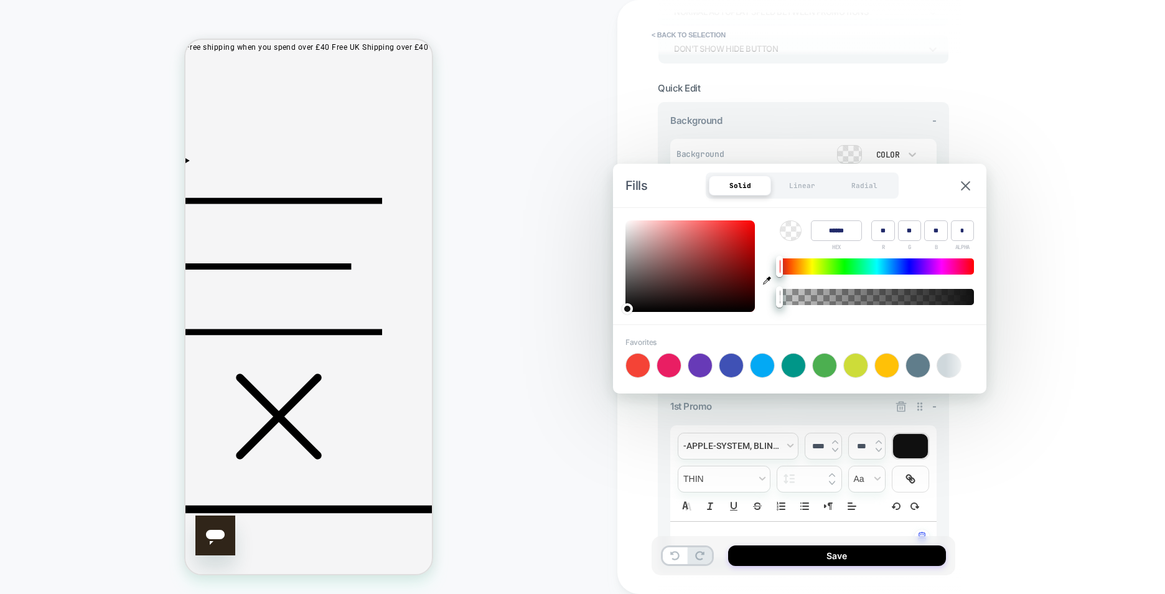
click at [1101, 266] on div "**********" at bounding box center [891, 297] width 548 height 594
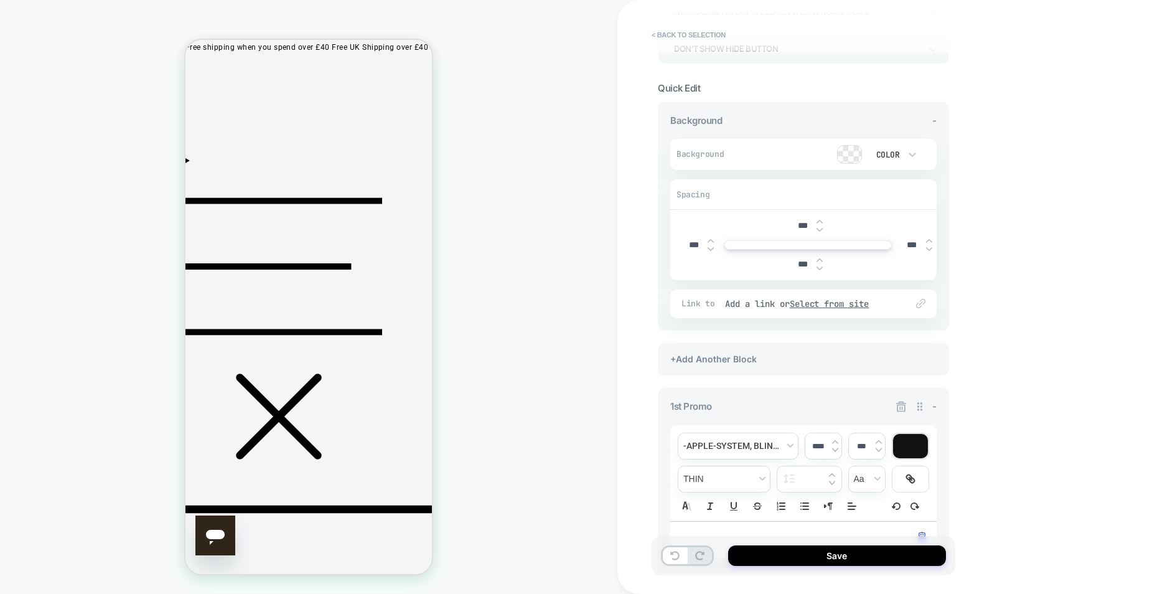
click at [906, 449] on div at bounding box center [910, 446] width 35 height 24
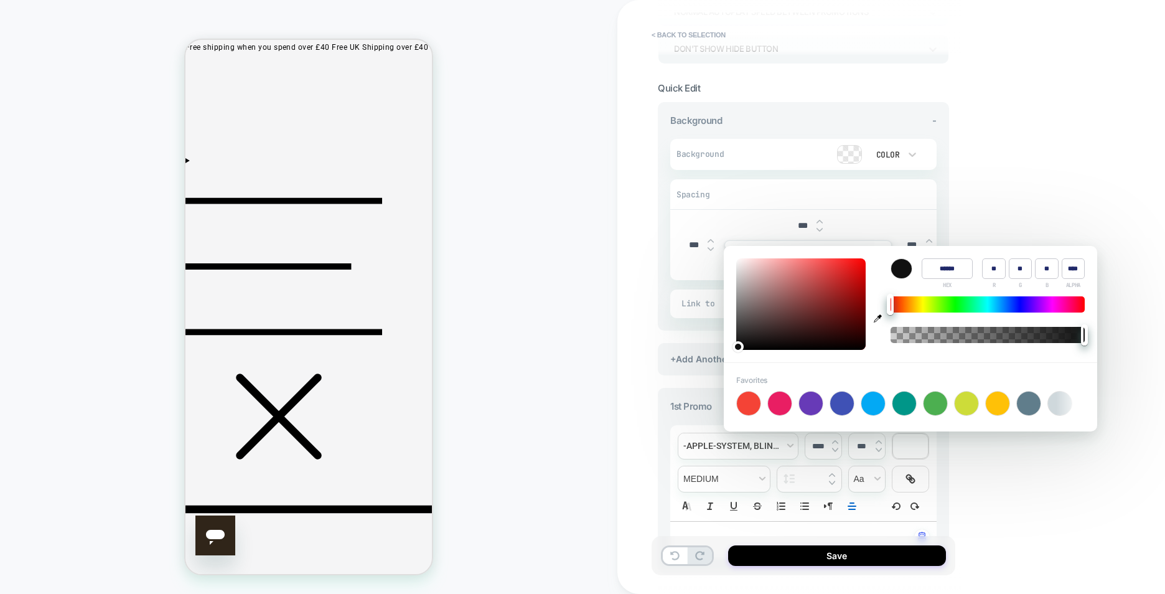
type input "*"
drag, startPoint x: 905, startPoint y: 332, endPoint x: 820, endPoint y: 330, distance: 85.3
click at [820, 330] on div "Color ****** HEX ** R ** G ** B * ALPHA" at bounding box center [910, 304] width 373 height 116
drag, startPoint x: 820, startPoint y: 330, endPoint x: 1065, endPoint y: 134, distance: 313.5
click at [1065, 134] on div "**********" at bounding box center [891, 297] width 548 height 594
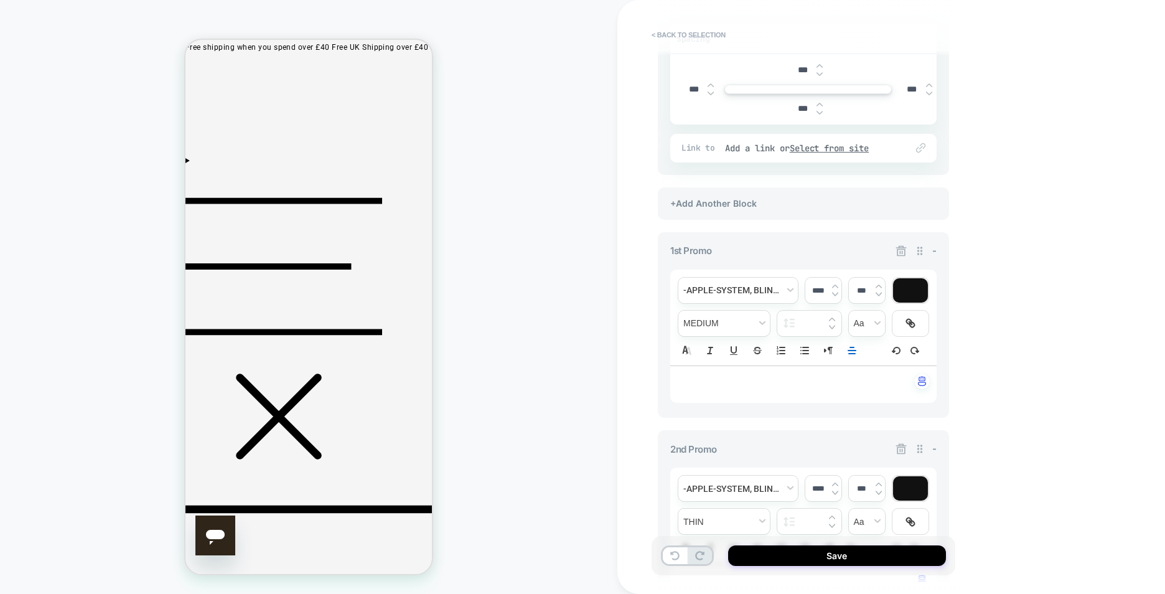
scroll to position [311, 0]
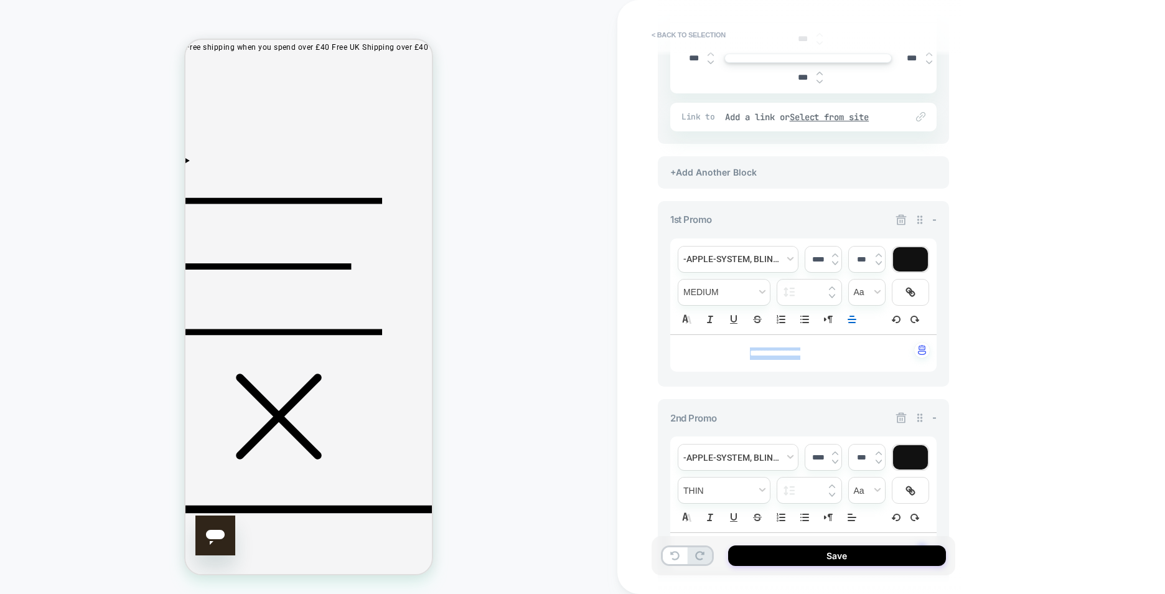
click at [703, 356] on p "**********" at bounding box center [799, 353] width 232 height 12
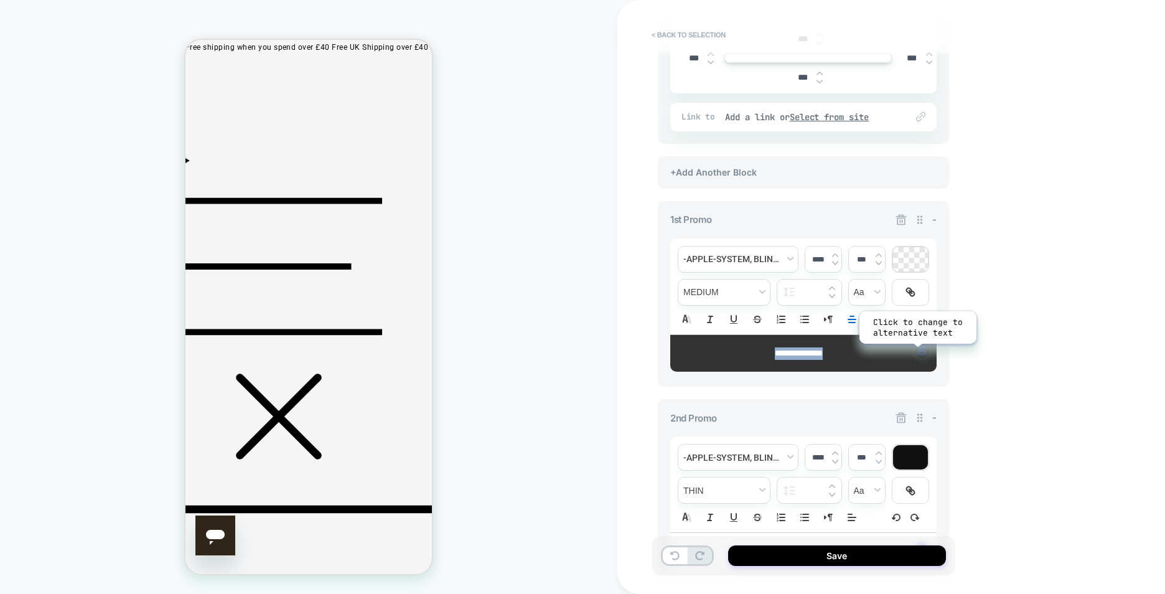
click at [917, 353] on div "**********" at bounding box center [803, 353] width 266 height 38
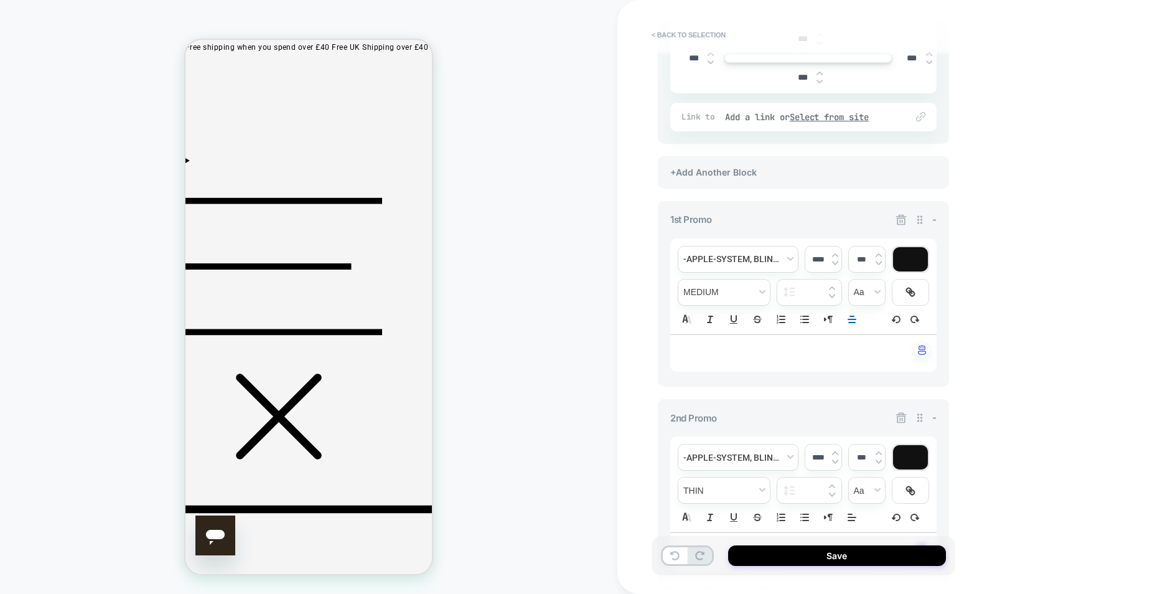
click at [998, 478] on div "**********" at bounding box center [891, 297] width 548 height 594
click at [1002, 365] on div "**********" at bounding box center [891, 297] width 548 height 594
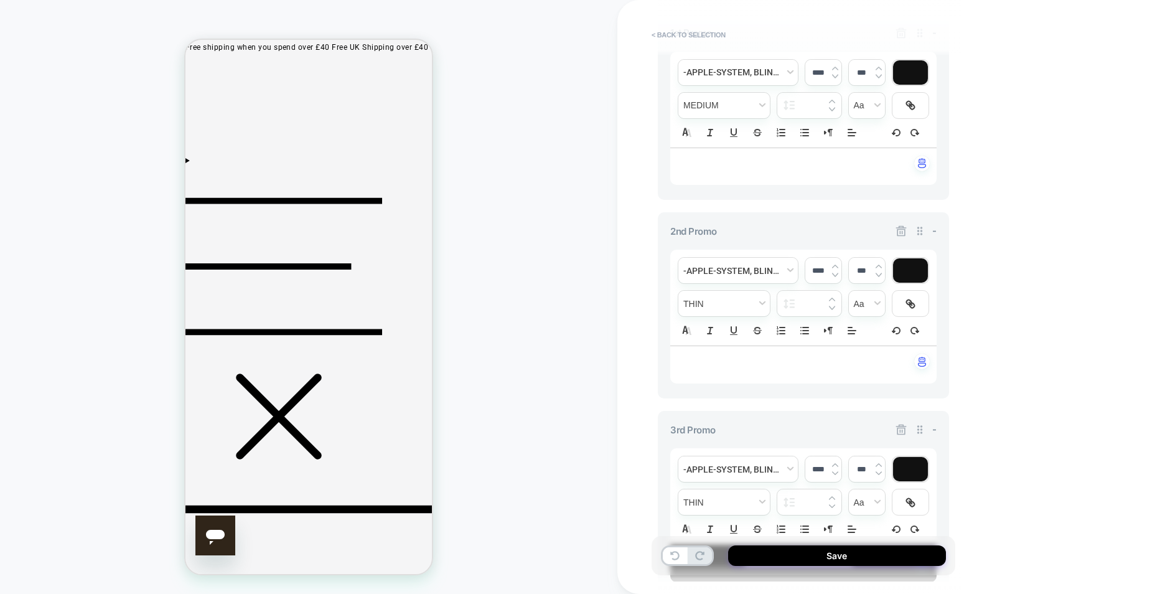
scroll to position [726, 0]
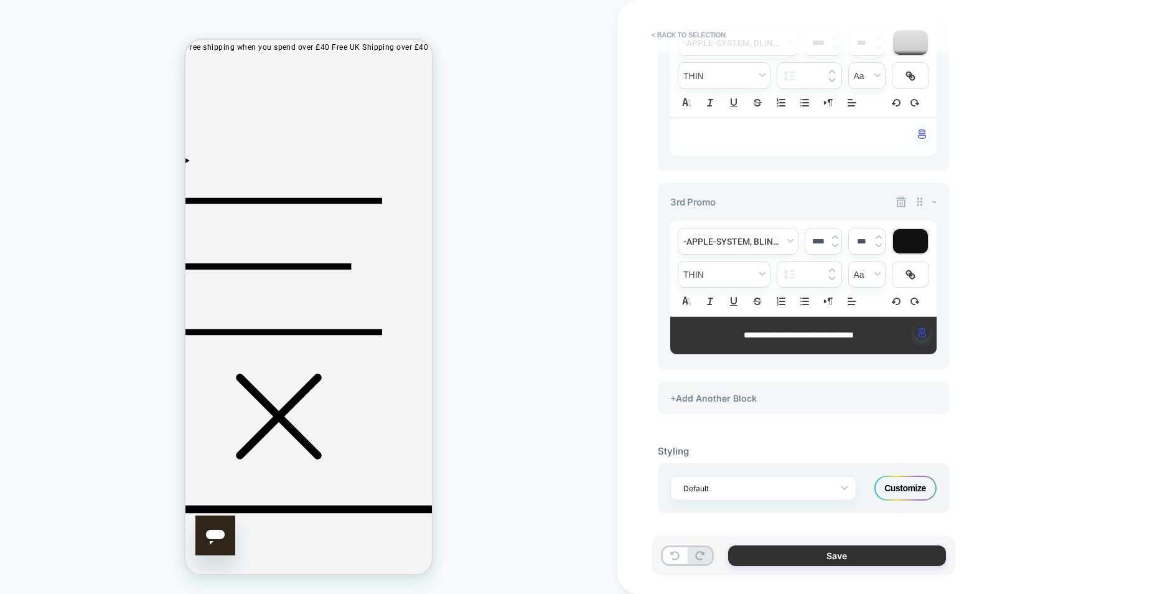
click at [831, 546] on button "Save" at bounding box center [837, 555] width 218 height 21
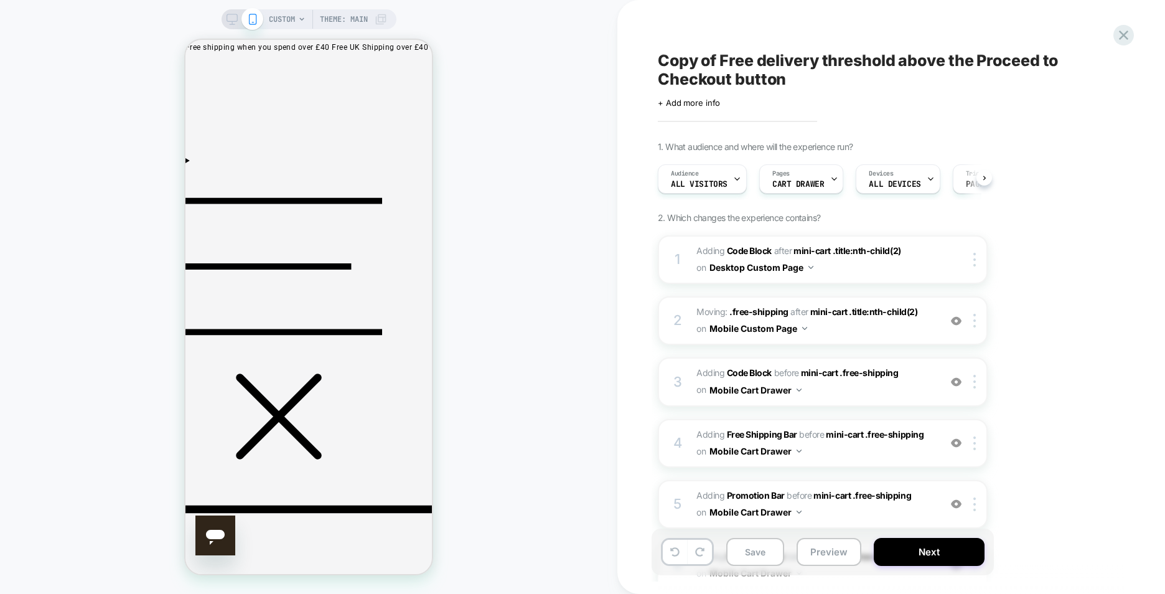
scroll to position [0, 1]
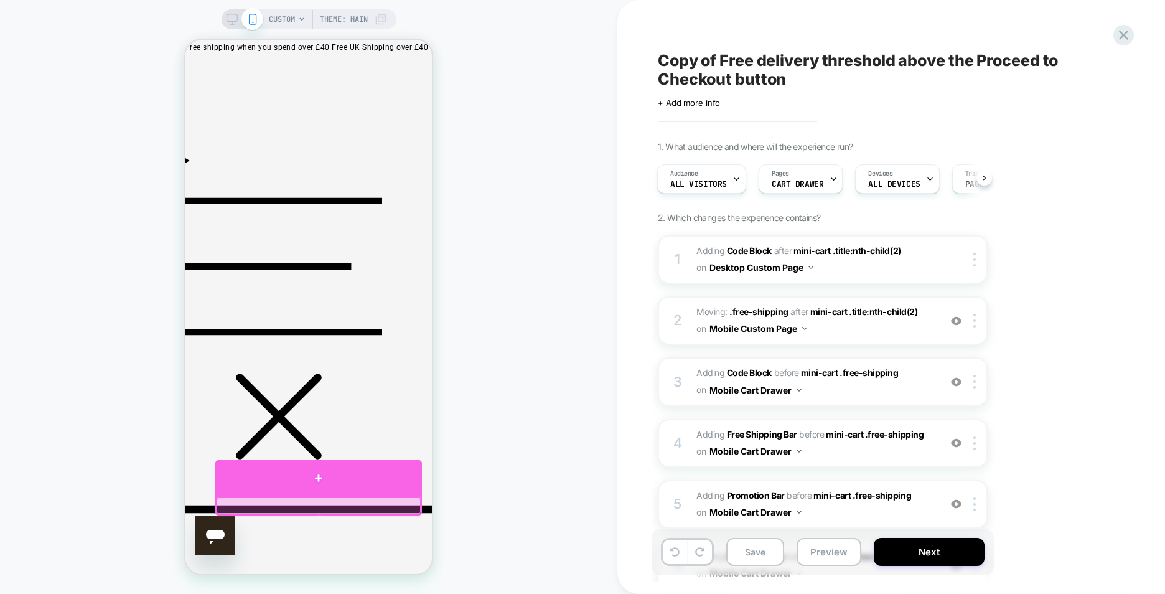
click at [367, 472] on div at bounding box center [318, 478] width 207 height 37
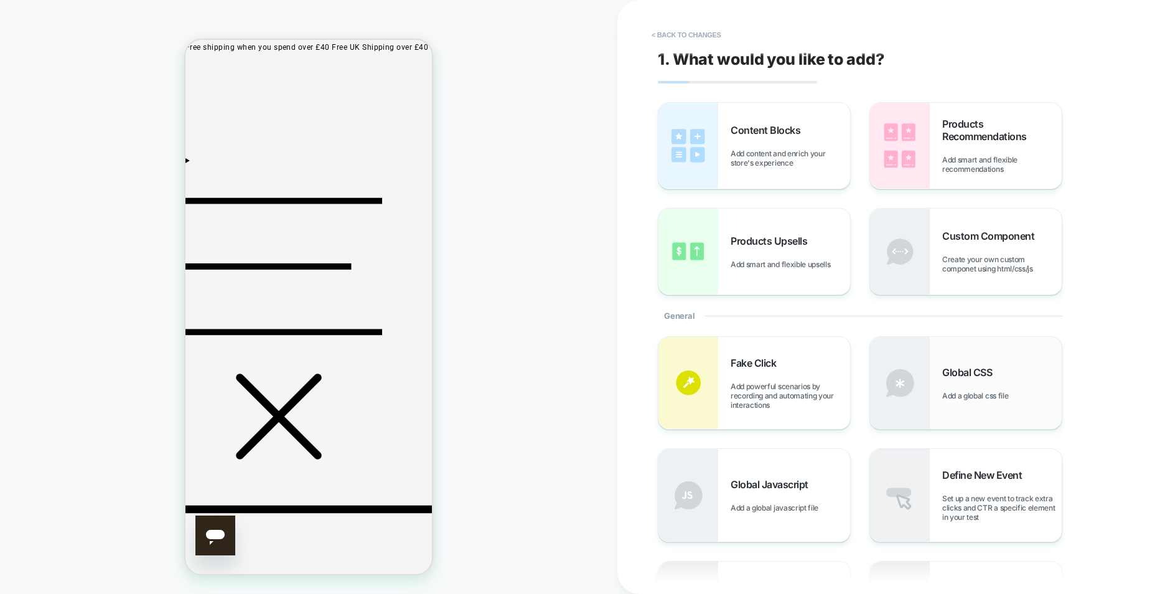
click at [975, 370] on span "Global CSS" at bounding box center [970, 372] width 56 height 12
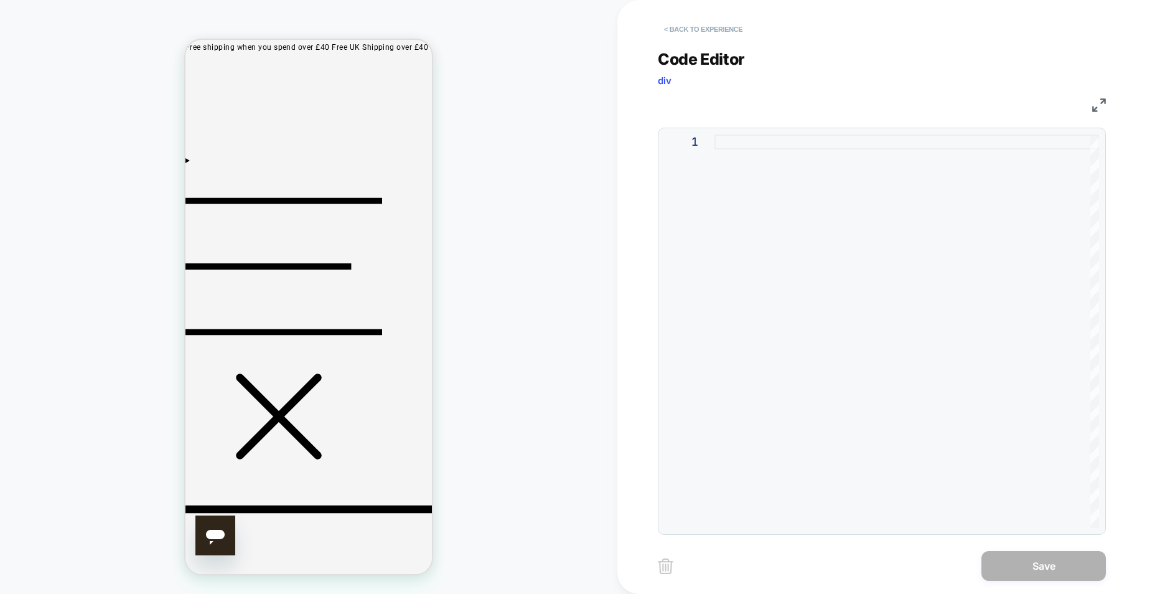
click at [730, 27] on button "< Back to experience" at bounding box center [703, 29] width 91 height 20
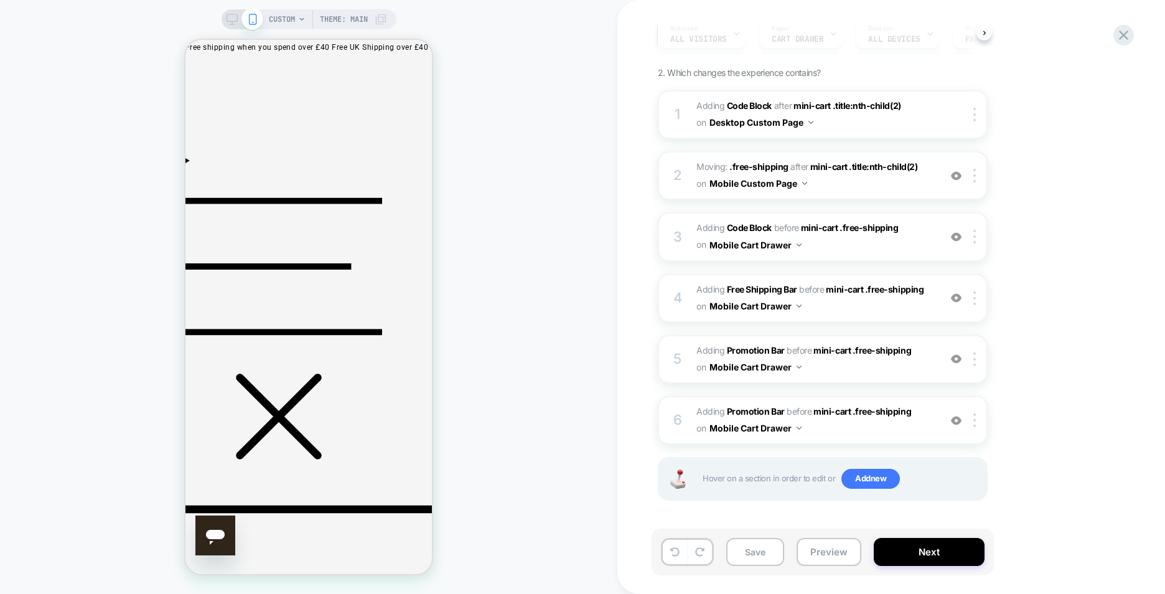
scroll to position [0, 0]
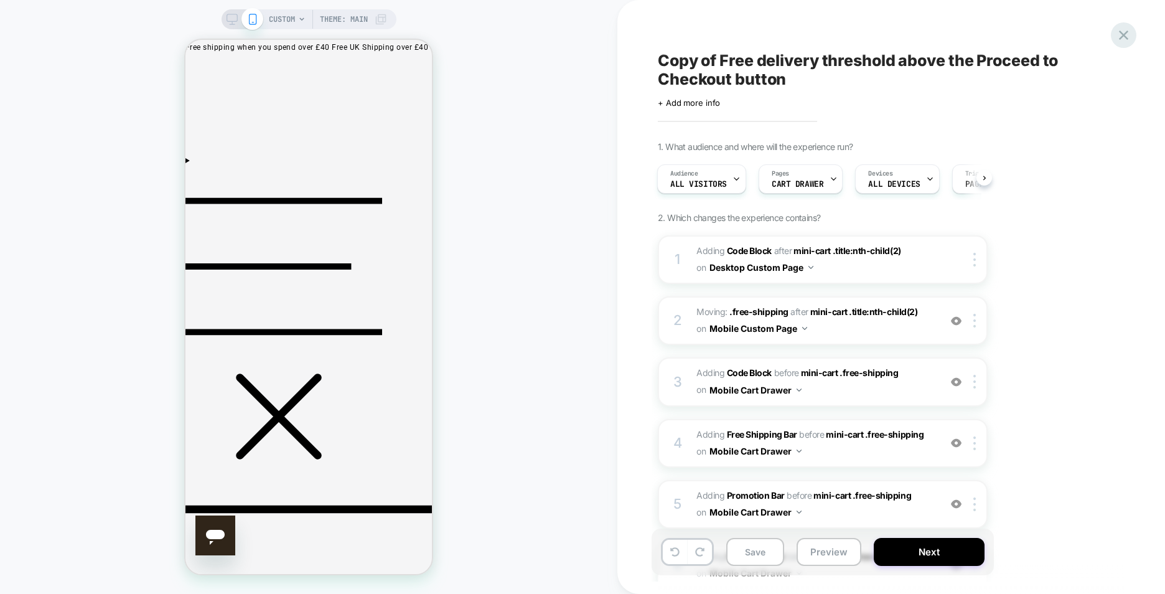
click at [1131, 30] on icon at bounding box center [1123, 35] width 17 height 17
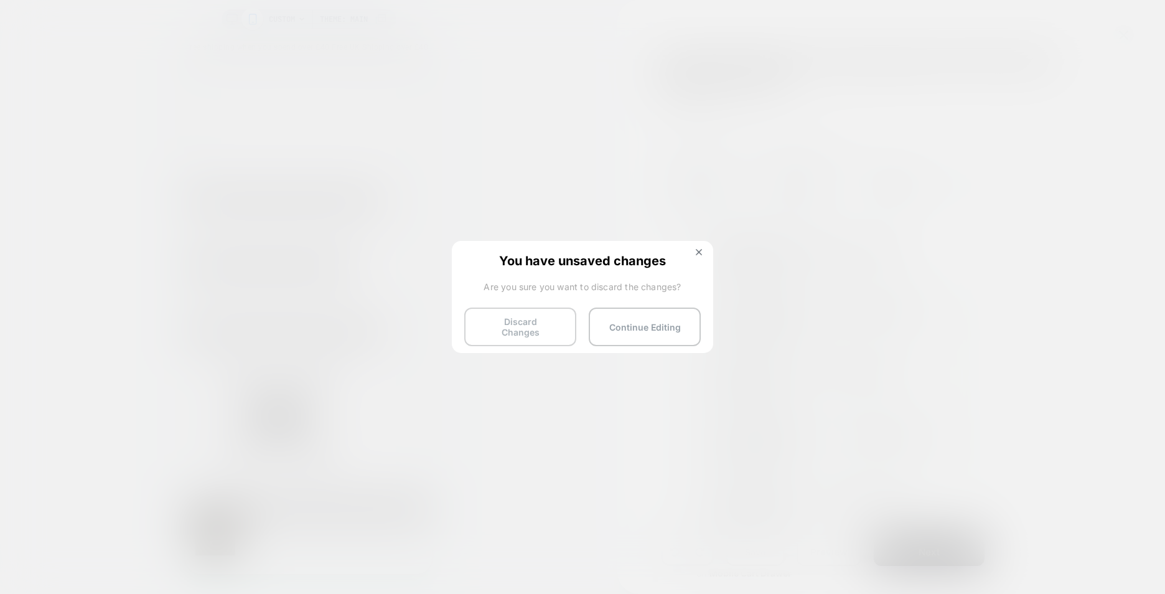
click at [550, 318] on button "Discard Changes" at bounding box center [520, 326] width 112 height 39
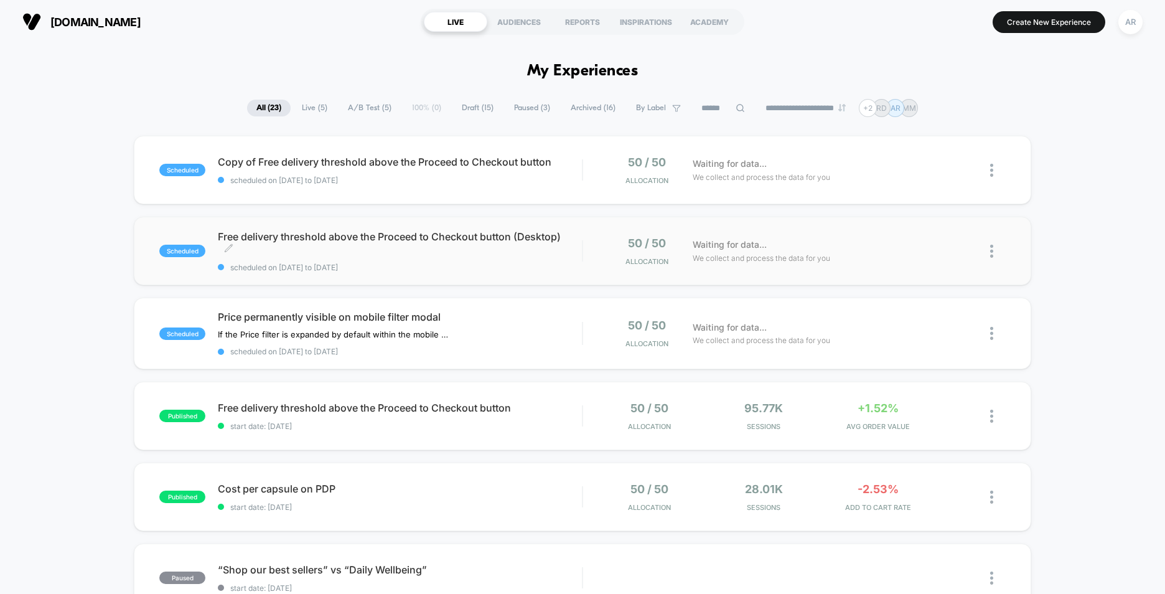
click at [520, 237] on span "Free delivery threshold above the Proceed to Checkout button (Desktop) Click to…" at bounding box center [400, 242] width 364 height 25
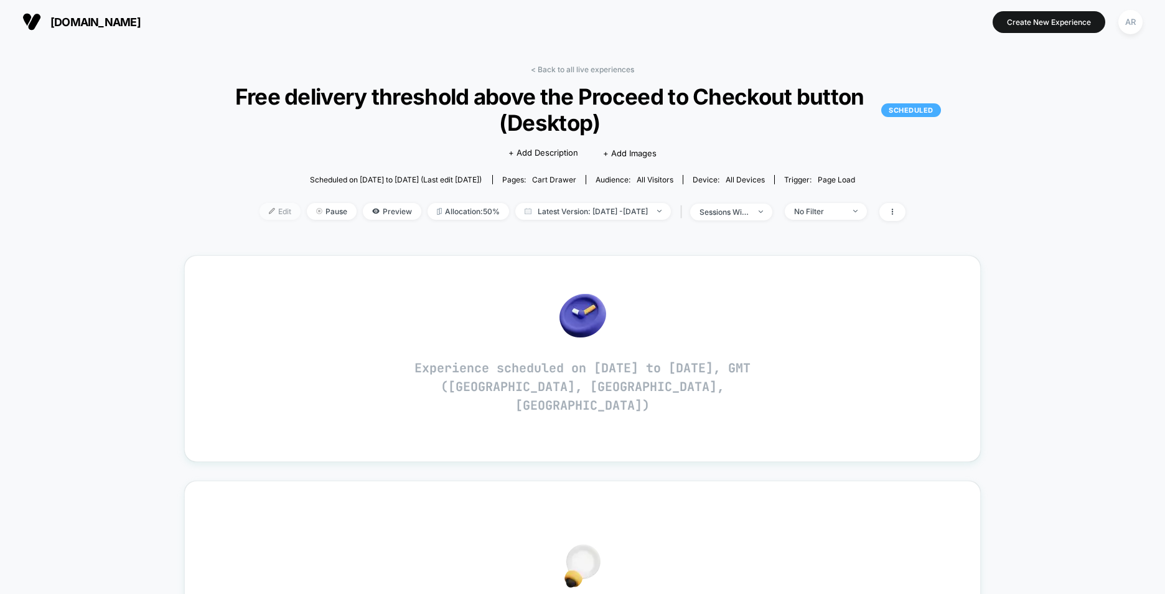
click at [260, 215] on span "Edit" at bounding box center [280, 211] width 41 height 17
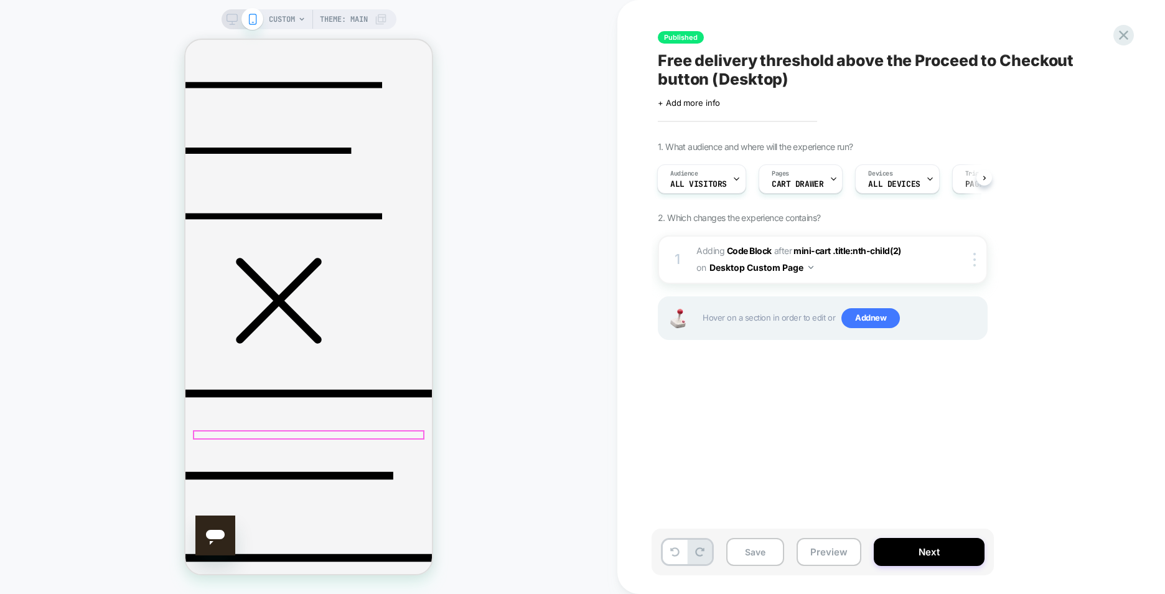
scroll to position [240, 0]
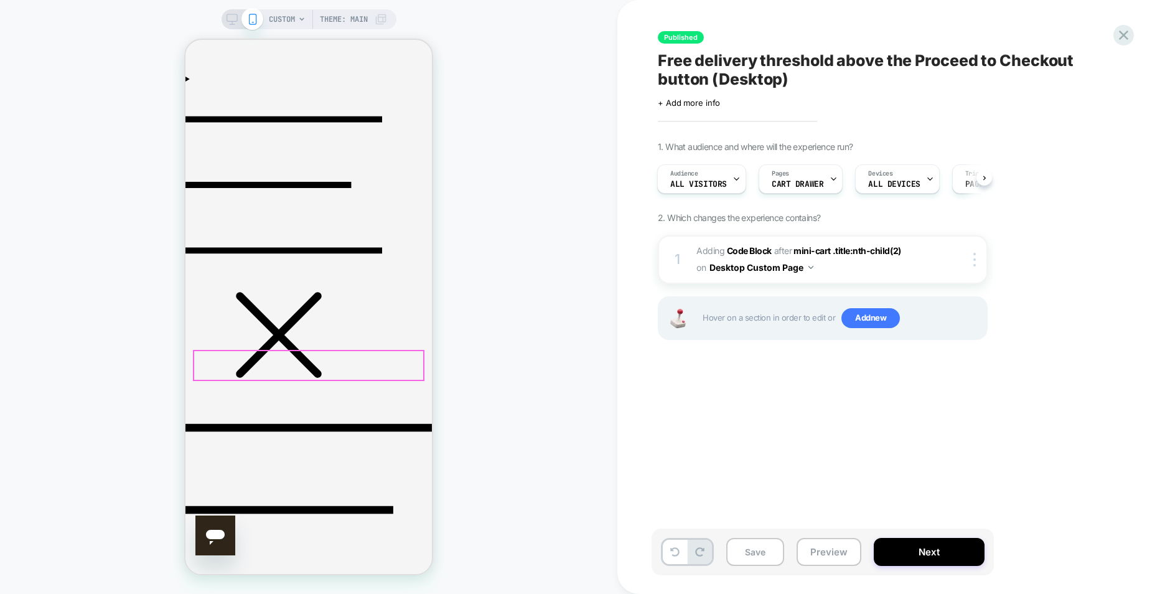
scroll to position [0, 0]
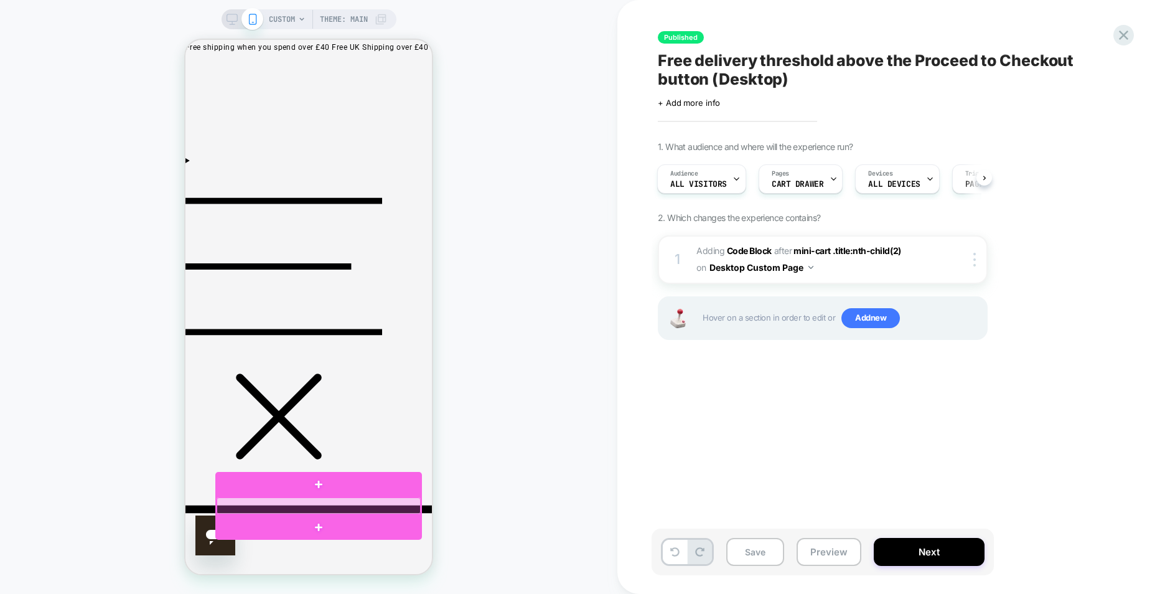
click at [384, 500] on div at bounding box center [319, 505] width 204 height 17
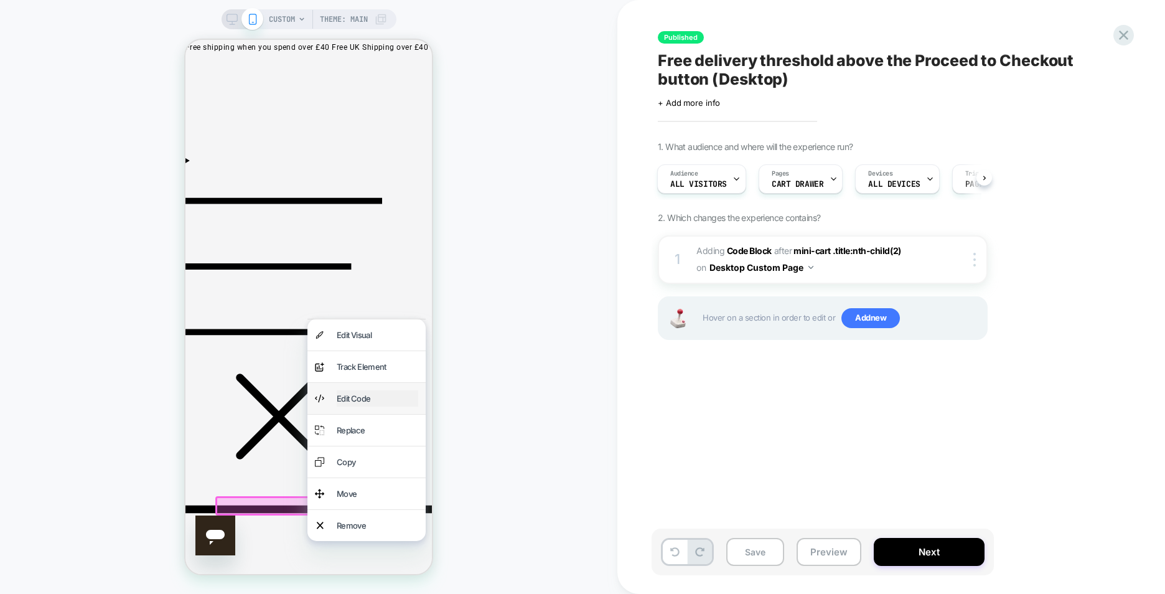
click at [373, 406] on div "Edit Code" at bounding box center [378, 398] width 82 height 16
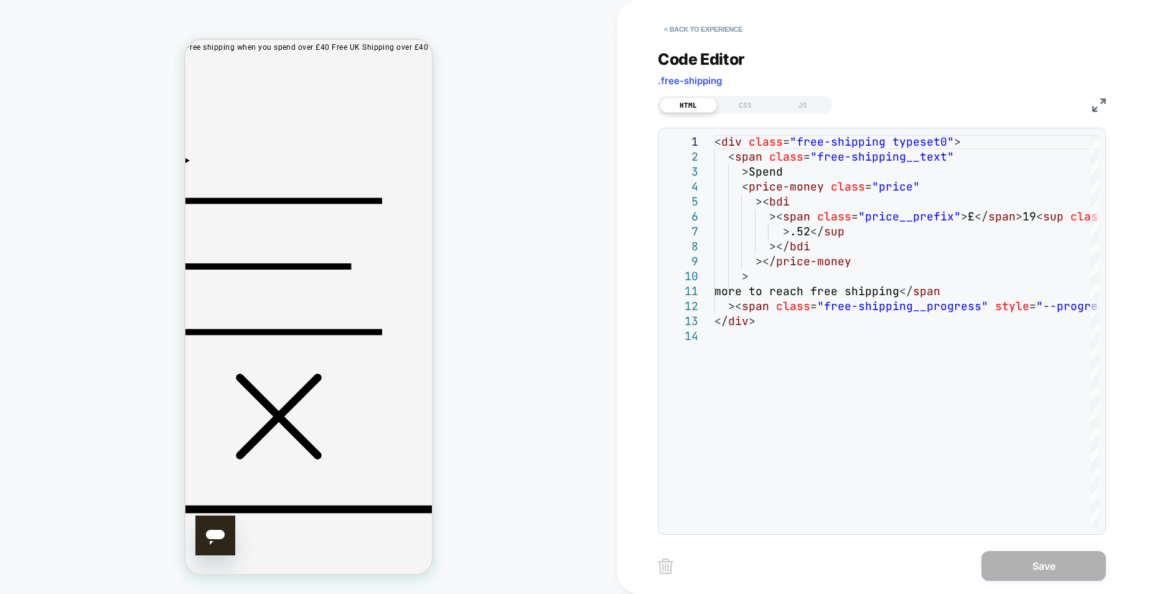
click at [716, 29] on button "< Back to experience" at bounding box center [703, 29] width 91 height 20
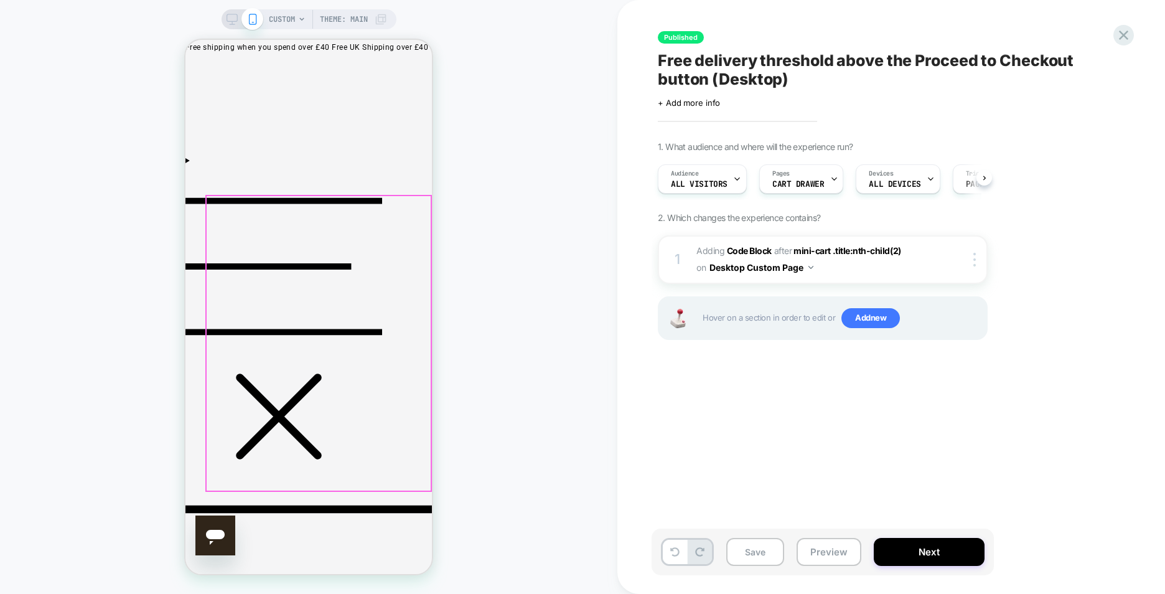
scroll to position [0, 1]
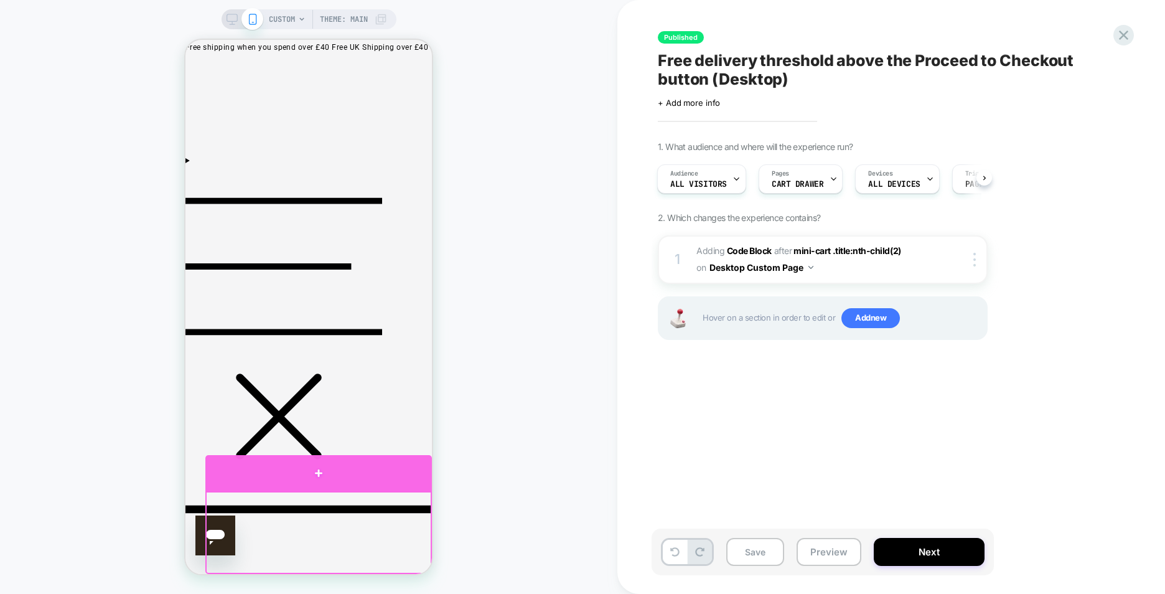
click at [330, 474] on div at bounding box center [318, 473] width 227 height 37
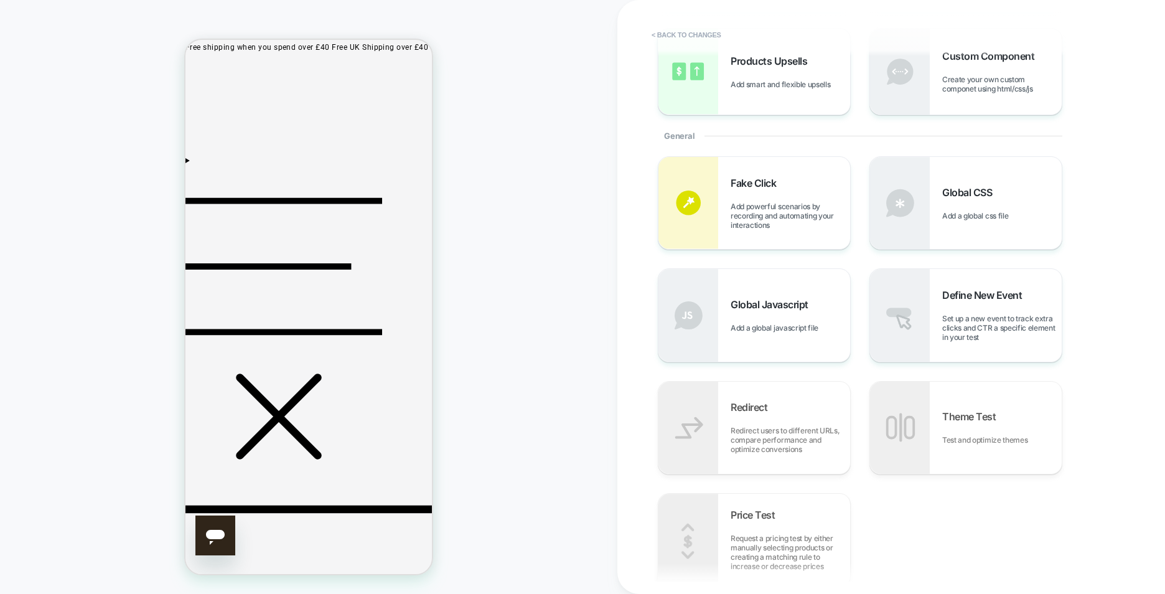
scroll to position [0, 0]
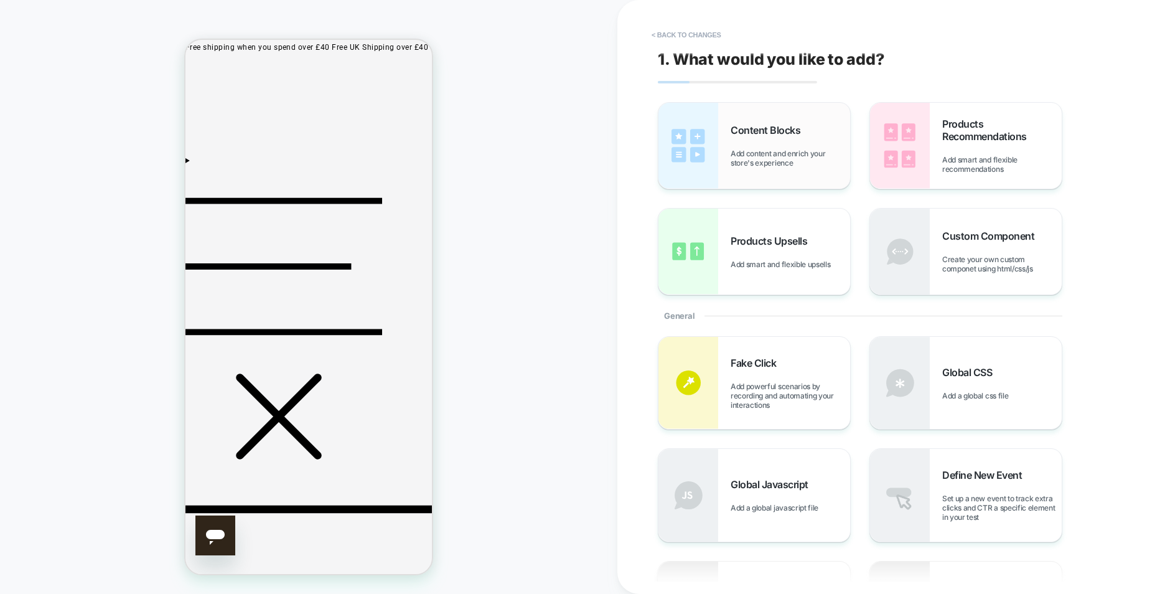
click at [747, 149] on span "Add content and enrich your store's experience" at bounding box center [790, 158] width 119 height 19
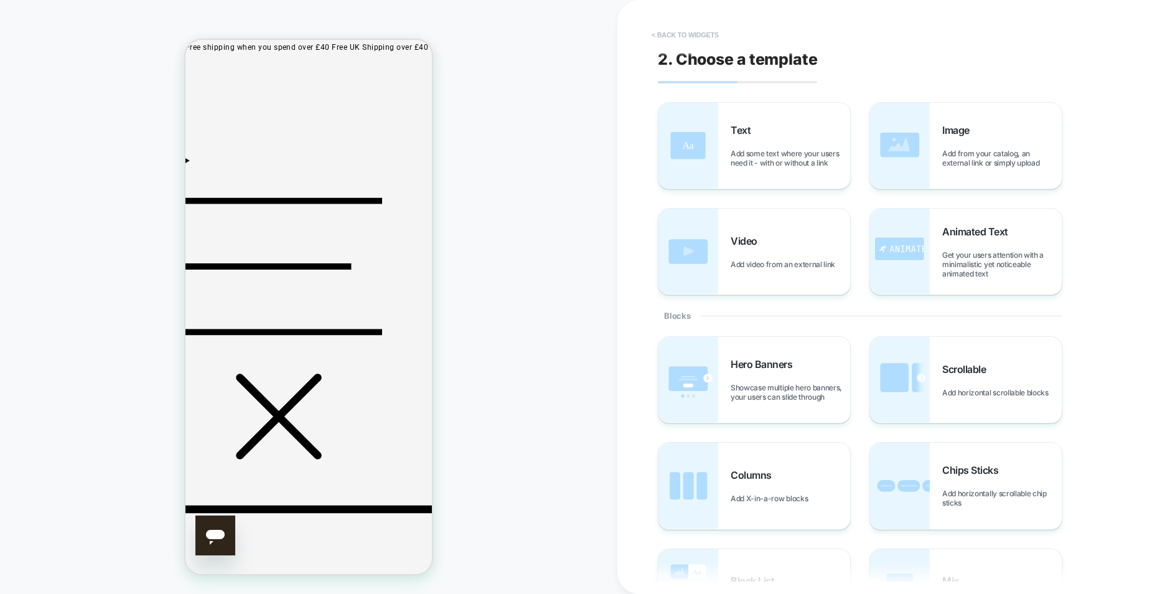
click at [671, 30] on button "< Back to widgets" at bounding box center [685, 35] width 80 height 20
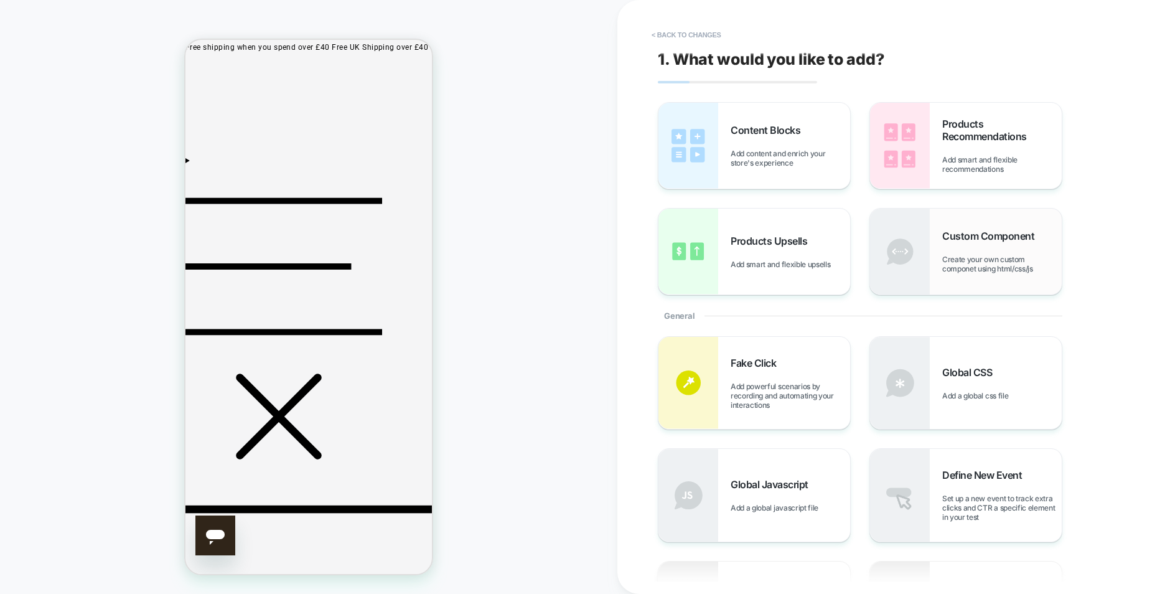
click at [957, 264] on span "Create your own custom componet using html/css/js" at bounding box center [1001, 264] width 119 height 19
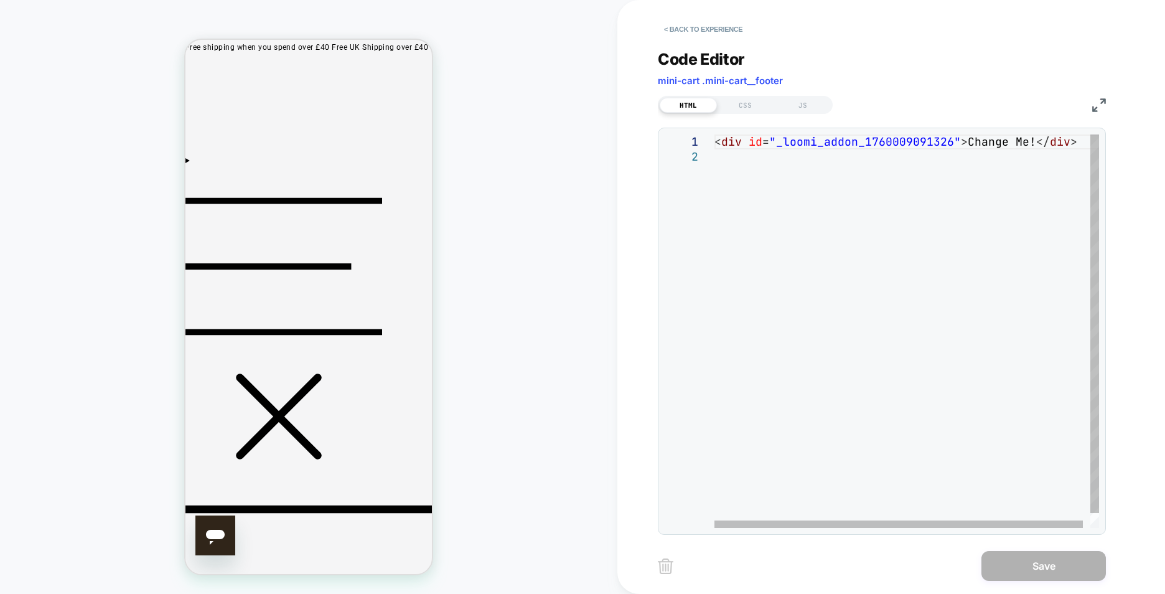
click at [1032, 144] on div "< div id = "_loomi_addon_1760009091326" > Change Me! </ div >" at bounding box center [910, 338] width 392 height 408
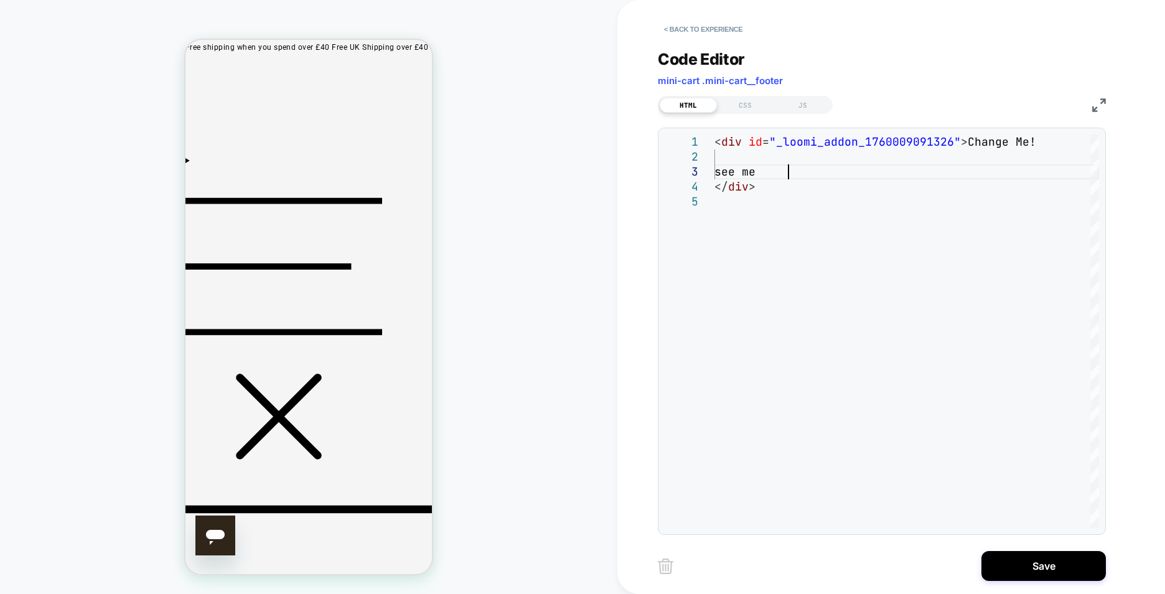
scroll to position [30, 73]
type textarea "**********"
click at [1010, 568] on button "Save" at bounding box center [1043, 566] width 124 height 30
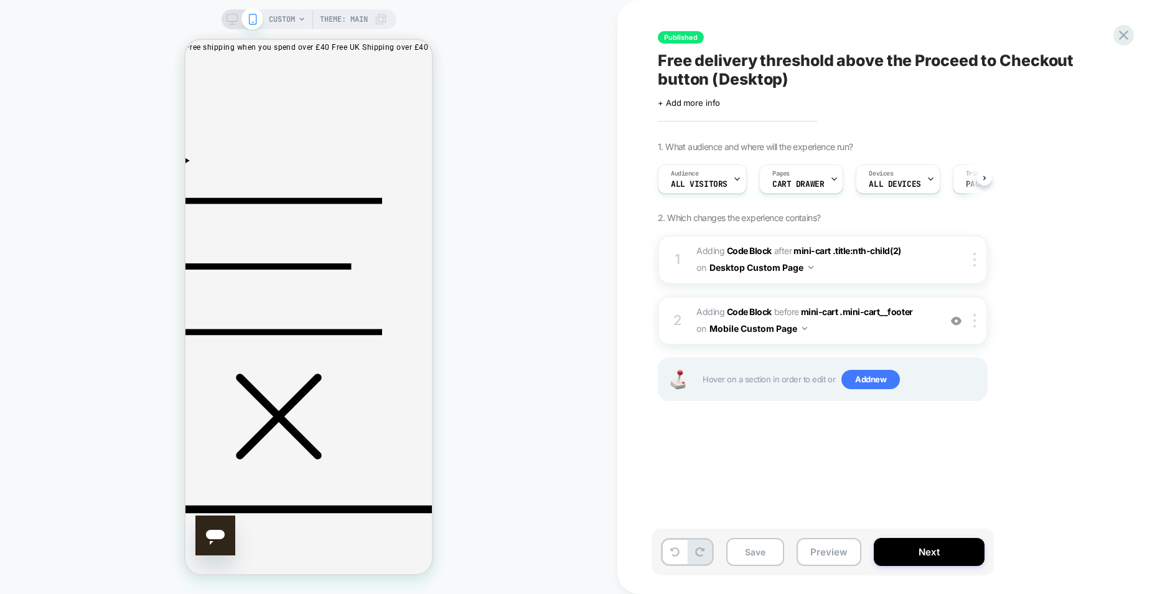
scroll to position [0, 1]
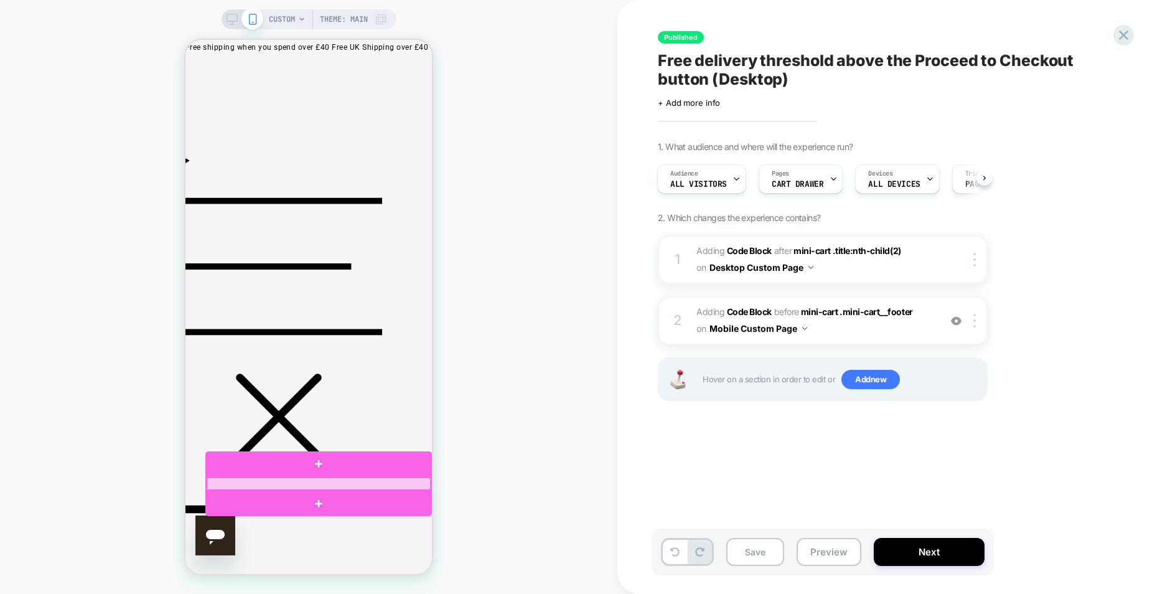
click at [342, 481] on div at bounding box center [319, 483] width 224 height 12
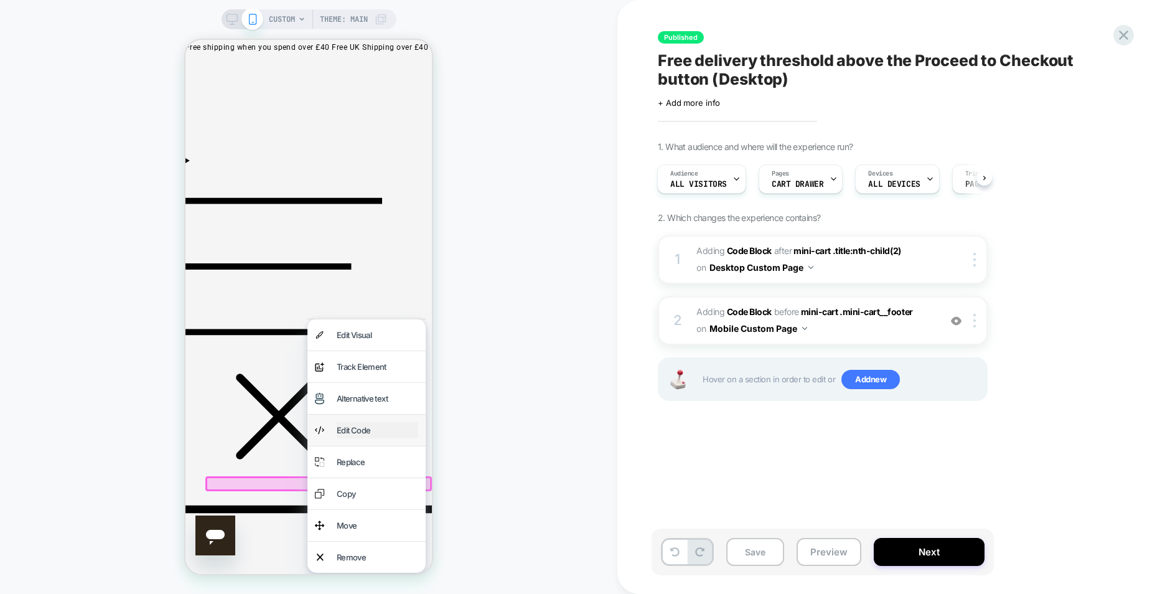
click at [368, 438] on div "Edit Code" at bounding box center [378, 430] width 82 height 16
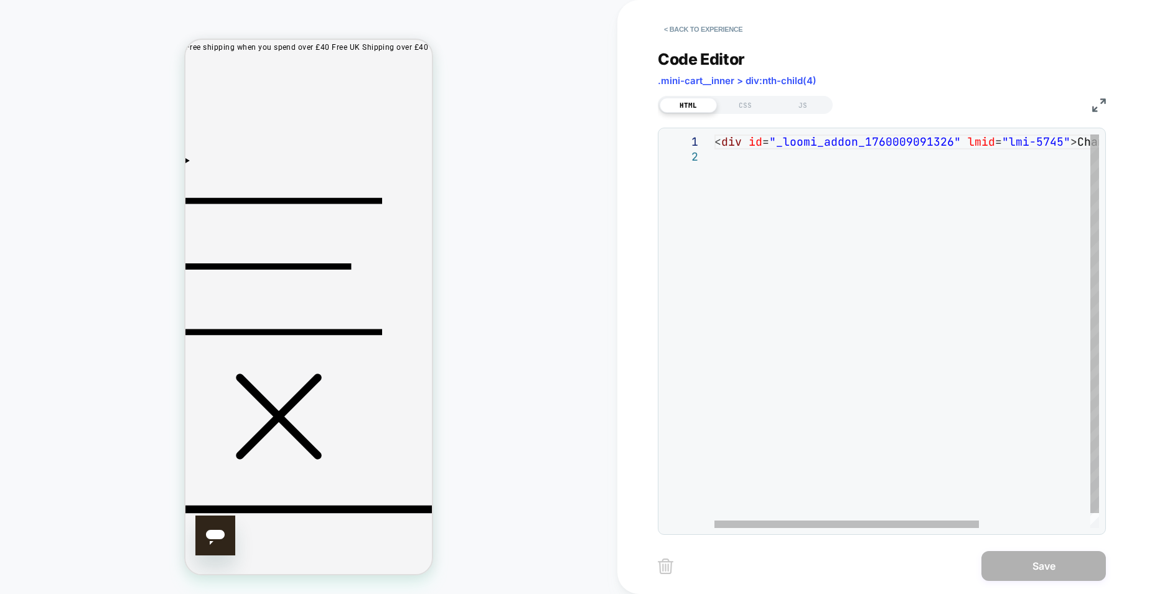
click at [1069, 146] on div "< div id = "_loomi_addon_1760009091326" lmid = "lmi-5745" > Change Me! see me <…" at bounding box center [987, 338] width 546 height 408
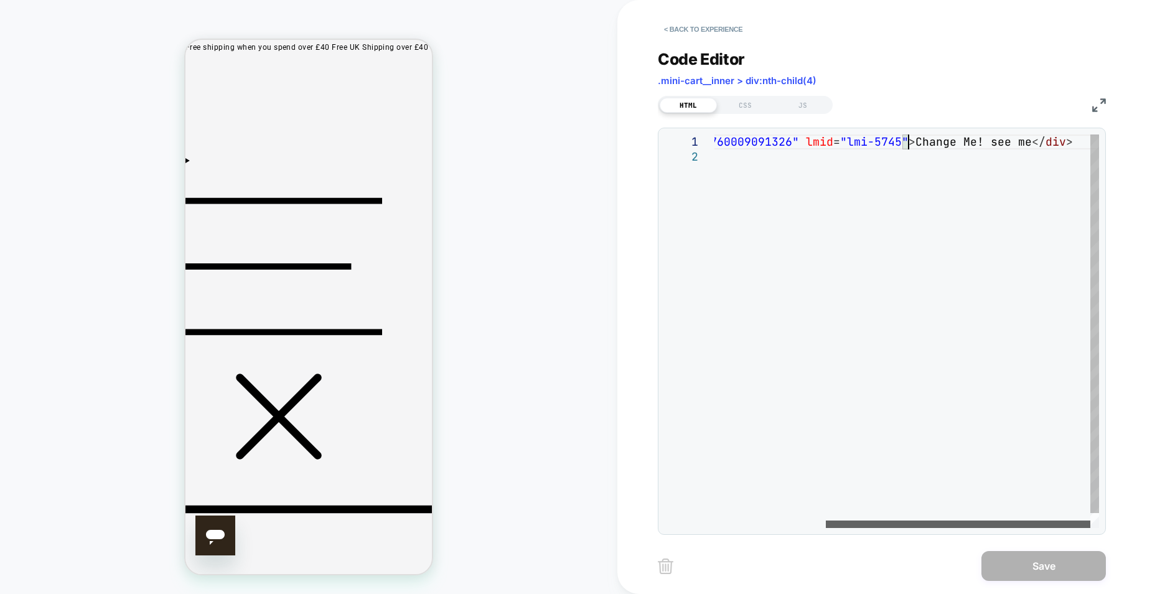
click at [1090, 520] on div at bounding box center [958, 523] width 264 height 7
drag, startPoint x: 1026, startPoint y: 141, endPoint x: 912, endPoint y: 136, distance: 114.6
click at [912, 136] on div "< div id = "_loomi_addon_1760009091326" lmid = "lmi-5745" > Change Me! see me <…" at bounding box center [826, 338] width 546 height 408
click at [1004, 151] on div "< div id = "_loomi_addon_1760009091326" lmid = "lmi-5745" > Change Me! see me <…" at bounding box center [826, 338] width 546 height 408
click at [1063, 520] on div at bounding box center [958, 523] width 264 height 7
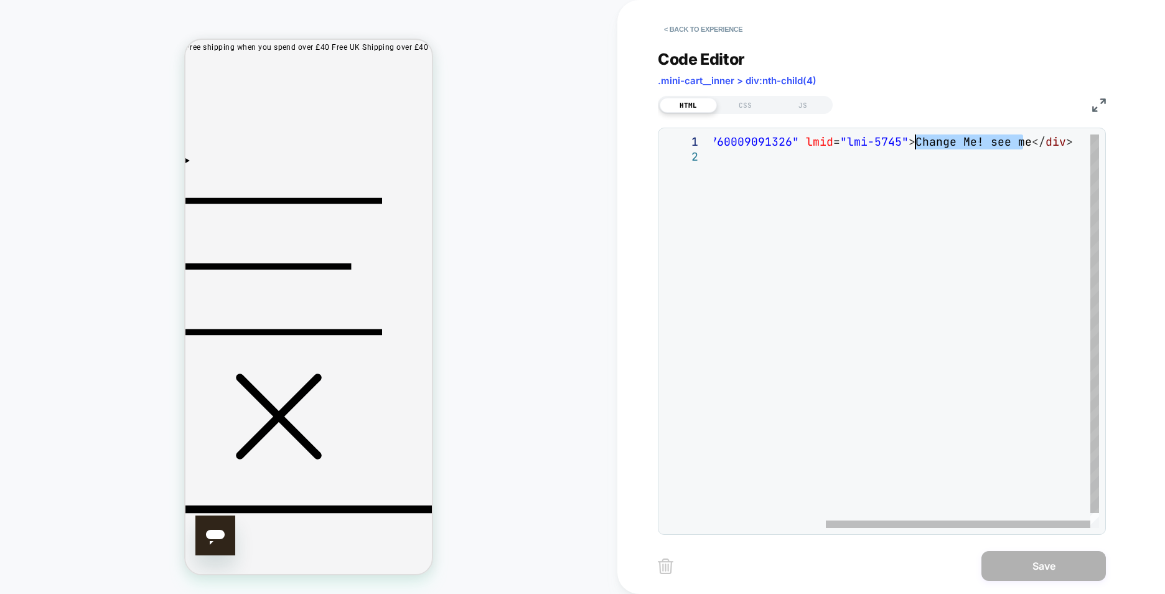
drag, startPoint x: 1021, startPoint y: 141, endPoint x: 919, endPoint y: 138, distance: 102.7
click at [919, 138] on div "< div id = "_loomi_addon_1760009091326" lmid = "lmi-5745" > Change Me! see me <…" at bounding box center [826, 338] width 546 height 408
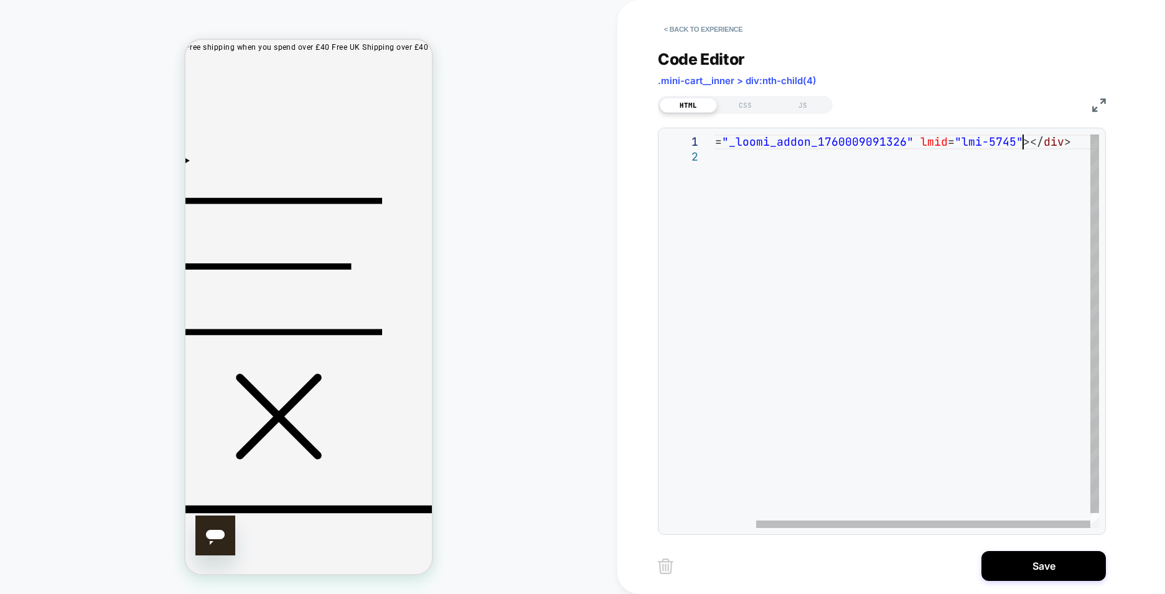
scroll to position [0, 356]
click at [1021, 143] on div "< div id = "_loomi_addon_1760009091326" lmid = "lmi-5745" ></ div >" at bounding box center [883, 338] width 432 height 408
click at [1026, 139] on div "< div id = "_loomi_addon_1760009091326" lmid = "lmi-5745" ></ div >" at bounding box center [883, 338] width 432 height 408
click at [1025, 144] on div "< div id = "_loomi_addon_1760009091326" lmid = "lmi-5745" ></ div >" at bounding box center [883, 338] width 432 height 408
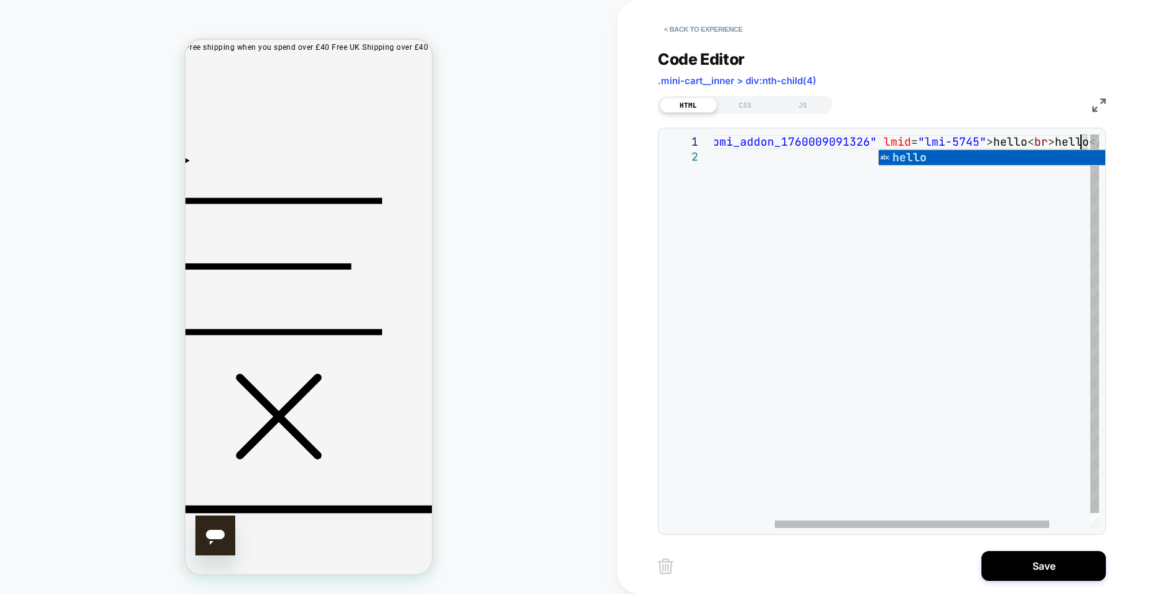
scroll to position [0, 450]
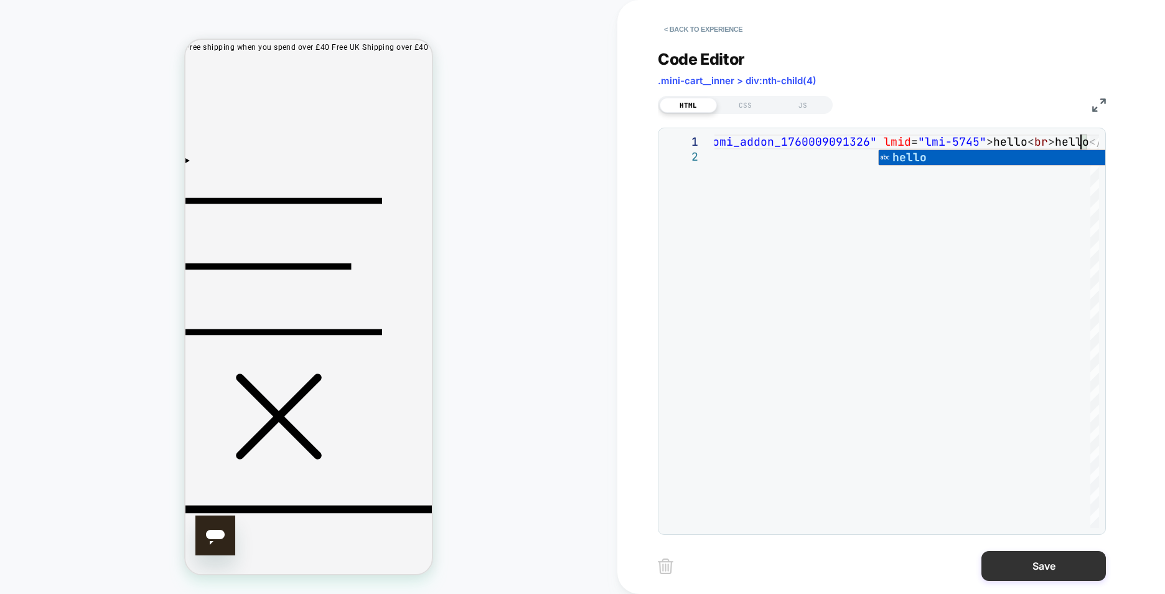
type textarea "**********"
click at [1047, 559] on button "Save" at bounding box center [1043, 566] width 124 height 30
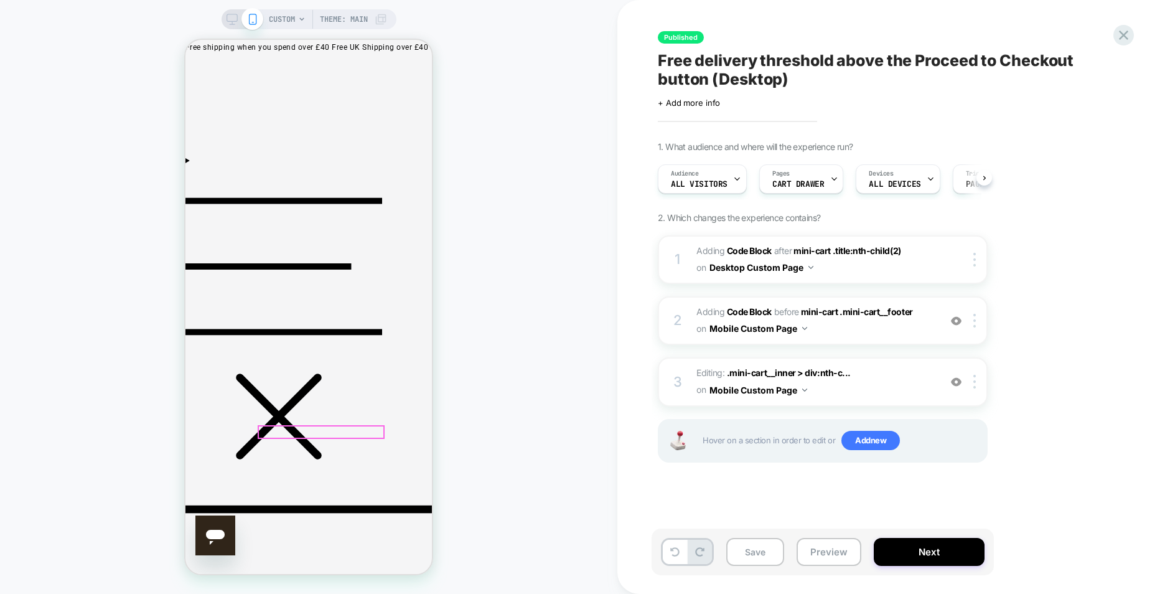
scroll to position [0, 1]
click at [1128, 32] on icon at bounding box center [1123, 35] width 17 height 17
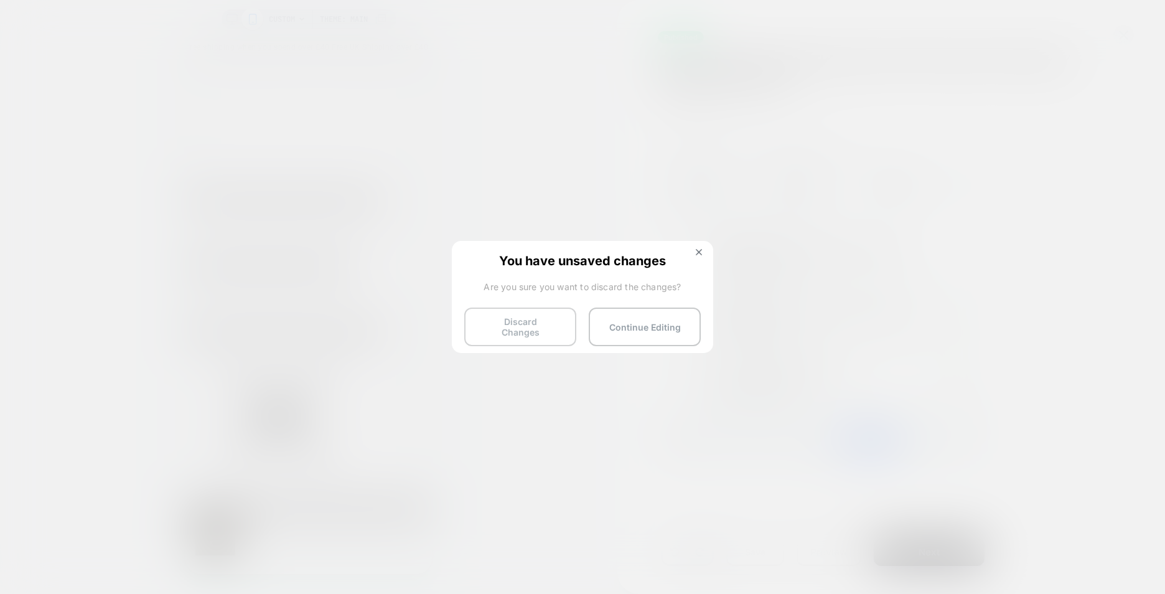
click at [531, 321] on button "Discard Changes" at bounding box center [520, 326] width 112 height 39
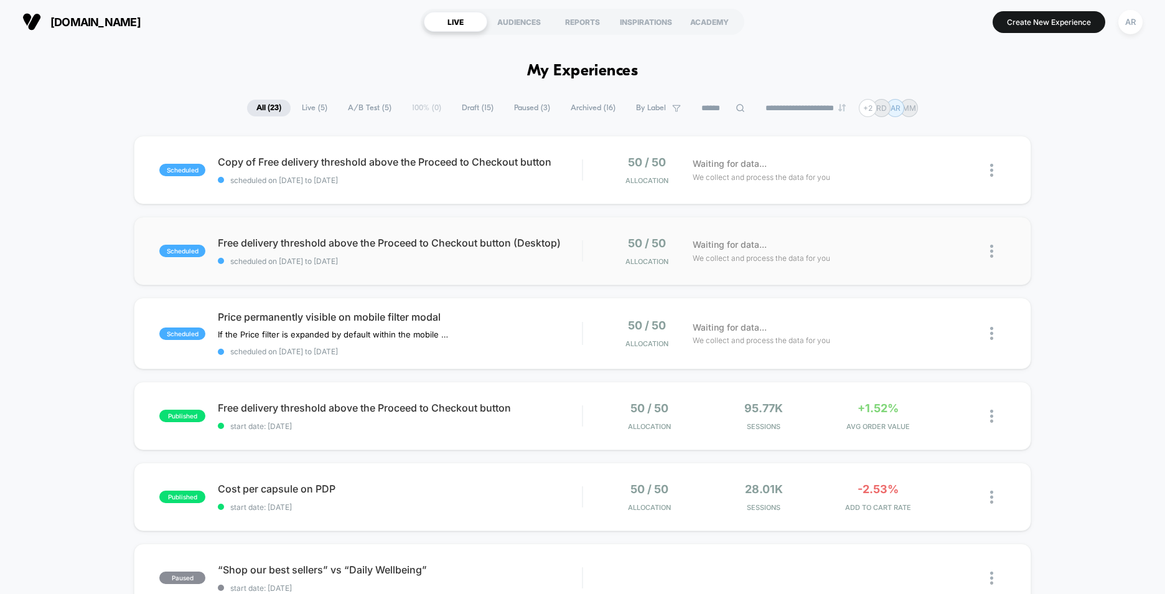
click at [526, 231] on div "scheduled Free delivery threshold above the Proceed to Checkout button (Desktop…" at bounding box center [582, 251] width 897 height 68
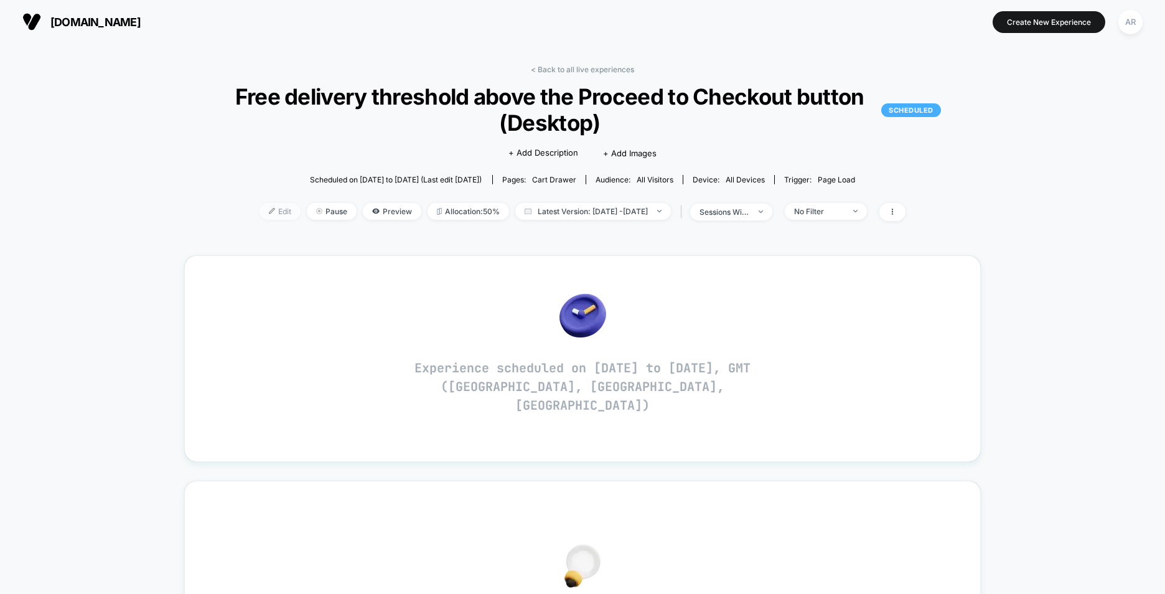
click at [264, 209] on span "Edit" at bounding box center [280, 211] width 41 height 17
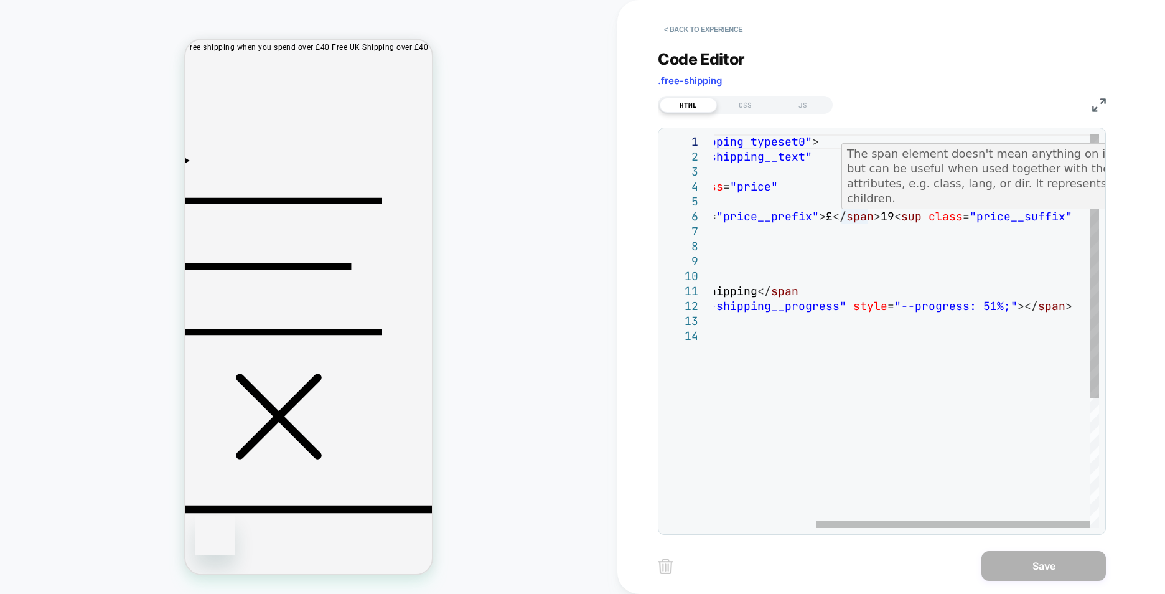
click at [877, 216] on div "< div class = "free-shipping typeset0" > < span class = "free-shipping__text" >…" at bounding box center [836, 427] width 527 height 587
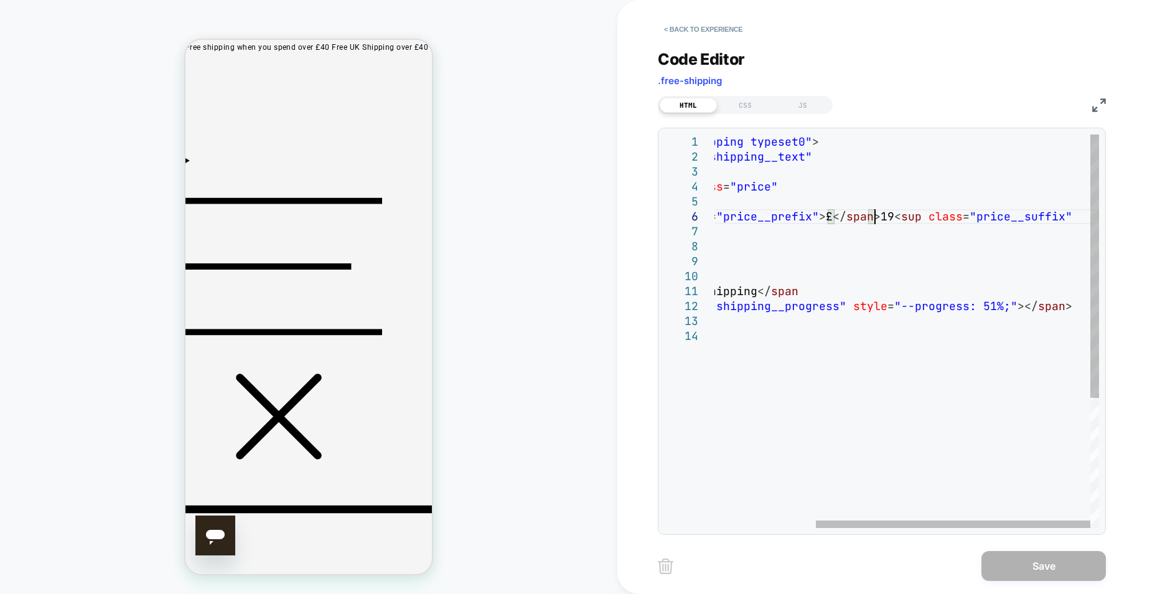
click at [869, 230] on div "< div class = "free-shipping typeset0" > < span class = "free-shipping__text" >…" at bounding box center [836, 427] width 527 height 587
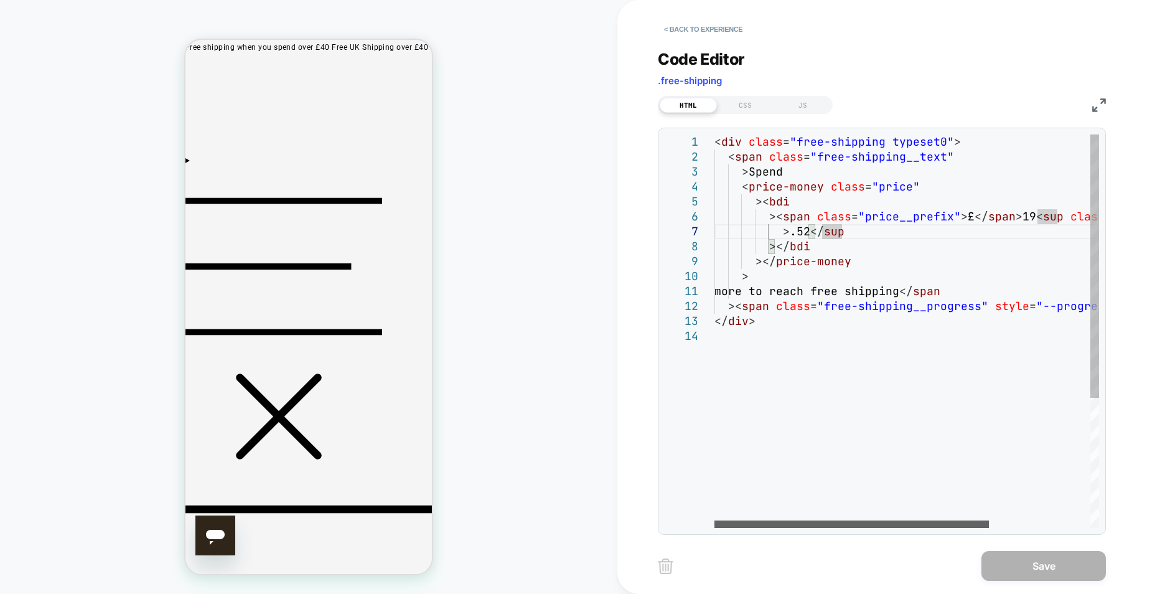
click at [714, 528] on div at bounding box center [851, 523] width 274 height 7
click at [752, 168] on div "< div class = "free-shipping typeset0" > < span class = "free-shipping__text" >…" at bounding box center [977, 427] width 527 height 587
click at [752, 176] on div "< div class = "free-shipping typeset0" > < span class = "free-shipping__text" >…" at bounding box center [977, 427] width 527 height 587
click at [748, 169] on div "< div class = "free-shipping typeset0" > < span class = "free-shipping__text" >…" at bounding box center [977, 427] width 527 height 587
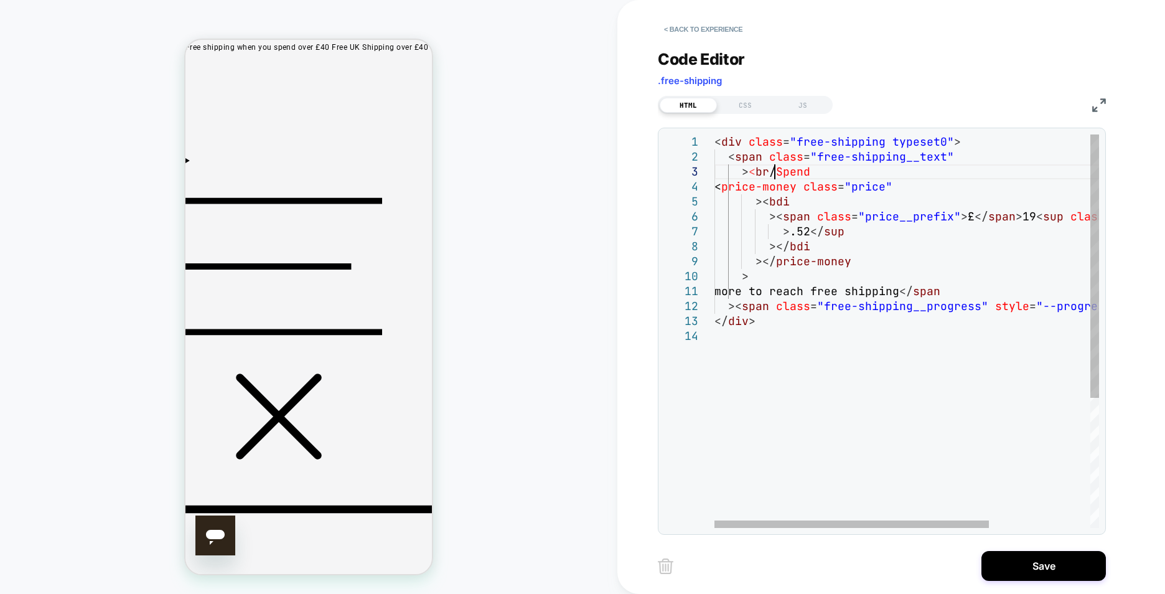
scroll to position [30, 67]
click at [783, 172] on div "< div class = "free-shipping typeset0" > < span class = "free-shipping__text" >…" at bounding box center [977, 427] width 527 height 587
drag, startPoint x: 784, startPoint y: 171, endPoint x: 750, endPoint y: 167, distance: 34.5
click at [750, 167] on div "< div class = "free-shipping typeset0" > < span class = "free-shipping__text" >…" at bounding box center [977, 427] width 527 height 587
click at [779, 171] on div "< div class = "free-shipping typeset0" > < span class = "free-shipping__text" >…" at bounding box center [977, 427] width 527 height 587
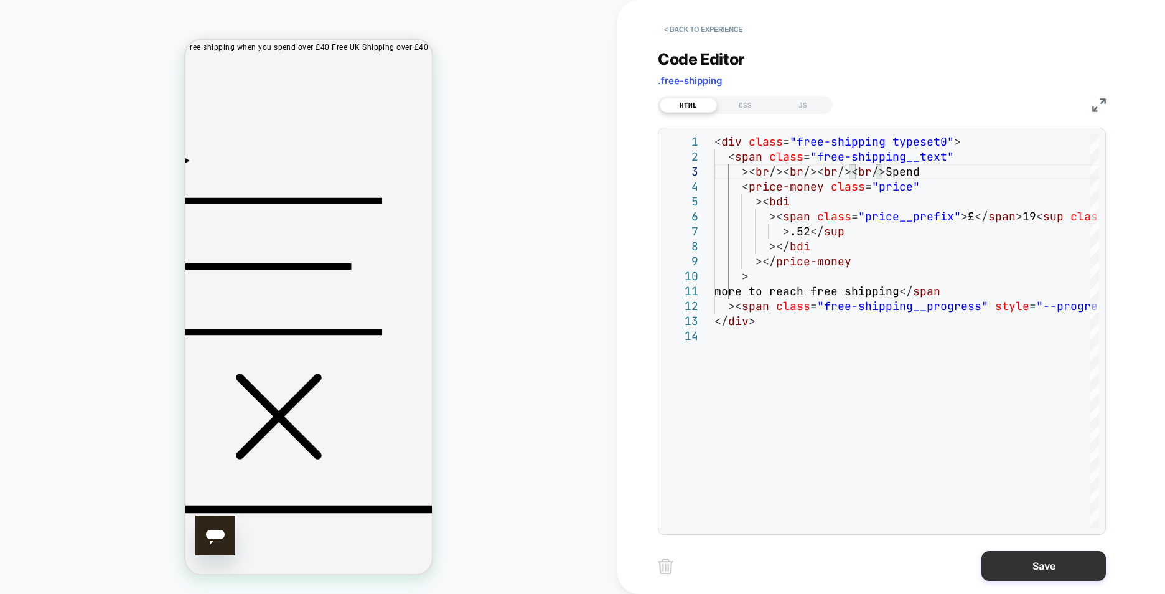
type textarea "**********"
click at [1051, 566] on button "Save" at bounding box center [1043, 566] width 124 height 30
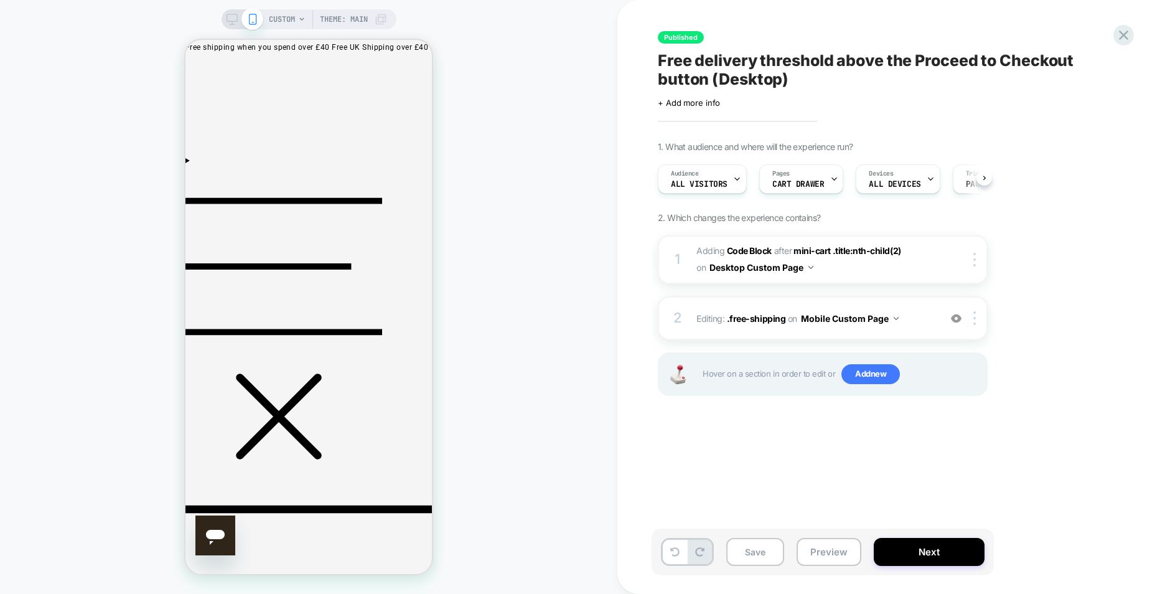
scroll to position [0, 1]
click at [768, 550] on button "Save" at bounding box center [755, 552] width 58 height 28
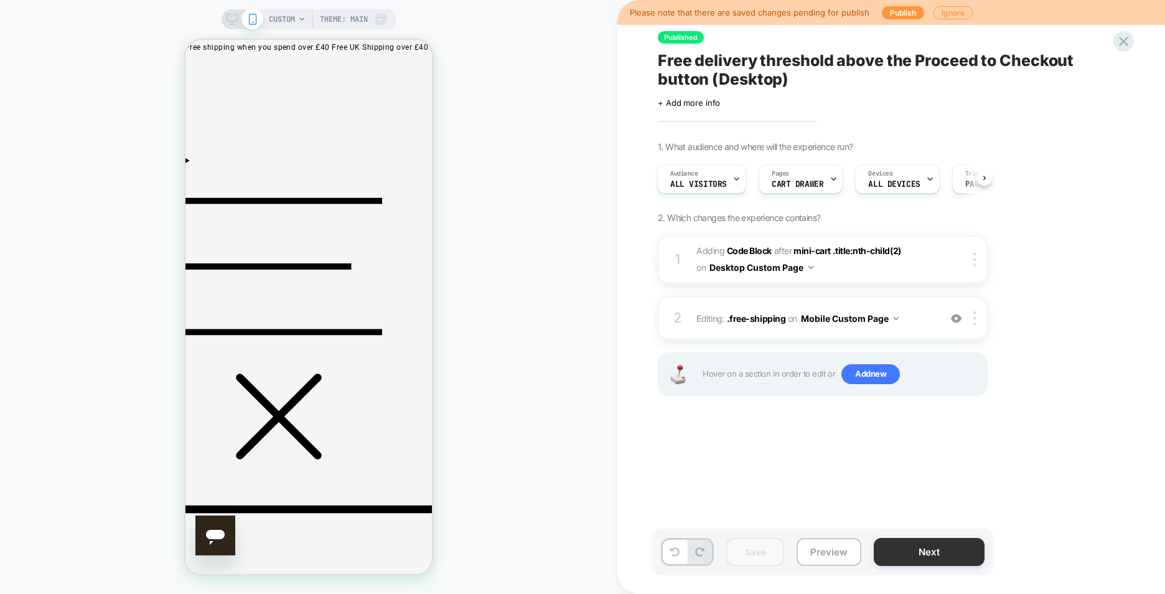
click at [935, 539] on button "Next" at bounding box center [929, 552] width 111 height 28
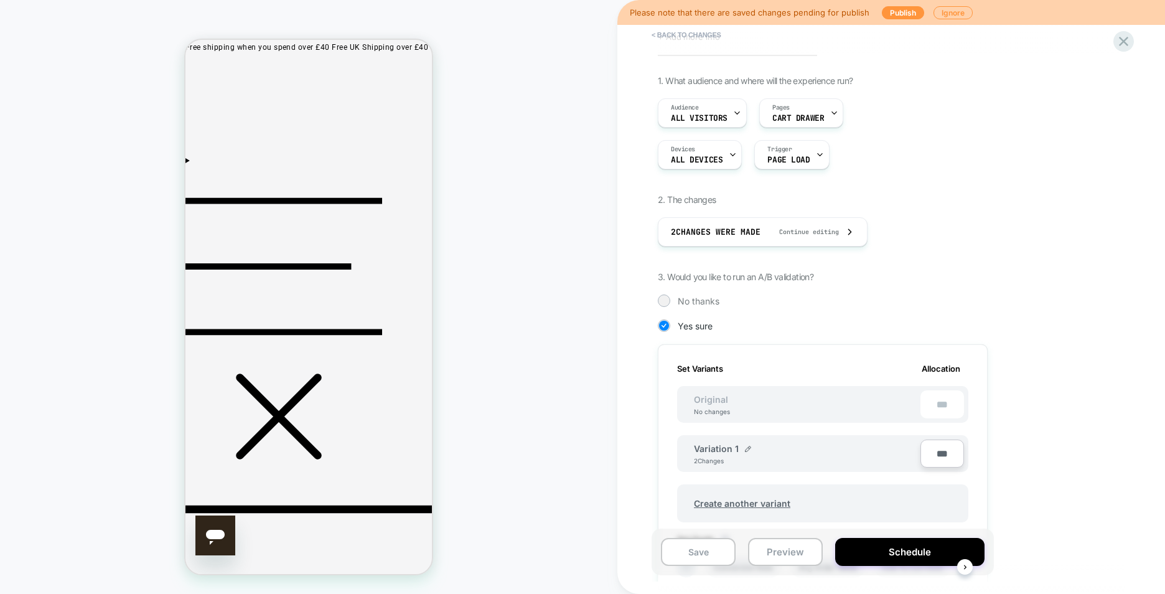
scroll to position [0, 0]
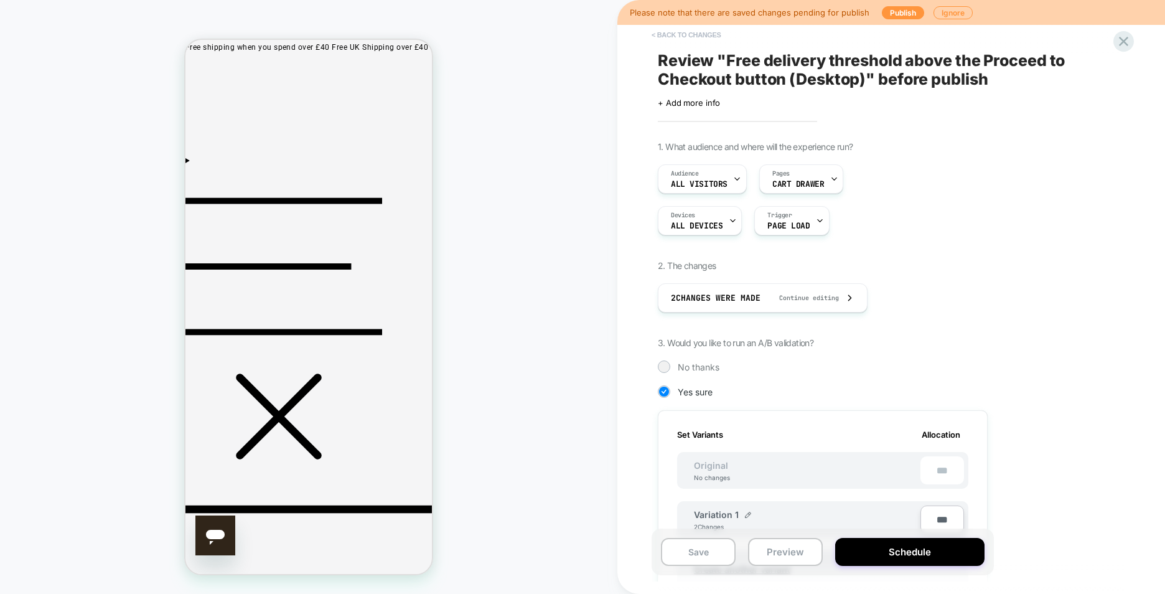
click at [680, 39] on button "< Back to changes" at bounding box center [686, 35] width 82 height 20
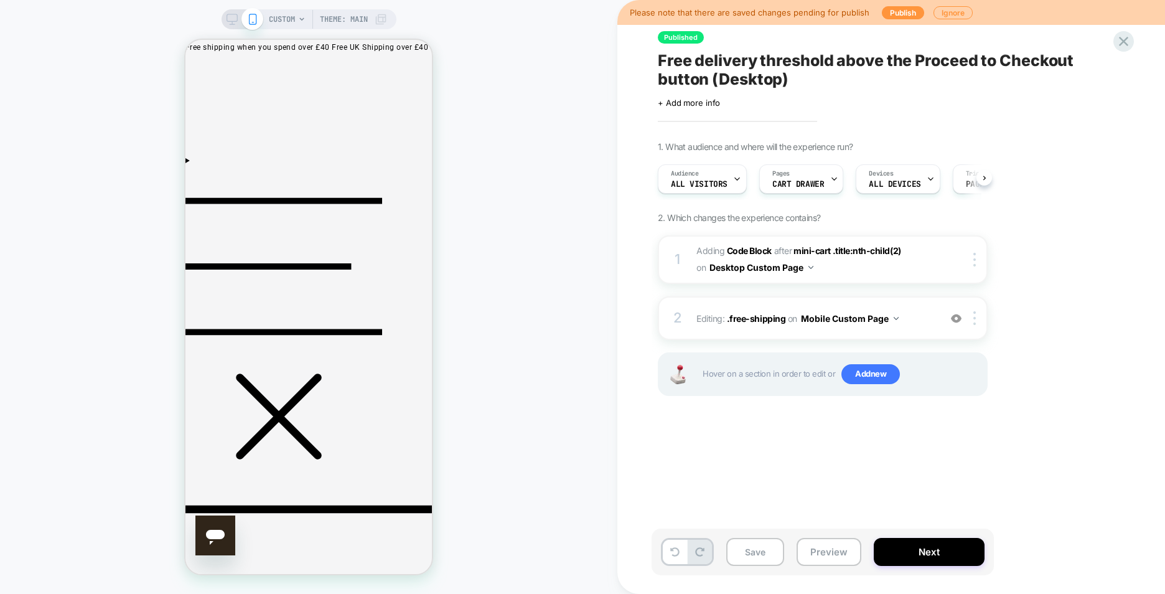
scroll to position [0, 1]
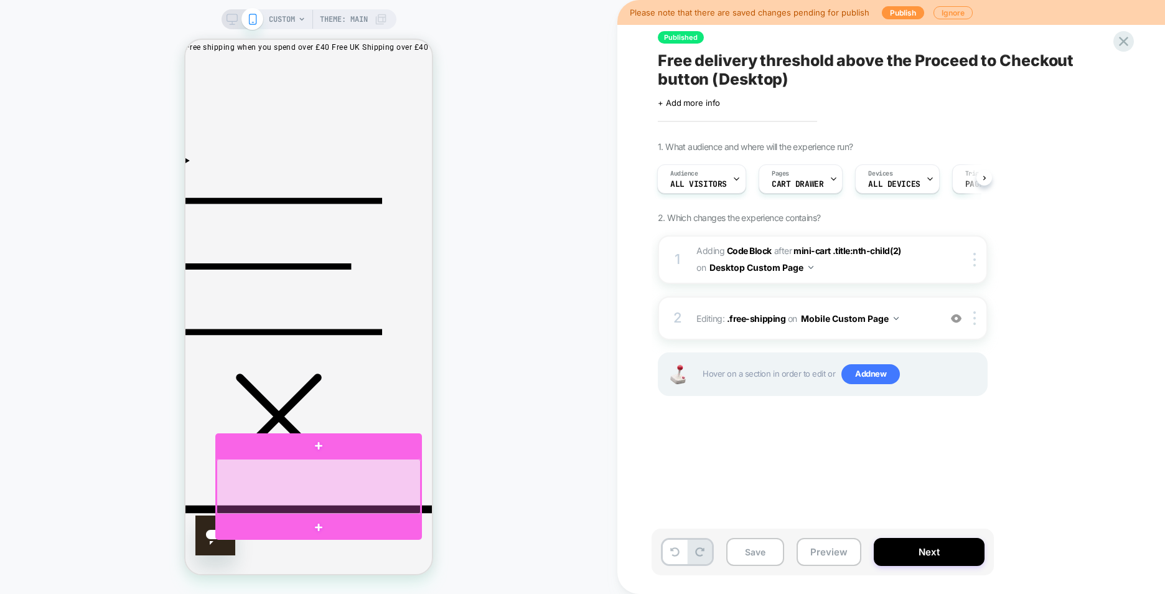
drag, startPoint x: 382, startPoint y: 481, endPoint x: 318, endPoint y: 483, distance: 64.1
click at [318, 483] on div at bounding box center [319, 486] width 204 height 55
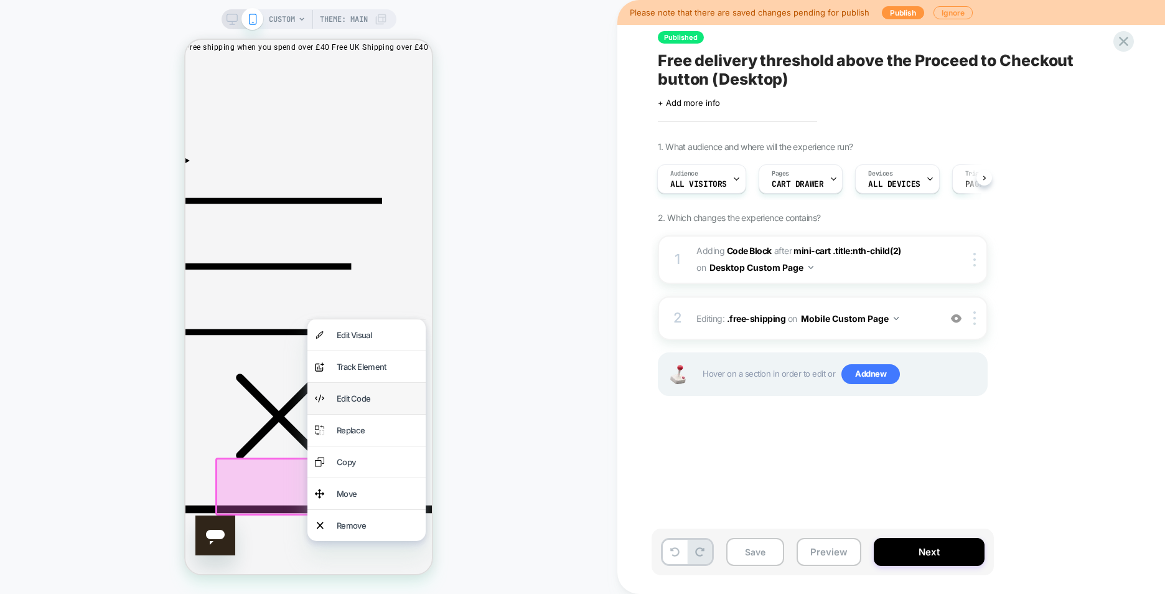
click at [376, 414] on div "Edit Code" at bounding box center [366, 398] width 118 height 31
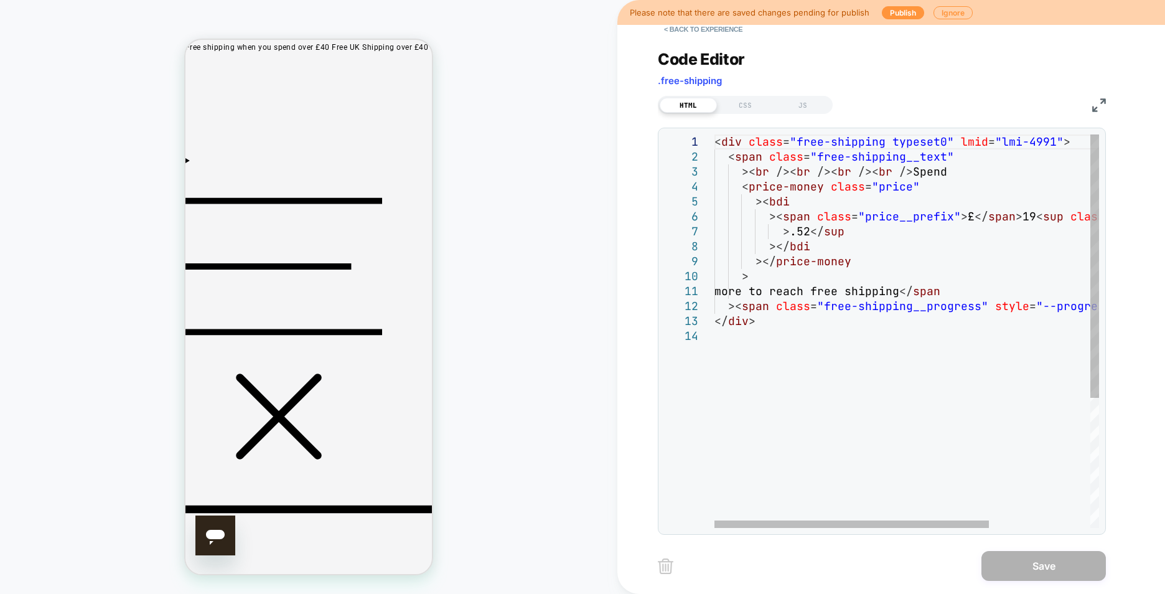
scroll to position [0, 0]
click at [912, 171] on div "< div class = "free-shipping typeset0" lmid = "lmi-4991" > < span class = "free…" at bounding box center [977, 427] width 527 height 587
drag, startPoint x: 912, startPoint y: 174, endPoint x: 831, endPoint y: 172, distance: 80.3
click at [831, 172] on div "< div class = "free-shipping typeset0" lmid = "lmi-4991" > < span class = "free…" at bounding box center [977, 427] width 527 height 587
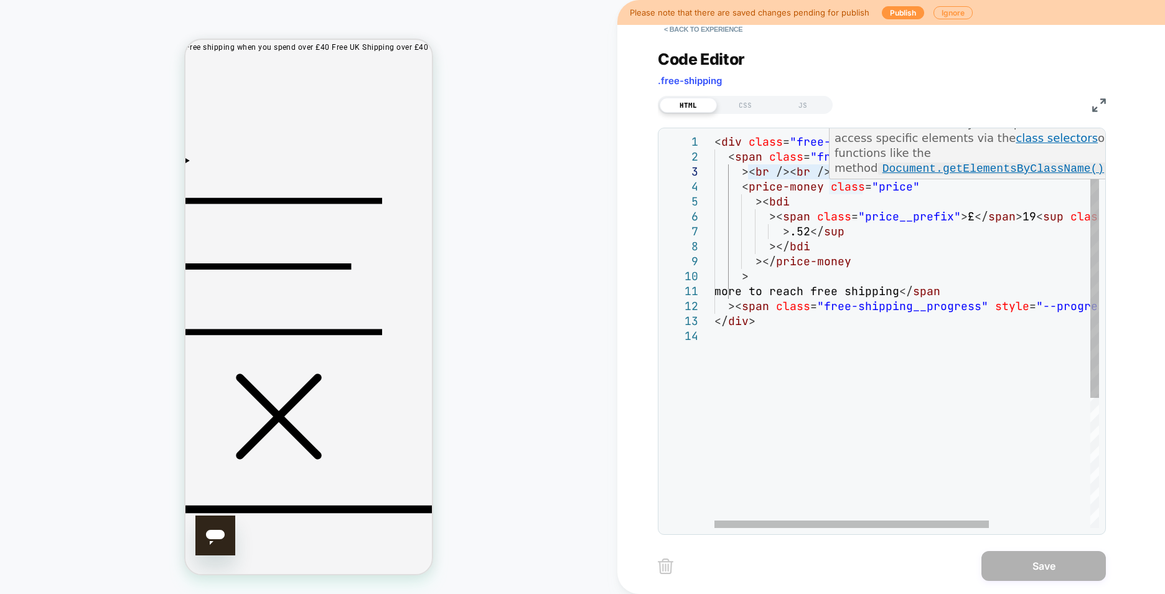
click at [849, 192] on div "< div class = "free-shipping typeset0" lmid = "lmi-4991" > < span class = "free…" at bounding box center [977, 427] width 527 height 587
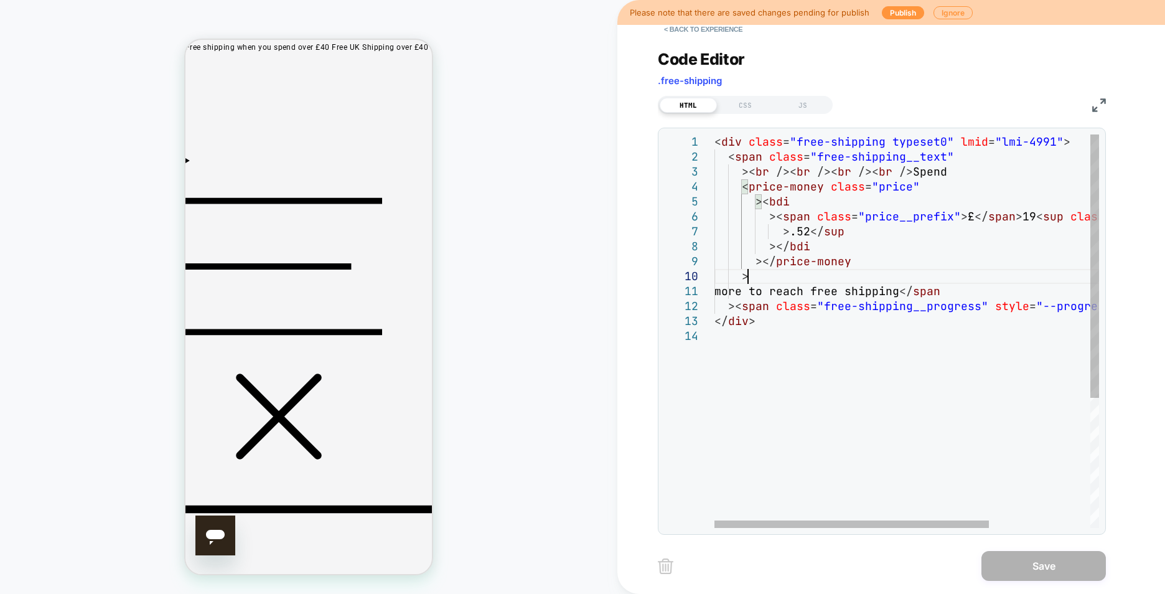
click at [913, 273] on div "< div class = "free-shipping typeset0" lmid = "lmi-4991" > < span class = "free…" at bounding box center [977, 427] width 527 height 587
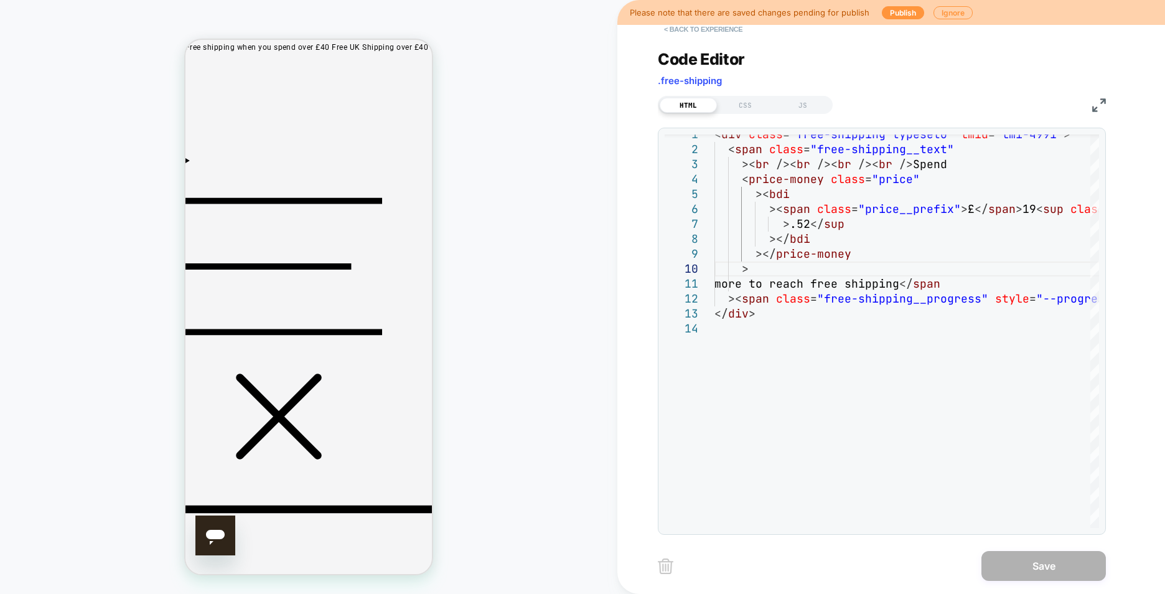
click at [716, 33] on button "< Back to experience" at bounding box center [703, 29] width 91 height 20
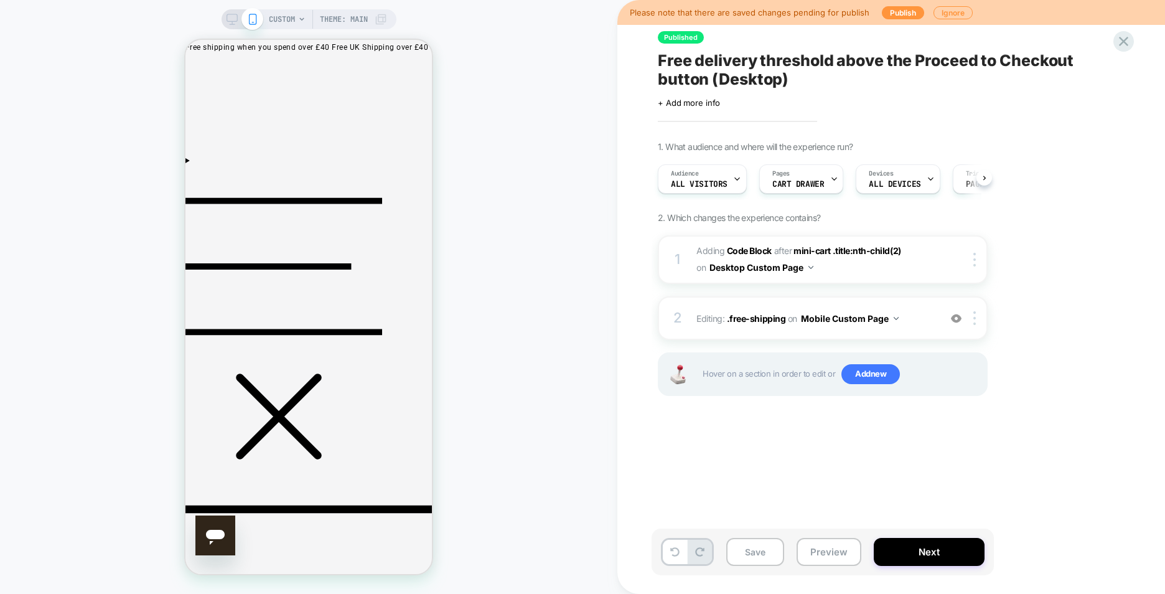
scroll to position [0, 1]
click at [914, 548] on button "Next" at bounding box center [929, 552] width 111 height 28
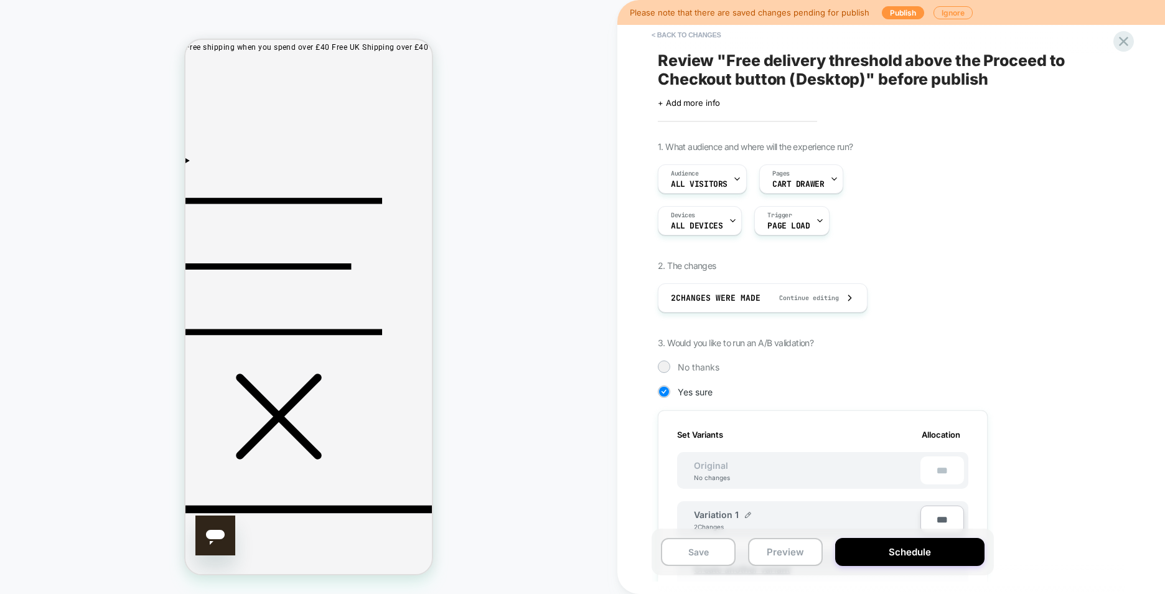
scroll to position [187, 0]
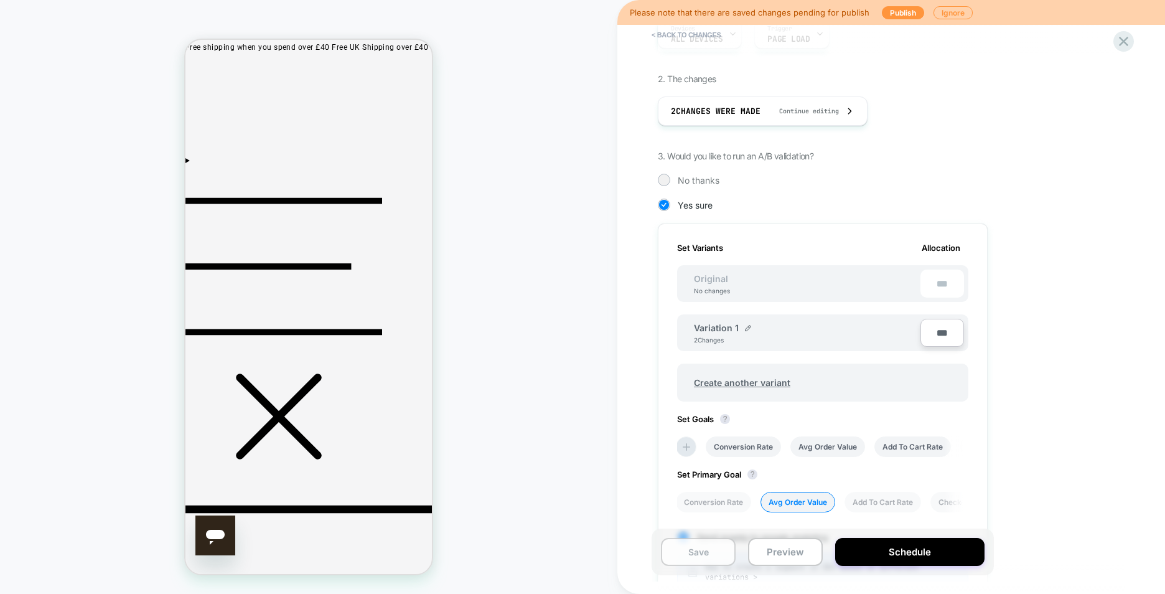
click at [701, 551] on button "Save" at bounding box center [698, 552] width 75 height 28
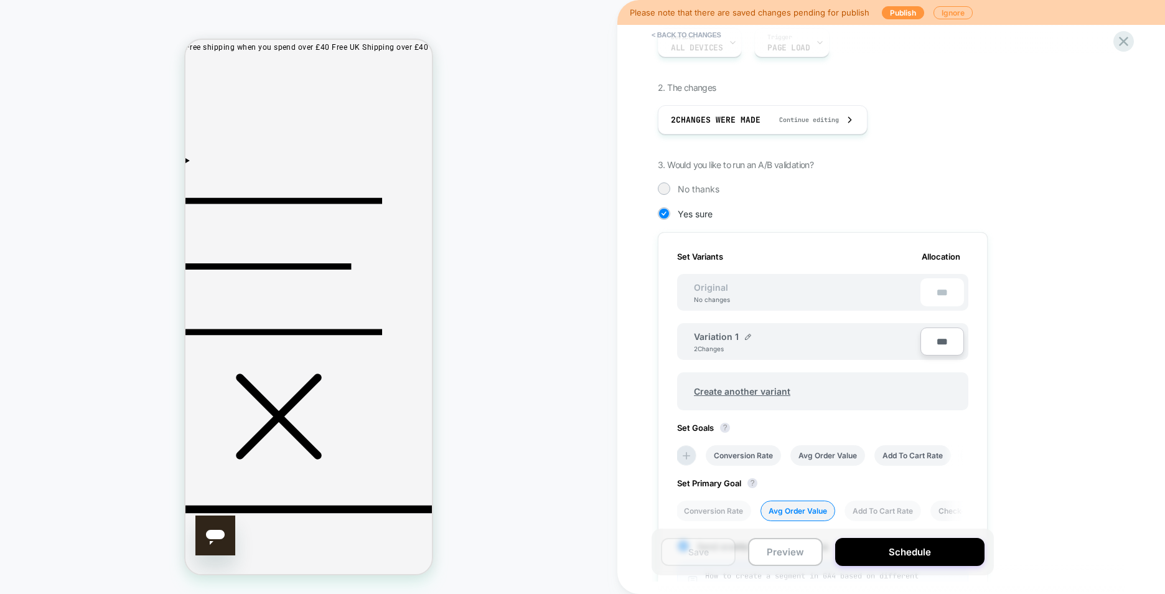
scroll to position [0, 0]
